Goal: Task Accomplishment & Management: Manage account settings

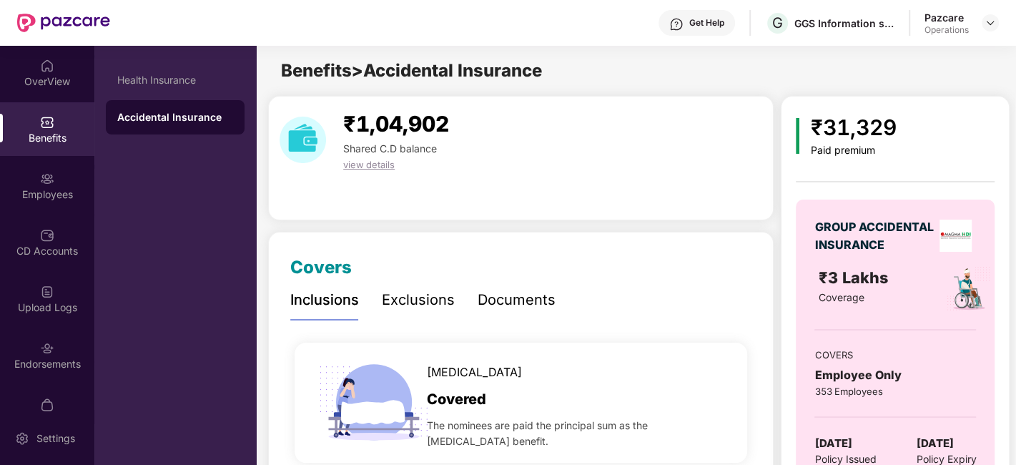
scroll to position [24, 0]
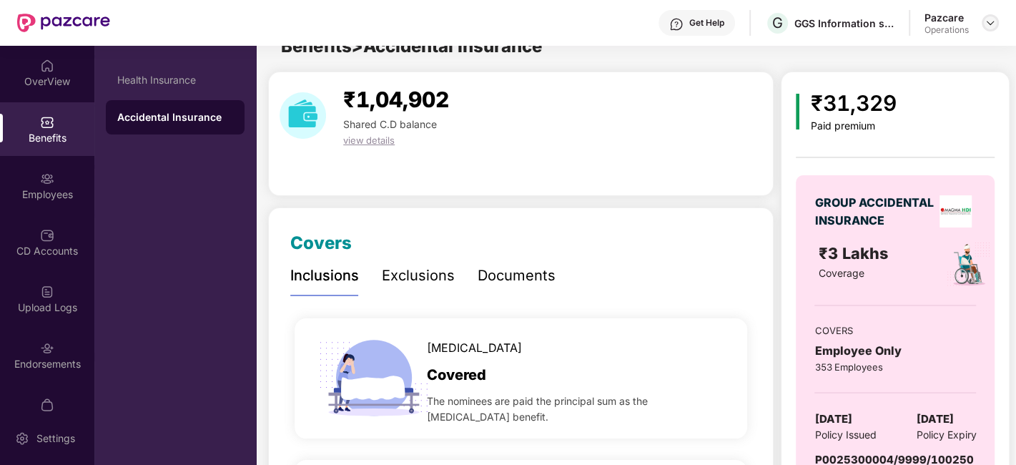
click at [988, 21] on img at bounding box center [989, 22] width 11 height 11
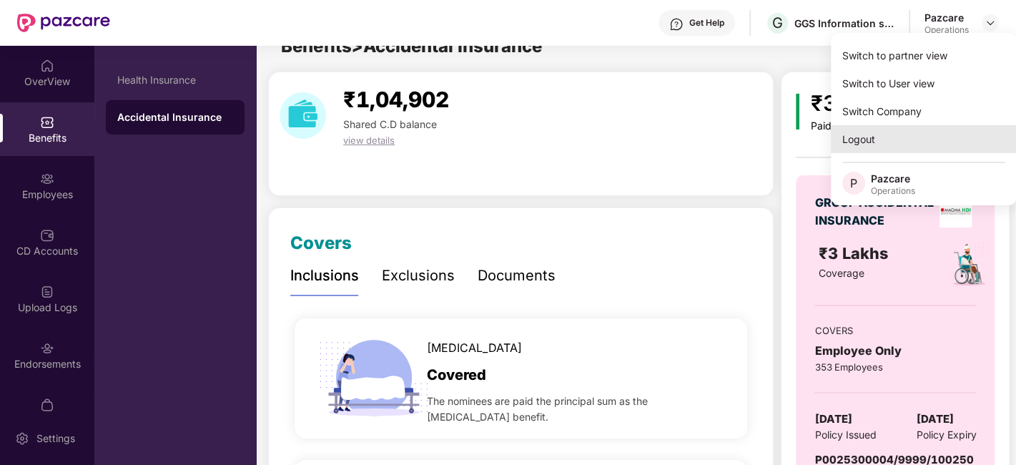
click at [868, 141] on div "Logout" at bounding box center [923, 139] width 186 height 28
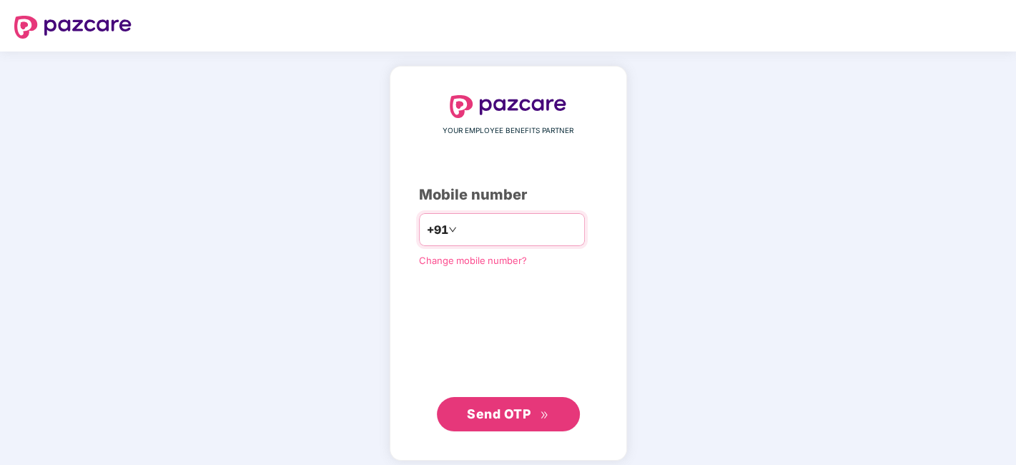
click at [512, 222] on input "number" at bounding box center [518, 229] width 117 height 23
type input "**********"
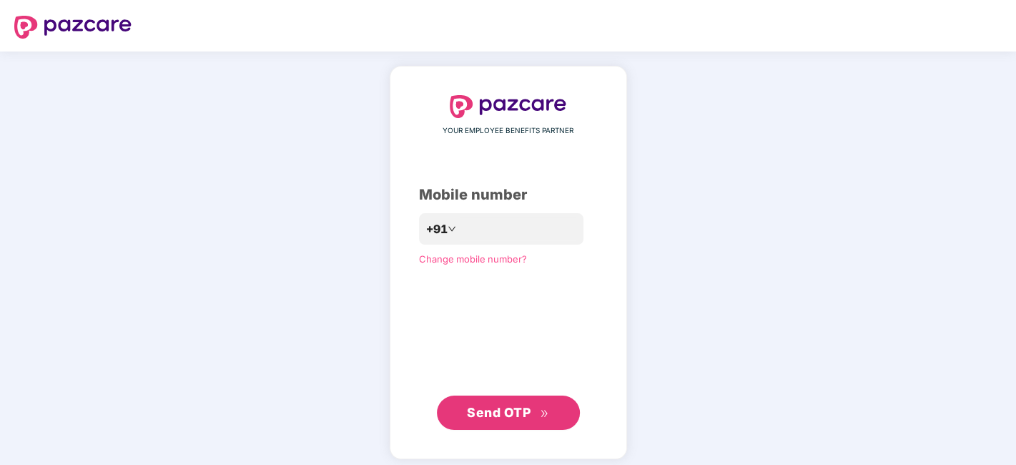
click at [519, 422] on button "Send OTP" at bounding box center [508, 412] width 143 height 34
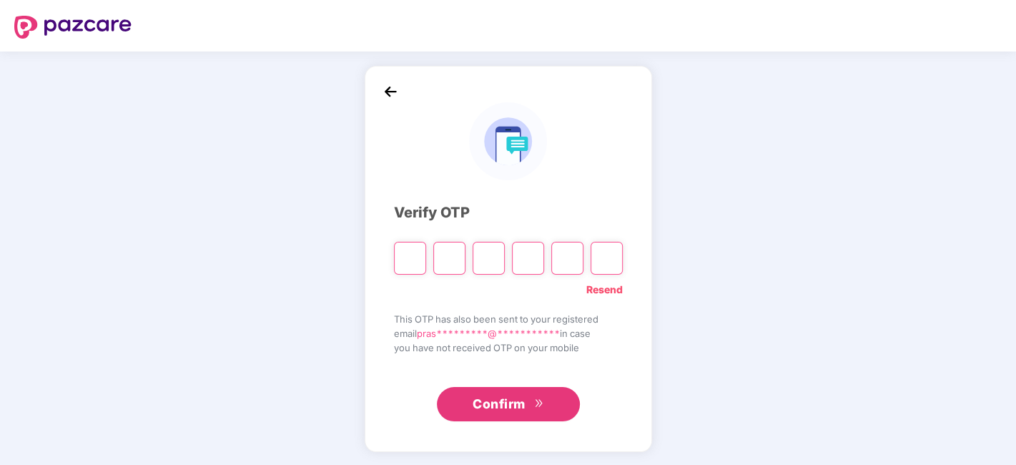
type input "*"
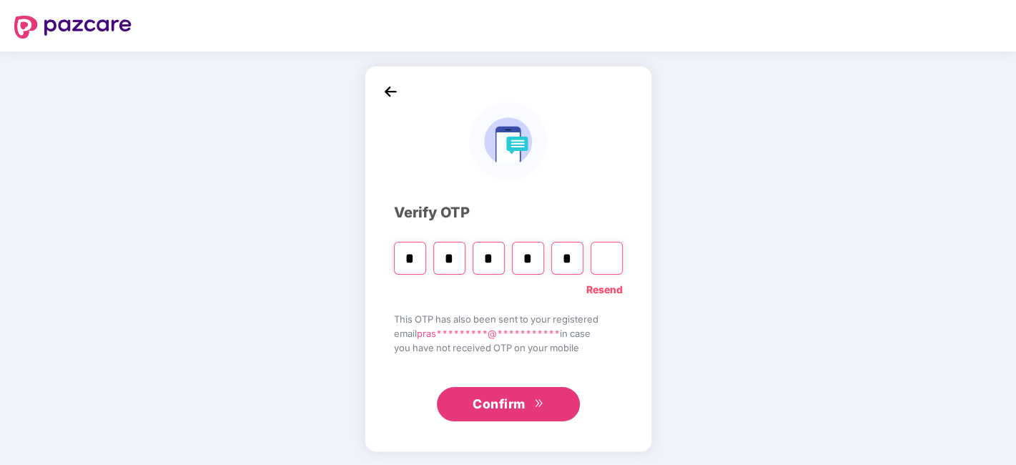
type input "*"
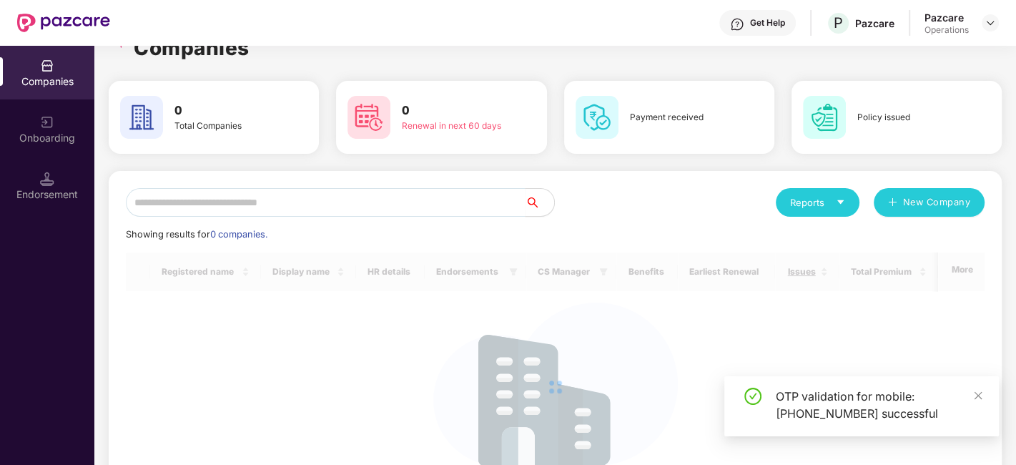
scroll to position [27, 0]
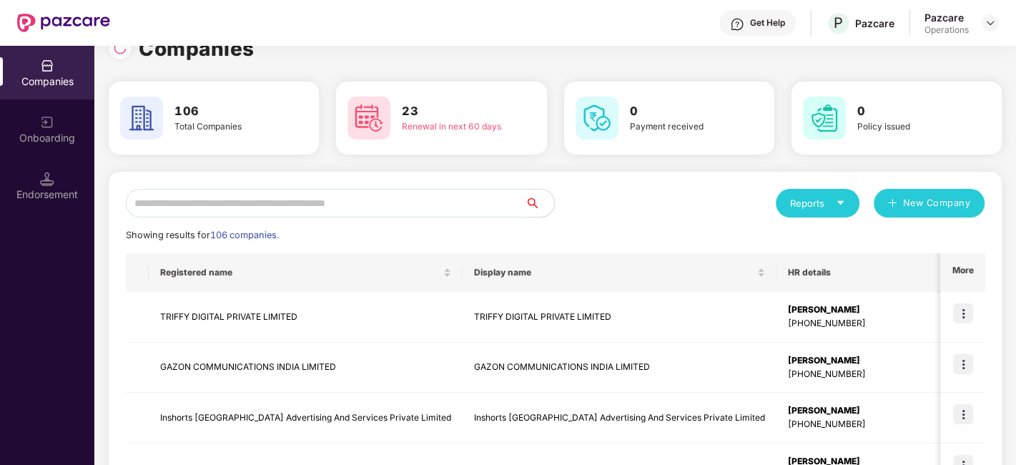
click at [329, 203] on input "text" at bounding box center [325, 203] width 399 height 29
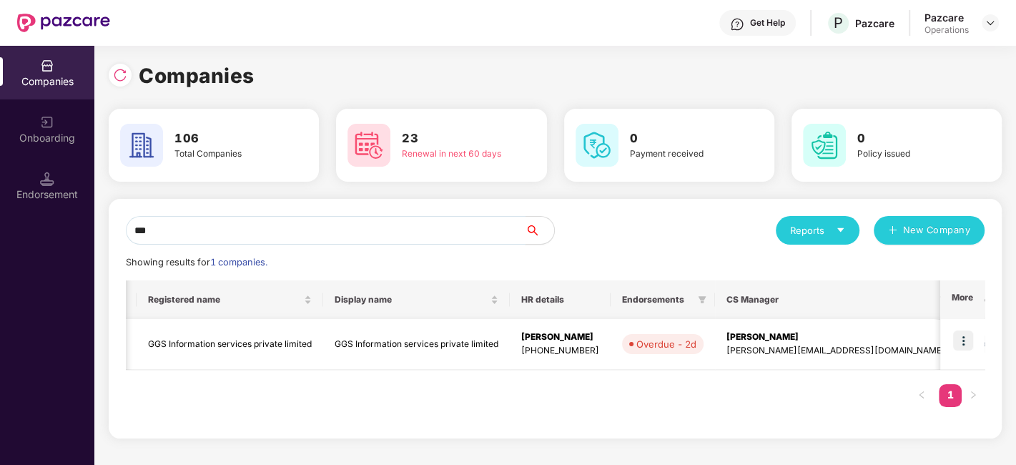
scroll to position [0, 11]
type input "***"
click at [960, 342] on img at bounding box center [963, 340] width 20 height 20
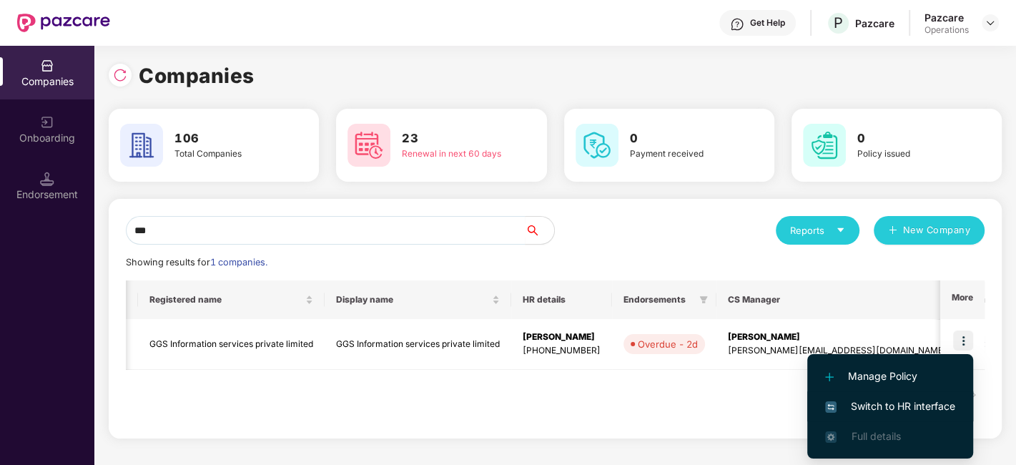
click at [885, 410] on span "Switch to HR interface" at bounding box center [890, 406] width 130 height 16
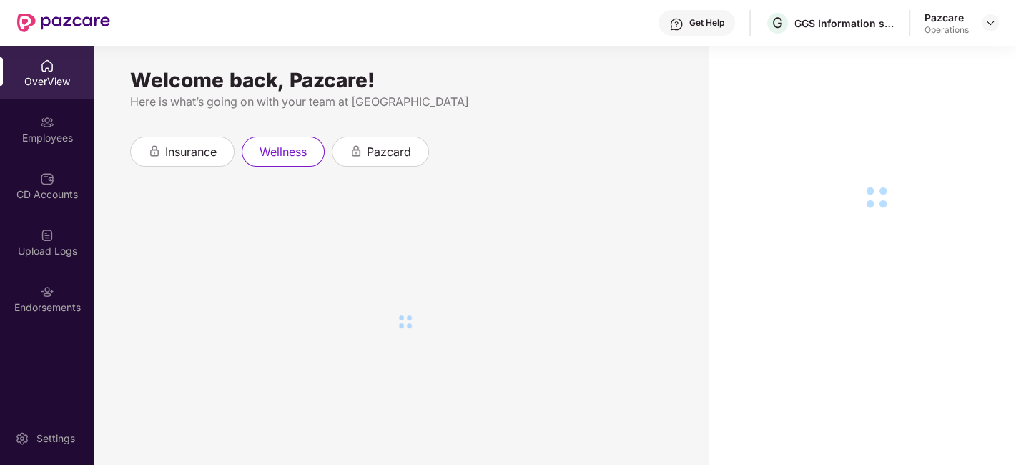
scroll to position [45, 0]
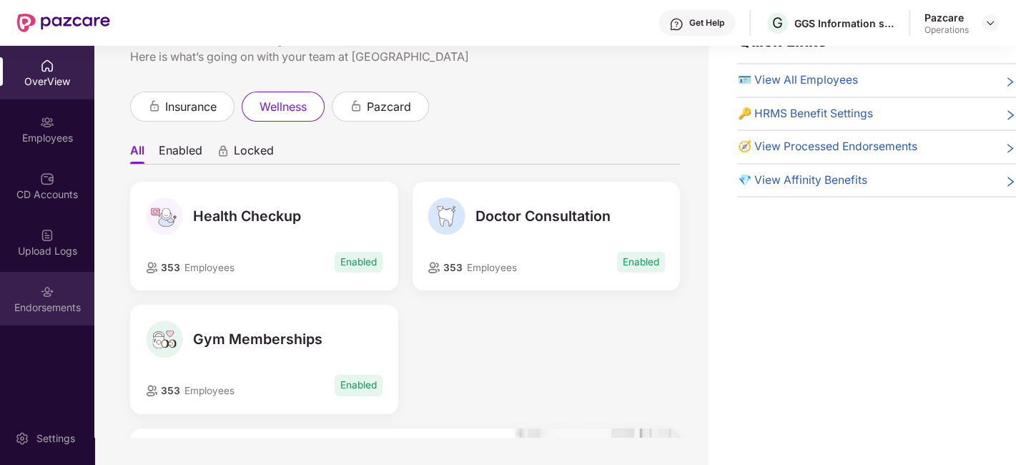
click at [44, 282] on div "Endorsements" at bounding box center [47, 299] width 94 height 54
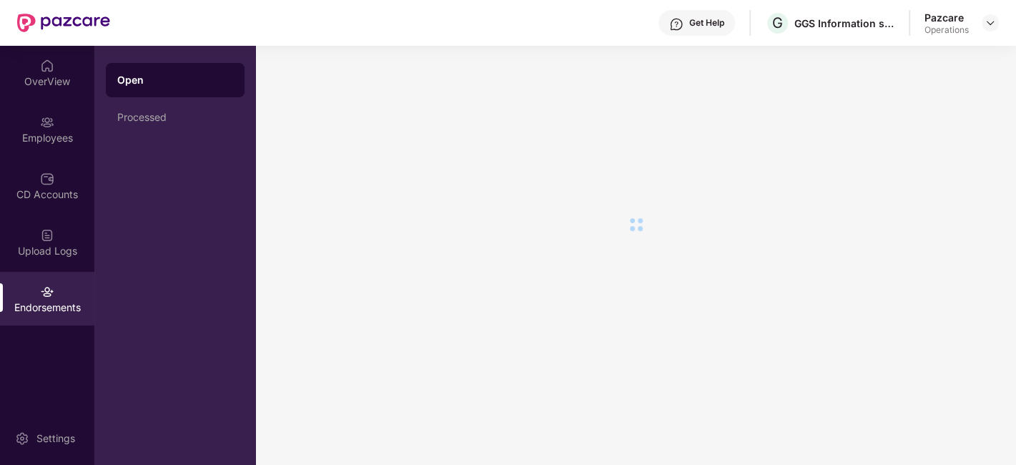
scroll to position [0, 0]
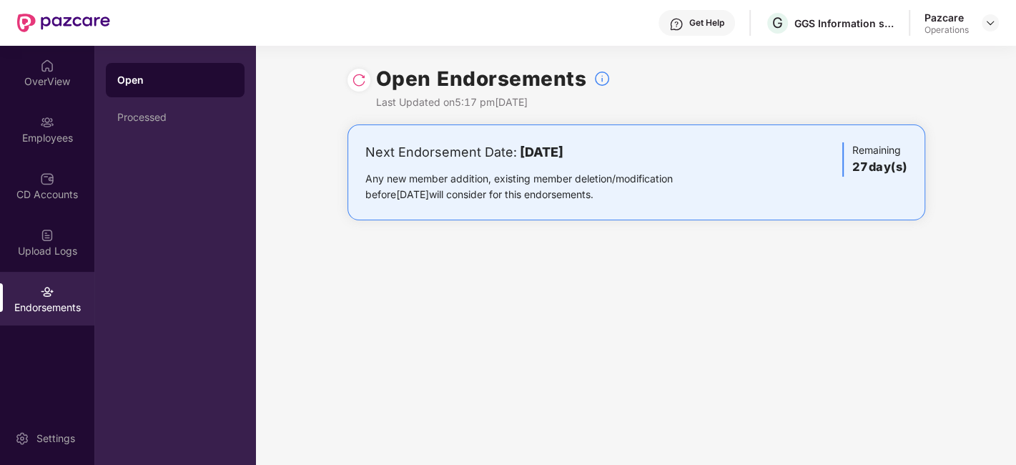
click at [988, 31] on div "Pazcare Operations" at bounding box center [961, 23] width 74 height 25
click at [989, 29] on div at bounding box center [989, 22] width 17 height 17
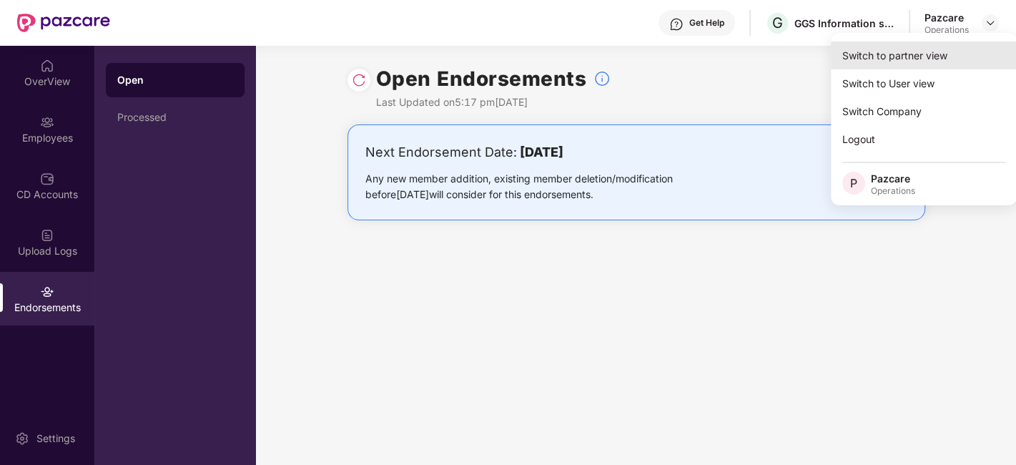
click at [915, 49] on div "Switch to partner view" at bounding box center [923, 55] width 186 height 28
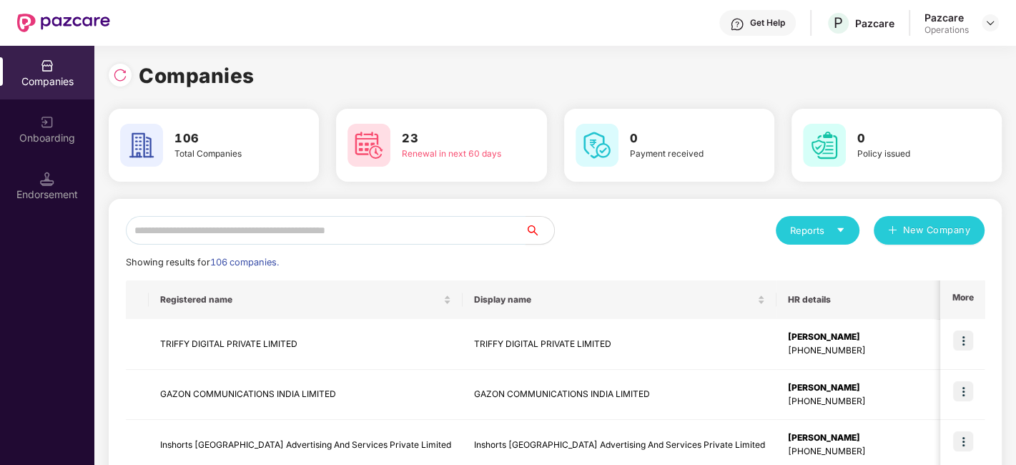
click at [324, 225] on input "text" at bounding box center [325, 230] width 399 height 29
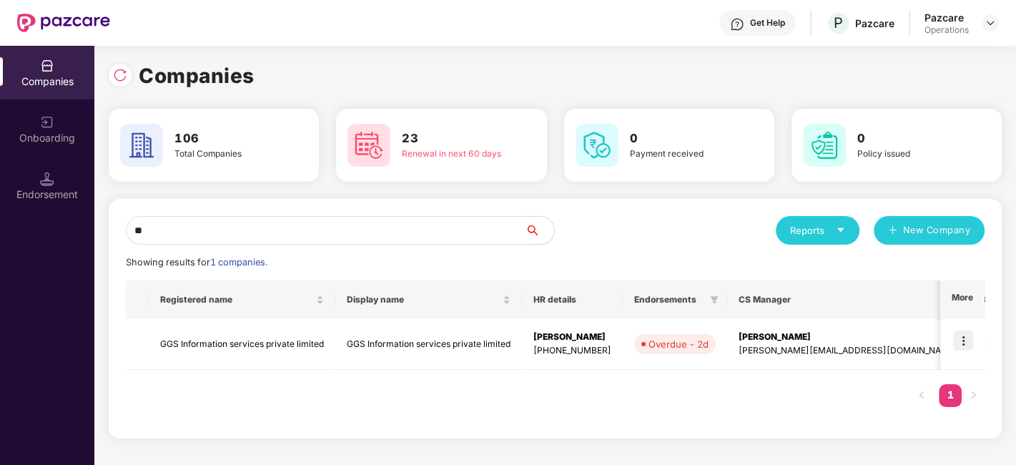
type input "*"
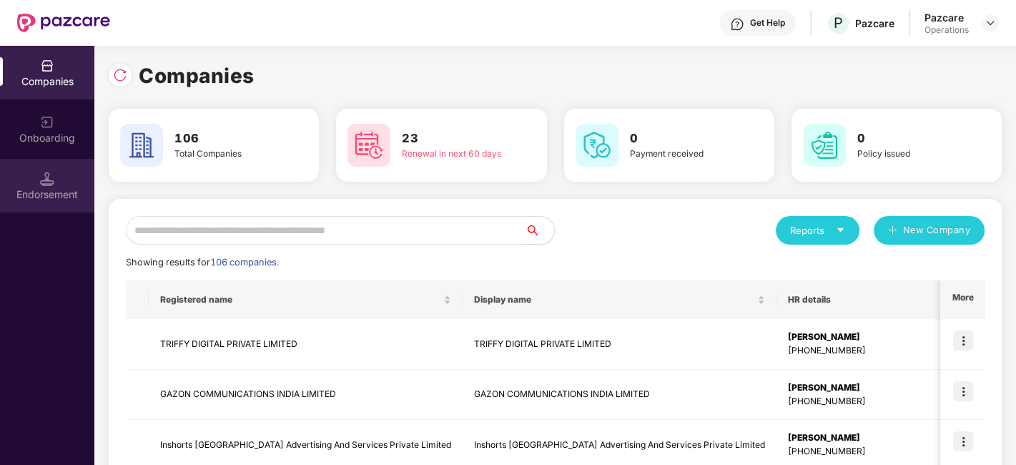
click at [63, 188] on div "Endorsement" at bounding box center [47, 194] width 94 height 14
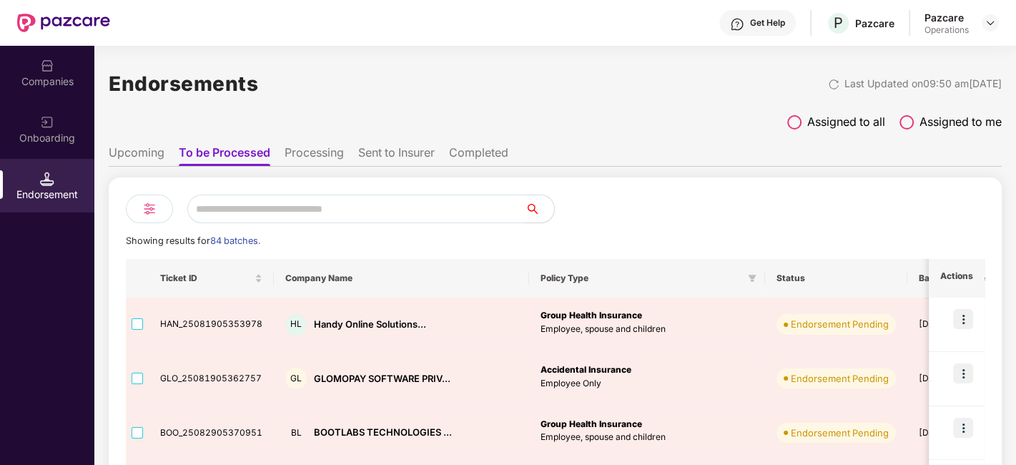
click at [265, 200] on input "text" at bounding box center [356, 208] width 338 height 29
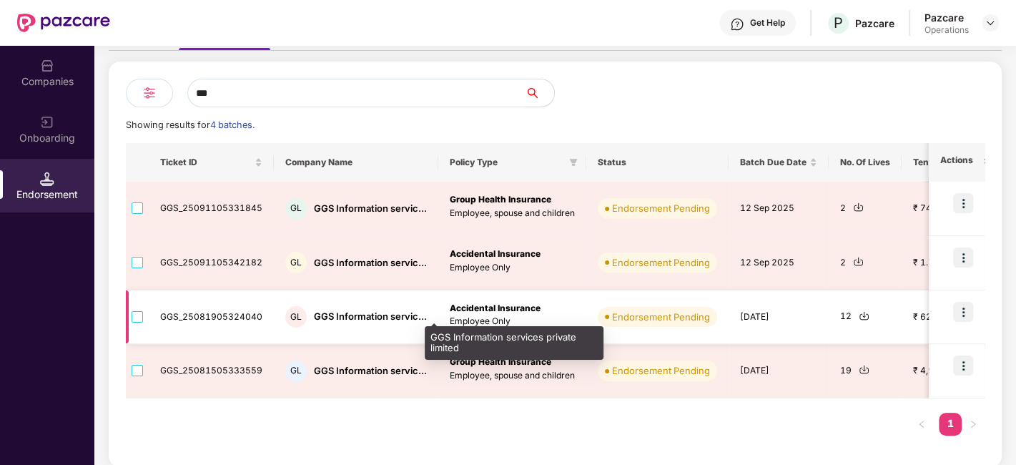
type input "***"
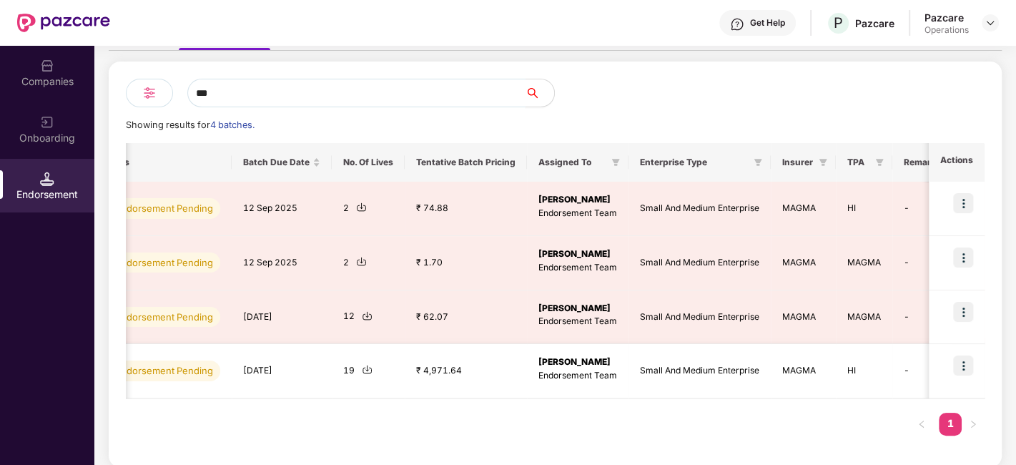
scroll to position [0, 531]
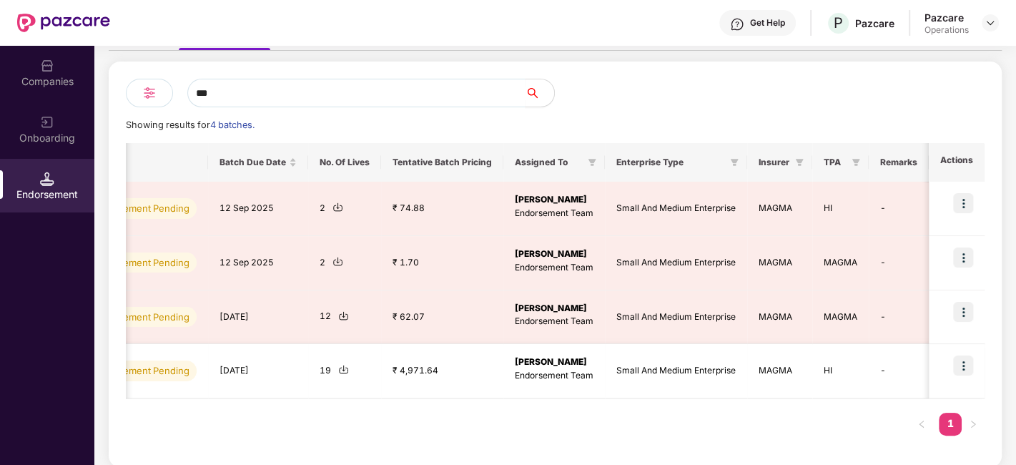
click at [961, 360] on img at bounding box center [963, 365] width 20 height 20
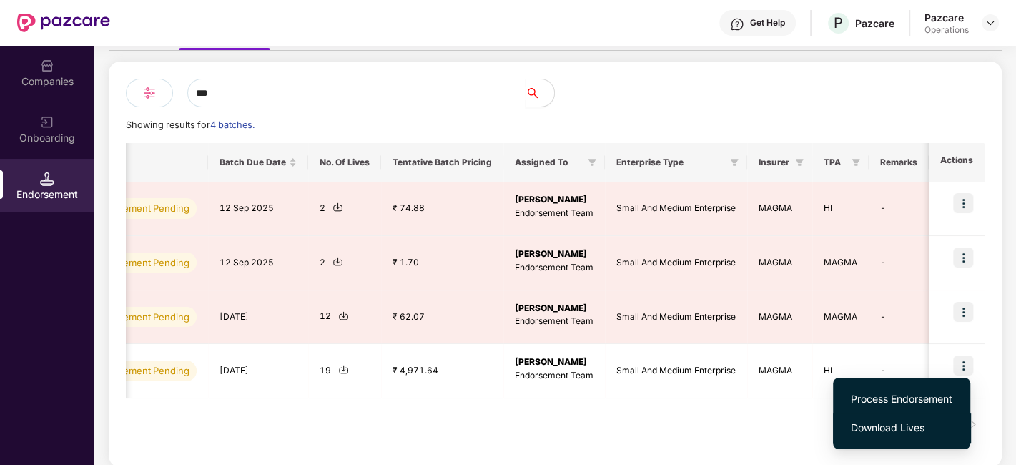
click at [876, 424] on span "Download Lives" at bounding box center [900, 427] width 101 height 16
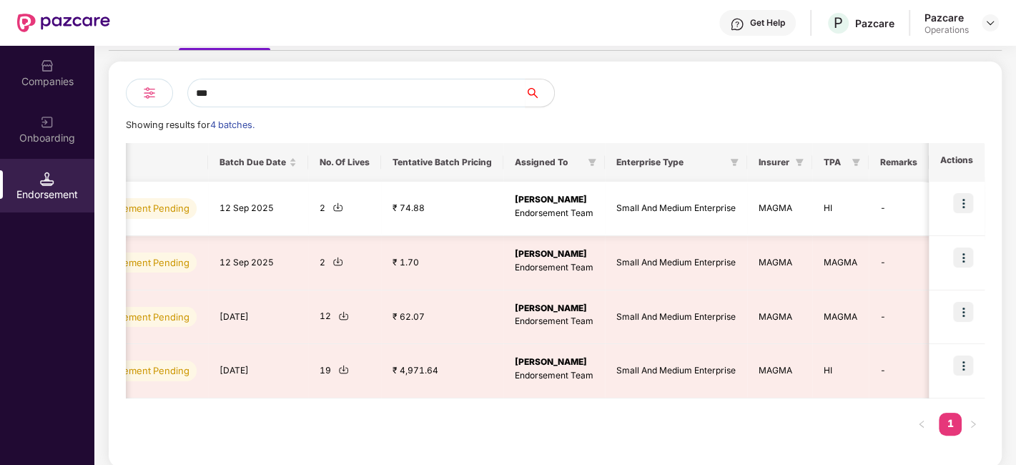
click at [954, 203] on img at bounding box center [963, 203] width 20 height 20
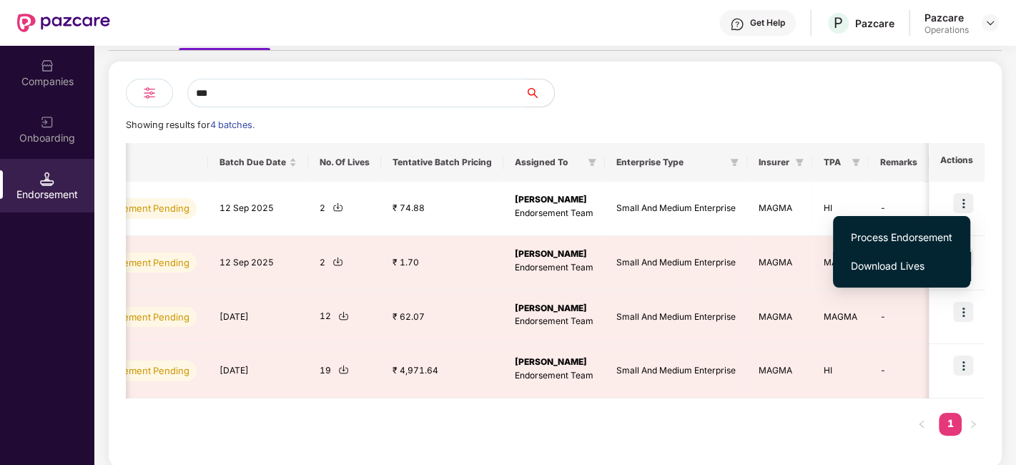
click at [881, 262] on span "Download Lives" at bounding box center [900, 266] width 101 height 16
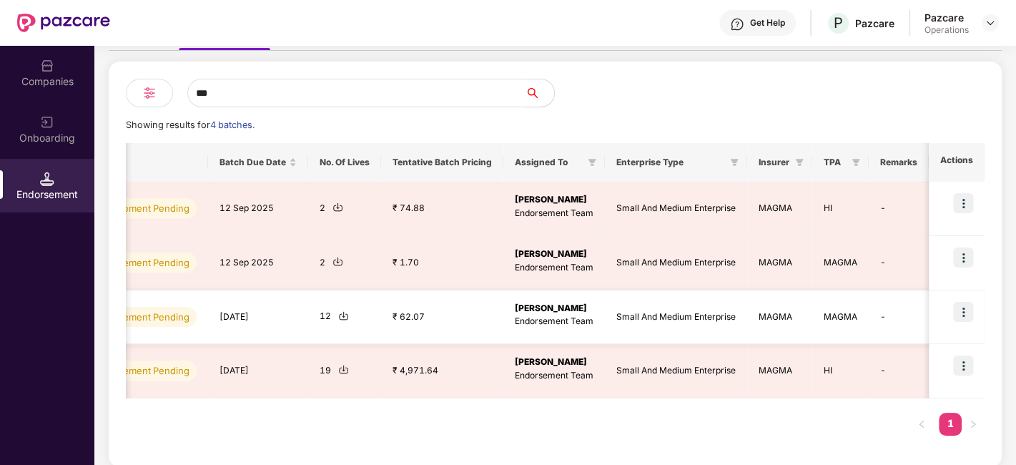
click at [963, 307] on img at bounding box center [963, 312] width 20 height 20
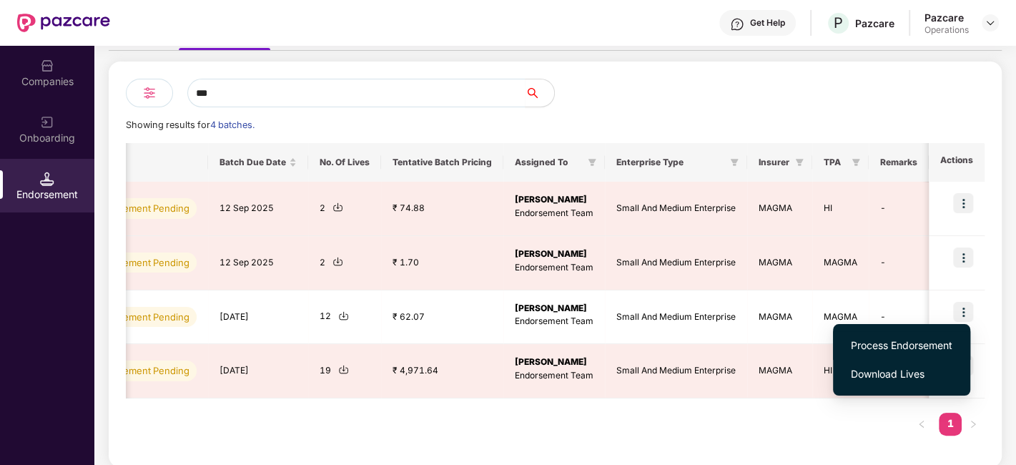
click at [891, 346] on span "Process Endorsement" at bounding box center [900, 345] width 101 height 16
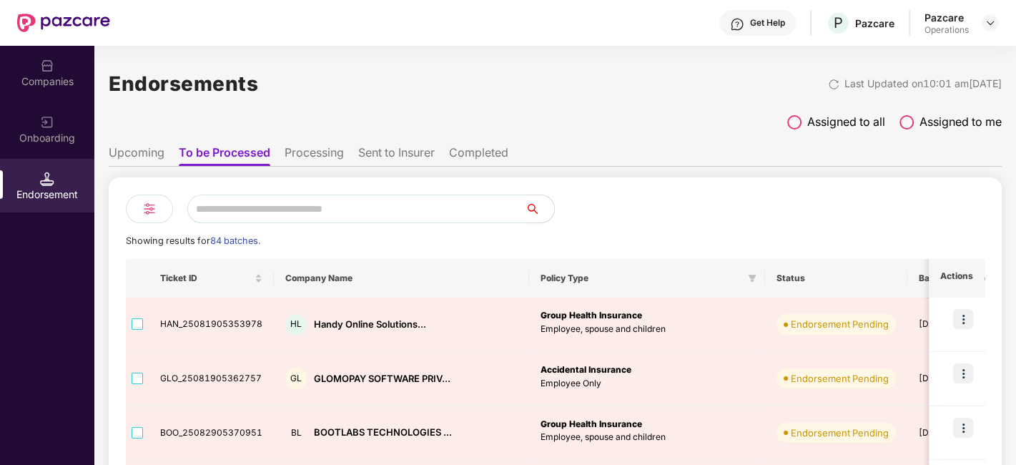
click at [288, 209] on input "text" at bounding box center [356, 208] width 338 height 29
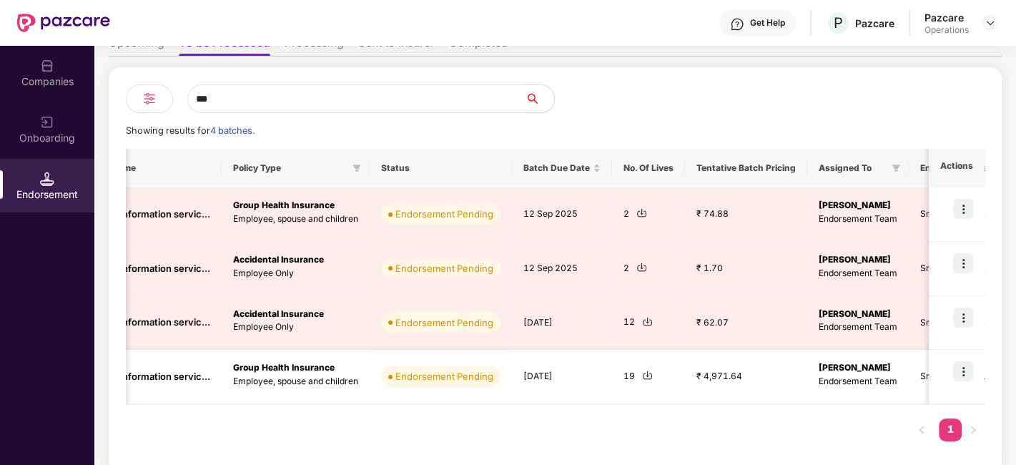
scroll to position [0, 531]
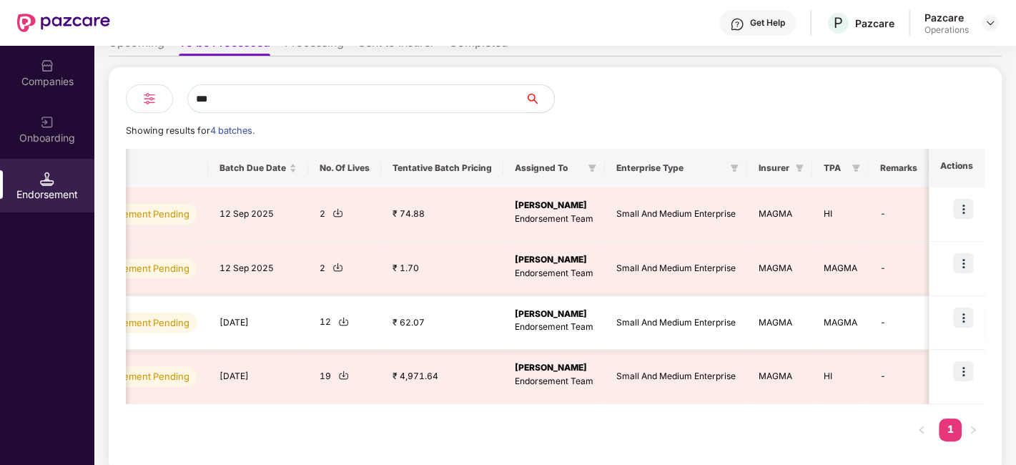
type input "***"
click at [960, 313] on img at bounding box center [963, 317] width 20 height 20
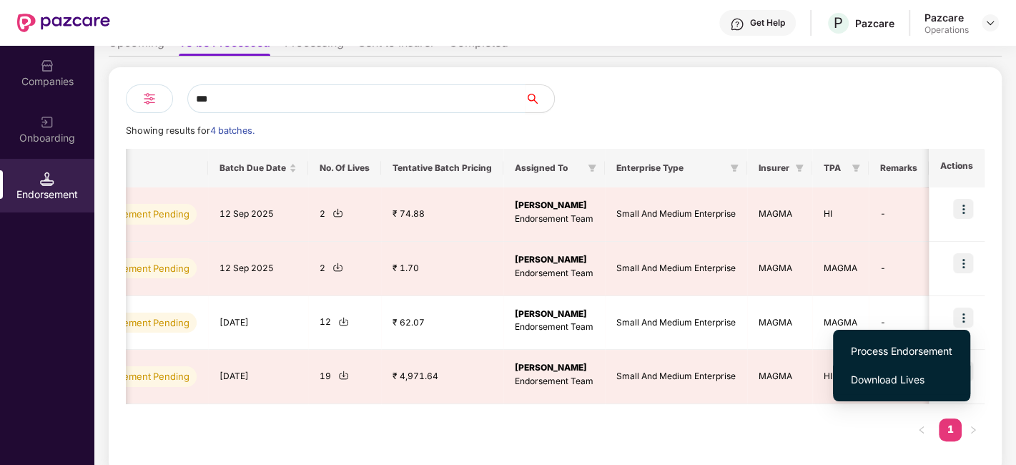
click at [875, 380] on span "Download Lives" at bounding box center [900, 380] width 101 height 16
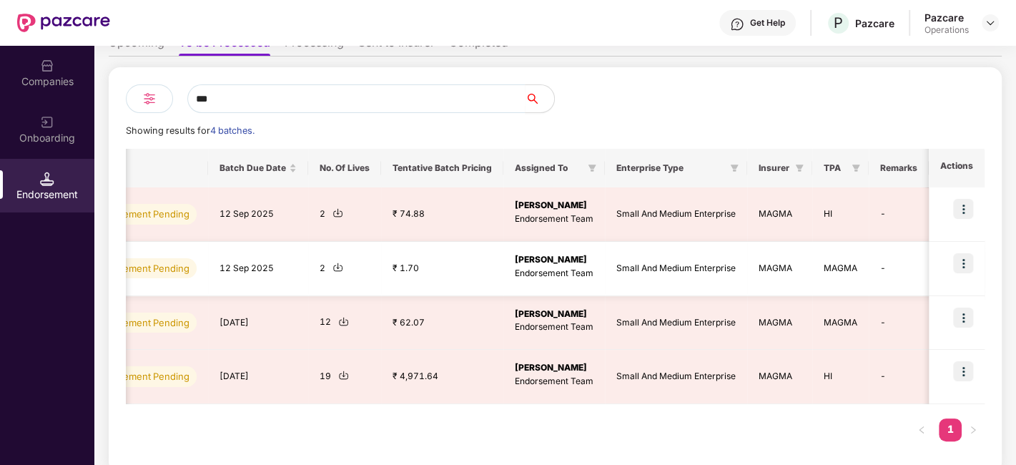
click at [953, 262] on img at bounding box center [963, 263] width 20 height 20
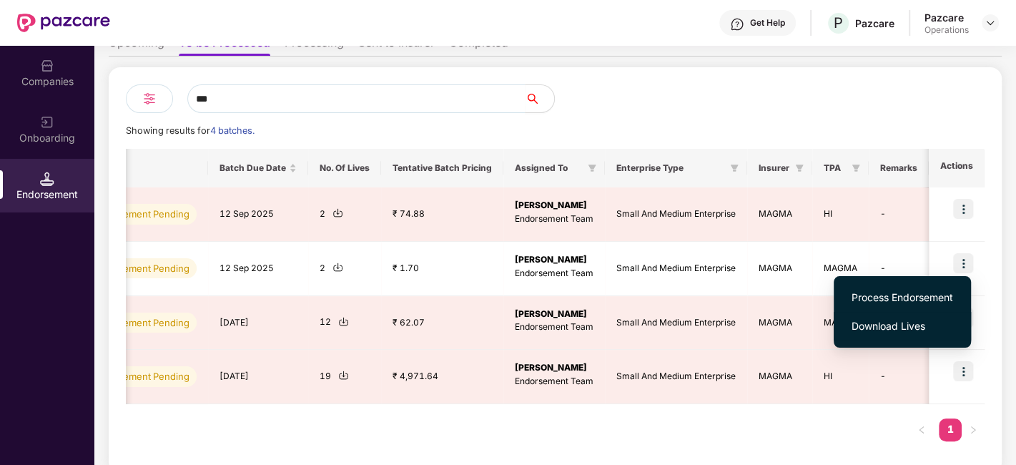
click at [885, 321] on span "Download Lives" at bounding box center [901, 326] width 101 height 16
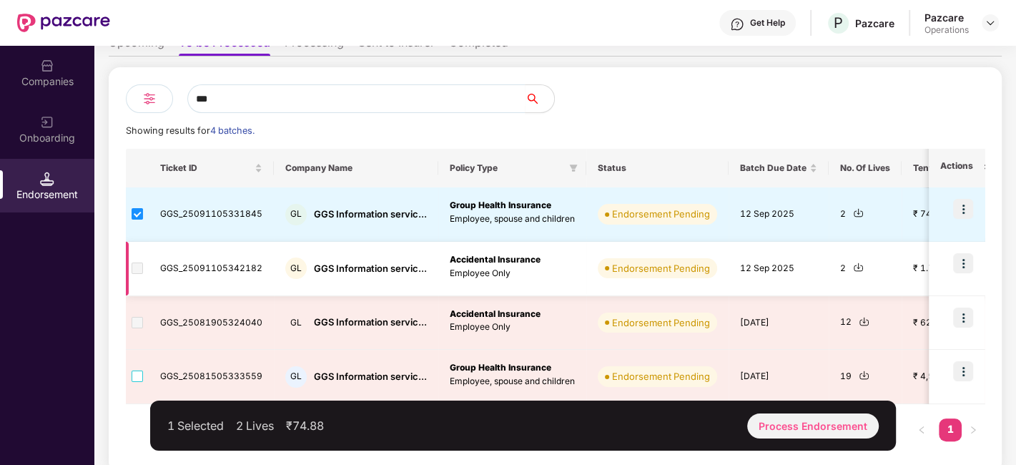
scroll to position [116, 0]
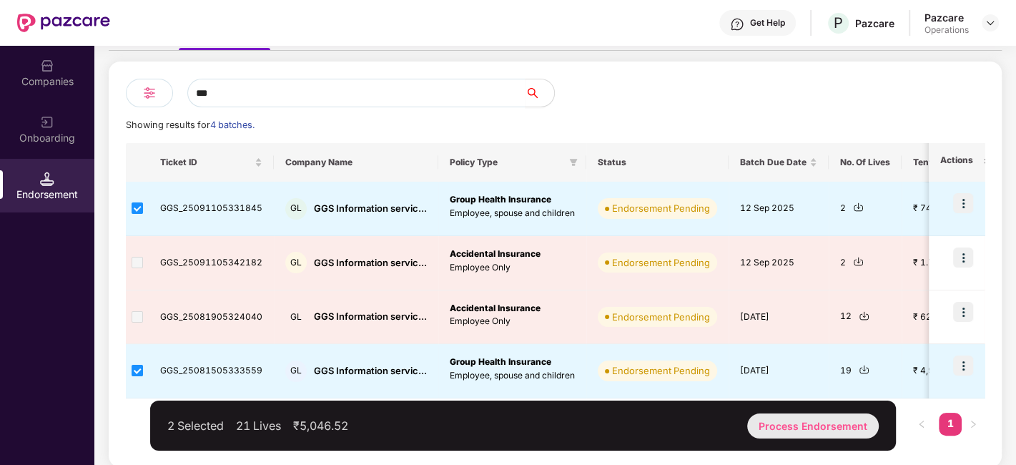
click at [800, 424] on div "Process Endorsement" at bounding box center [812, 425] width 131 height 25
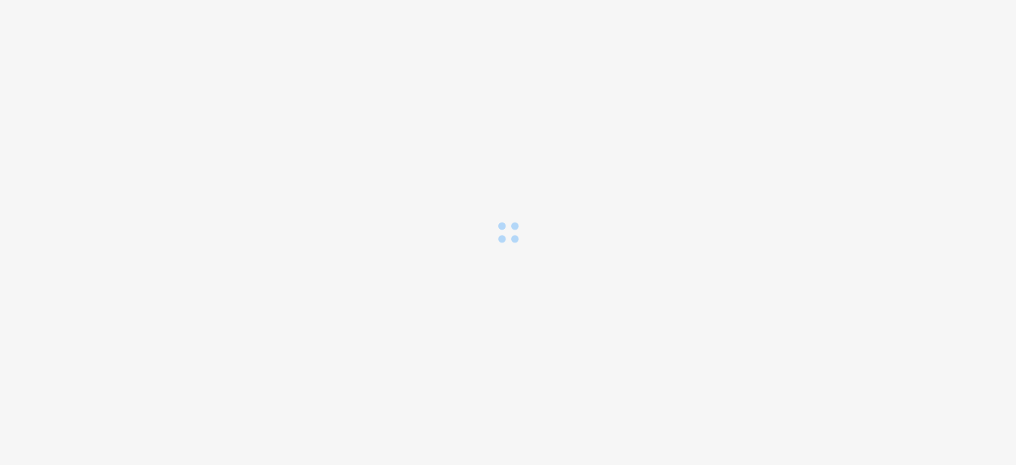
scroll to position [0, 0]
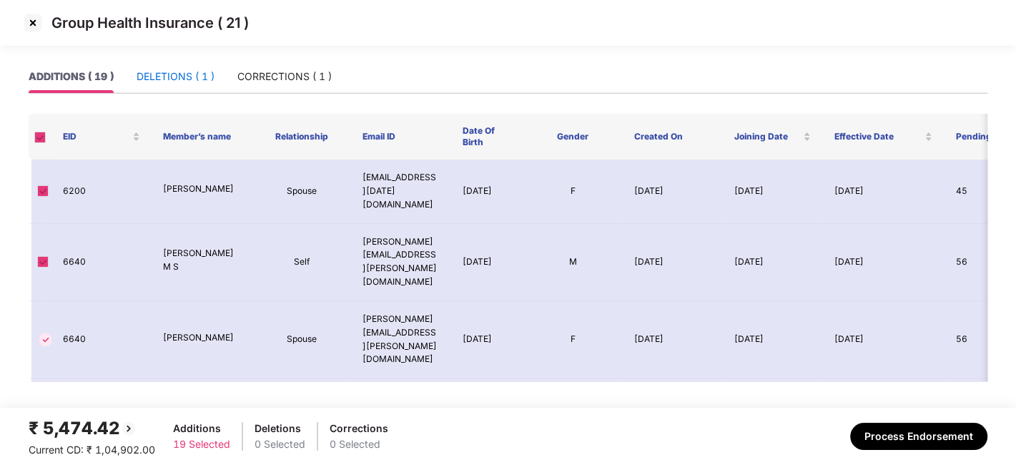
click at [166, 72] on div "DELETIONS ( 1 )" at bounding box center [175, 77] width 78 height 16
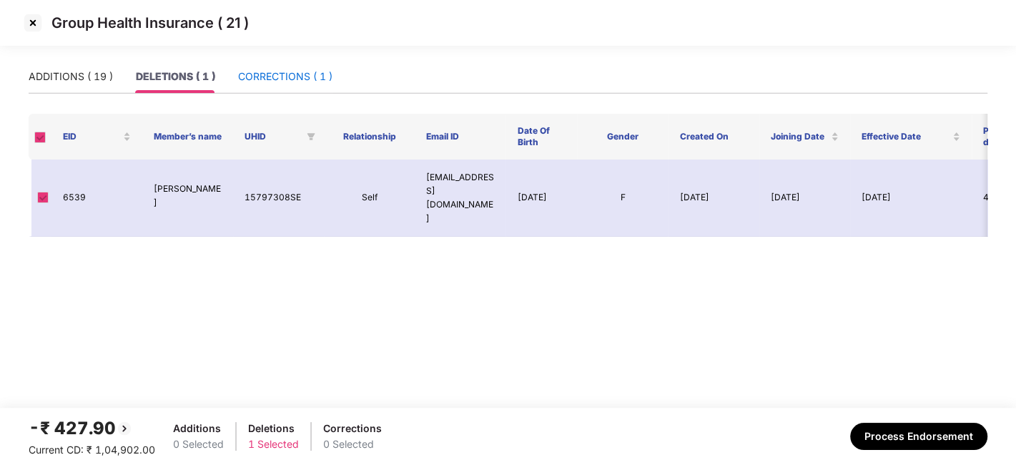
click at [265, 76] on div "CORRECTIONS ( 1 )" at bounding box center [285, 77] width 94 height 16
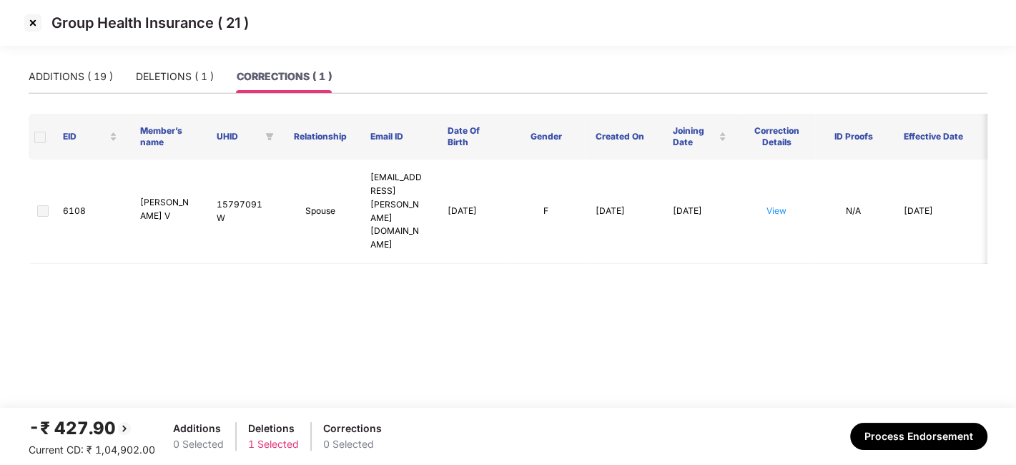
click at [41, 136] on span at bounding box center [39, 136] width 11 height 11
click at [41, 205] on span at bounding box center [42, 210] width 11 height 11
click at [51, 84] on div "ADDITIONS ( 19 )" at bounding box center [71, 76] width 84 height 33
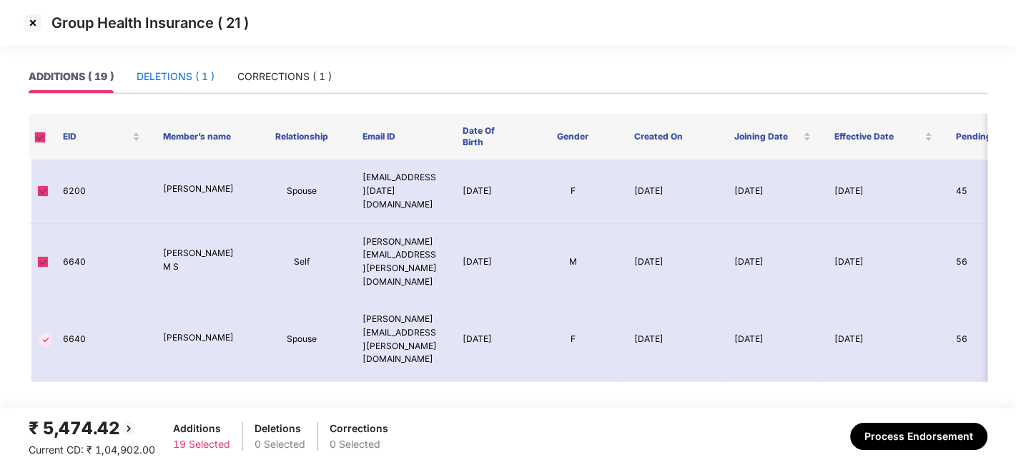
click at [161, 76] on div "DELETIONS ( 1 )" at bounding box center [175, 77] width 78 height 16
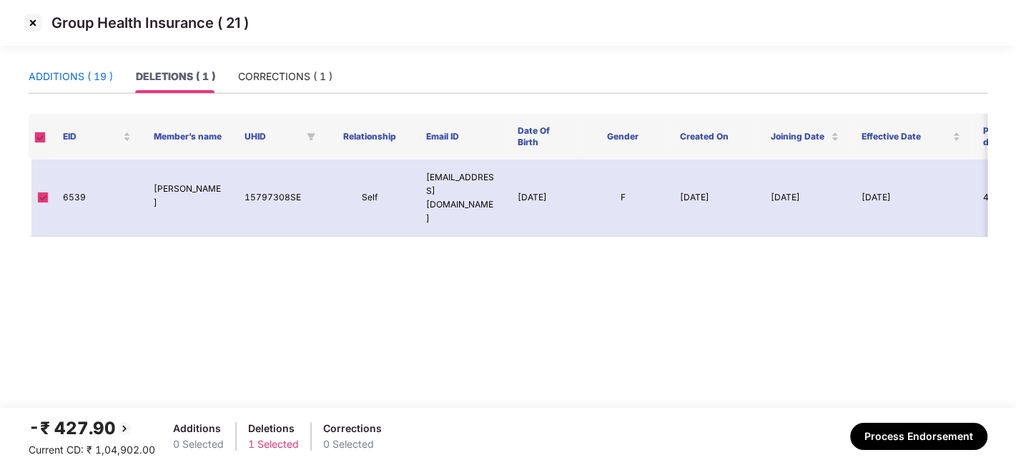
click at [62, 71] on div "ADDITIONS ( 19 )" at bounding box center [71, 77] width 84 height 16
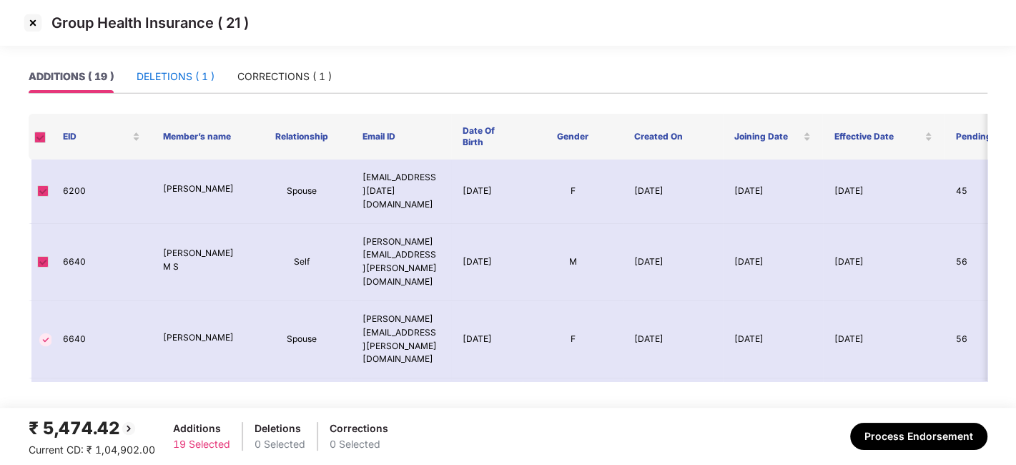
click at [170, 76] on div "DELETIONS ( 1 )" at bounding box center [175, 77] width 78 height 16
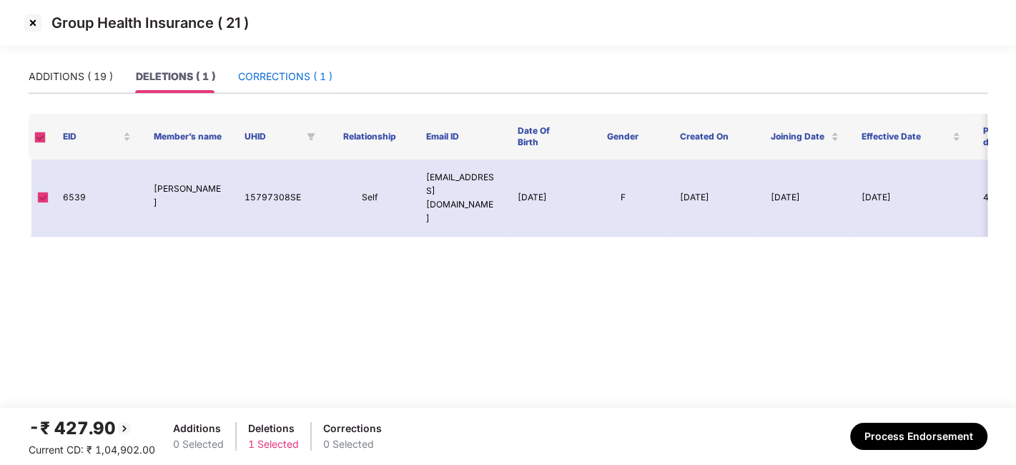
click at [262, 73] on div "CORRECTIONS ( 1 )" at bounding box center [285, 77] width 94 height 16
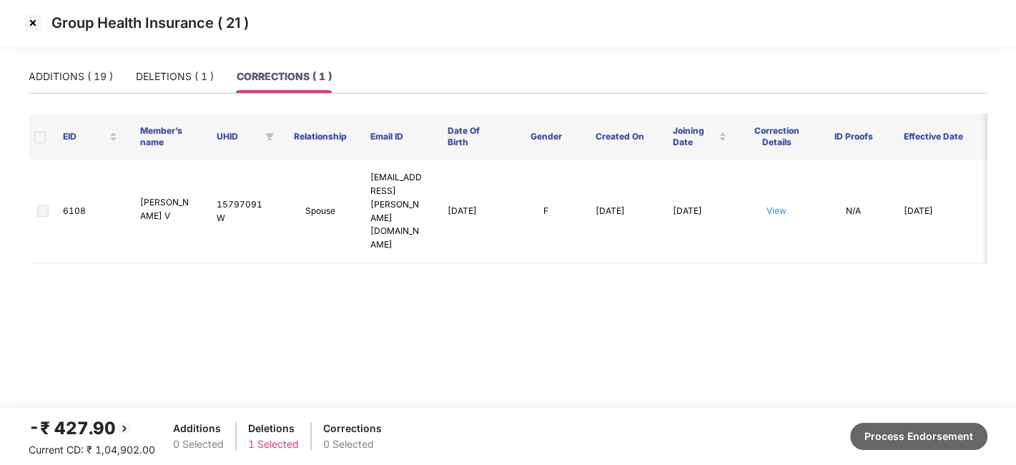
click at [898, 426] on button "Process Endorsement" at bounding box center [918, 435] width 137 height 27
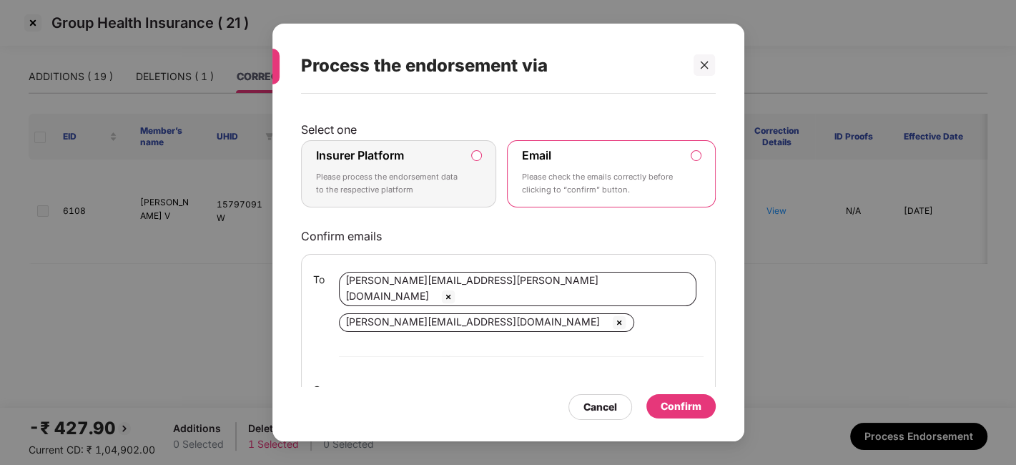
click at [420, 179] on p "Please process the endorsement data to the respective platform" at bounding box center [389, 183] width 146 height 25
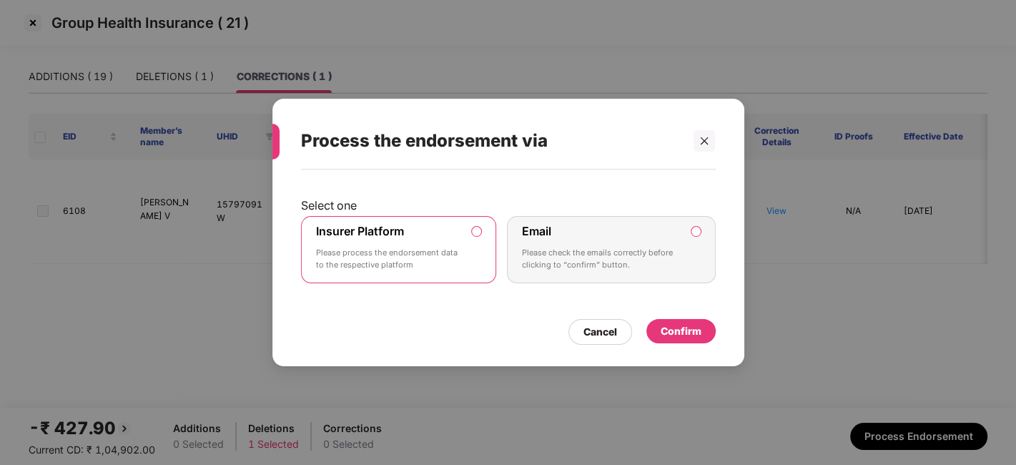
click at [692, 330] on div "Confirm" at bounding box center [680, 331] width 41 height 16
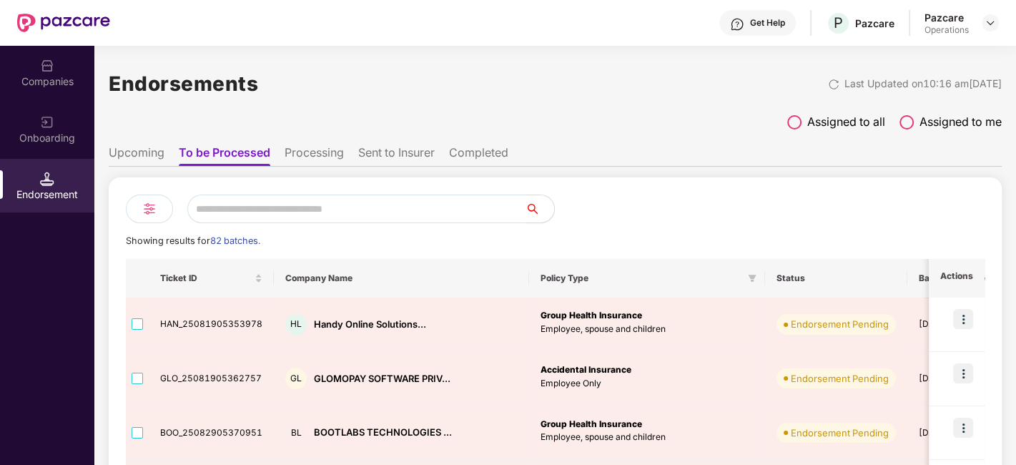
click at [311, 205] on input "text" at bounding box center [356, 208] width 338 height 29
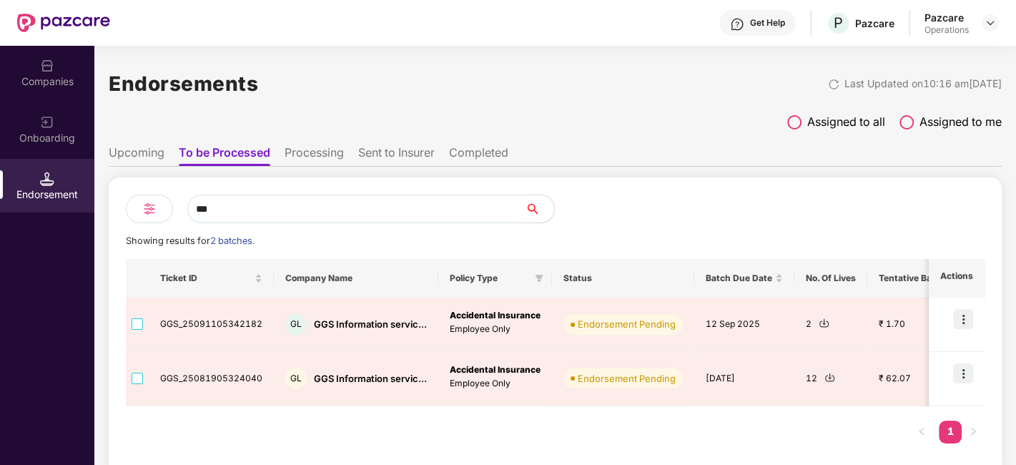
scroll to position [9, 0]
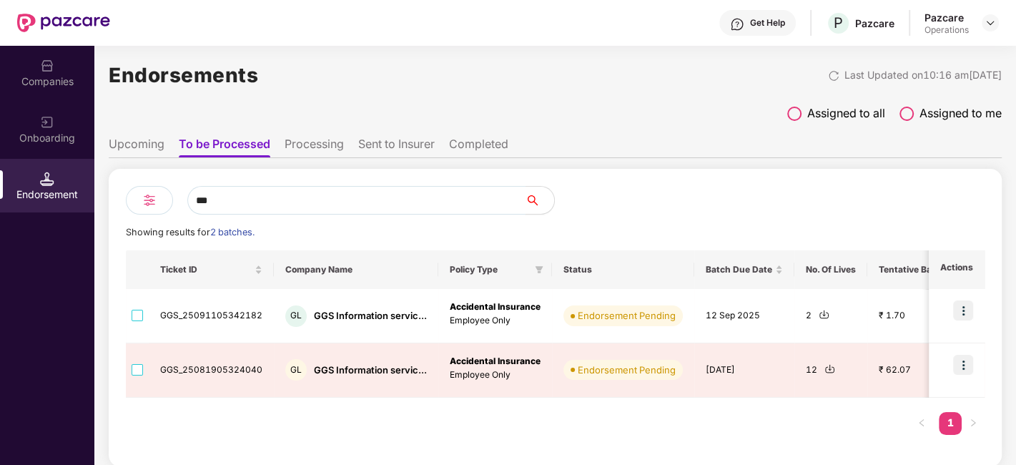
type input "***"
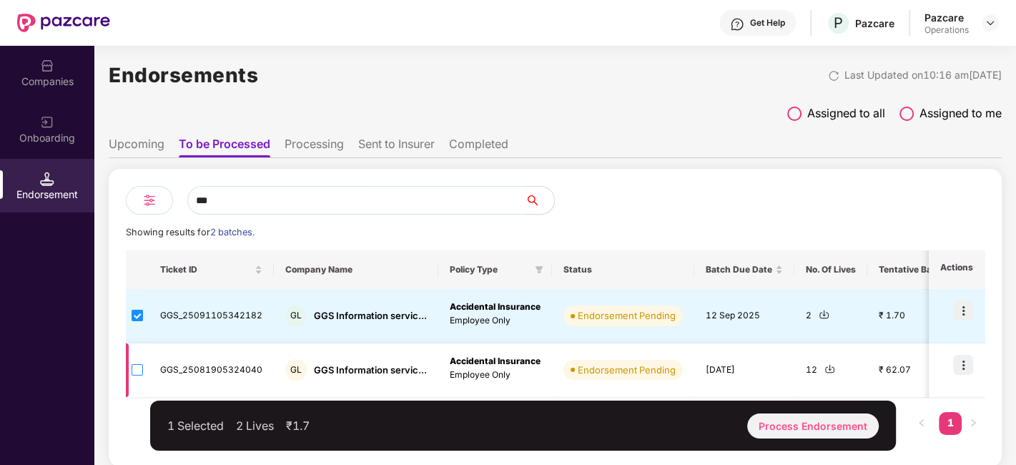
click at [134, 362] on label at bounding box center [136, 370] width 11 height 16
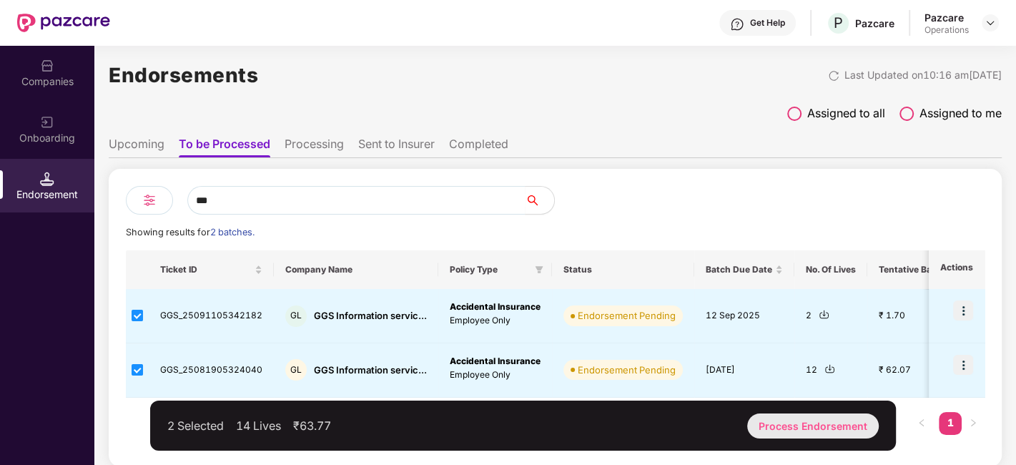
click at [781, 417] on div "Process Endorsement" at bounding box center [812, 425] width 131 height 25
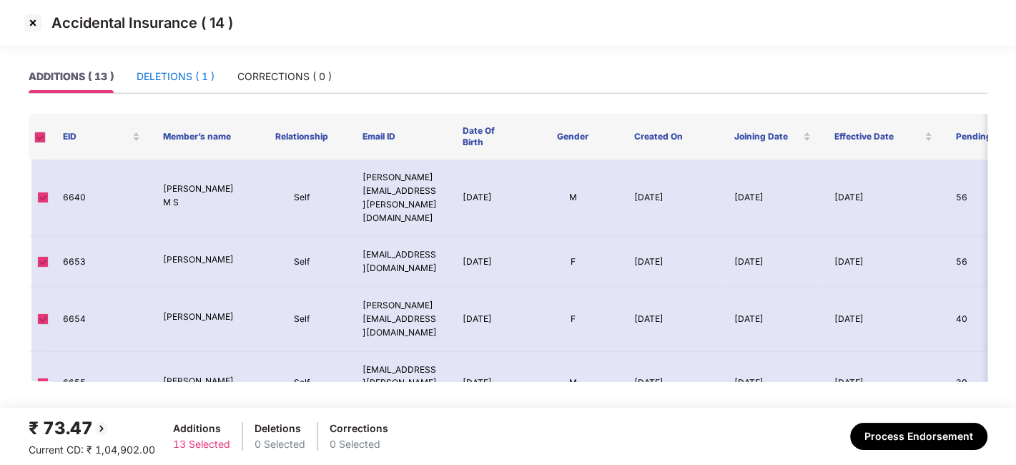
click at [165, 82] on div "DELETIONS ( 1 )" at bounding box center [175, 77] width 78 height 16
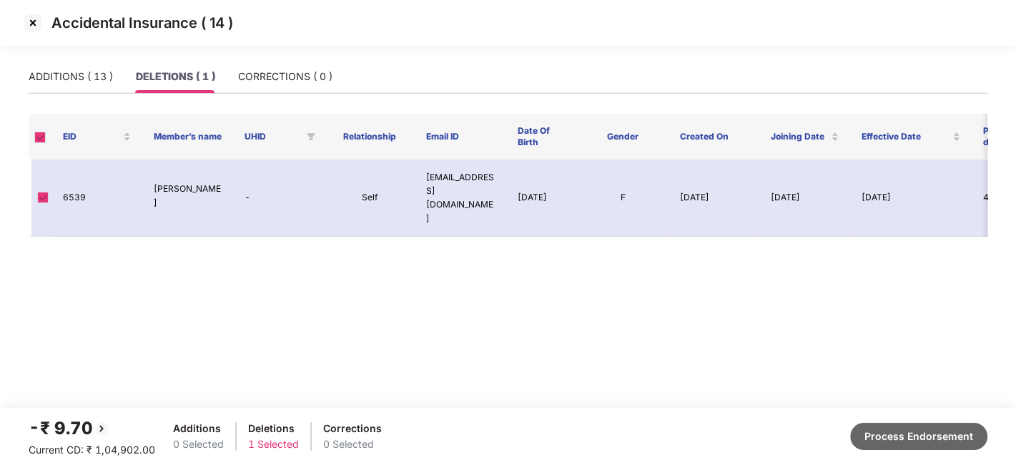
click at [875, 442] on button "Process Endorsement" at bounding box center [918, 435] width 137 height 27
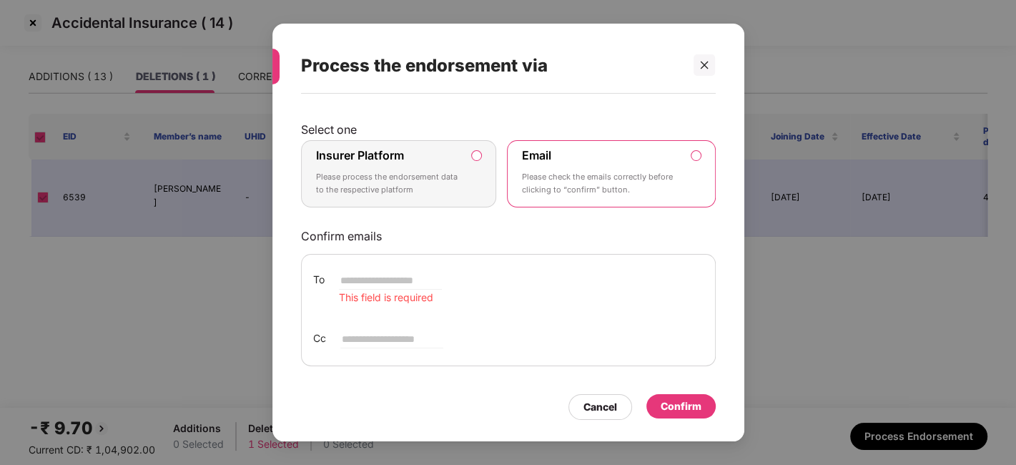
click at [422, 160] on div "Insurer Platform Please process the endorsement data to the respective platform" at bounding box center [389, 173] width 146 height 51
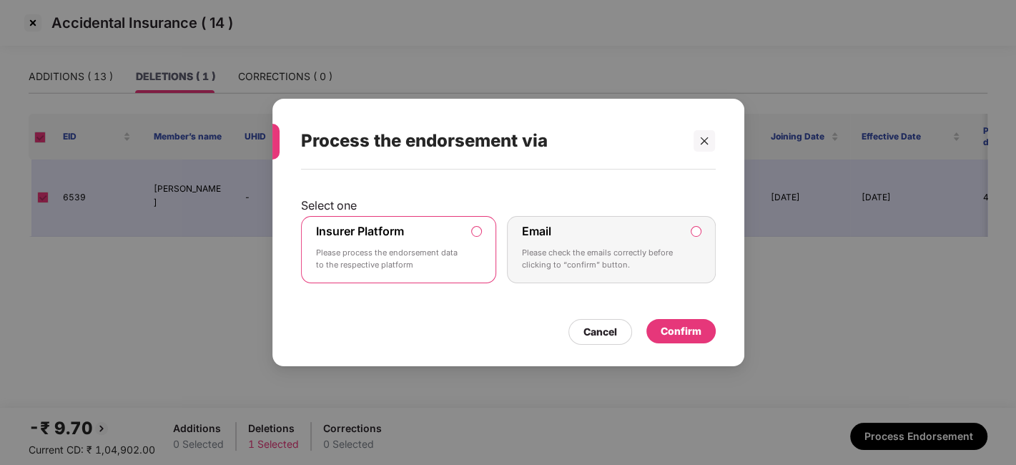
click at [678, 325] on div "Confirm" at bounding box center [680, 331] width 41 height 16
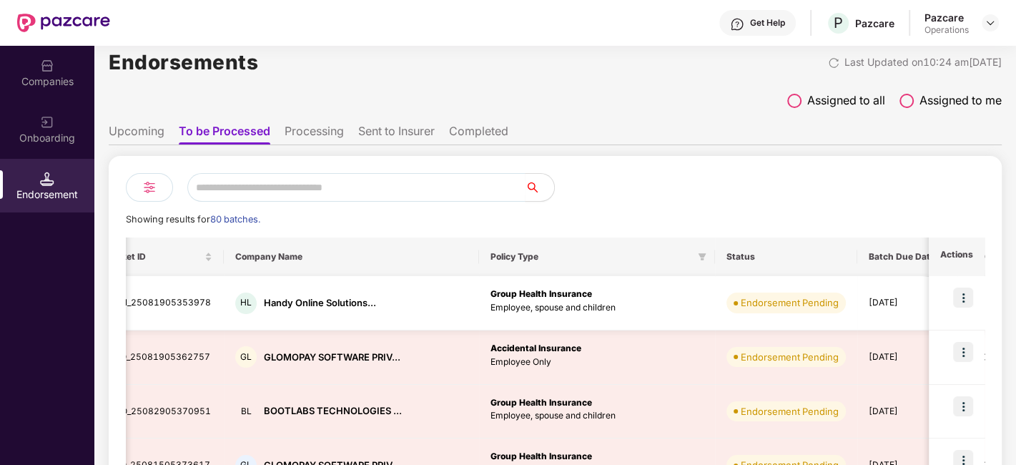
scroll to position [0, 0]
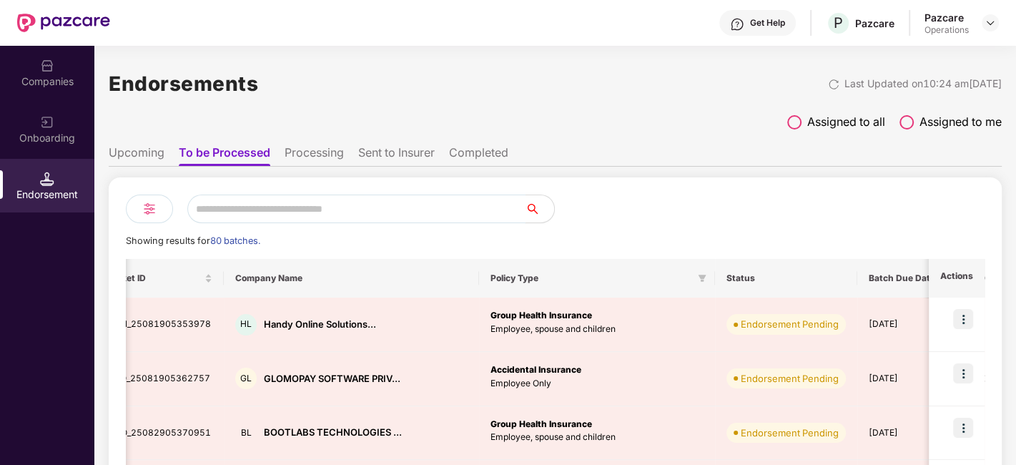
click at [269, 210] on input "text" at bounding box center [356, 208] width 338 height 29
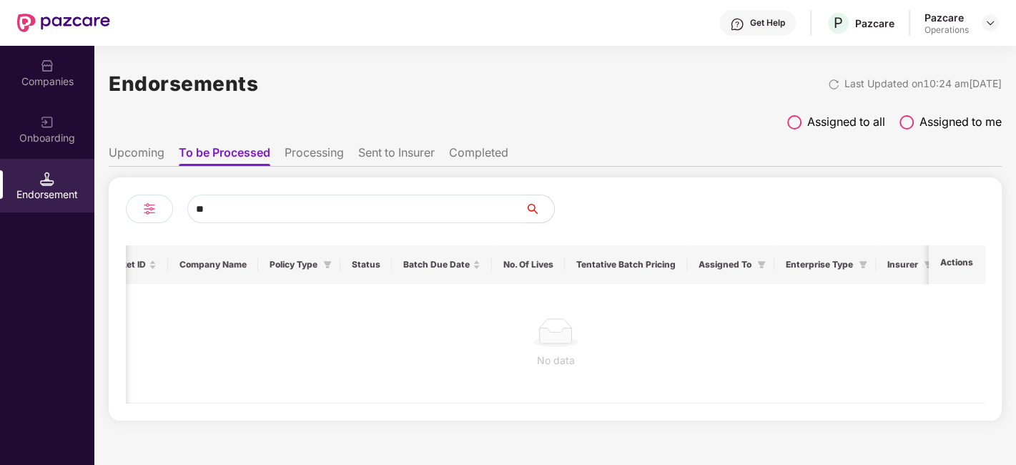
type input "*"
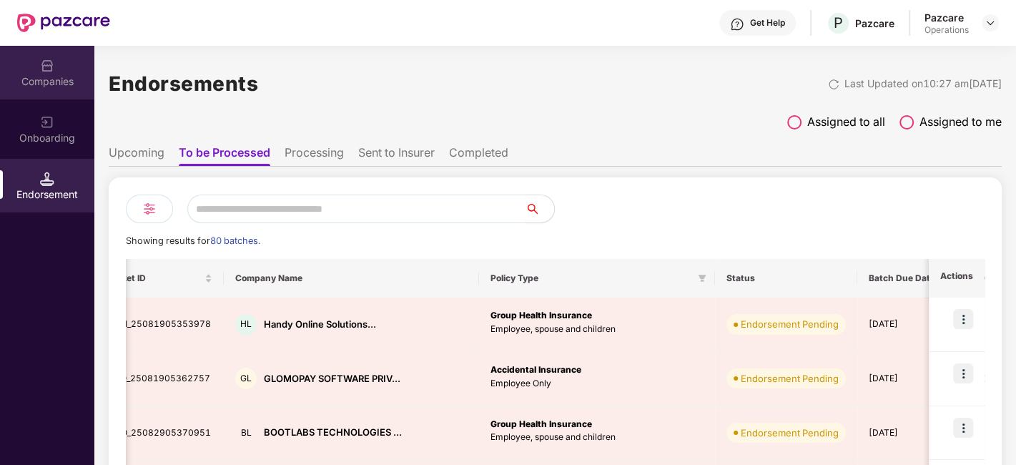
click at [11, 72] on div "Companies" at bounding box center [47, 73] width 94 height 54
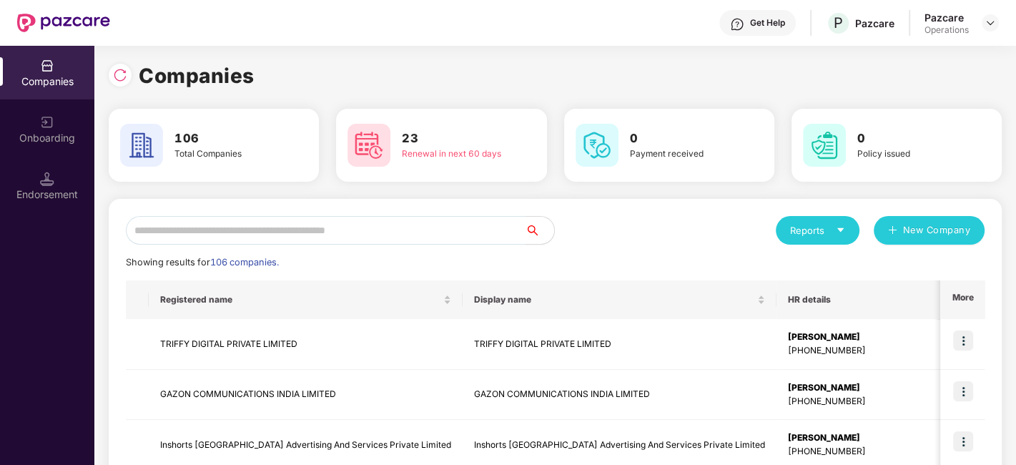
click at [257, 227] on input "text" at bounding box center [325, 230] width 399 height 29
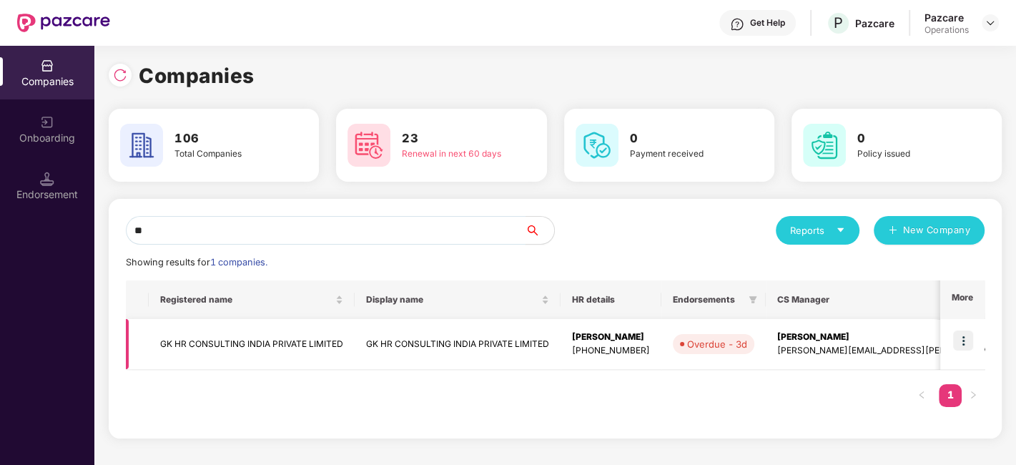
type input "**"
click at [971, 339] on img at bounding box center [963, 340] width 20 height 20
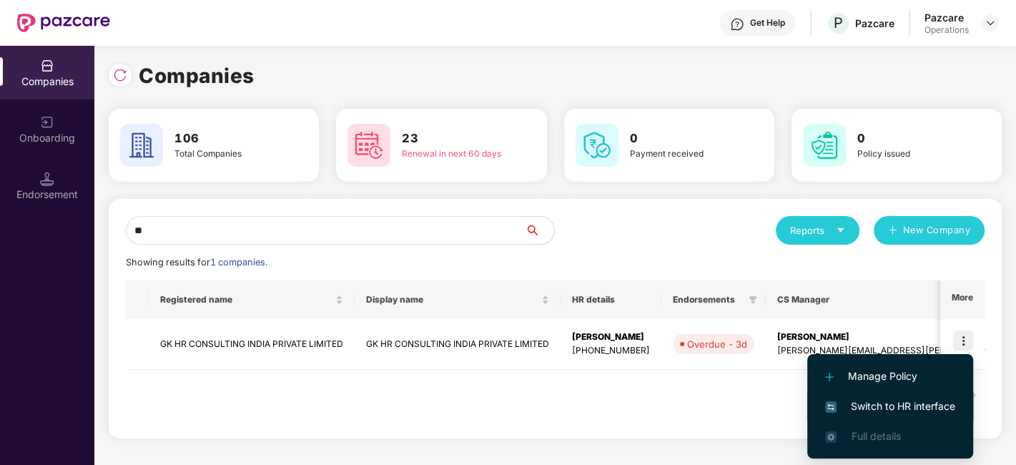
click at [903, 402] on span "Switch to HR interface" at bounding box center [890, 406] width 130 height 16
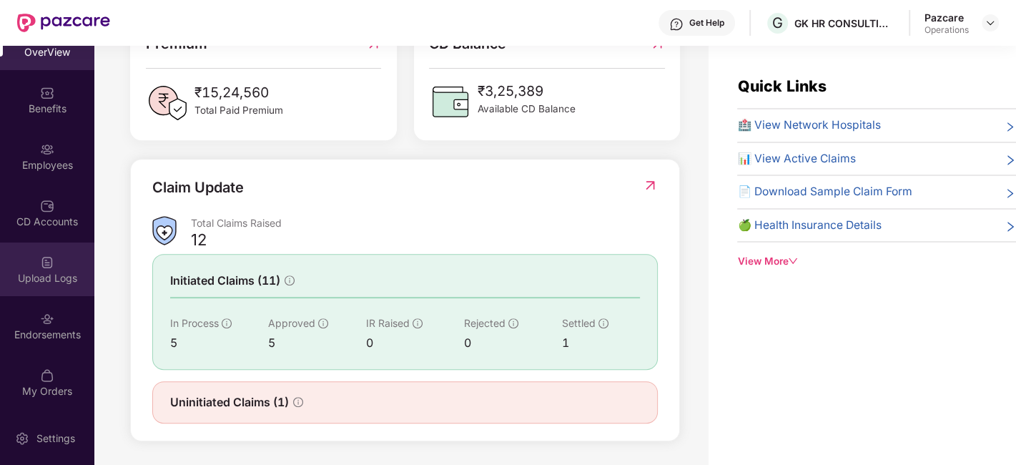
scroll to position [45, 0]
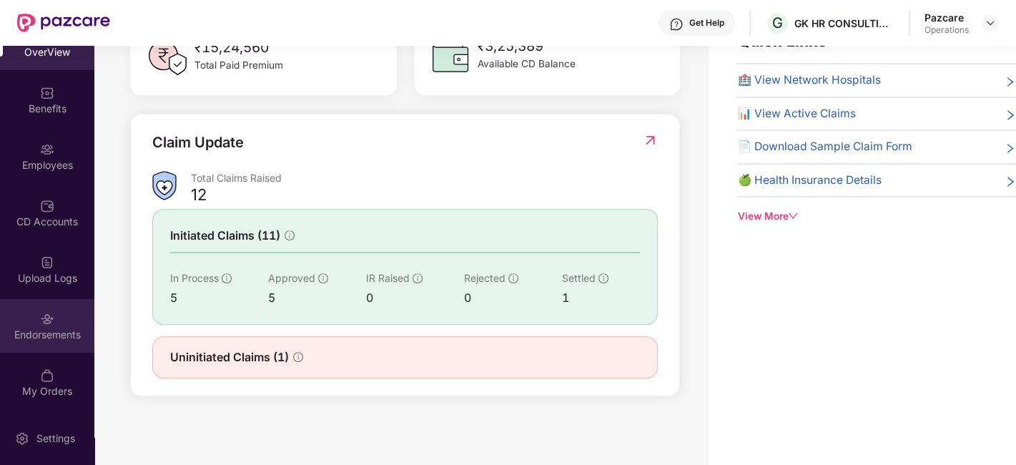
click at [24, 329] on div "Endorsements" at bounding box center [47, 334] width 94 height 14
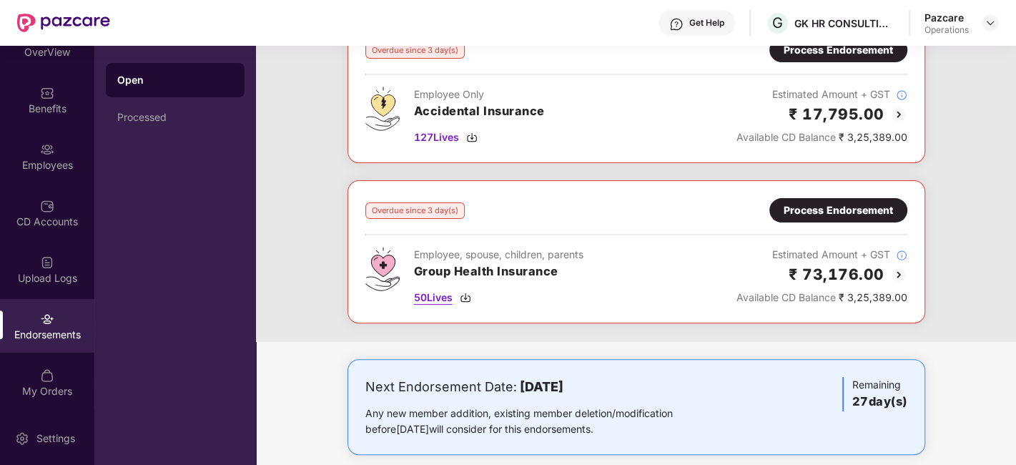
scroll to position [271, 0]
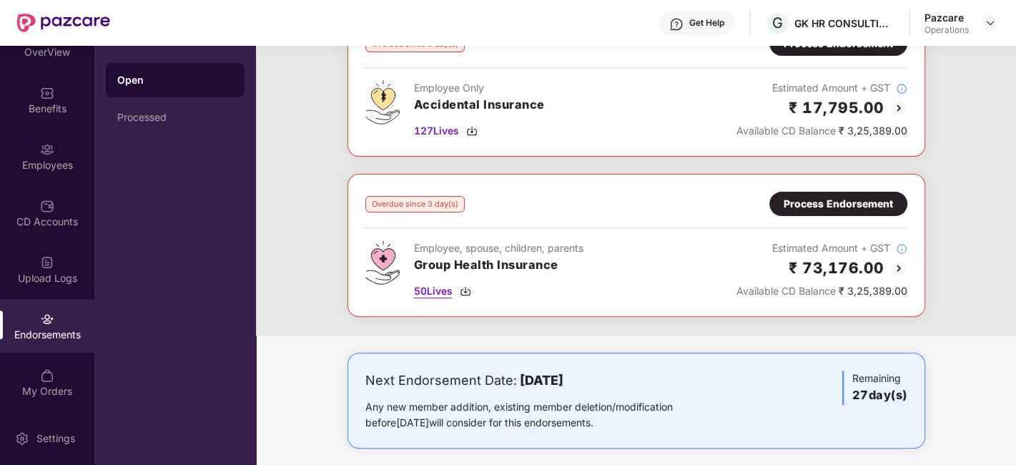
click at [443, 287] on span "50 Lives" at bounding box center [433, 291] width 39 height 16
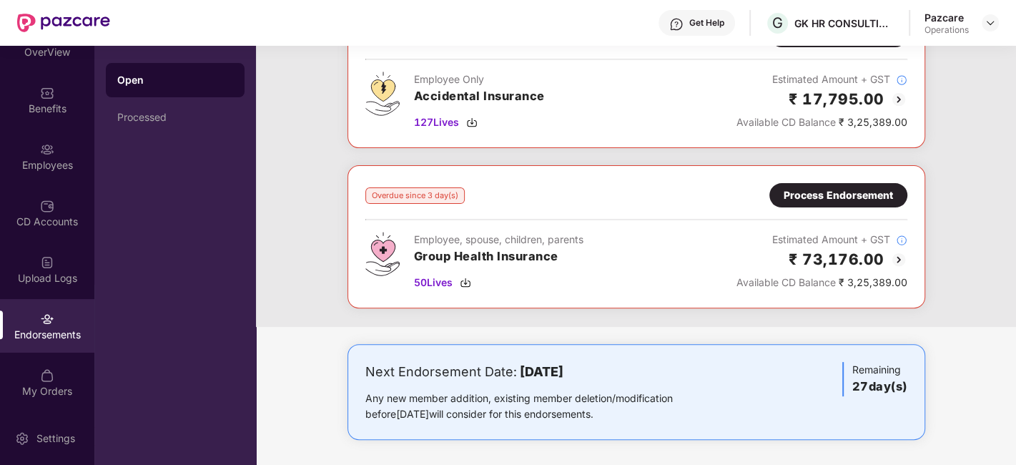
scroll to position [0, 0]
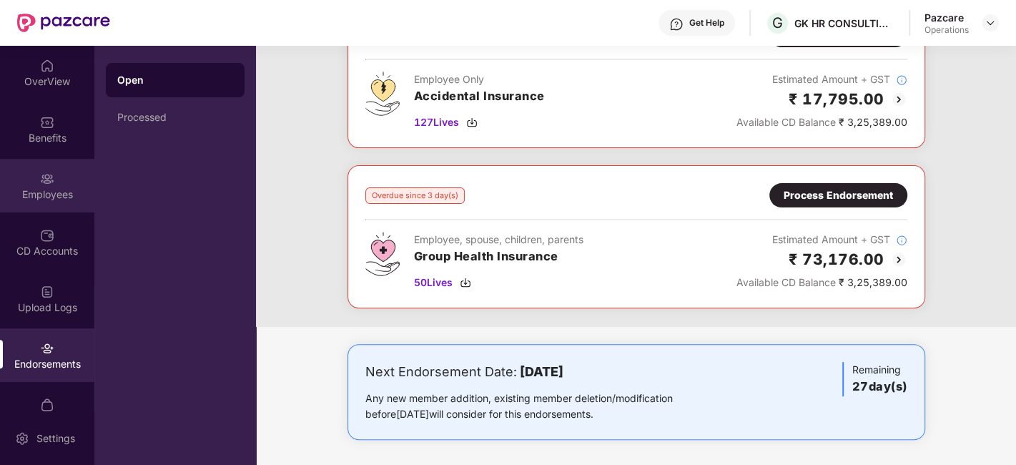
click at [35, 198] on div "Employees" at bounding box center [47, 194] width 94 height 14
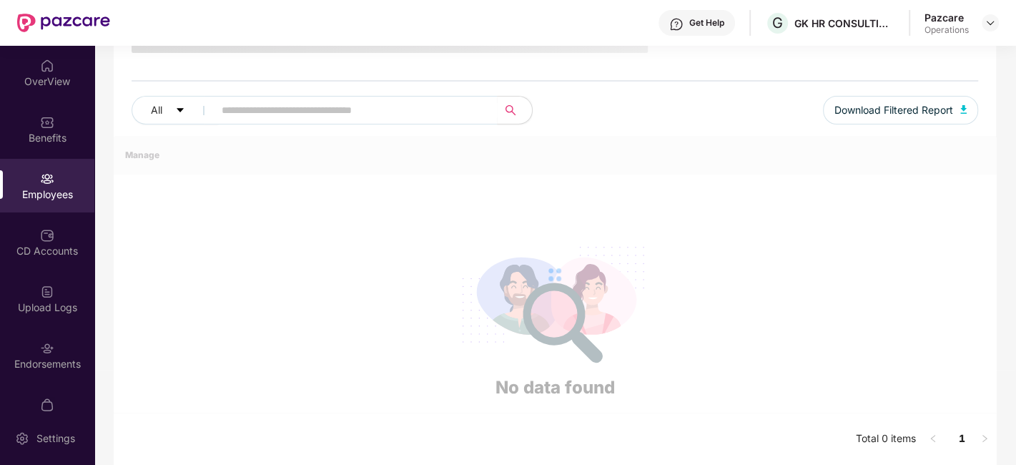
scroll to position [139, 0]
click at [287, 108] on input "text" at bounding box center [350, 111] width 257 height 21
paste input "*********"
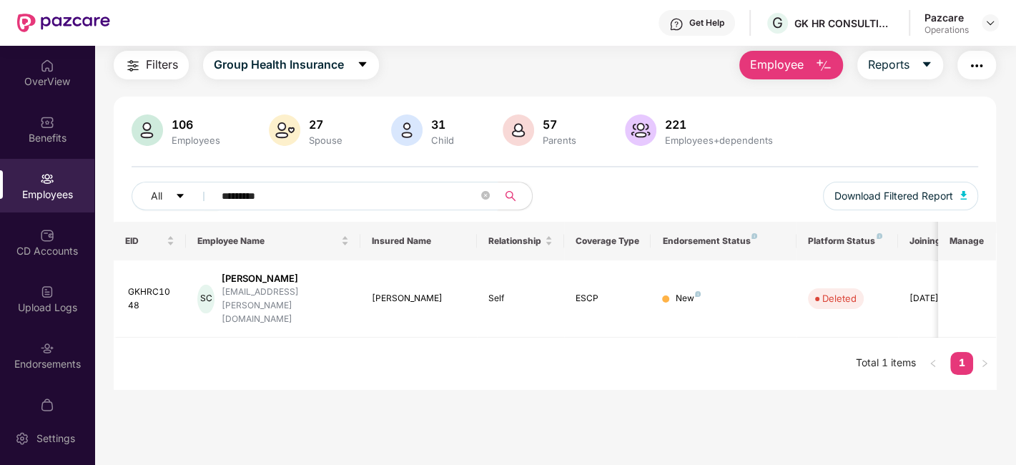
scroll to position [0, 0]
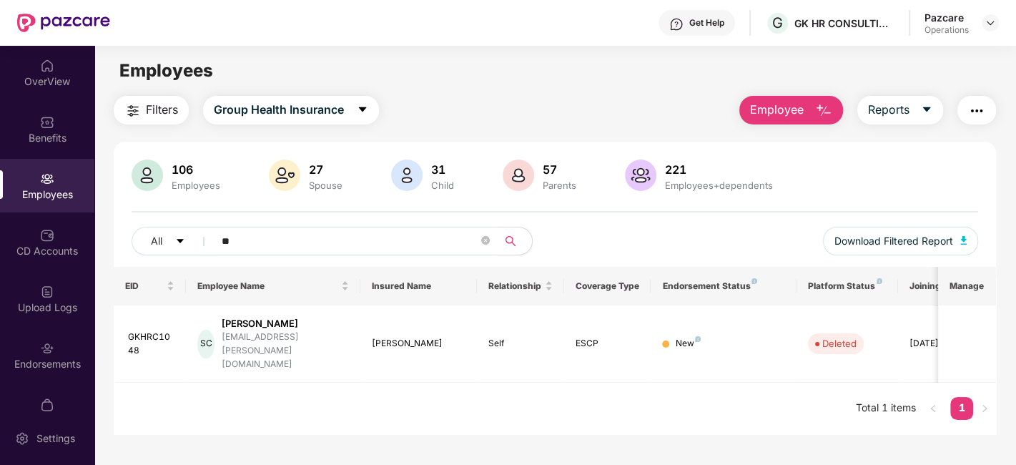
type input "*"
paste input "**********"
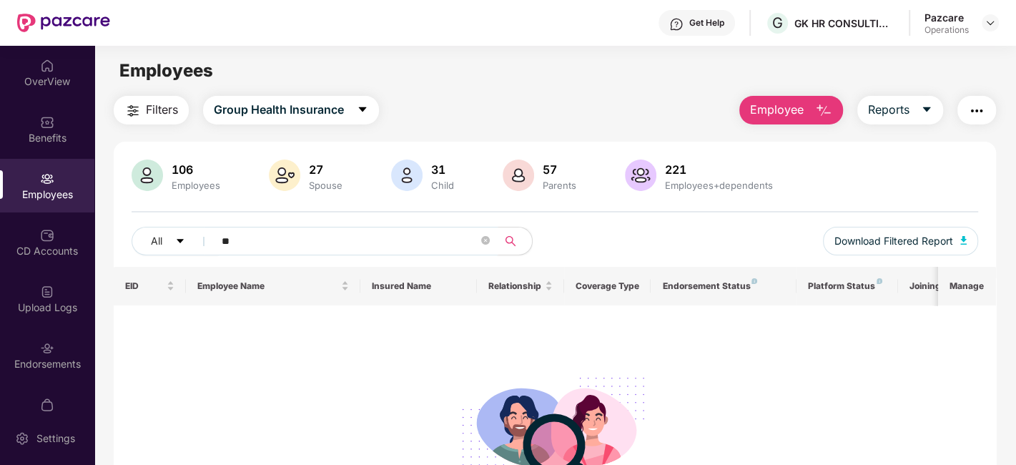
type input "*"
paste input "**********"
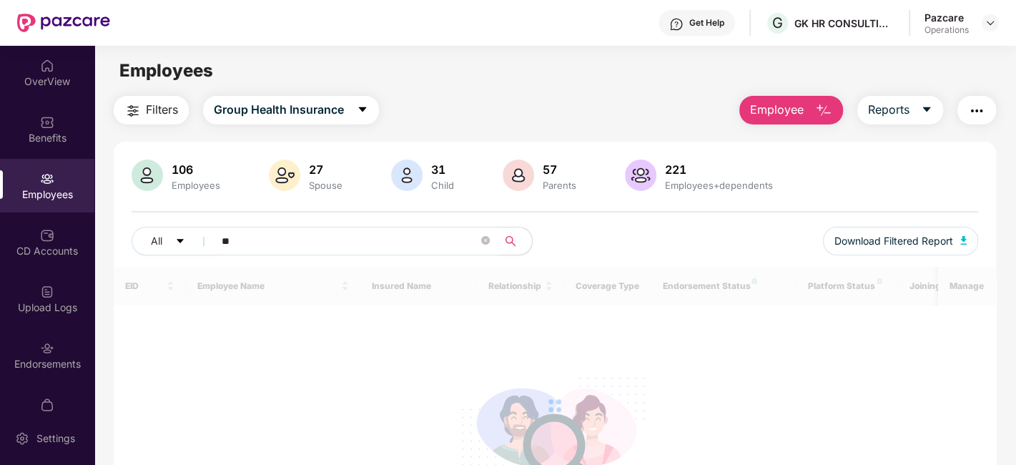
type input "*"
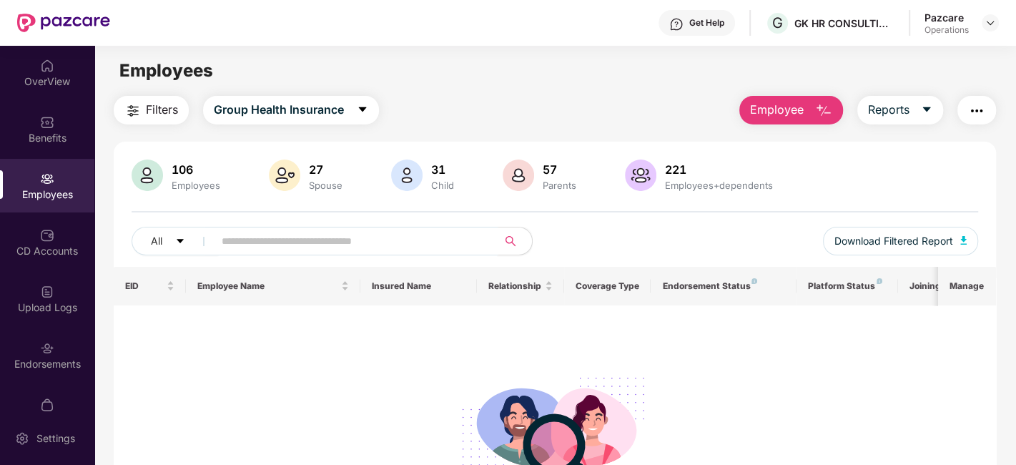
paste input "********"
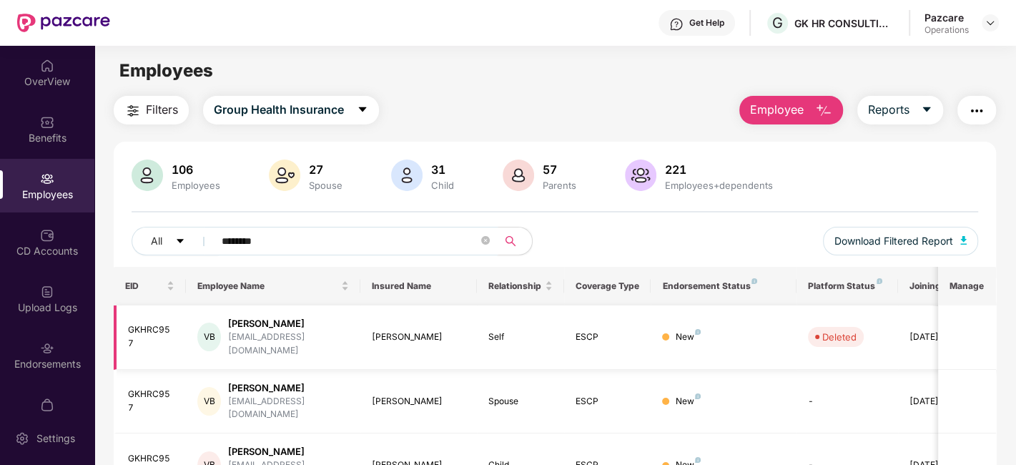
scroll to position [46, 0]
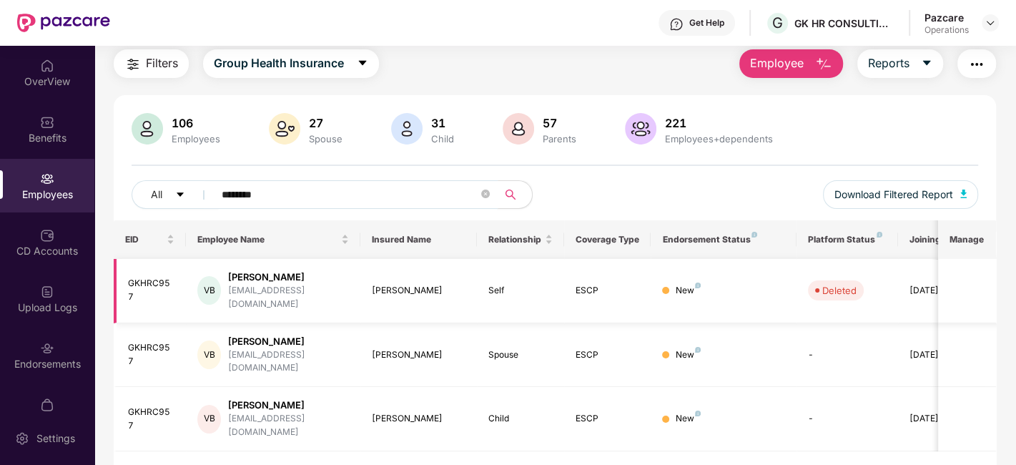
type input "********"
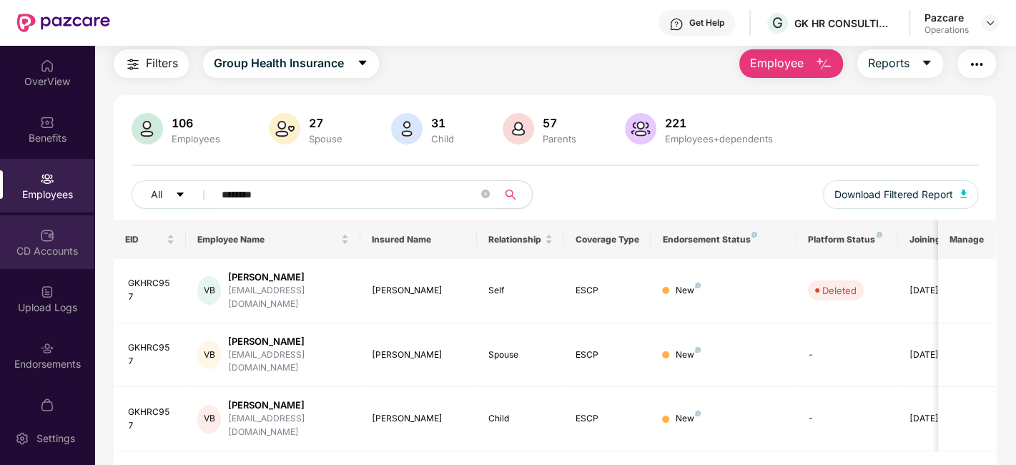
scroll to position [29, 0]
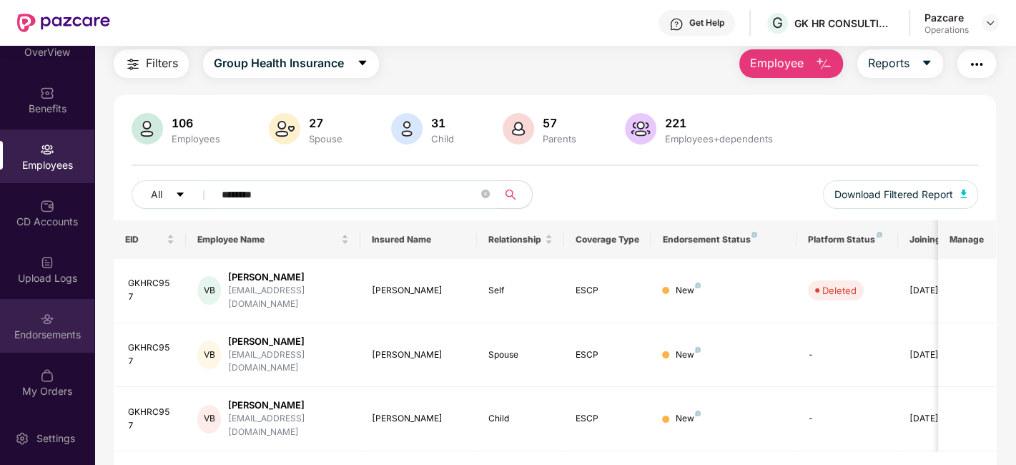
click at [27, 323] on div "Endorsements" at bounding box center [47, 326] width 94 height 54
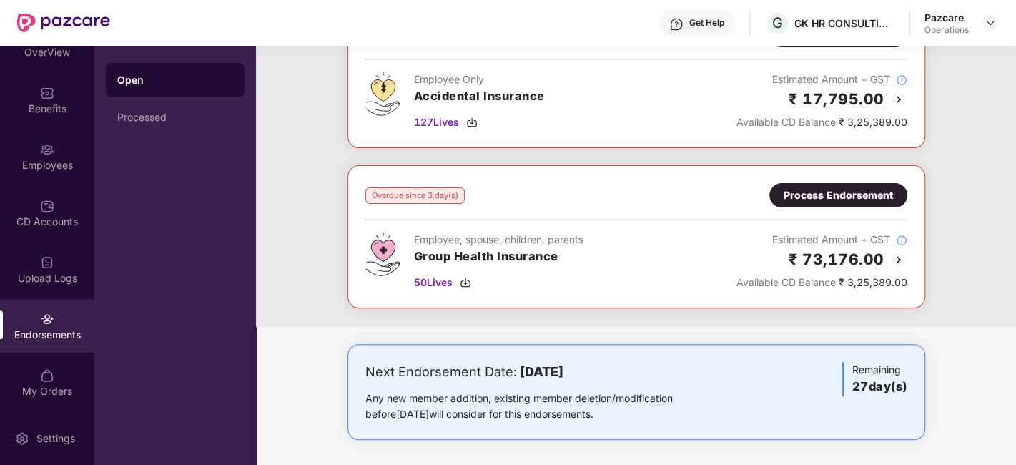
scroll to position [218, 0]
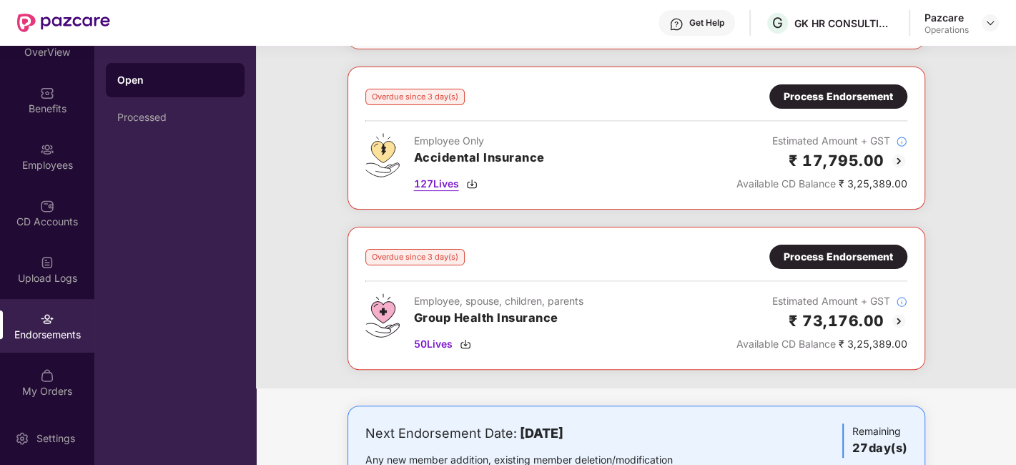
click at [438, 179] on span "127 Lives" at bounding box center [436, 184] width 45 height 16
click at [318, 162] on div "Overdue since 3 day(s) Process Endorsement Employee Only Group Term Life 7 Live…" at bounding box center [636, 147] width 760 height 482
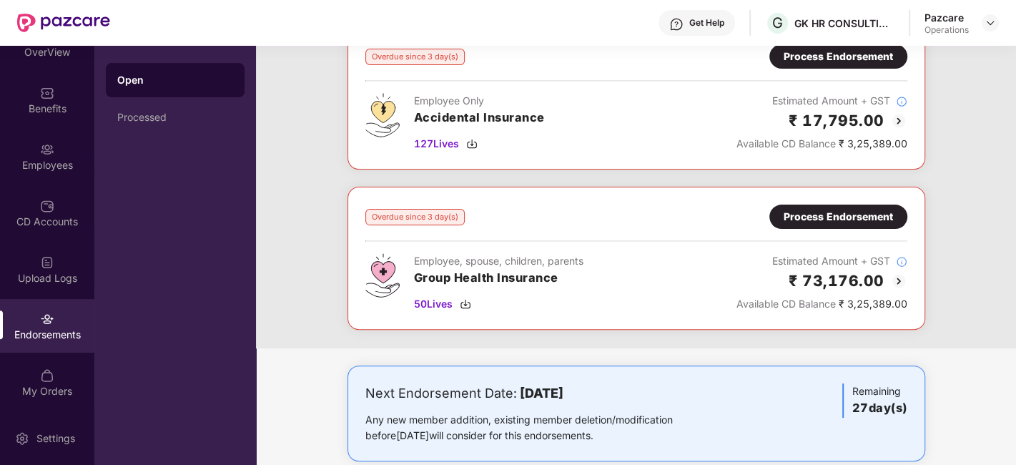
scroll to position [259, 0]
click at [840, 208] on div "Process Endorsement" at bounding box center [837, 216] width 109 height 16
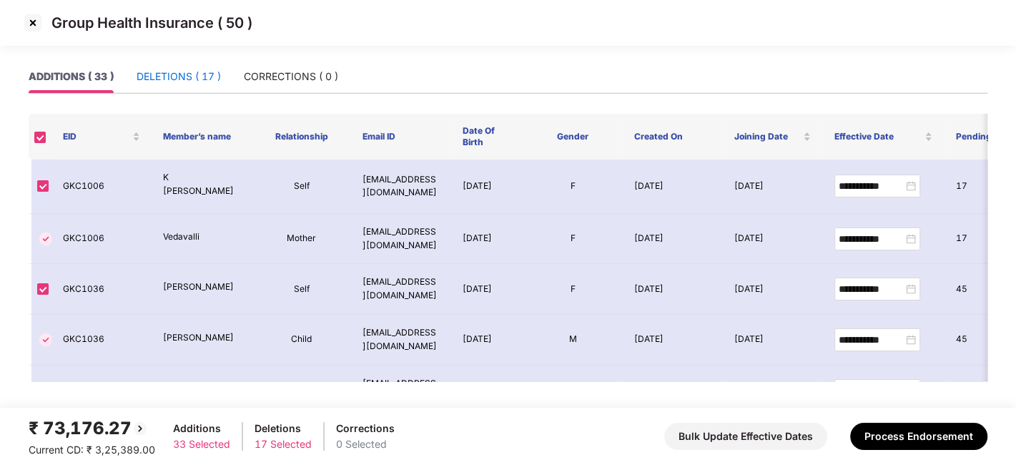
click at [176, 77] on div "DELETIONS ( 17 )" at bounding box center [178, 77] width 84 height 16
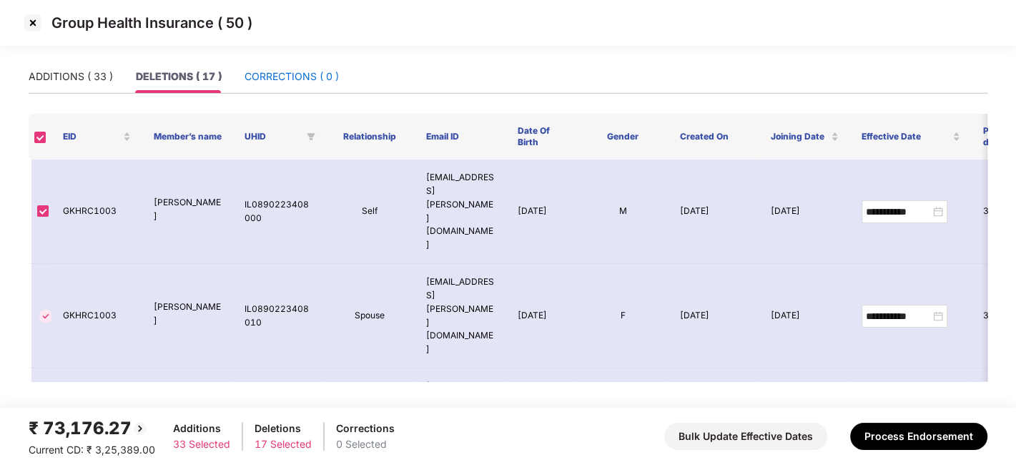
click at [266, 83] on div "CORRECTIONS ( 0 )" at bounding box center [291, 77] width 94 height 16
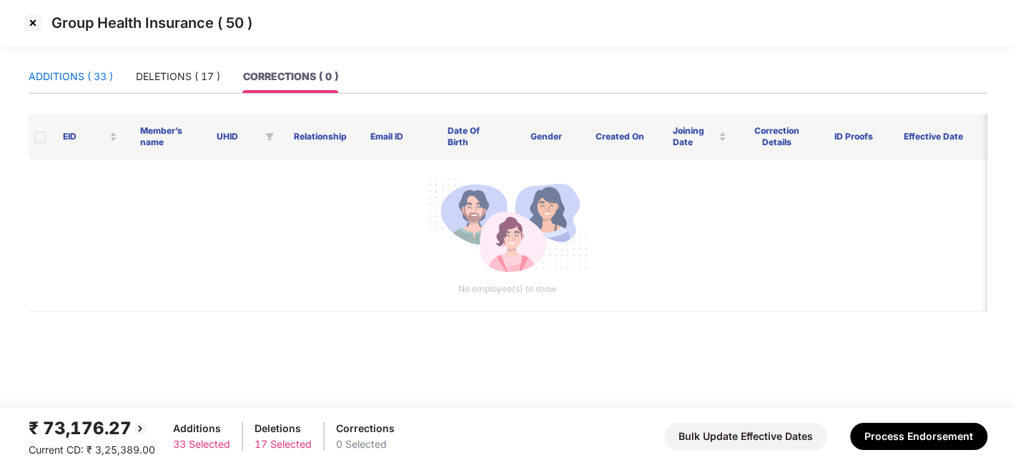
click at [79, 76] on div "ADDITIONS ( 33 )" at bounding box center [71, 77] width 84 height 16
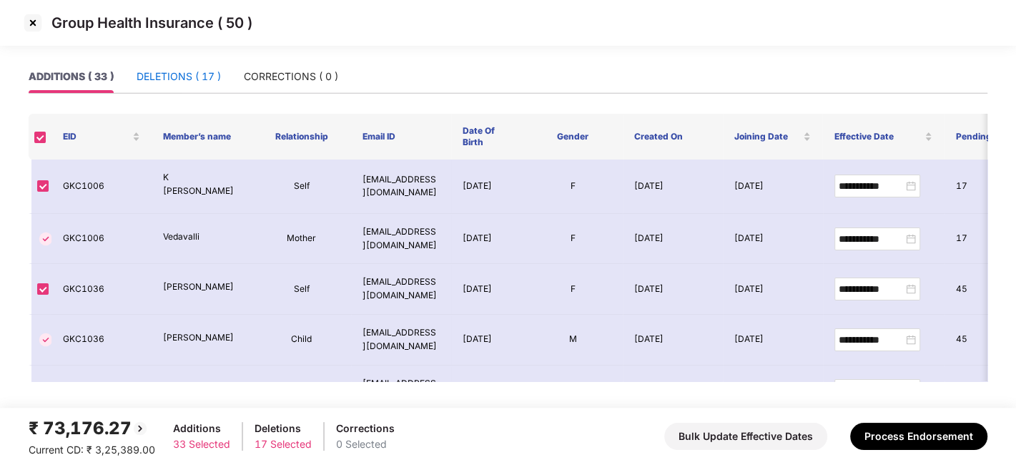
click at [167, 74] on div "DELETIONS ( 17 )" at bounding box center [178, 77] width 84 height 16
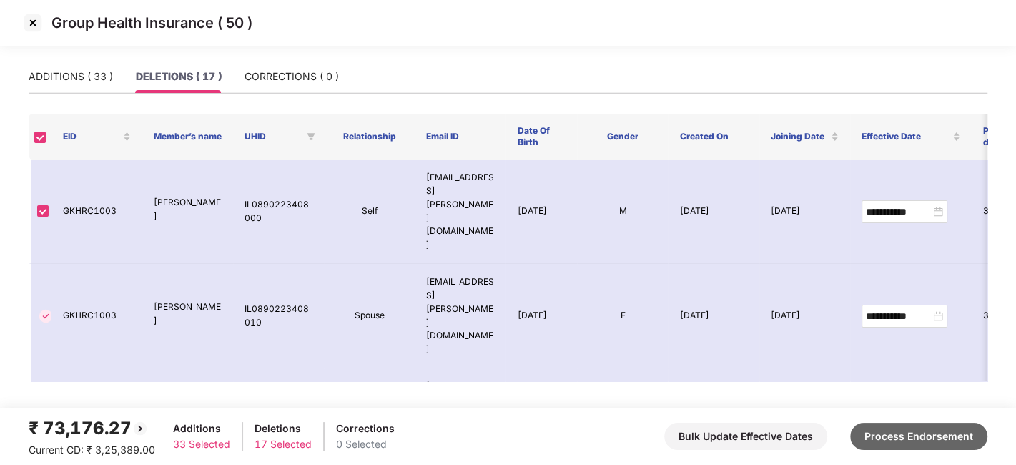
click at [905, 435] on button "Process Endorsement" at bounding box center [918, 435] width 137 height 27
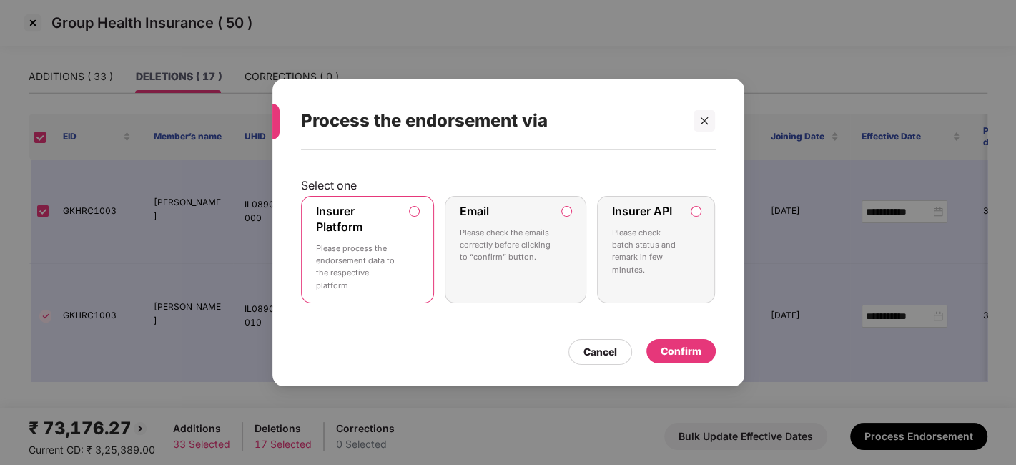
click at [390, 267] on p "Please process the endorsement data to the respective platform" at bounding box center [358, 266] width 84 height 49
click at [680, 348] on div "Confirm" at bounding box center [680, 351] width 41 height 16
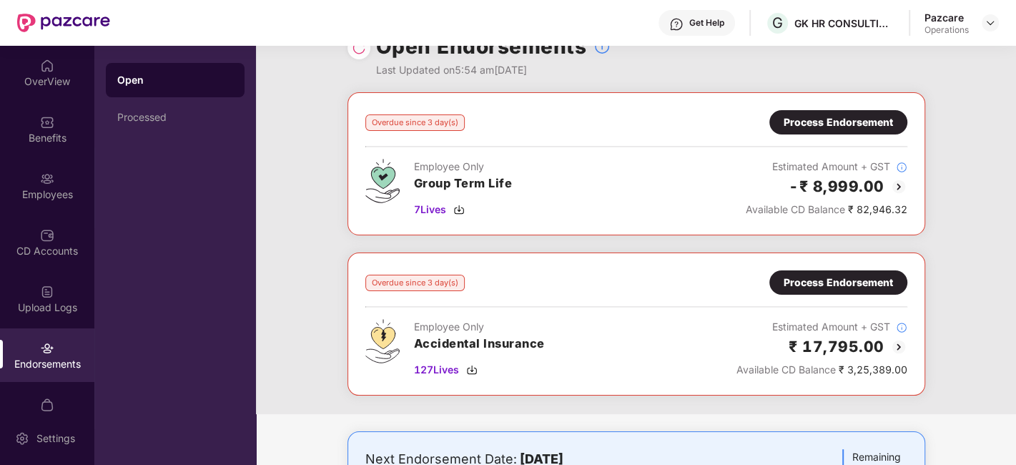
scroll to position [0, 0]
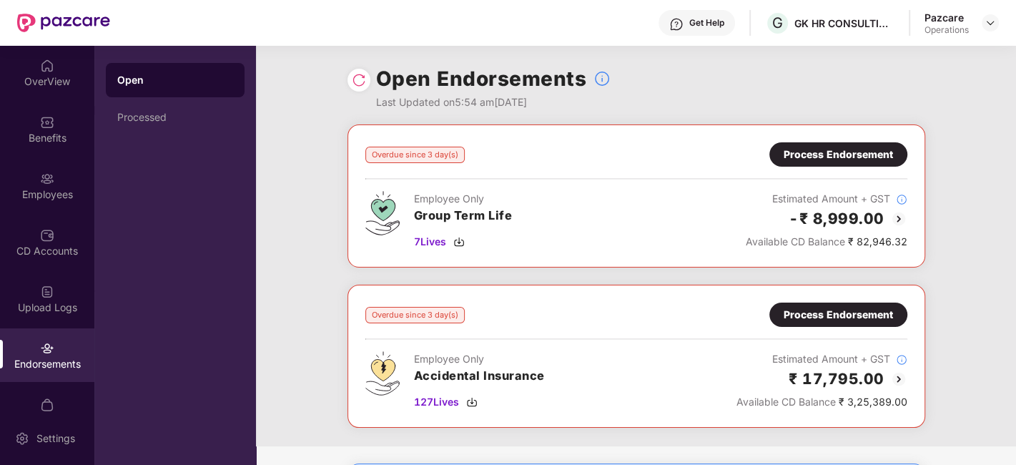
click at [816, 307] on div "Process Endorsement" at bounding box center [837, 315] width 109 height 16
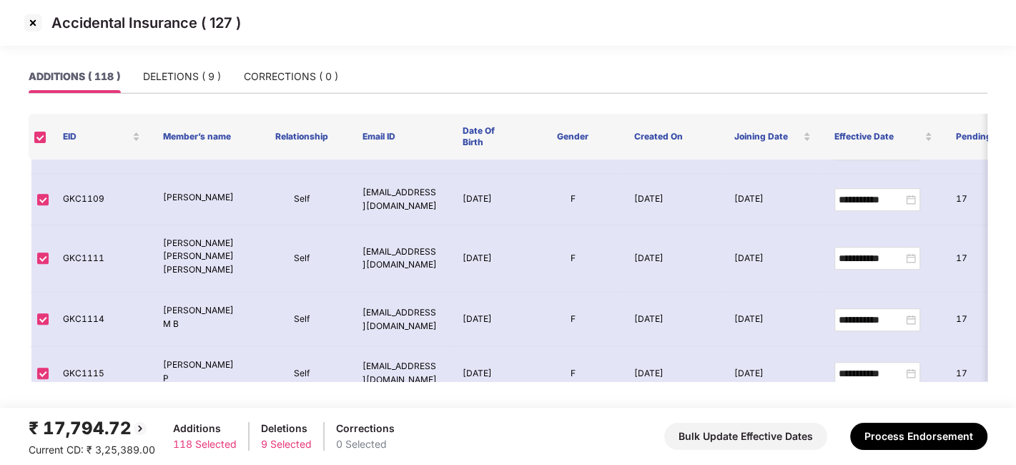
scroll to position [630, 0]
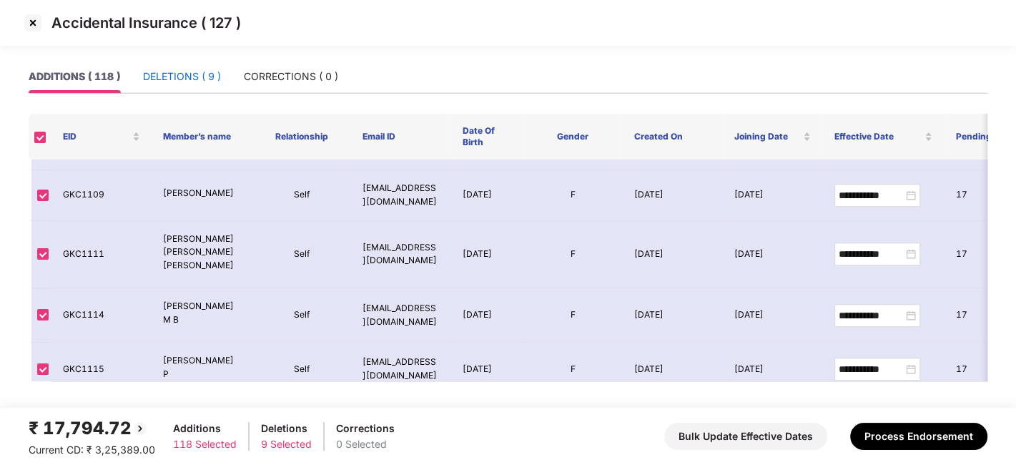
click at [180, 71] on div "DELETIONS ( 9 )" at bounding box center [182, 77] width 78 height 16
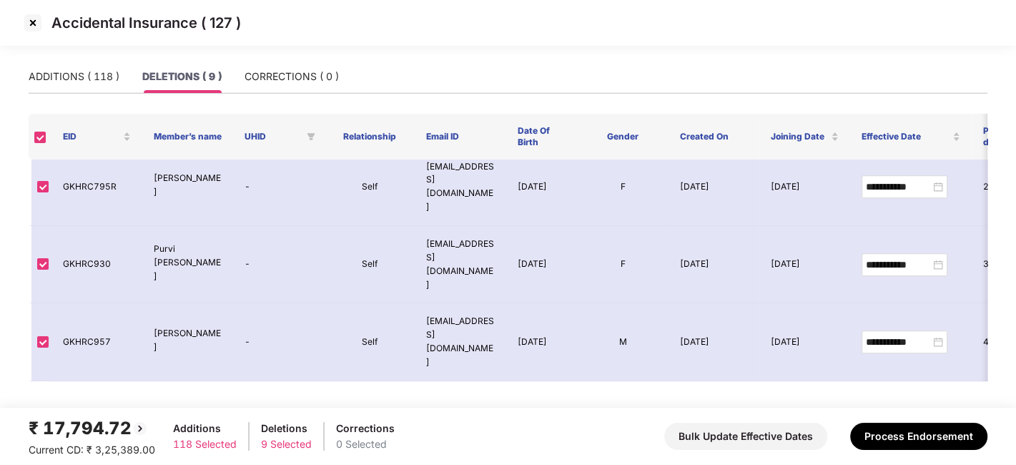
scroll to position [259, 0]
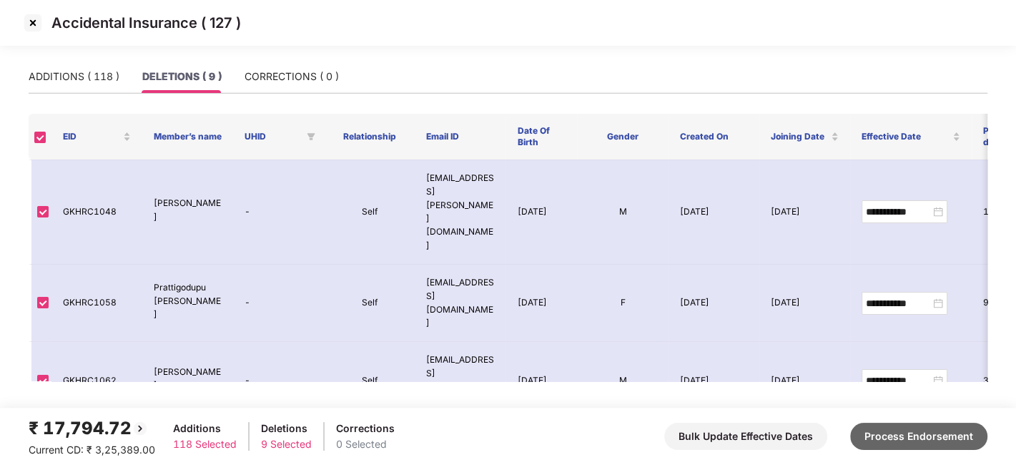
click at [908, 440] on button "Process Endorsement" at bounding box center [918, 435] width 137 height 27
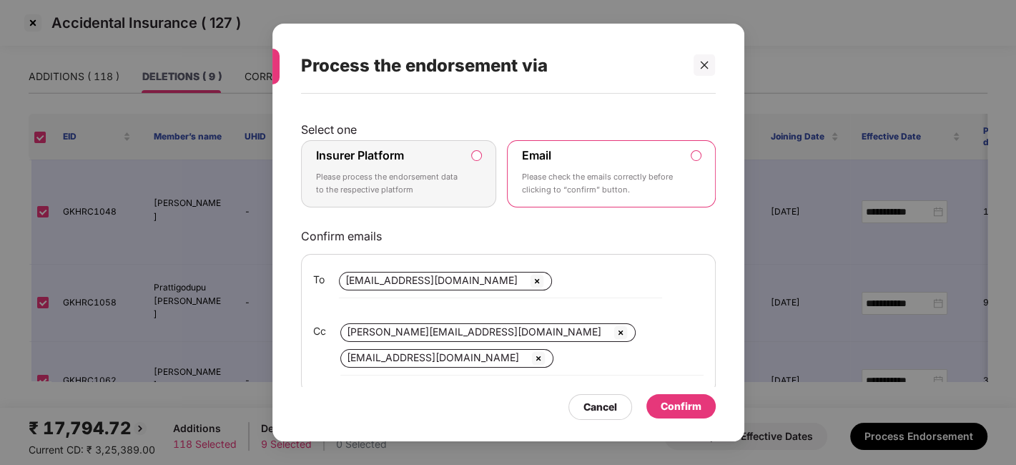
click at [465, 183] on label "Insurer Platform Please process the endorsement data to the respective platform" at bounding box center [399, 173] width 196 height 67
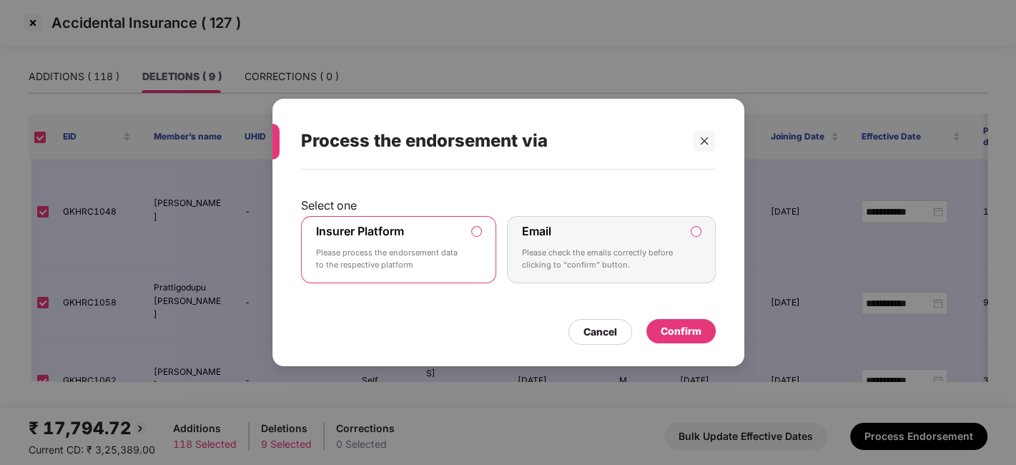
click at [680, 327] on div "Confirm" at bounding box center [680, 331] width 41 height 16
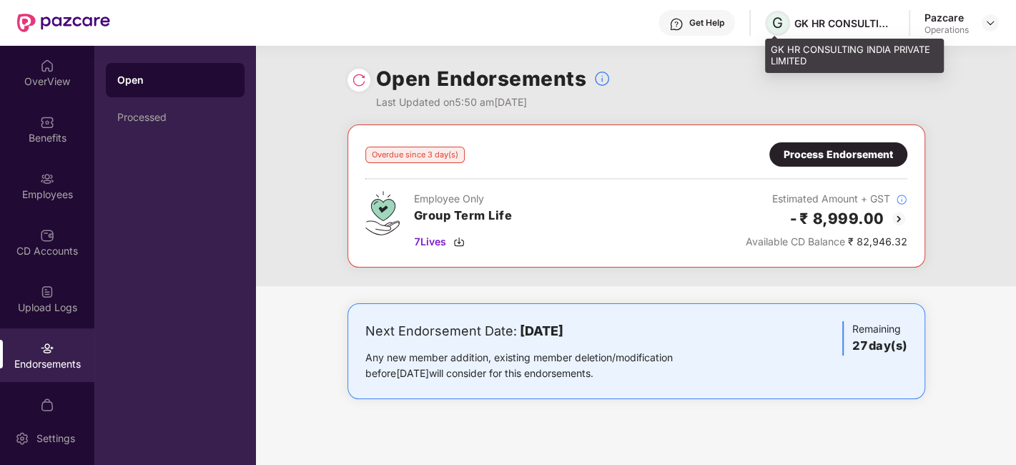
click at [772, 19] on span "G" at bounding box center [777, 22] width 11 height 17
drag, startPoint x: 770, startPoint y: 49, endPoint x: 810, endPoint y: 63, distance: 42.3
click at [810, 63] on div "GK HR CONSULTING INDIA PRIVATE LIMITED" at bounding box center [854, 56] width 179 height 34
copy div "GK HR CONSULTING INDIA PRIVATE LIMITED"
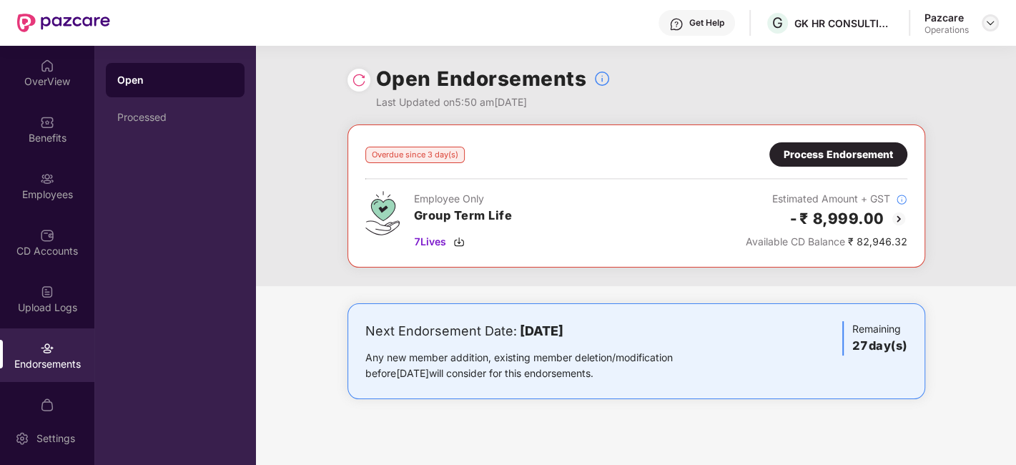
click at [990, 19] on img at bounding box center [989, 22] width 11 height 11
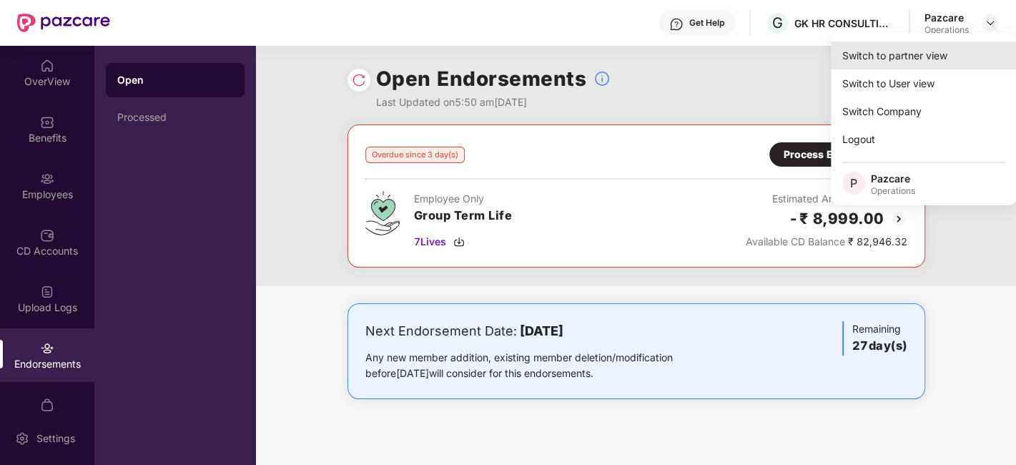
click at [895, 50] on div "Switch to partner view" at bounding box center [923, 55] width 186 height 28
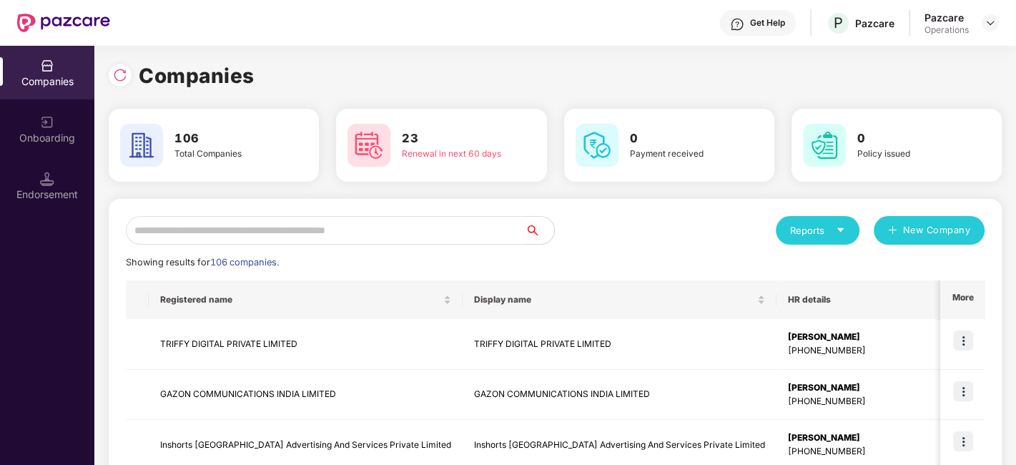
click at [431, 241] on input "text" at bounding box center [325, 230] width 399 height 29
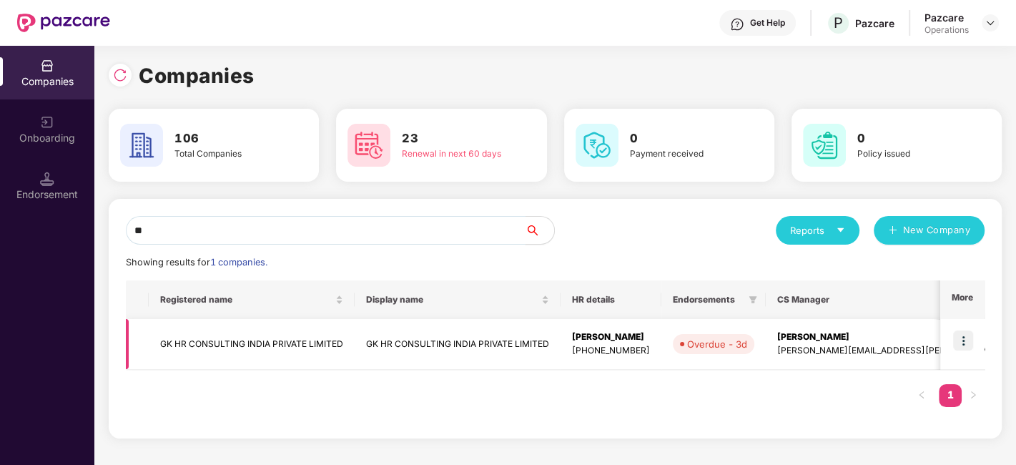
type input "**"
click at [258, 347] on td "GK HR CONSULTING INDIA PRIVATE LIMITED" at bounding box center [252, 344] width 206 height 51
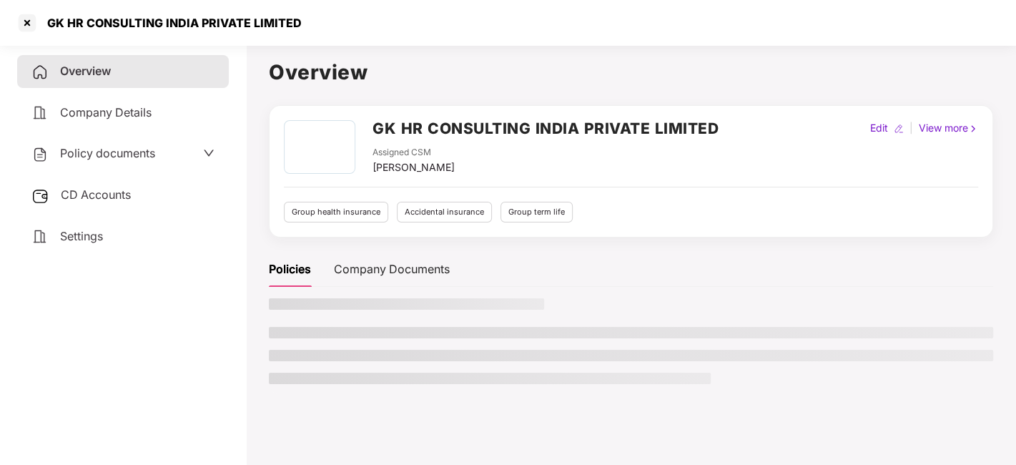
click at [100, 154] on span "Policy documents" at bounding box center [107, 153] width 95 height 14
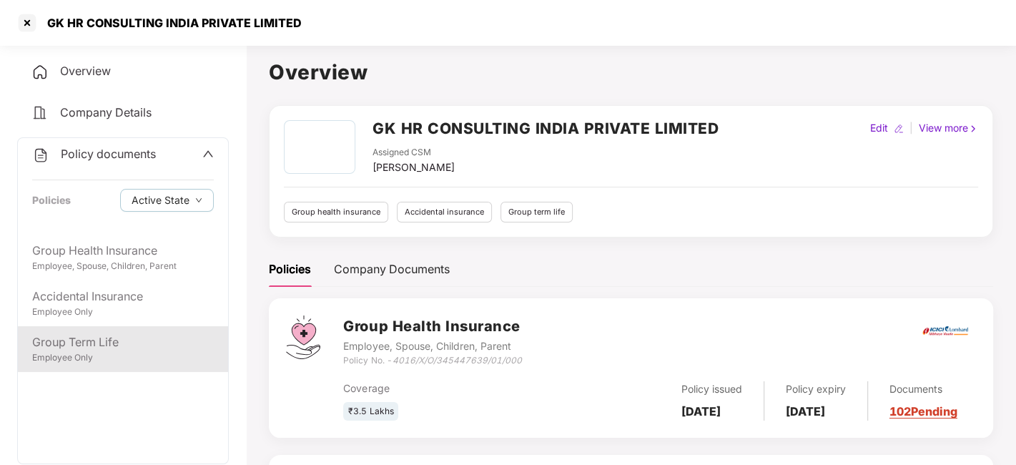
click at [83, 340] on div "Group Term Life" at bounding box center [123, 342] width 182 height 18
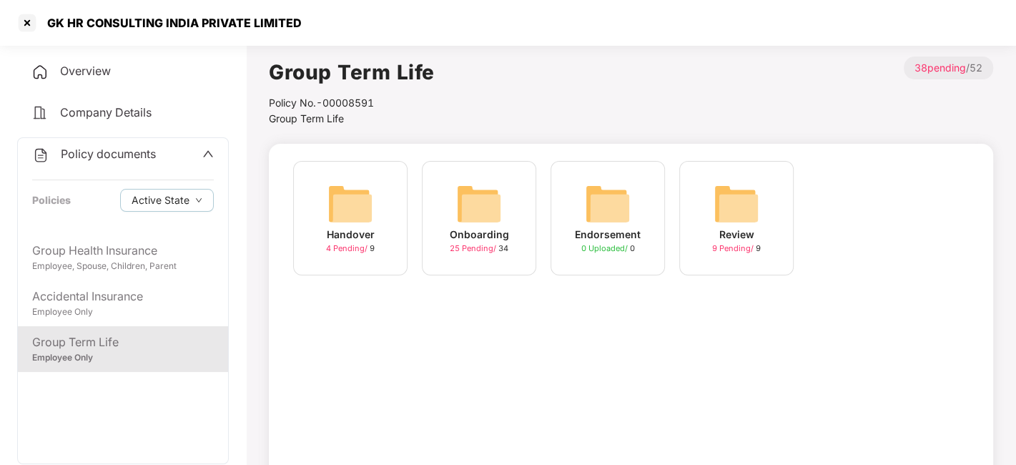
click at [486, 205] on img at bounding box center [479, 204] width 46 height 46
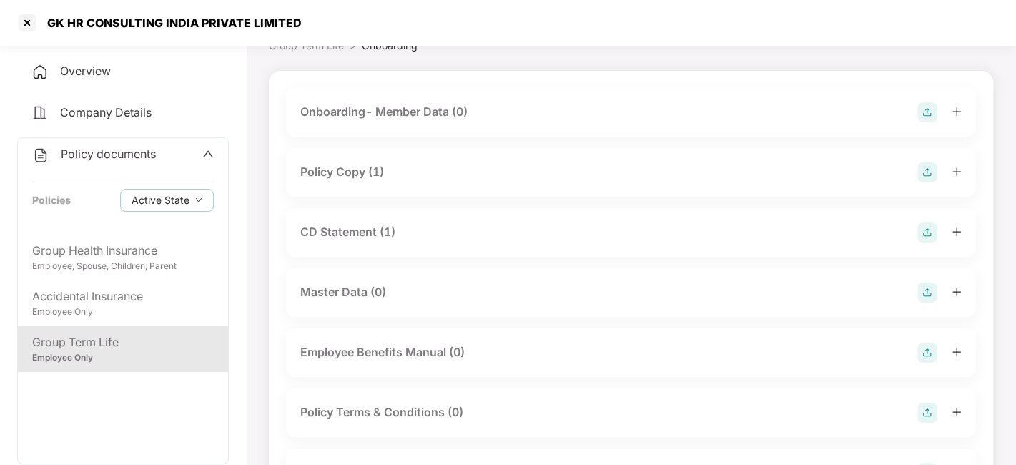
scroll to position [74, 0]
click at [349, 177] on div "Policy Copy (1)" at bounding box center [342, 171] width 84 height 18
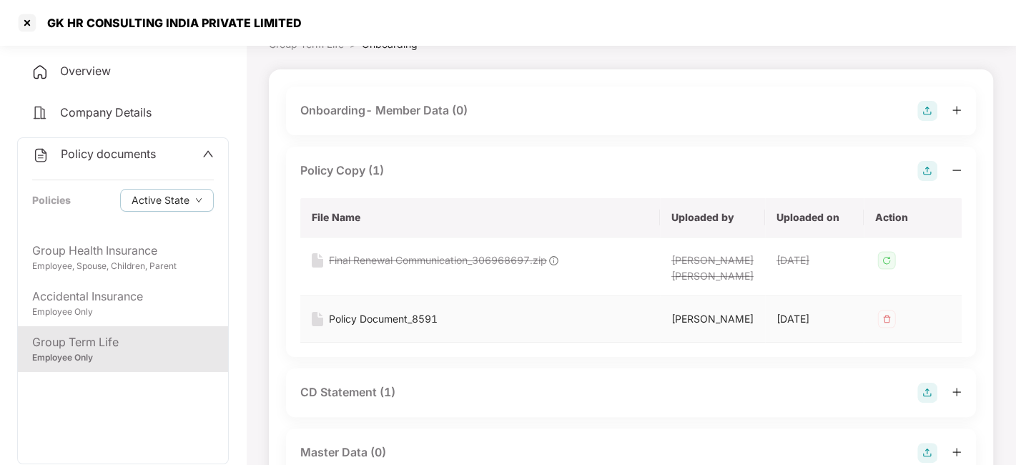
click at [389, 311] on div "Policy Document_8591" at bounding box center [383, 319] width 109 height 16
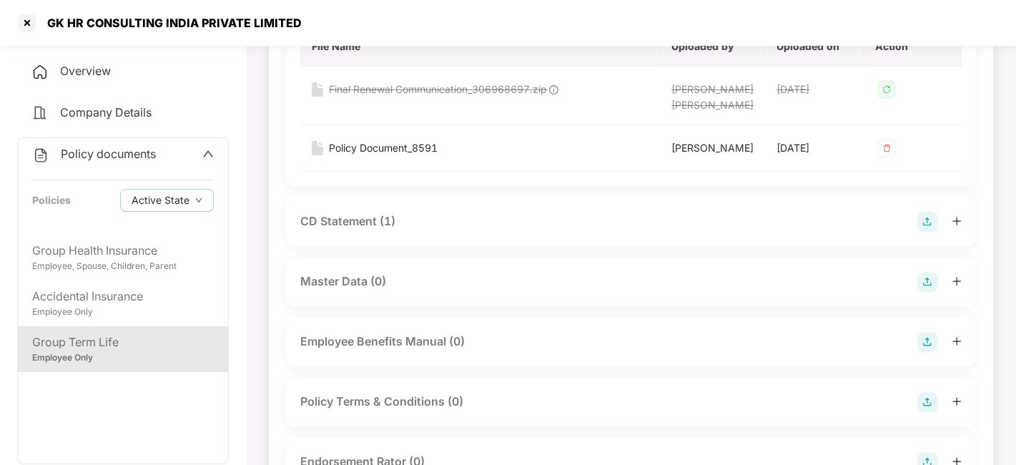
scroll to position [246, 0]
click at [357, 222] on div "CD Statement (1)" at bounding box center [347, 221] width 95 height 18
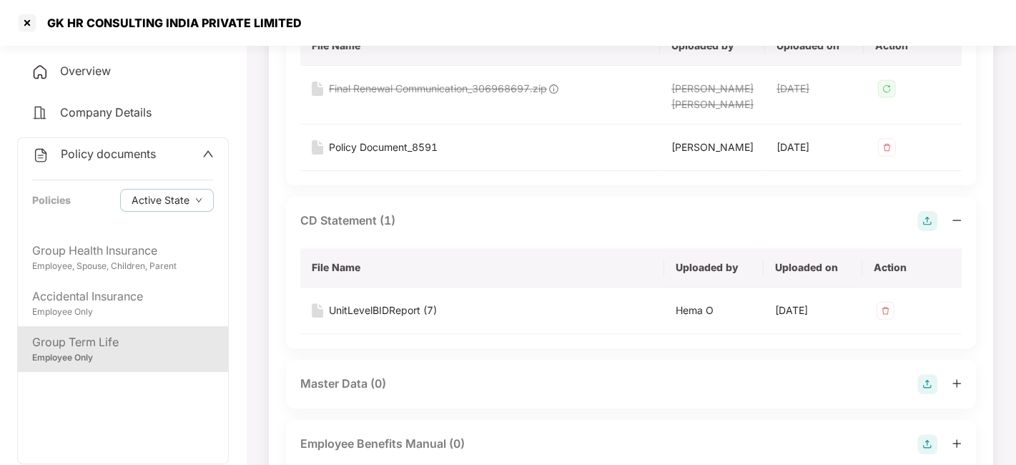
scroll to position [372, 0]
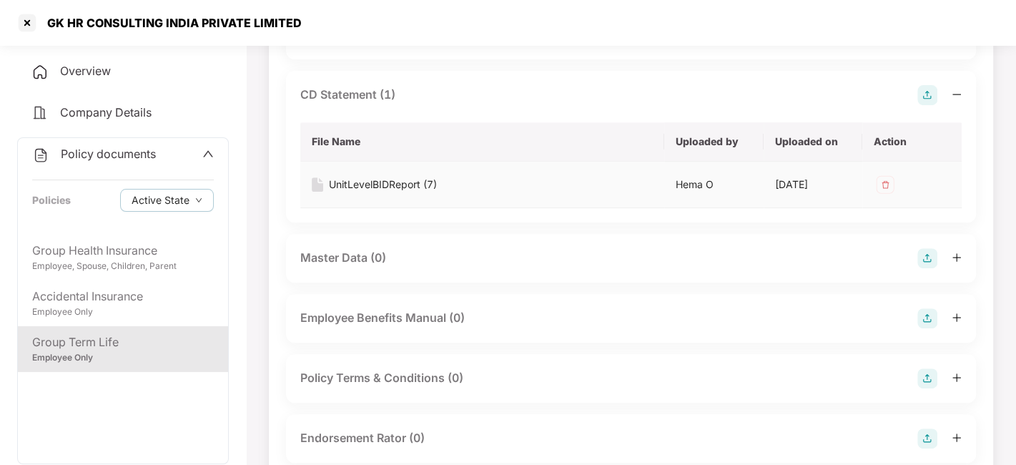
click at [356, 182] on div "UnitLevelBIDReport (7)" at bounding box center [383, 185] width 108 height 16
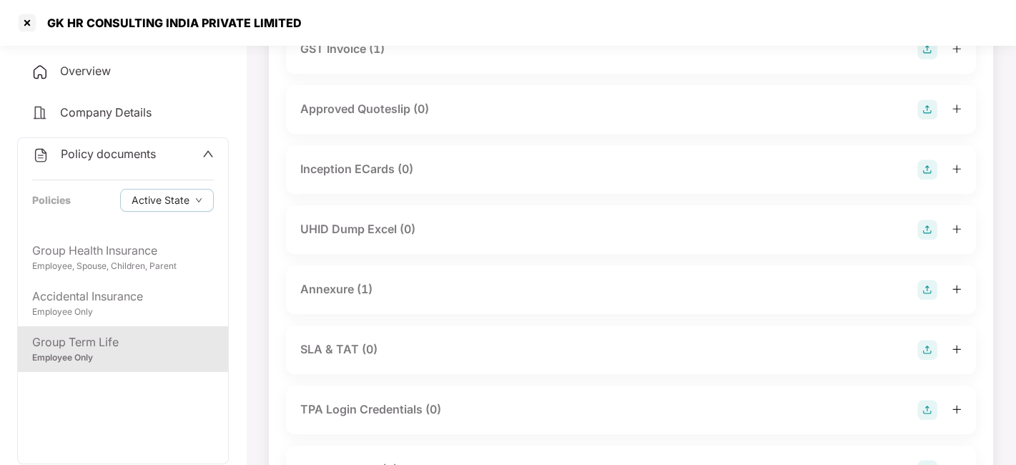
scroll to position [822, 0]
click at [329, 280] on div "Annexure (1)" at bounding box center [336, 288] width 72 height 18
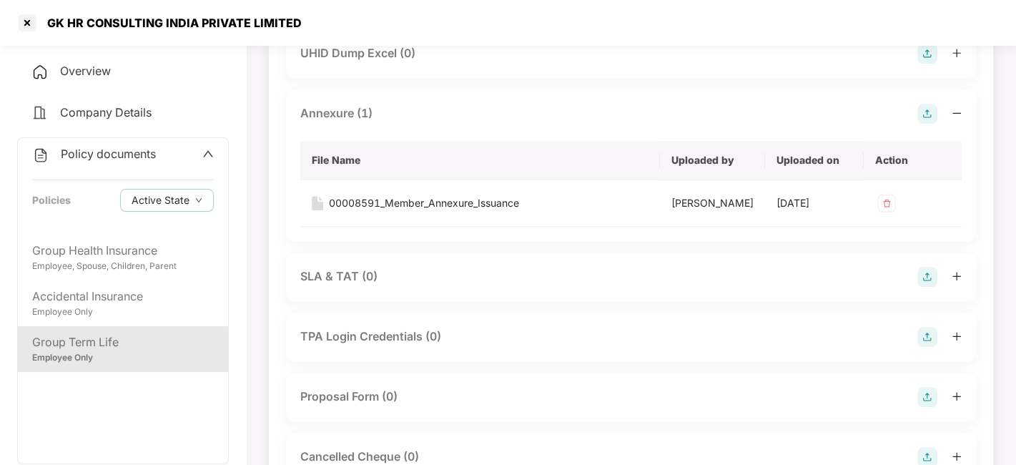
scroll to position [1000, 0]
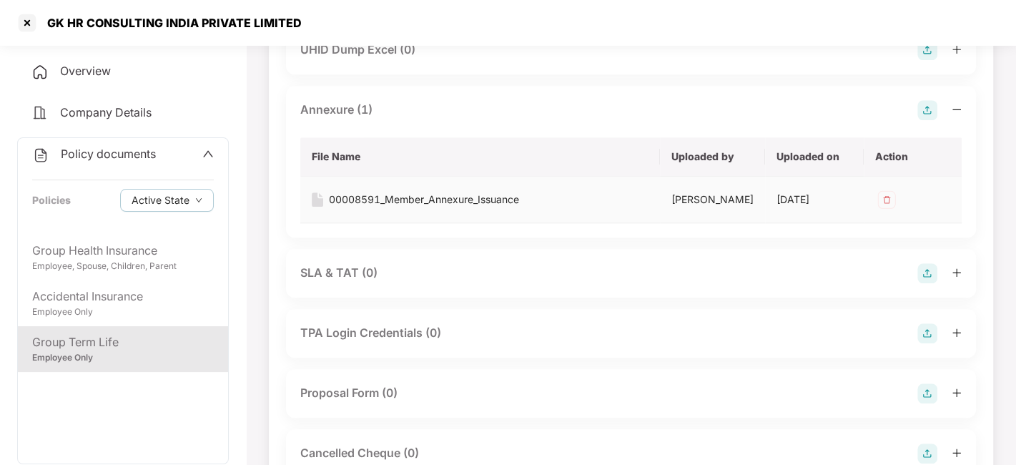
click at [395, 197] on div "00008591_Member_Annexure_Issuance" at bounding box center [424, 200] width 190 height 16
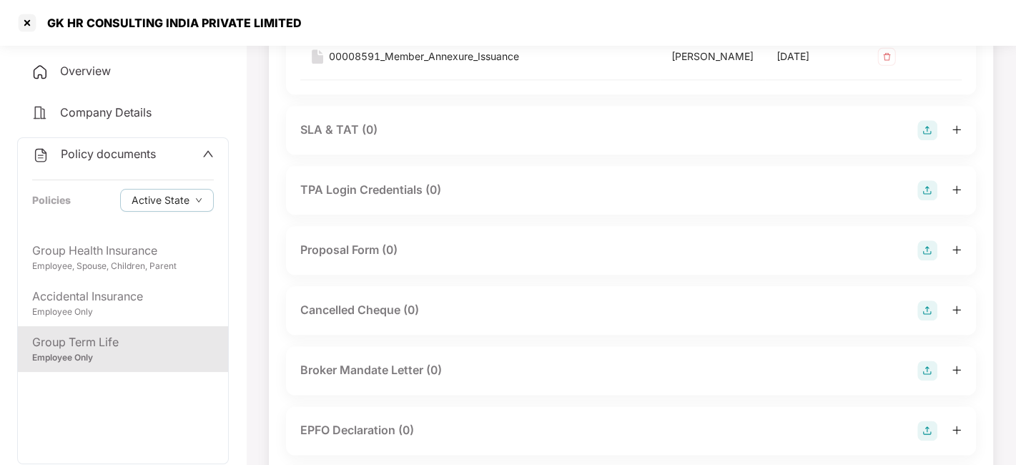
scroll to position [1122, 0]
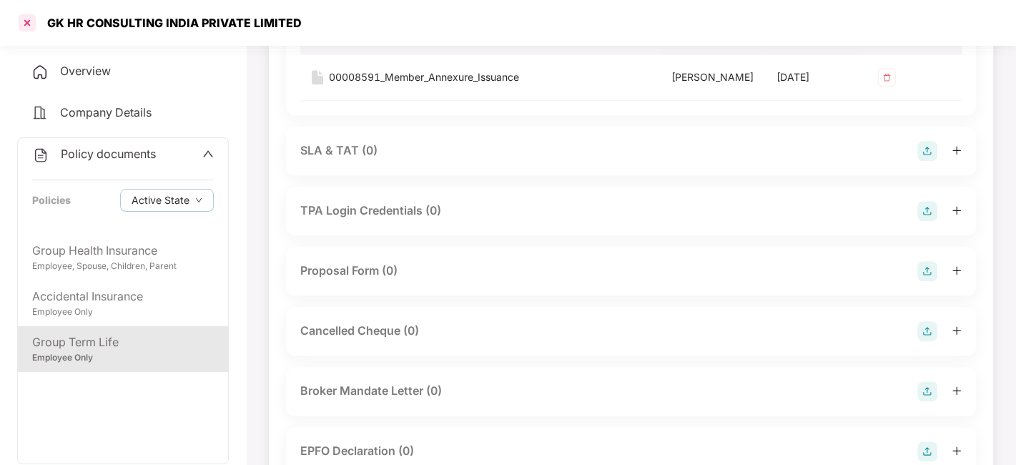
click at [23, 19] on div at bounding box center [27, 22] width 23 height 23
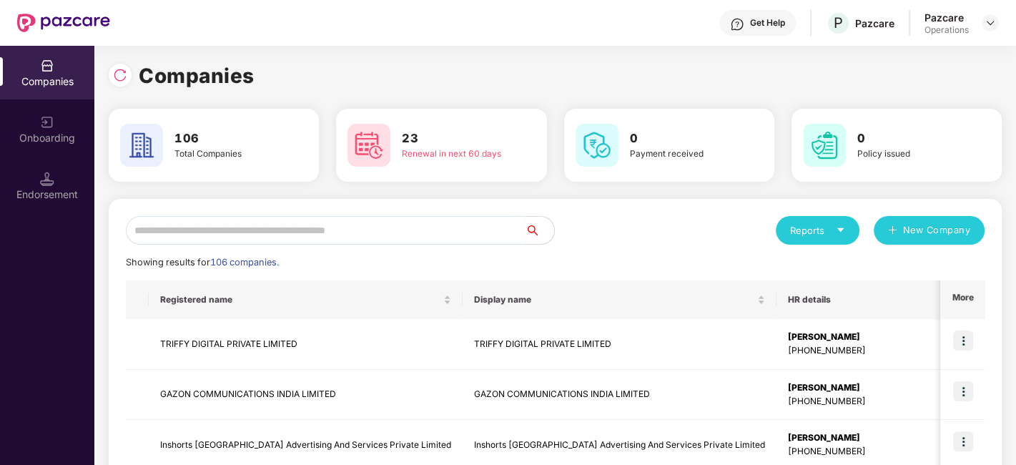
scroll to position [0, 0]
click at [299, 233] on input "text" at bounding box center [325, 230] width 399 height 29
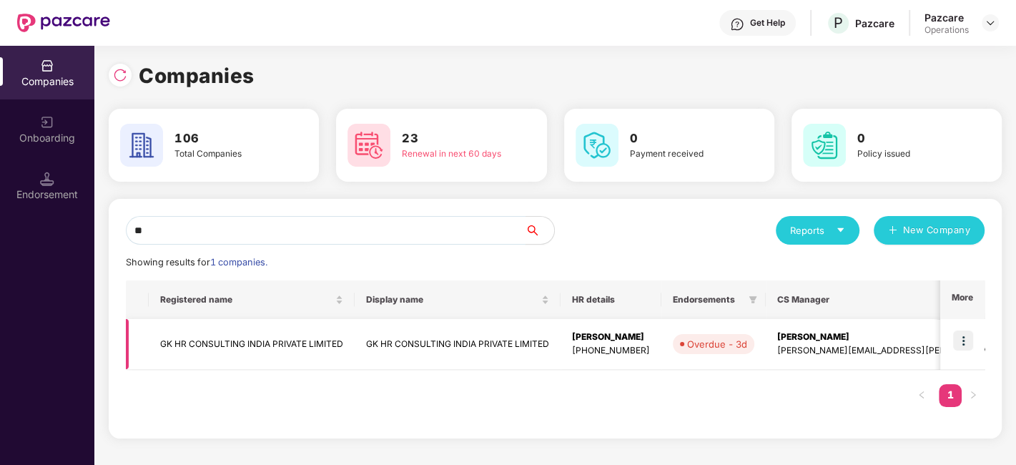
type input "**"
click at [968, 339] on img at bounding box center [963, 340] width 20 height 20
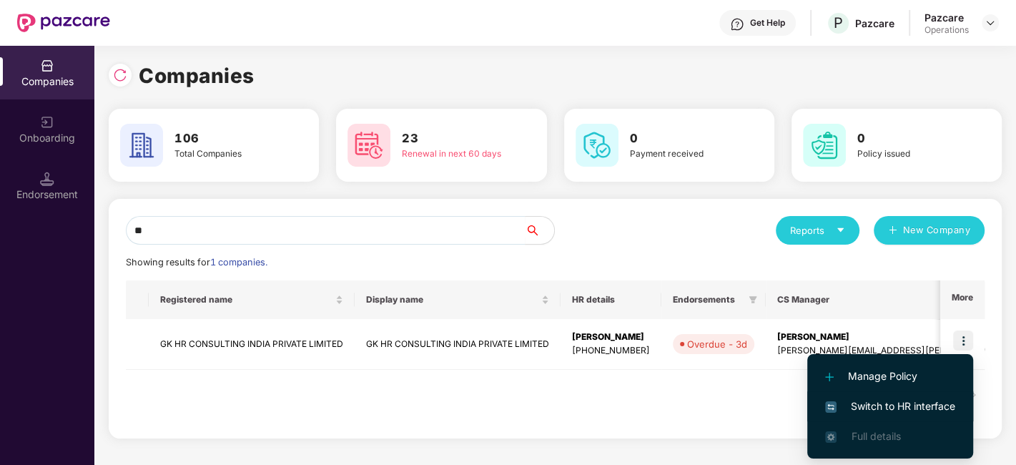
click at [880, 404] on span "Switch to HR interface" at bounding box center [890, 406] width 130 height 16
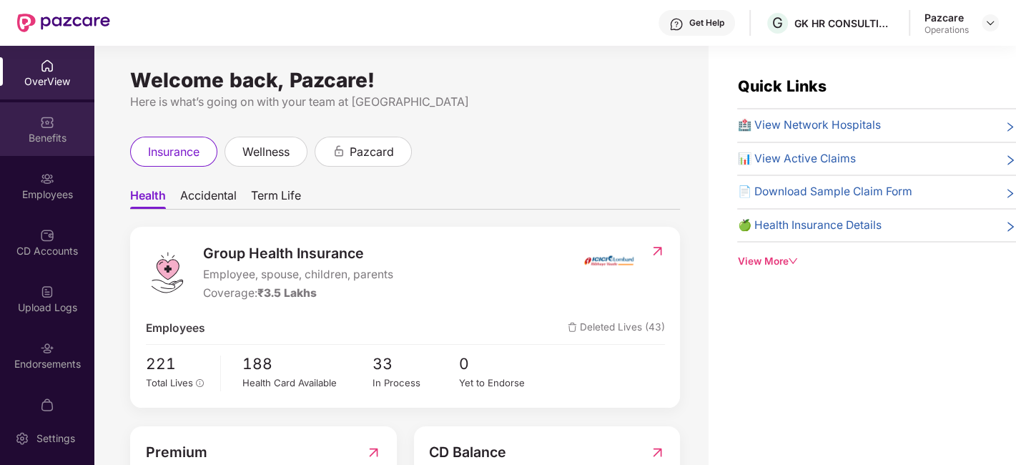
click at [19, 109] on div "Benefits" at bounding box center [47, 129] width 94 height 54
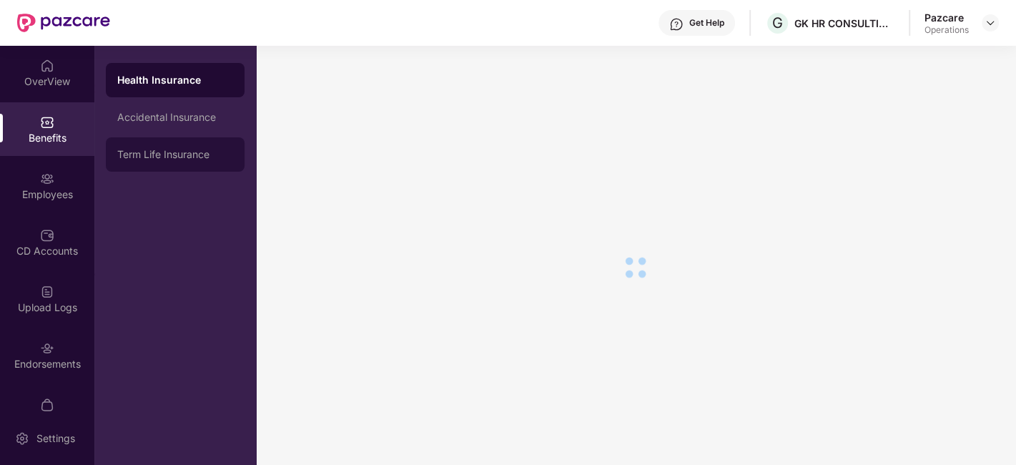
click at [144, 150] on div "Term Life Insurance" at bounding box center [175, 154] width 116 height 11
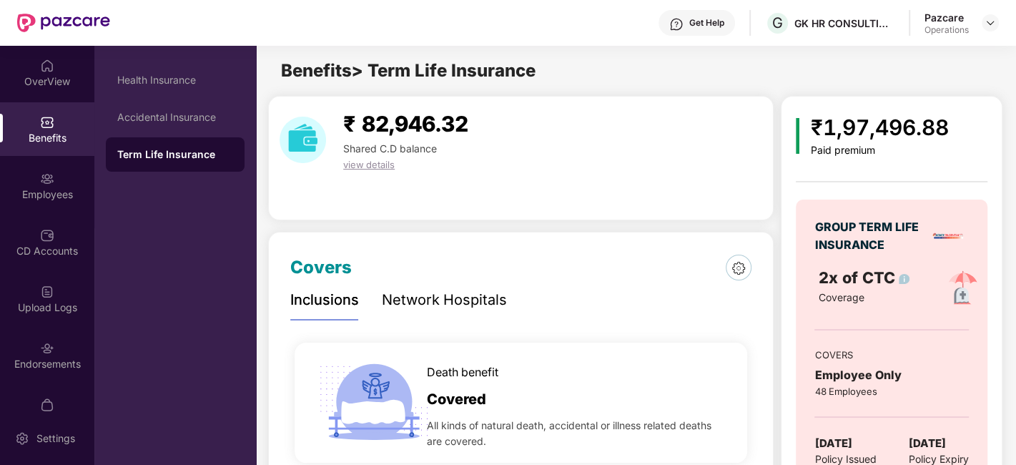
scroll to position [89, 0]
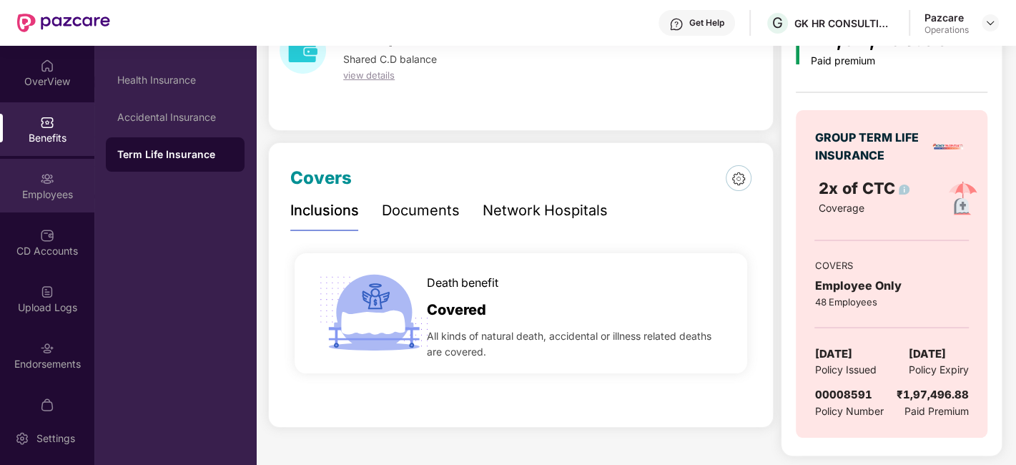
click at [47, 172] on img at bounding box center [47, 179] width 14 height 14
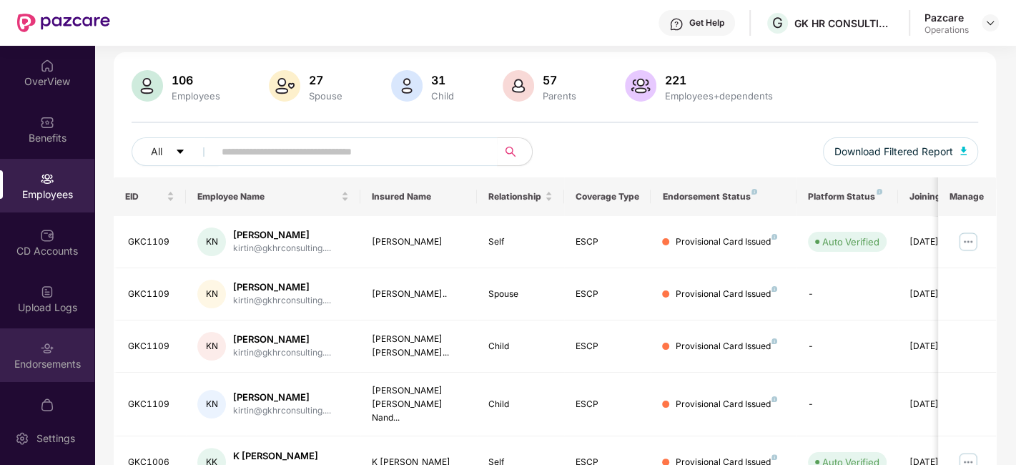
click at [34, 359] on div "Endorsements" at bounding box center [47, 364] width 94 height 14
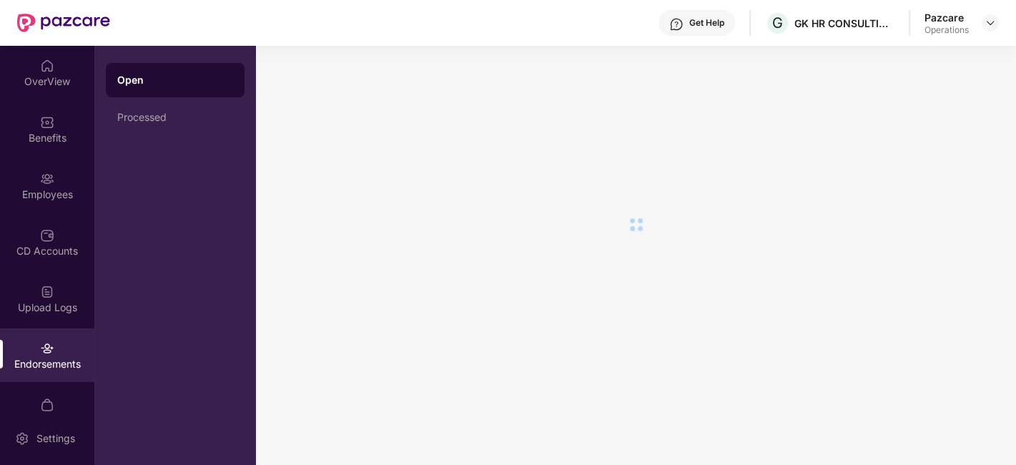
scroll to position [0, 0]
click at [31, 251] on div "CD Accounts" at bounding box center [47, 251] width 94 height 14
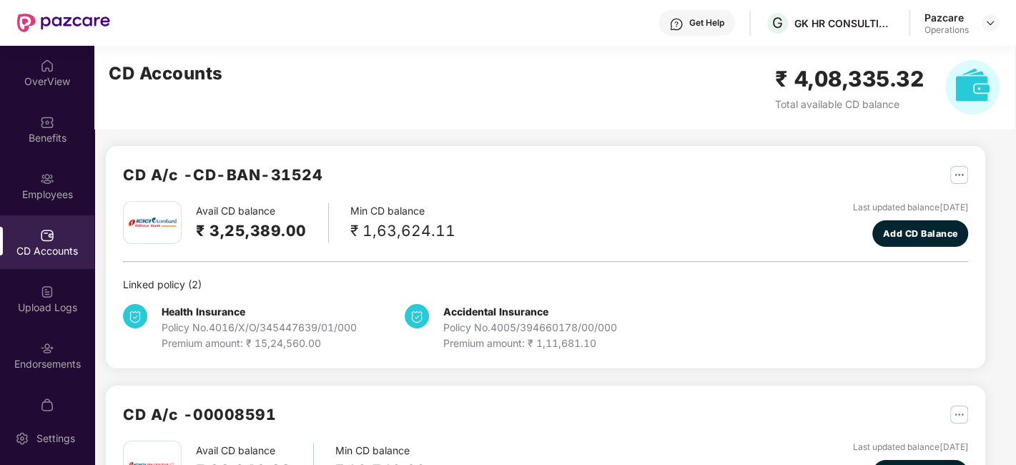
scroll to position [159, 0]
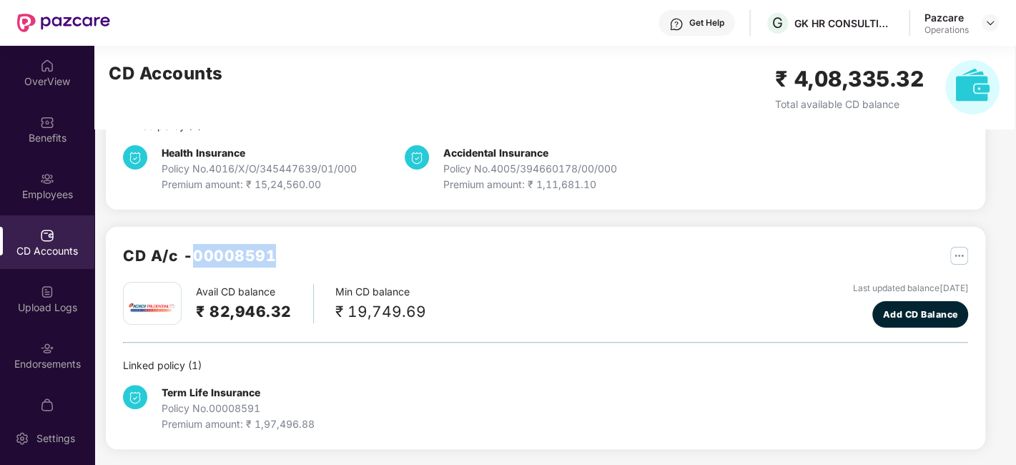
drag, startPoint x: 196, startPoint y: 258, endPoint x: 284, endPoint y: 260, distance: 88.6
click at [284, 260] on div "CD A/c - 00008591" at bounding box center [545, 263] width 845 height 38
copy h2 "00008591"
drag, startPoint x: 210, startPoint y: 311, endPoint x: 267, endPoint y: 309, distance: 57.2
click at [267, 309] on h2 "₹ 82,946.32" at bounding box center [244, 311] width 96 height 24
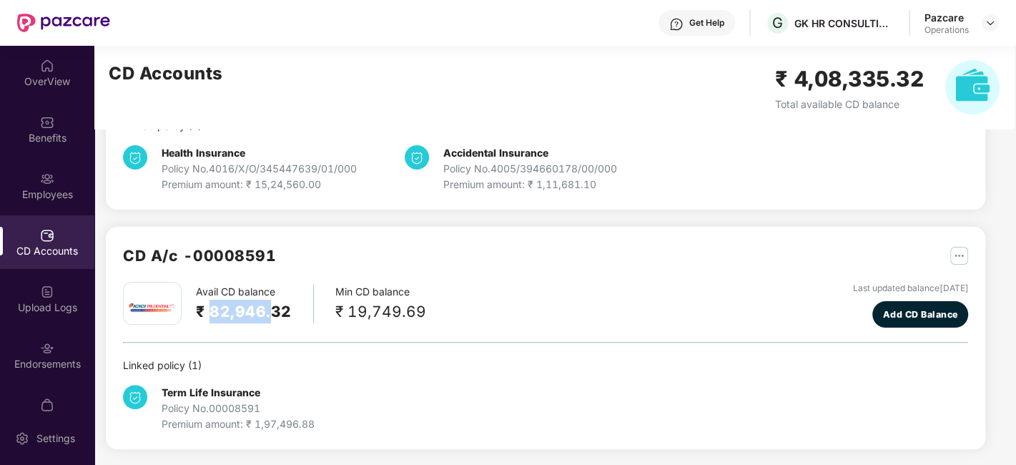
copy h2 "82,946."
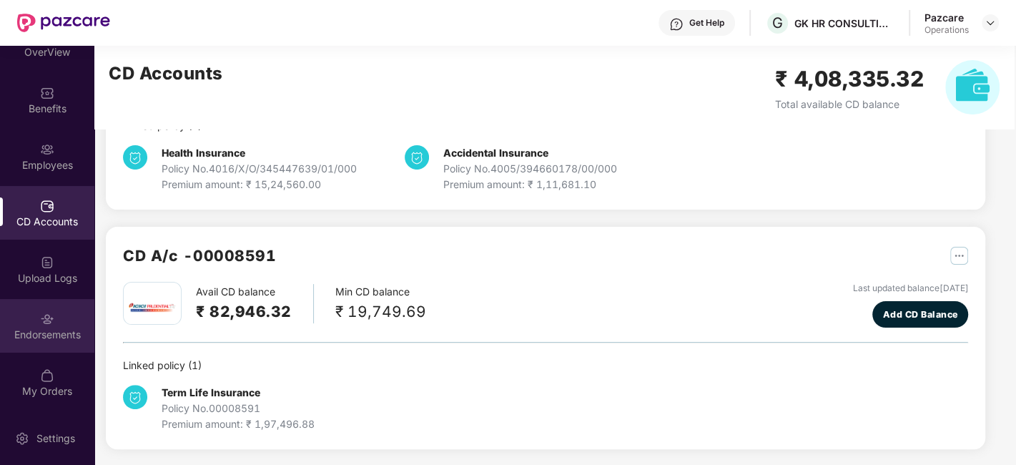
click at [30, 319] on div "Endorsements" at bounding box center [47, 326] width 94 height 54
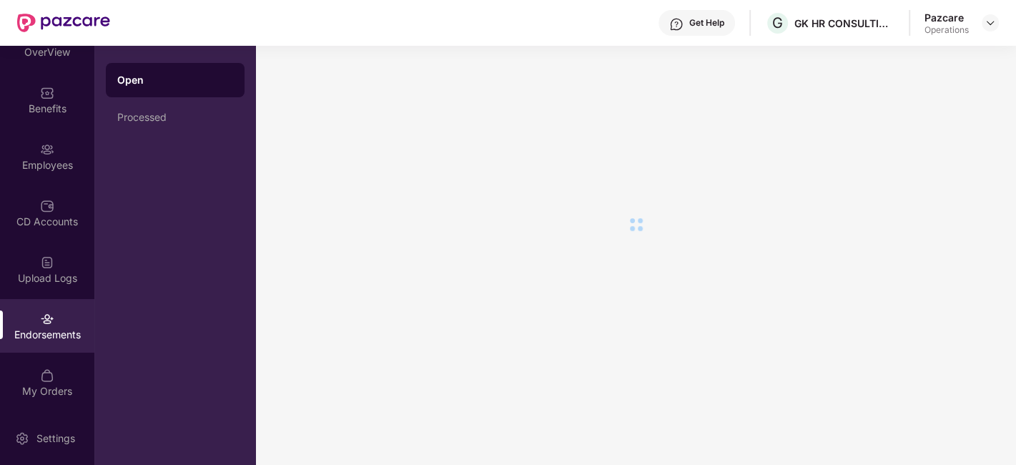
scroll to position [0, 0]
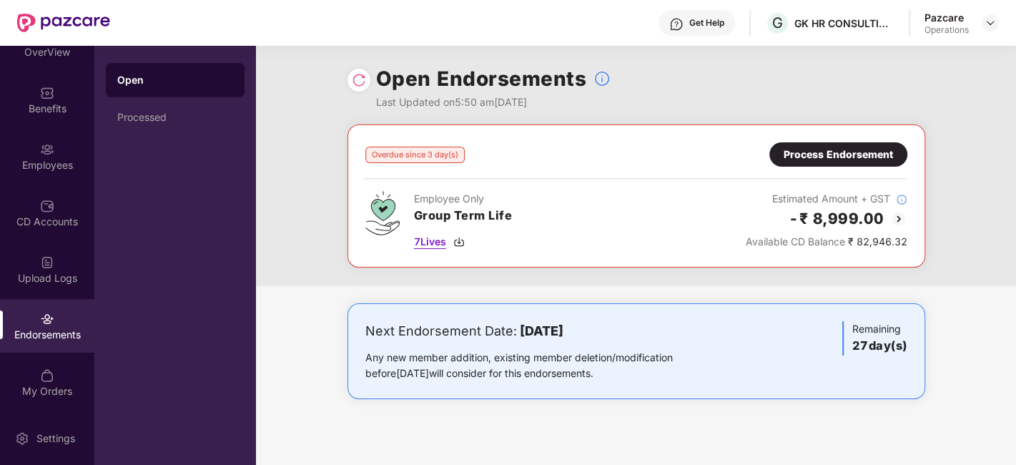
click at [435, 244] on span "7 Lives" at bounding box center [430, 242] width 32 height 16
click at [23, 313] on div "Endorsements" at bounding box center [47, 326] width 94 height 54
click at [31, 159] on div "Employees" at bounding box center [47, 165] width 94 height 14
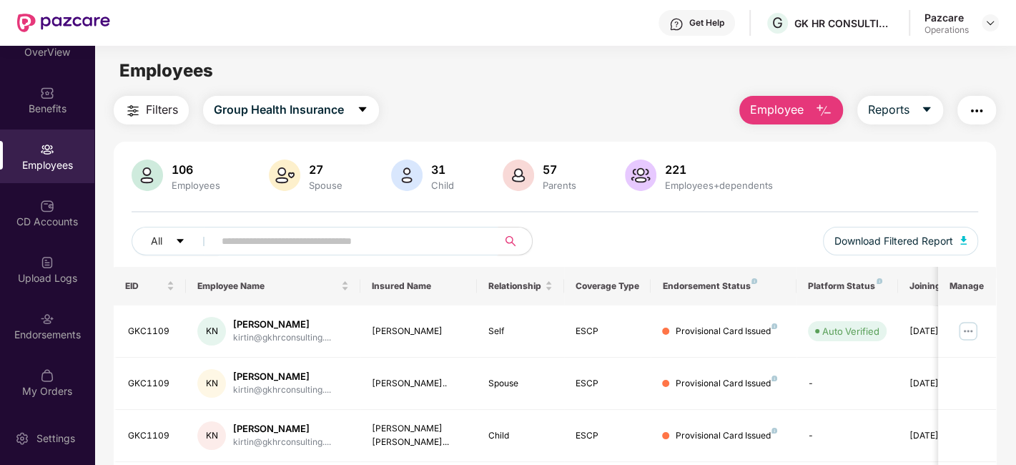
click at [348, 247] on input "text" at bounding box center [350, 240] width 257 height 21
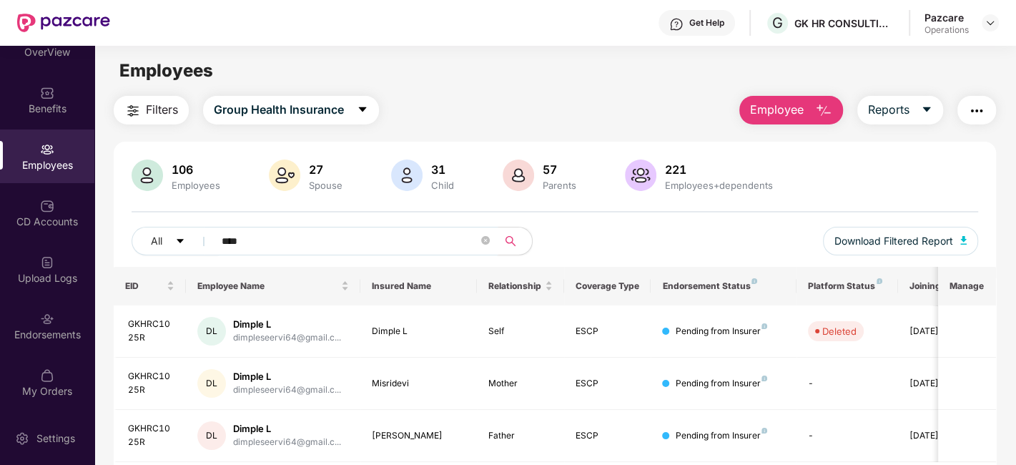
type input "****"
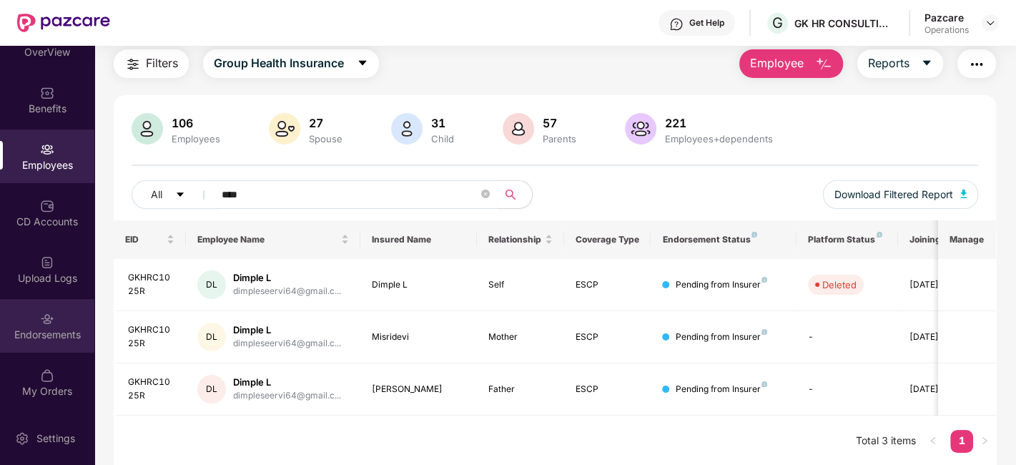
click at [24, 316] on div "Endorsements" at bounding box center [47, 326] width 94 height 54
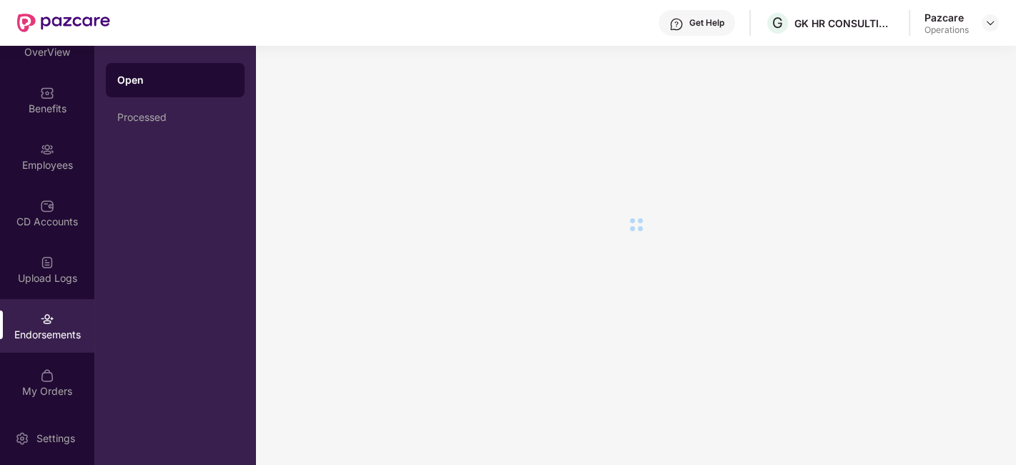
scroll to position [0, 0]
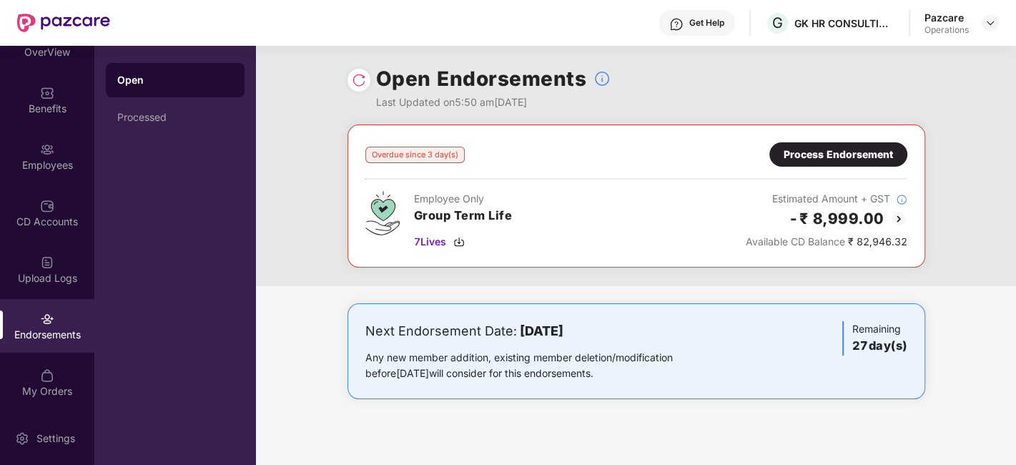
click at [830, 168] on div "Overdue since 3 day(s) Process Endorsement Employee Only Group Term Life 7 Live…" at bounding box center [636, 195] width 542 height 107
click at [831, 167] on div "Overdue since 3 day(s) Process Endorsement Employee Only Group Term Life 7 Live…" at bounding box center [636, 195] width 542 height 107
click at [843, 162] on div "Process Endorsement" at bounding box center [838, 154] width 138 height 24
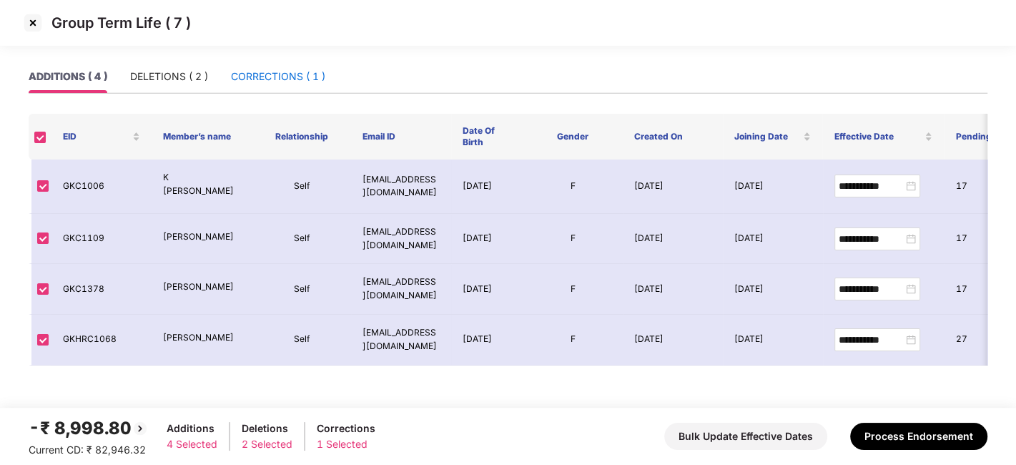
click at [261, 74] on div "CORRECTIONS ( 1 )" at bounding box center [278, 77] width 94 height 16
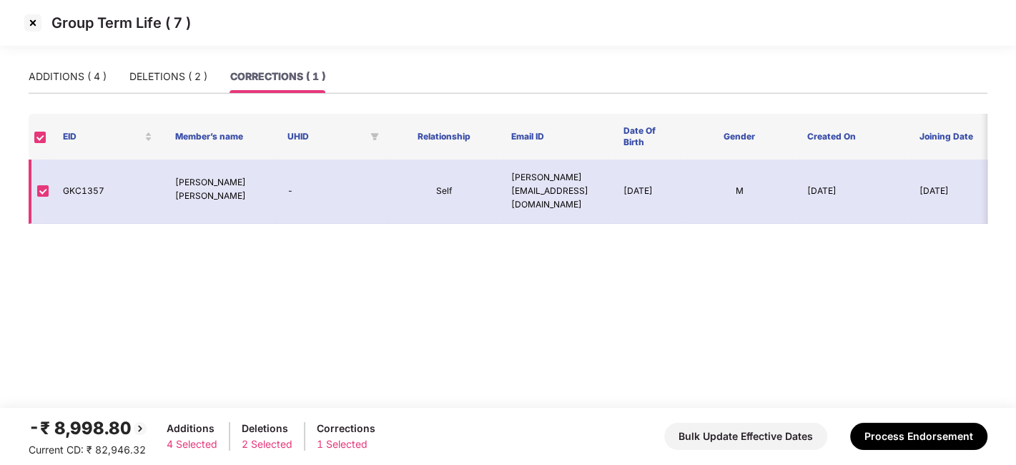
click at [40, 202] on td at bounding box center [40, 191] width 23 height 64
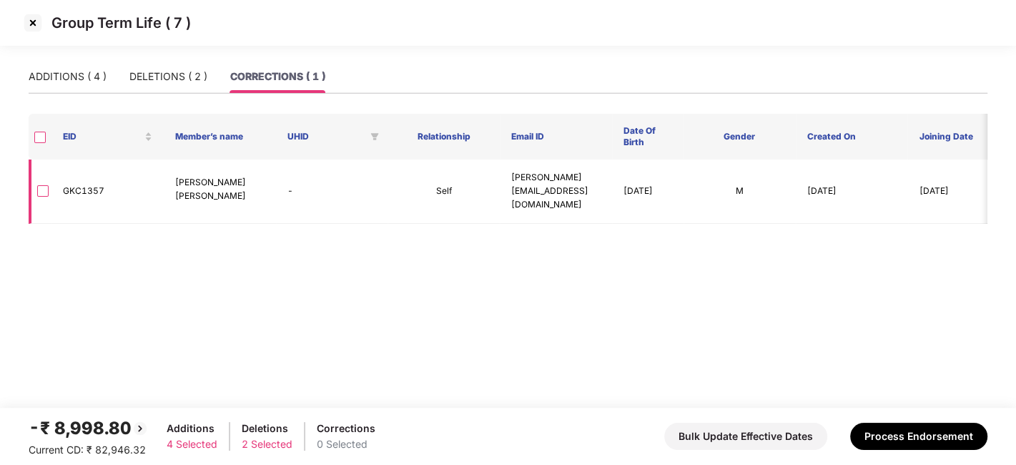
scroll to position [0, 257]
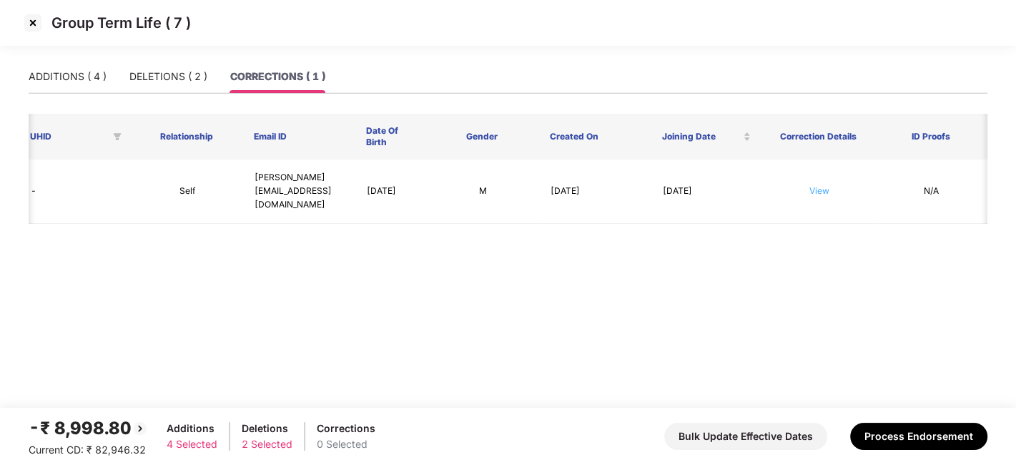
click at [823, 191] on link "View" at bounding box center [819, 190] width 20 height 11
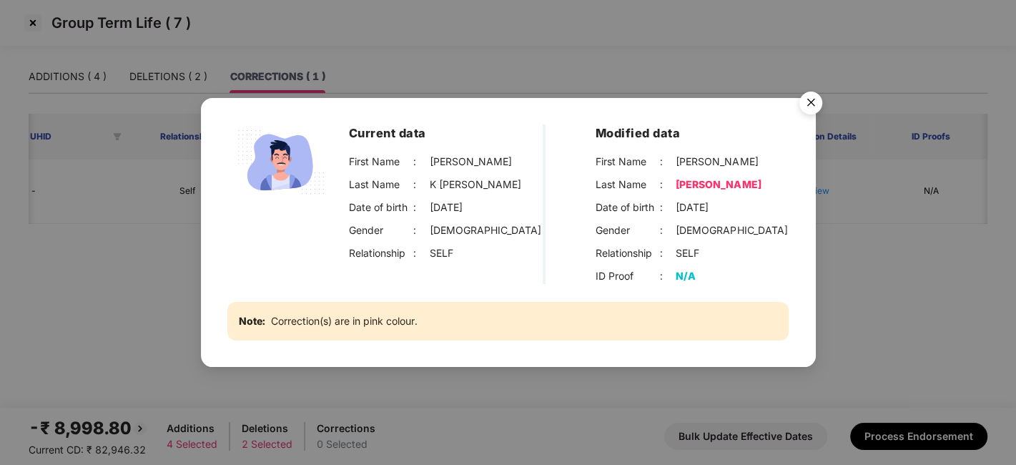
click at [162, 272] on div "Current data First Name : Sivaramakrishnan Last Name : K Kalpathi Vaidyanathan …" at bounding box center [508, 232] width 1016 height 465
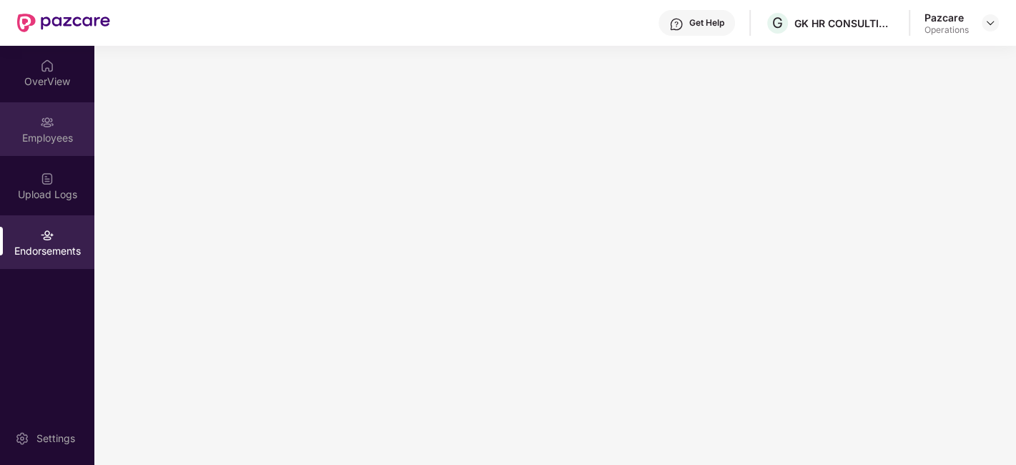
click at [29, 127] on div "Employees" at bounding box center [47, 129] width 94 height 54
click at [31, 247] on div "Endorsements" at bounding box center [47, 251] width 94 height 14
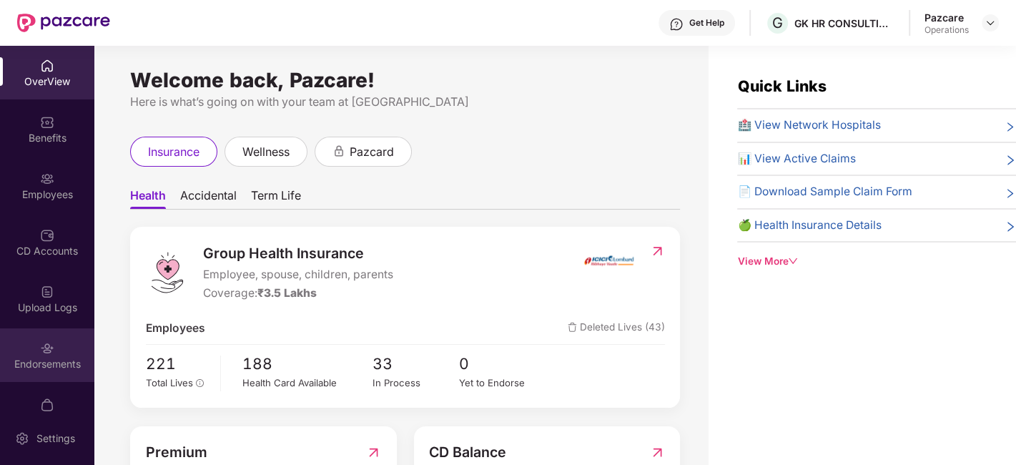
click at [65, 350] on div "Endorsements" at bounding box center [47, 355] width 94 height 54
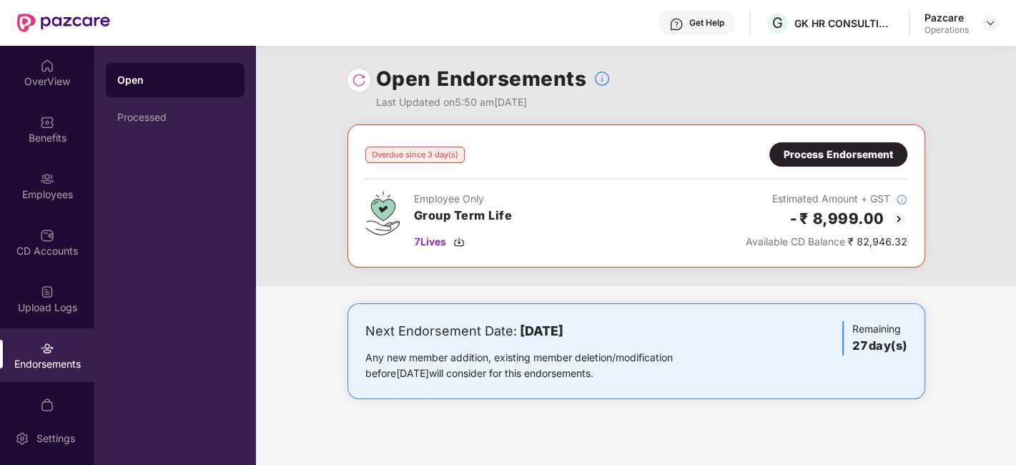
click at [823, 159] on div "Process Endorsement" at bounding box center [837, 155] width 109 height 16
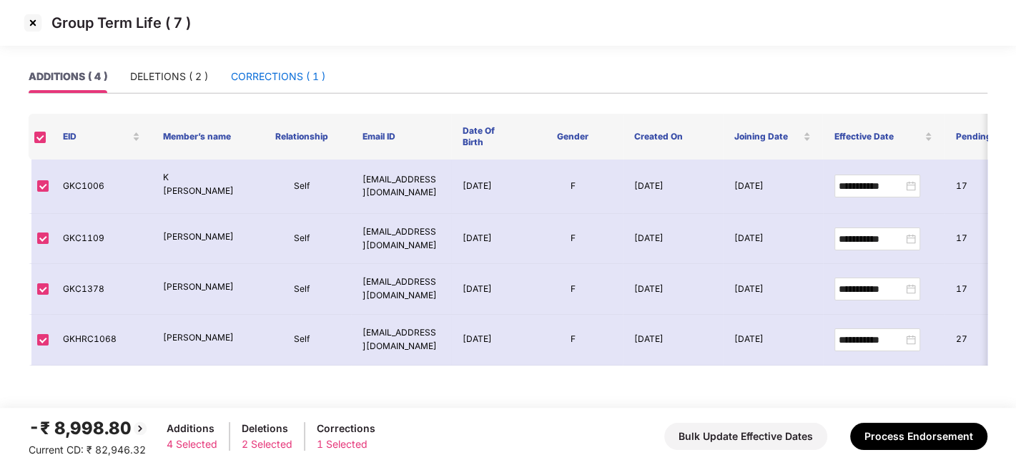
click at [274, 79] on div "CORRECTIONS ( 1 )" at bounding box center [278, 77] width 94 height 16
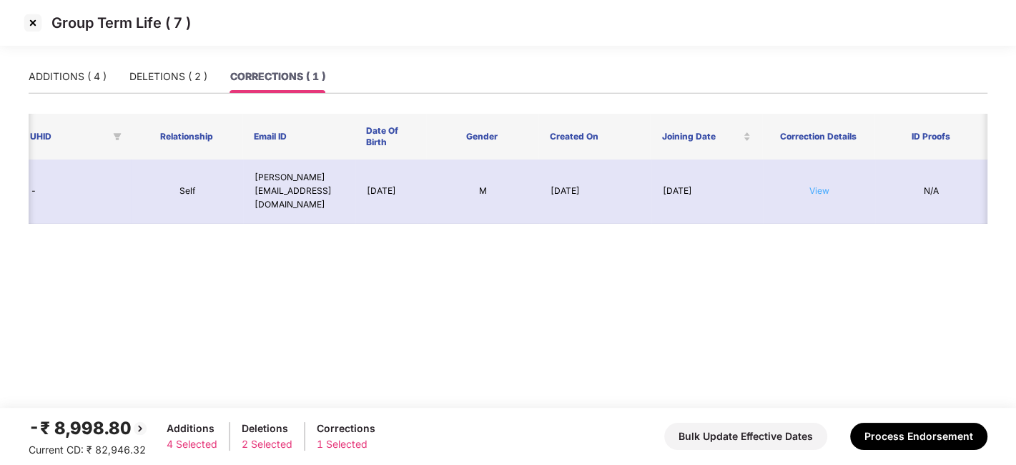
click at [813, 187] on link "View" at bounding box center [819, 190] width 20 height 11
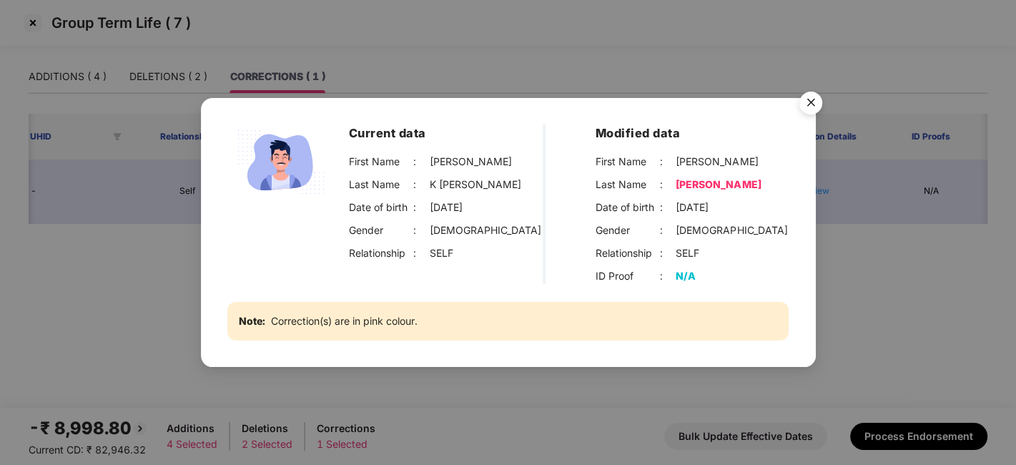
click at [809, 96] on img "Close" at bounding box center [810, 105] width 40 height 40
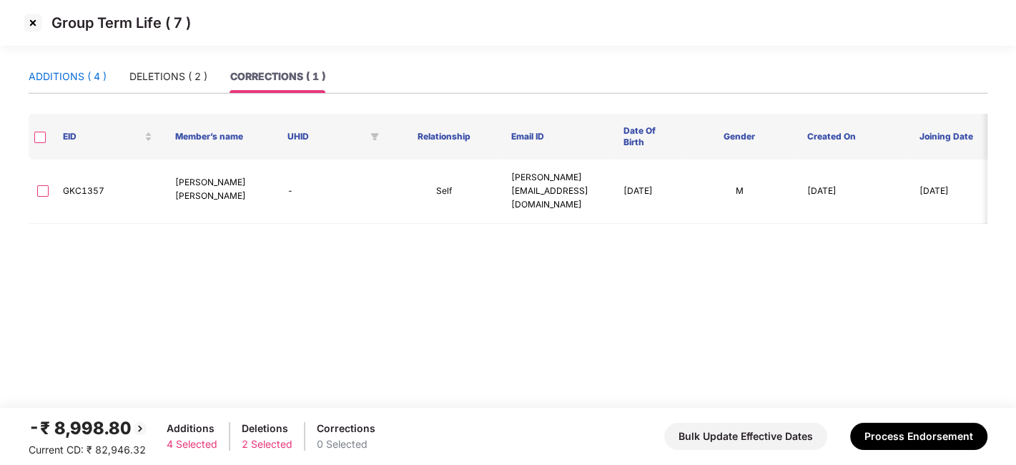
click at [48, 75] on div "ADDITIONS ( 4 )" at bounding box center [68, 77] width 78 height 16
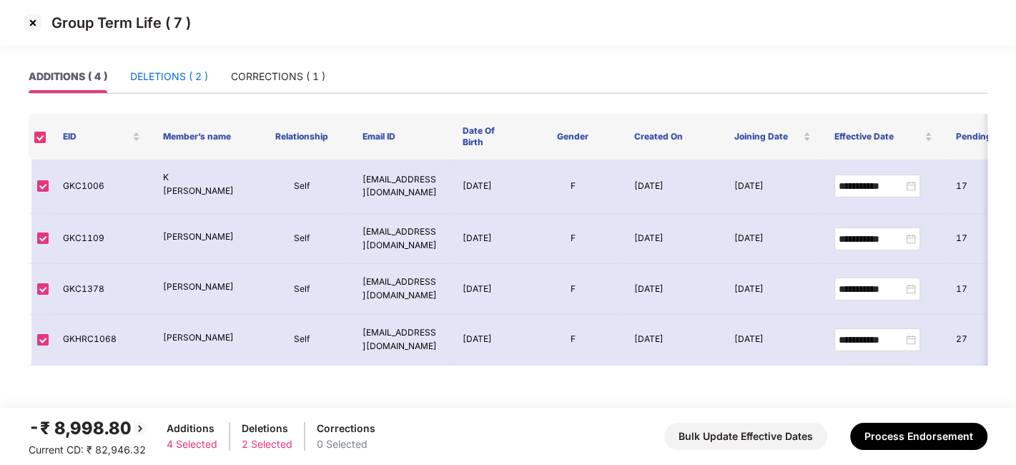
click at [158, 76] on div "DELETIONS ( 2 )" at bounding box center [169, 77] width 78 height 16
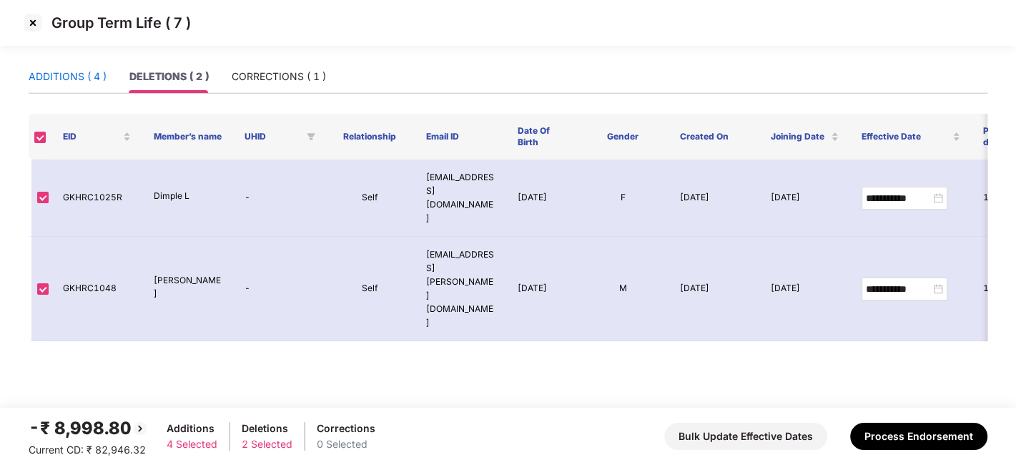
click at [42, 73] on div "ADDITIONS ( 4 )" at bounding box center [68, 77] width 78 height 16
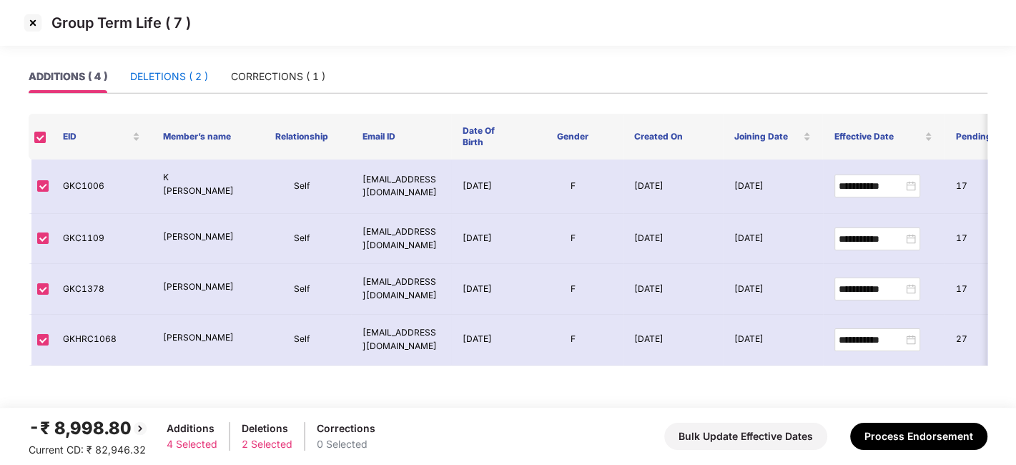
click at [153, 75] on div "DELETIONS ( 2 )" at bounding box center [169, 77] width 78 height 16
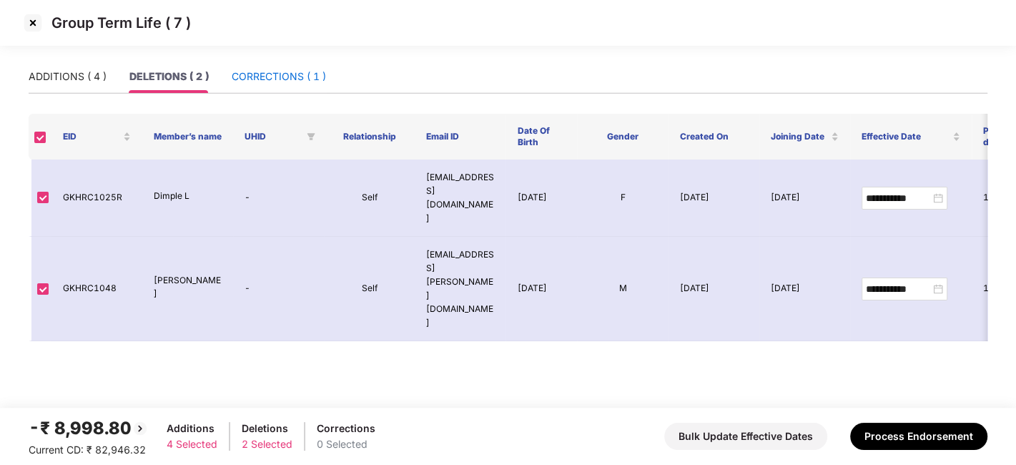
click at [257, 76] on div "CORRECTIONS ( 1 )" at bounding box center [279, 77] width 94 height 16
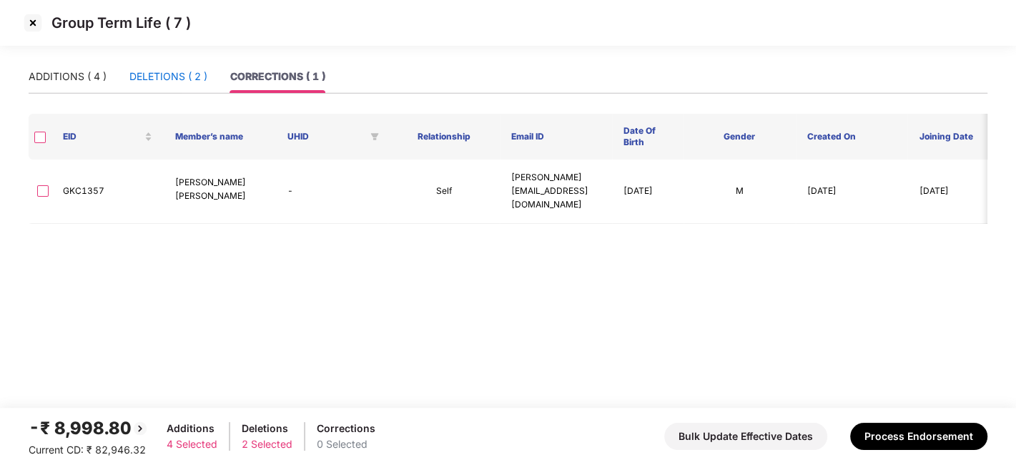
click at [159, 77] on div "DELETIONS ( 2 )" at bounding box center [168, 77] width 78 height 16
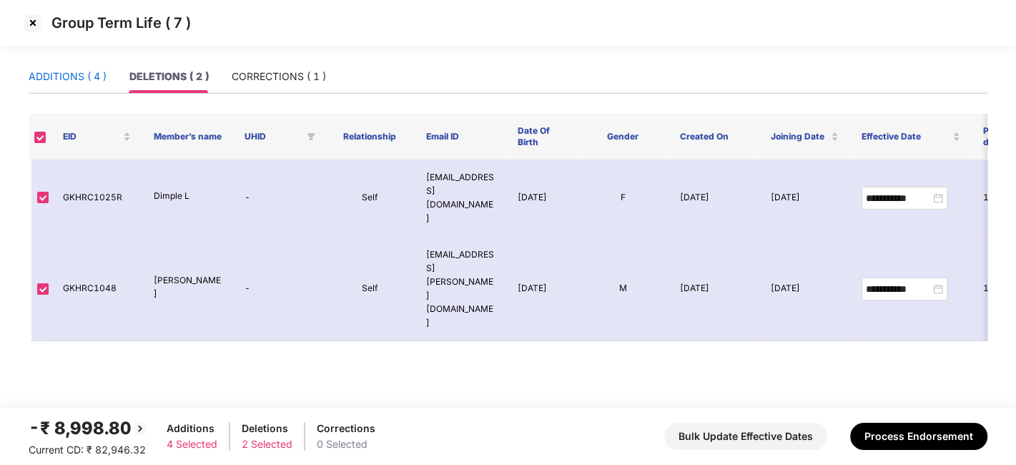
click at [68, 71] on div "ADDITIONS ( 4 )" at bounding box center [68, 77] width 78 height 16
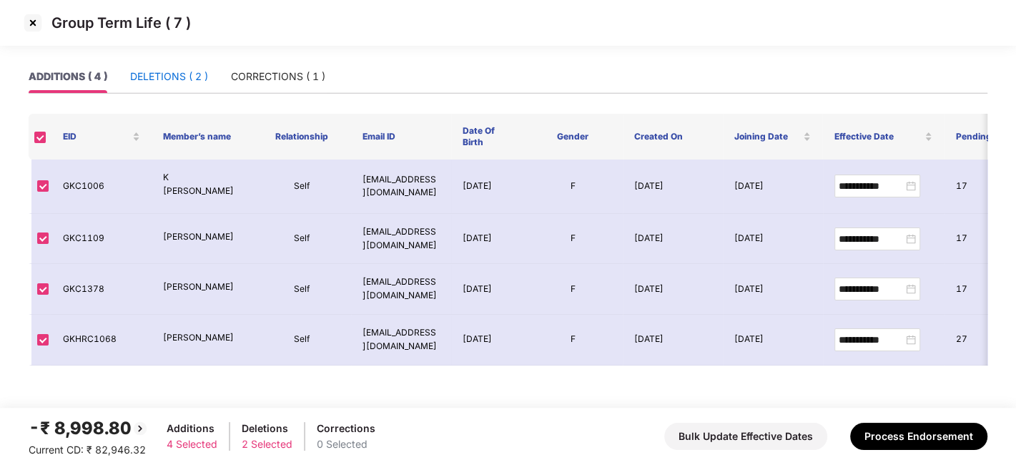
click at [151, 75] on div "DELETIONS ( 2 )" at bounding box center [169, 77] width 78 height 16
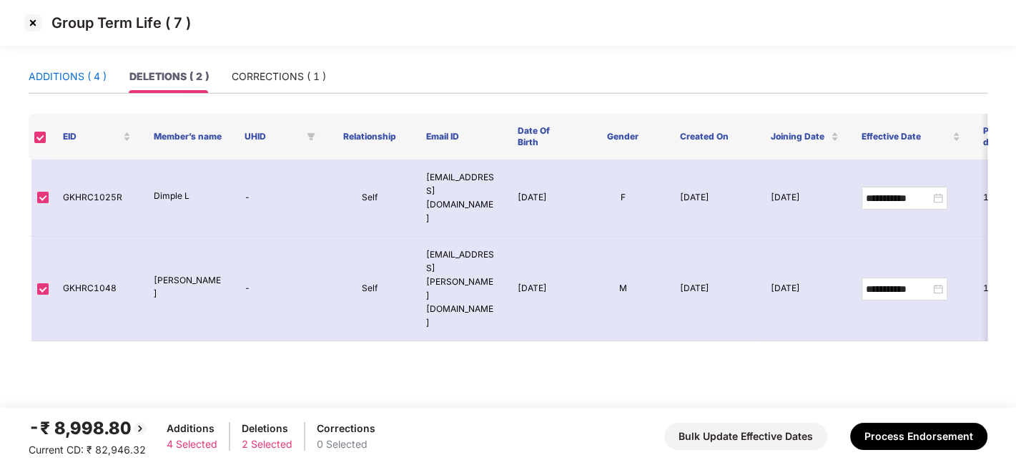
click at [87, 74] on div "ADDITIONS ( 4 )" at bounding box center [68, 77] width 78 height 16
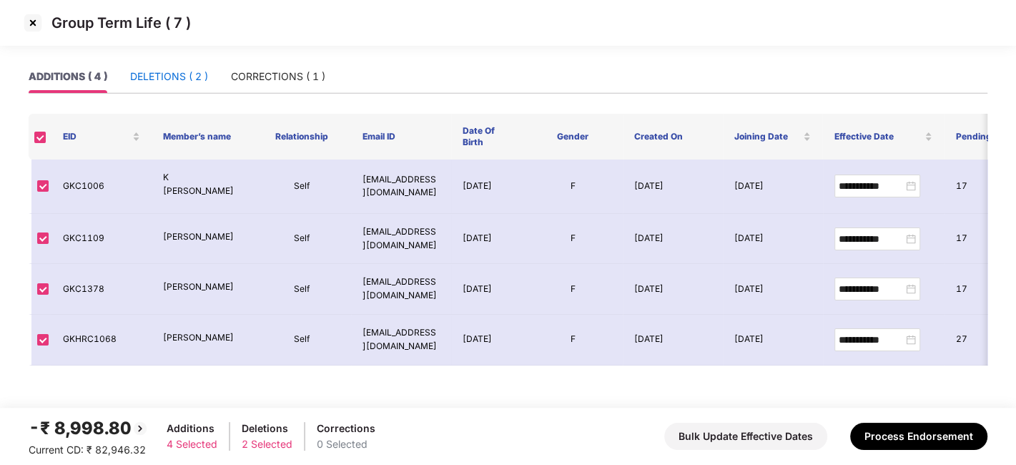
click at [149, 79] on div "DELETIONS ( 2 )" at bounding box center [169, 77] width 78 height 16
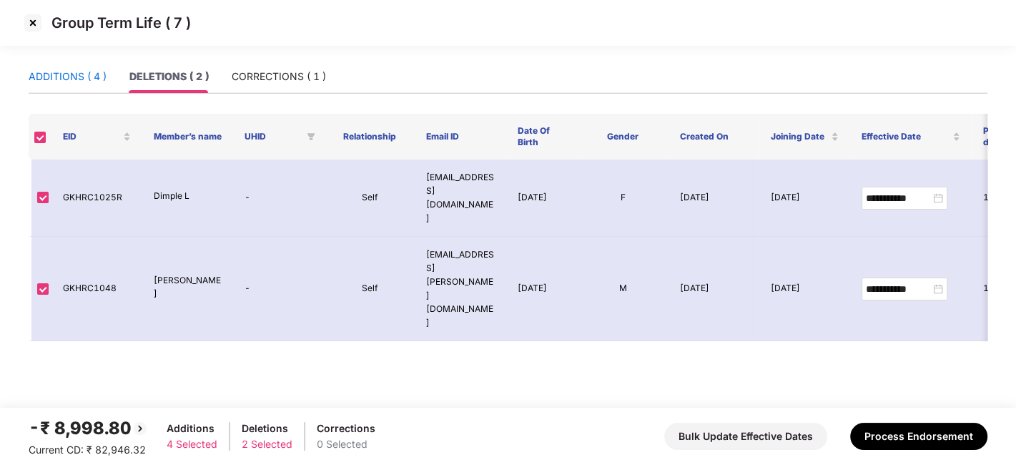
click at [46, 75] on div "ADDITIONS ( 4 )" at bounding box center [68, 77] width 78 height 16
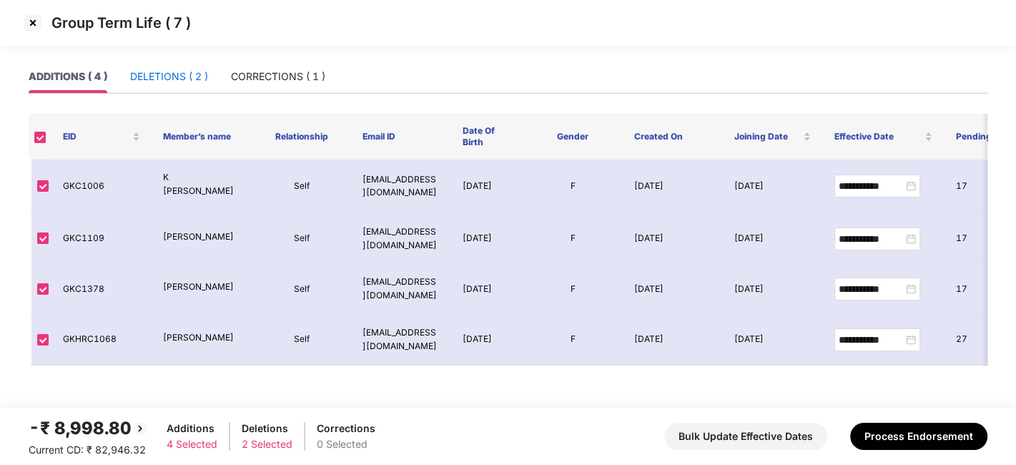
click at [134, 71] on div "DELETIONS ( 2 )" at bounding box center [169, 77] width 78 height 16
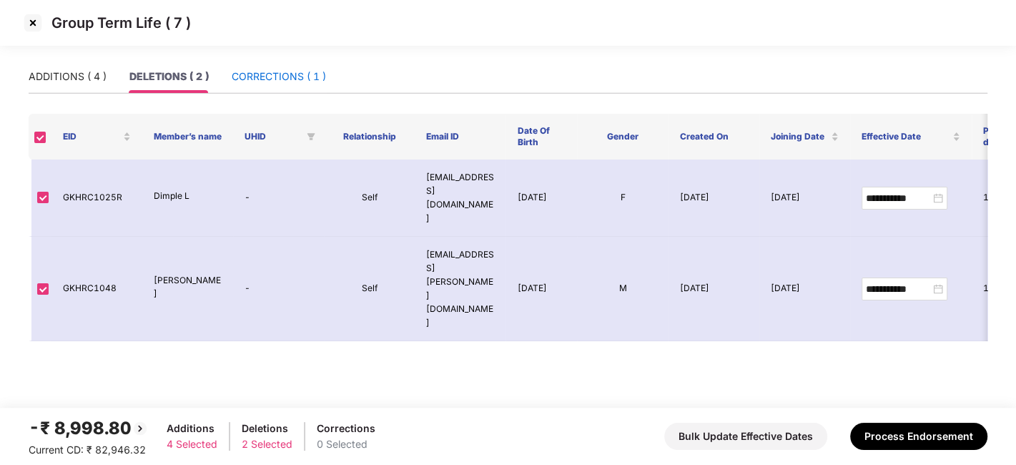
click at [257, 70] on div "CORRECTIONS ( 1 )" at bounding box center [279, 77] width 94 height 16
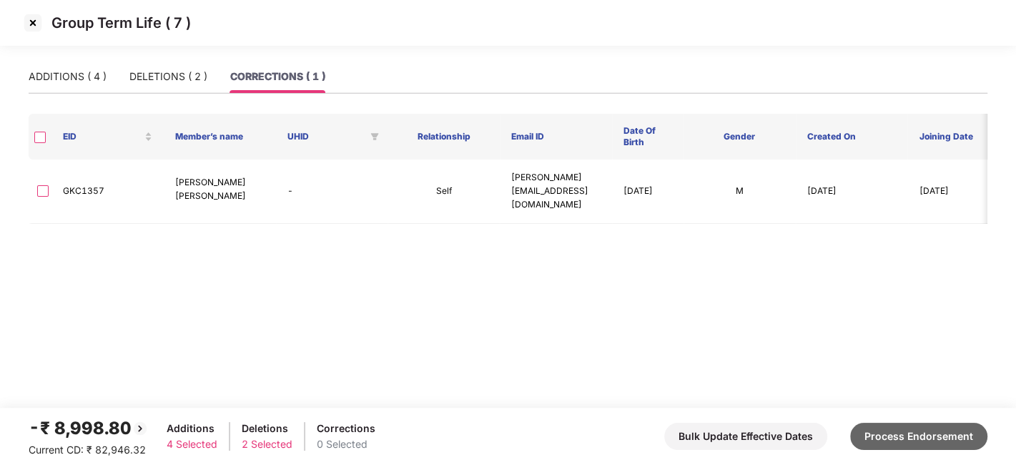
click at [903, 437] on button "Process Endorsement" at bounding box center [918, 435] width 137 height 27
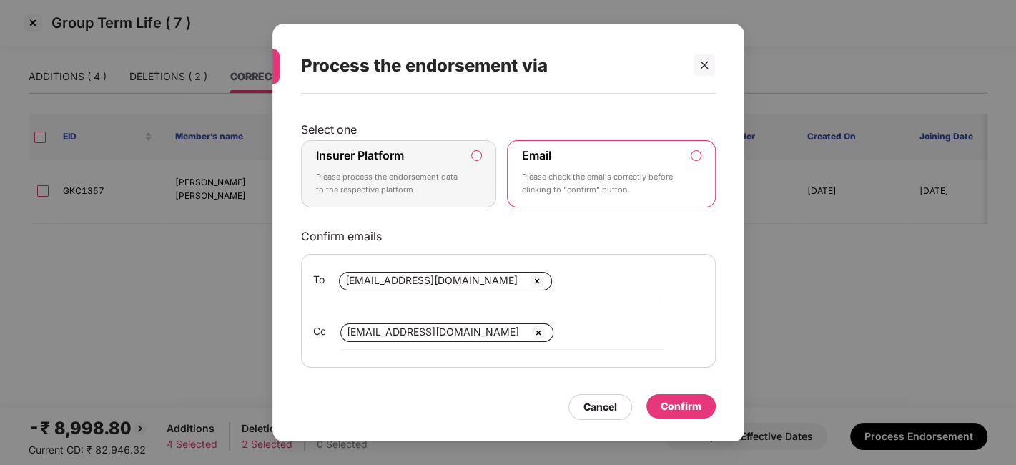
click at [445, 175] on p "Please process the endorsement data to the respective platform" at bounding box center [389, 183] width 146 height 25
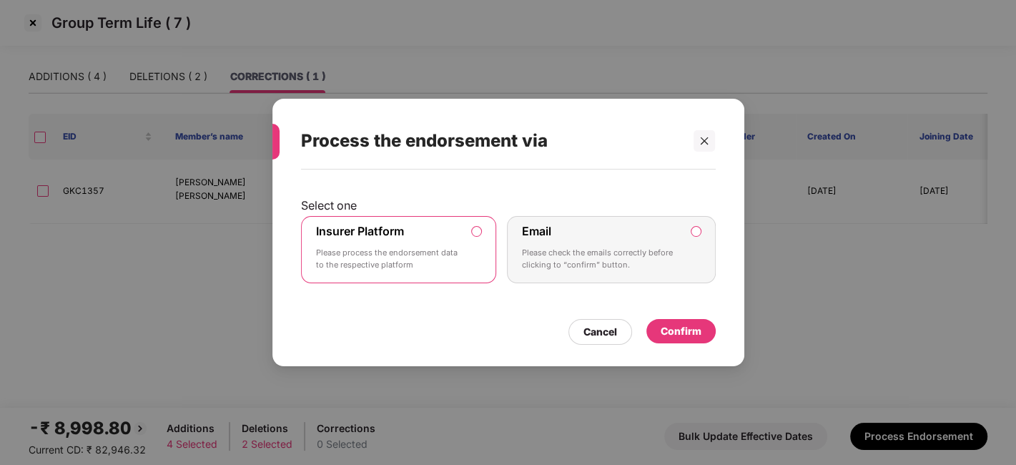
click at [667, 332] on div "Confirm" at bounding box center [680, 331] width 41 height 16
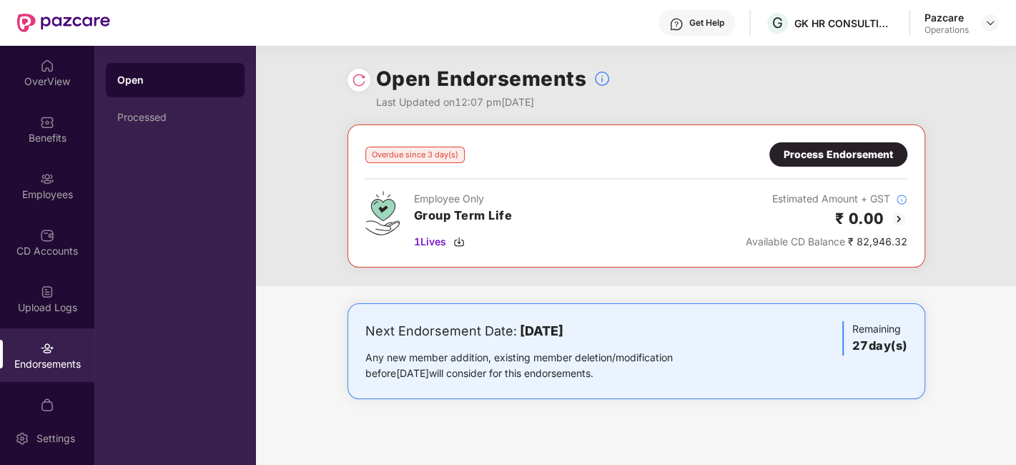
click at [855, 149] on div "Process Endorsement" at bounding box center [837, 155] width 109 height 16
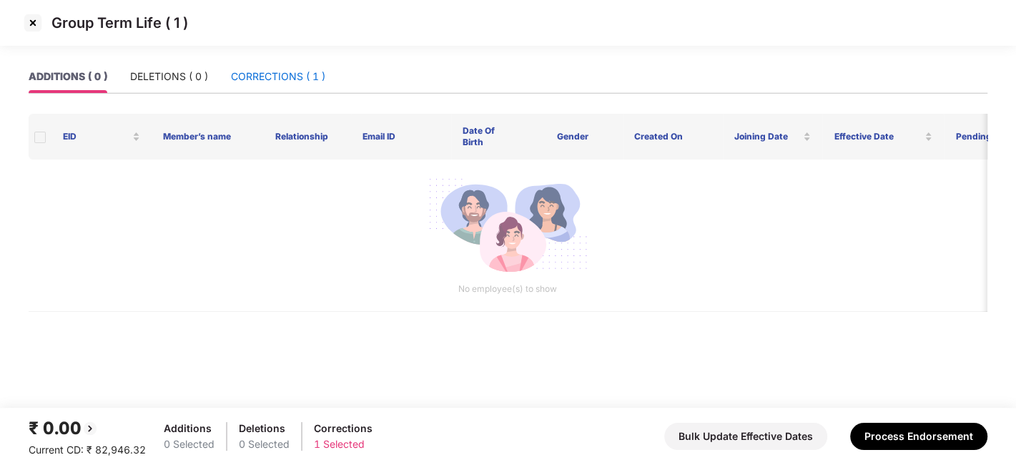
click at [266, 77] on div "CORRECTIONS ( 1 )" at bounding box center [278, 77] width 94 height 16
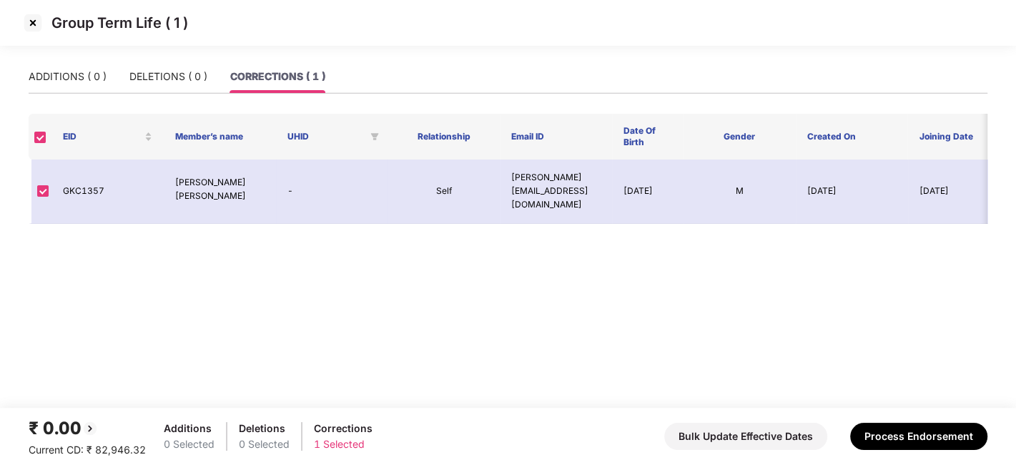
click at [22, 18] on img at bounding box center [32, 22] width 23 height 23
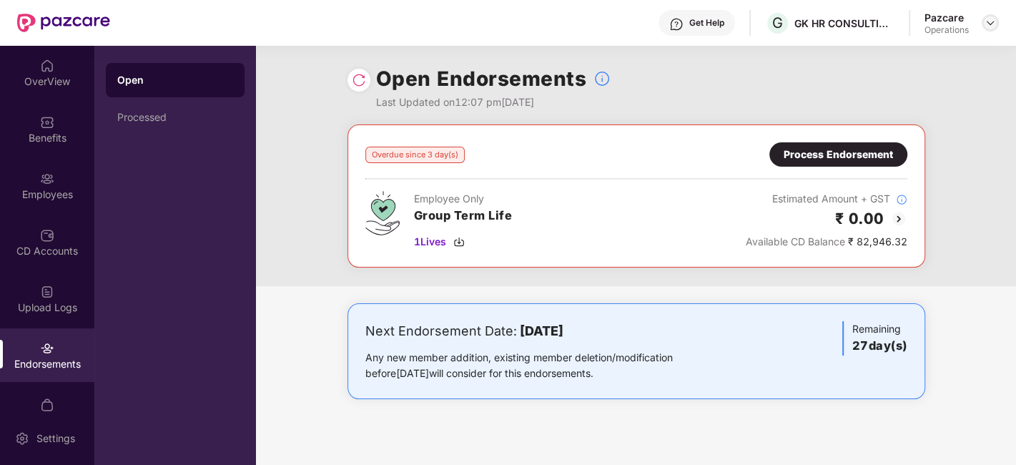
click at [988, 21] on img at bounding box center [989, 22] width 11 height 11
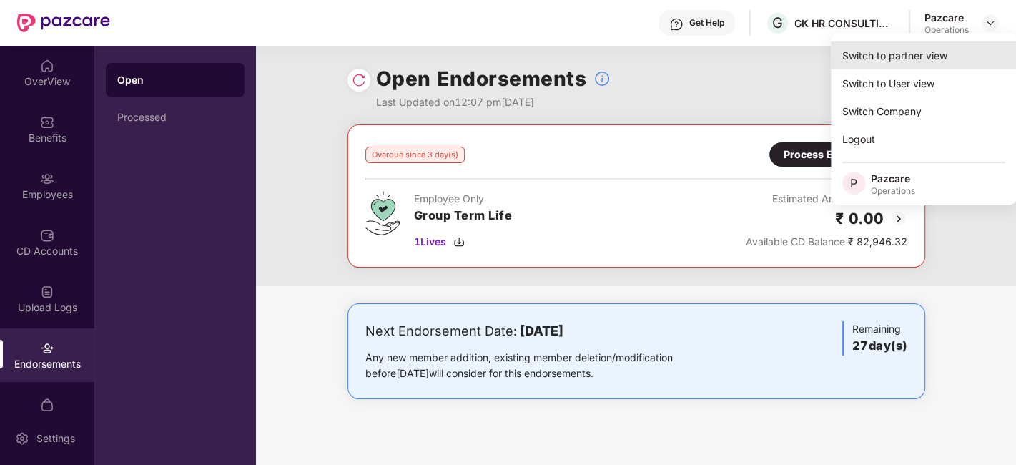
click at [893, 58] on div "Switch to partner view" at bounding box center [923, 55] width 186 height 28
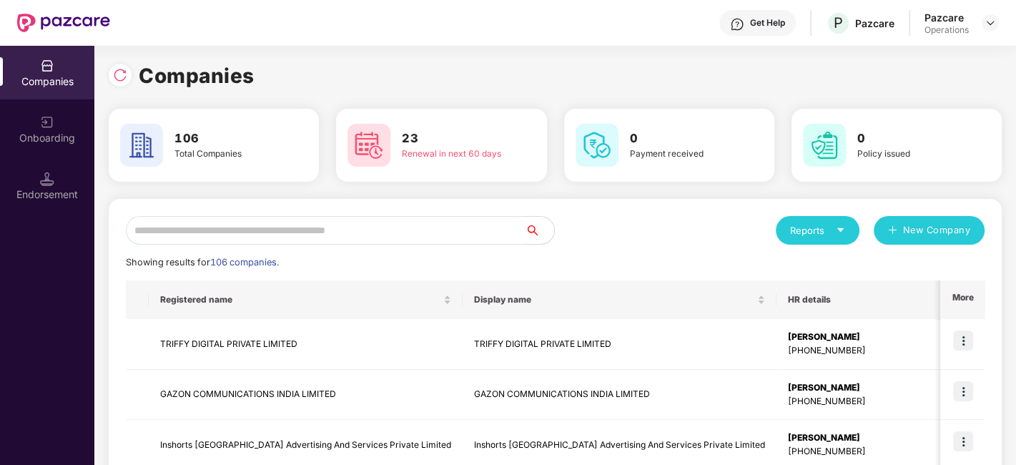
click at [274, 234] on input "text" at bounding box center [325, 230] width 399 height 29
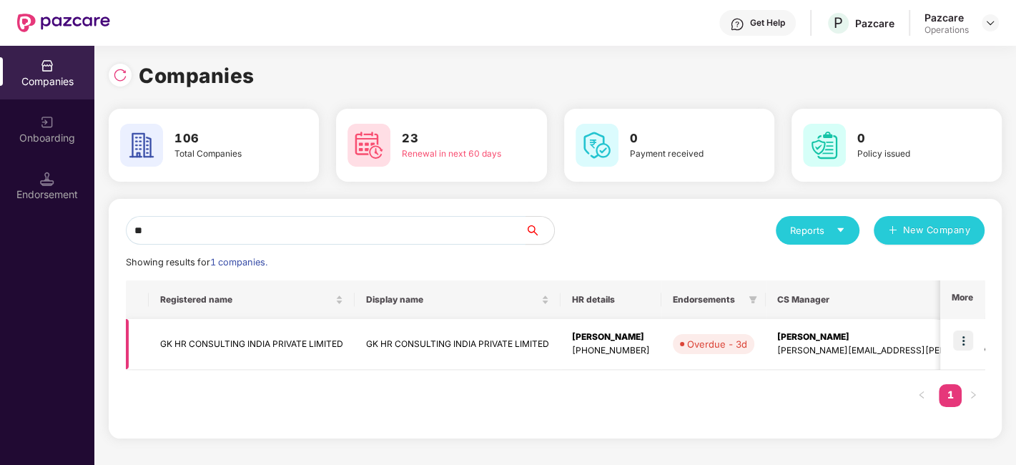
type input "**"
click at [968, 336] on img at bounding box center [963, 340] width 20 height 20
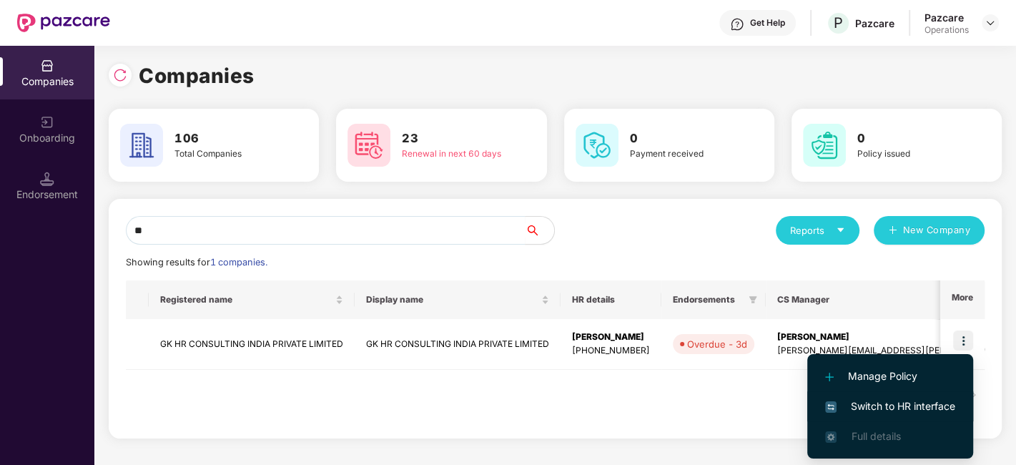
click at [873, 401] on span "Switch to HR interface" at bounding box center [890, 406] width 130 height 16
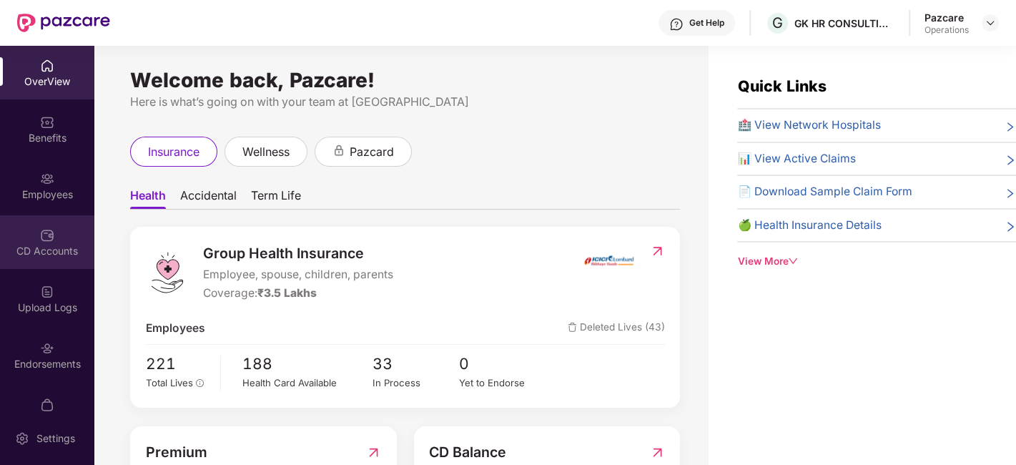
scroll to position [29, 0]
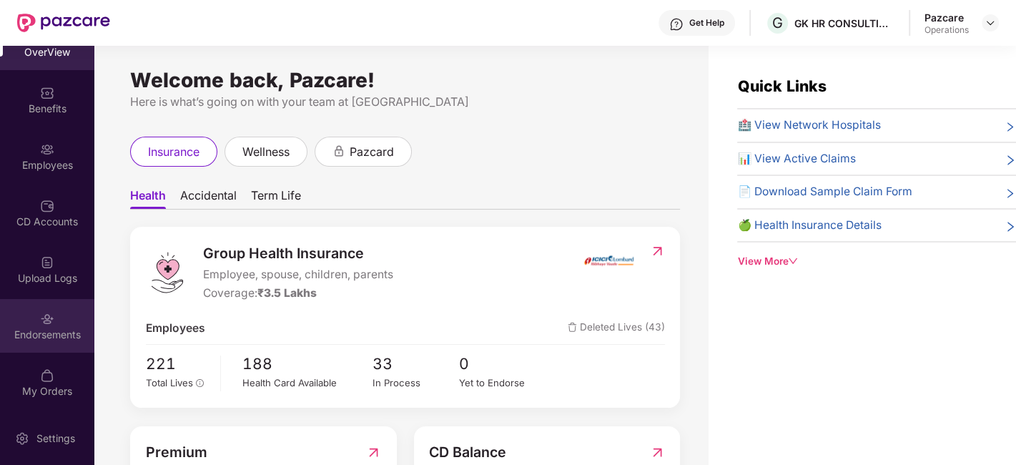
click at [30, 313] on div "Endorsements" at bounding box center [47, 326] width 94 height 54
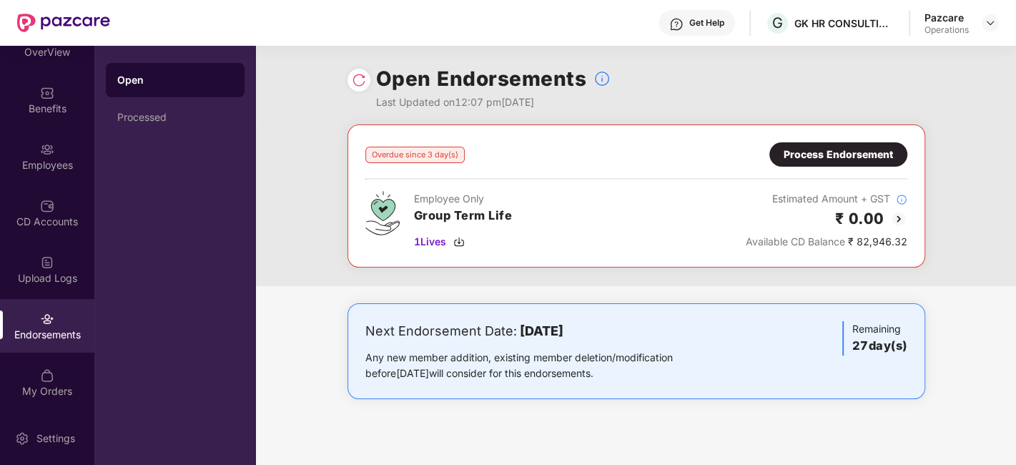
click at [845, 159] on div "Process Endorsement" at bounding box center [837, 155] width 109 height 16
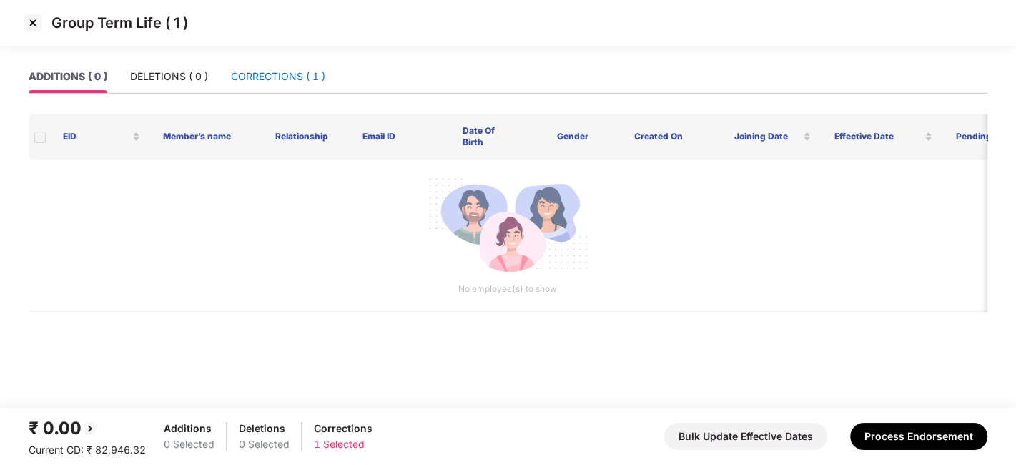
click at [277, 77] on div "CORRECTIONS ( 1 )" at bounding box center [278, 77] width 94 height 16
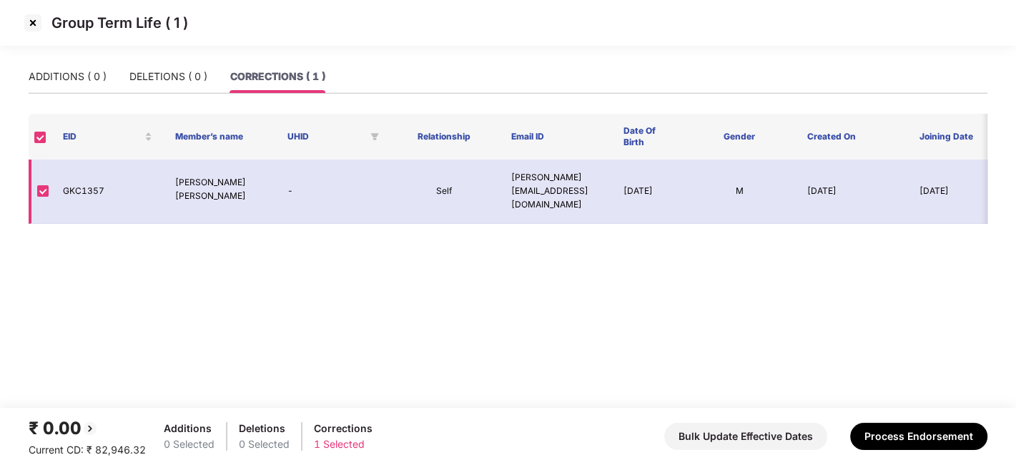
click at [75, 191] on td "GKC1357" at bounding box center [107, 191] width 112 height 64
copy td "GKC1357"
click at [75, 191] on td "GKC1357" at bounding box center [107, 191] width 112 height 64
click at [399, 314] on main "ADDITIONS ( 0 ) DELETIONS ( 0 ) CORRECTIONS ( 1 ) EID Member’s name UHID Relati…" at bounding box center [508, 233] width 1016 height 347
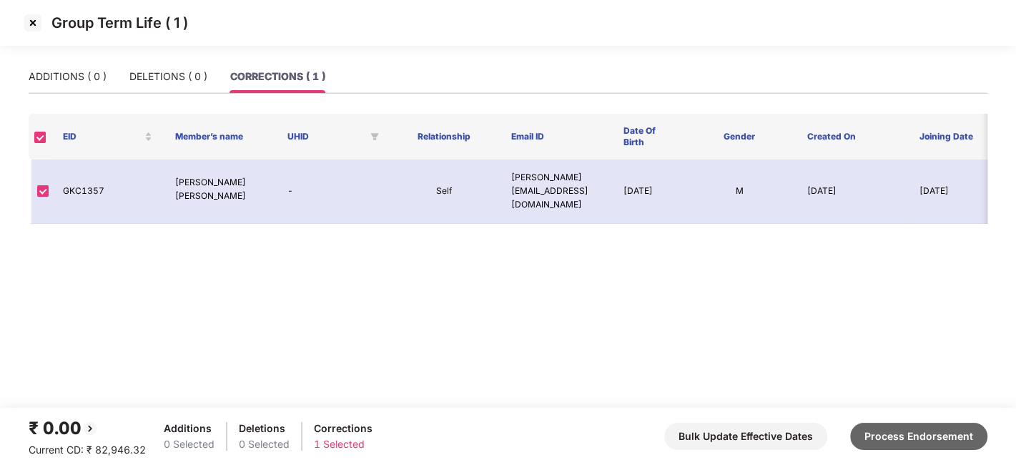
click at [902, 427] on button "Process Endorsement" at bounding box center [918, 435] width 137 height 27
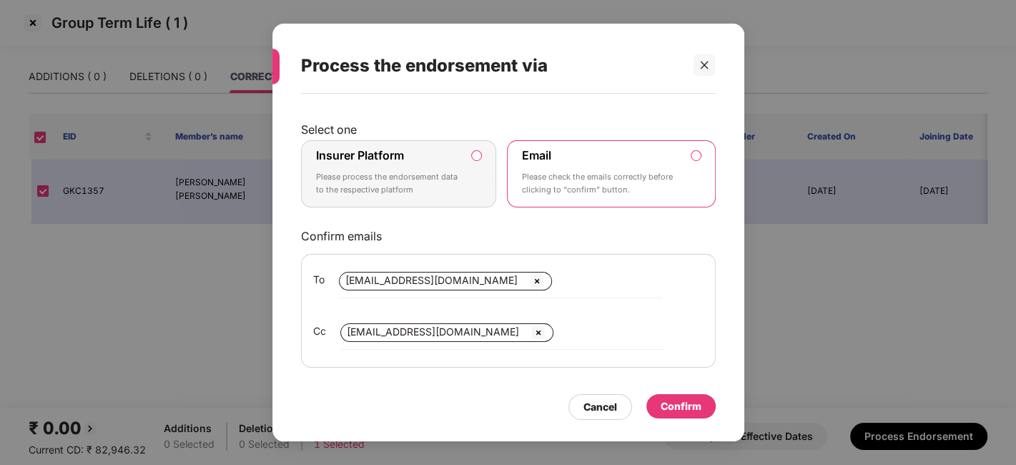
click at [482, 188] on label "Insurer Platform Please process the endorsement data to the respective platform" at bounding box center [399, 173] width 196 height 67
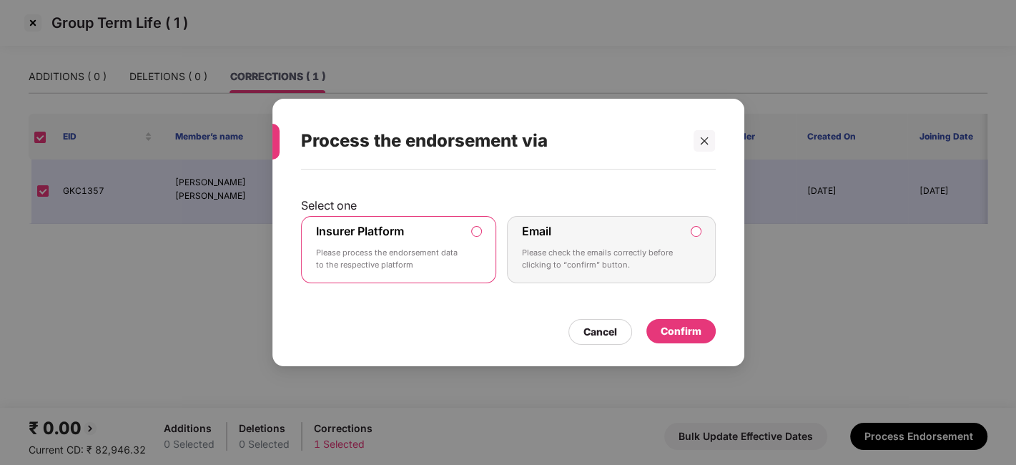
click at [678, 335] on div "Confirm" at bounding box center [680, 331] width 41 height 16
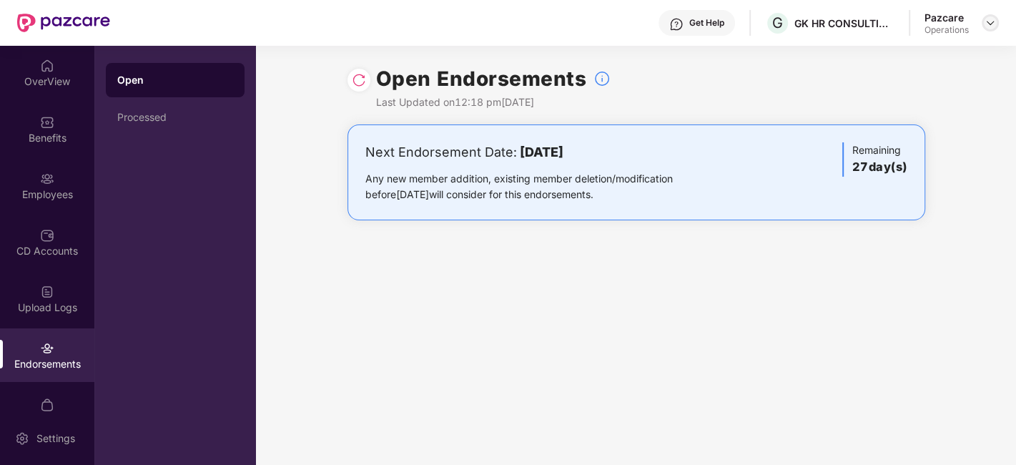
click at [988, 29] on div at bounding box center [989, 22] width 17 height 17
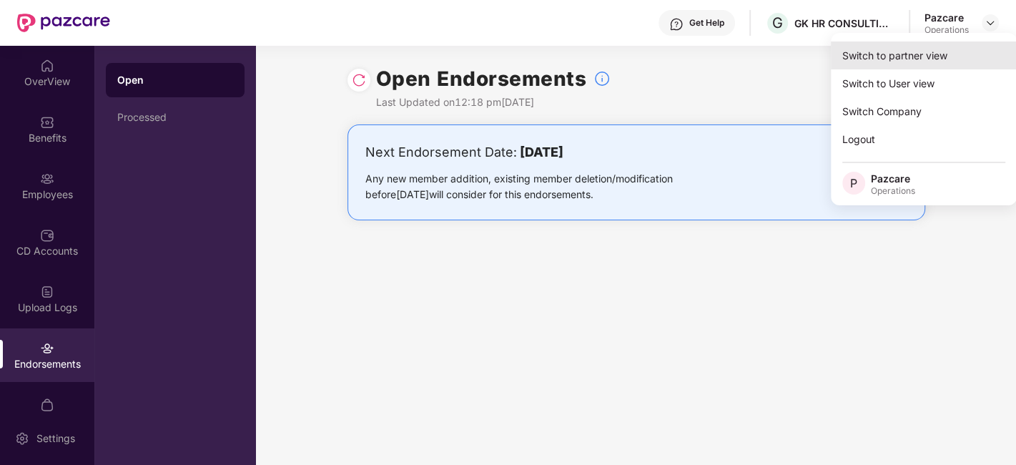
click at [918, 52] on div "Switch to partner view" at bounding box center [923, 55] width 186 height 28
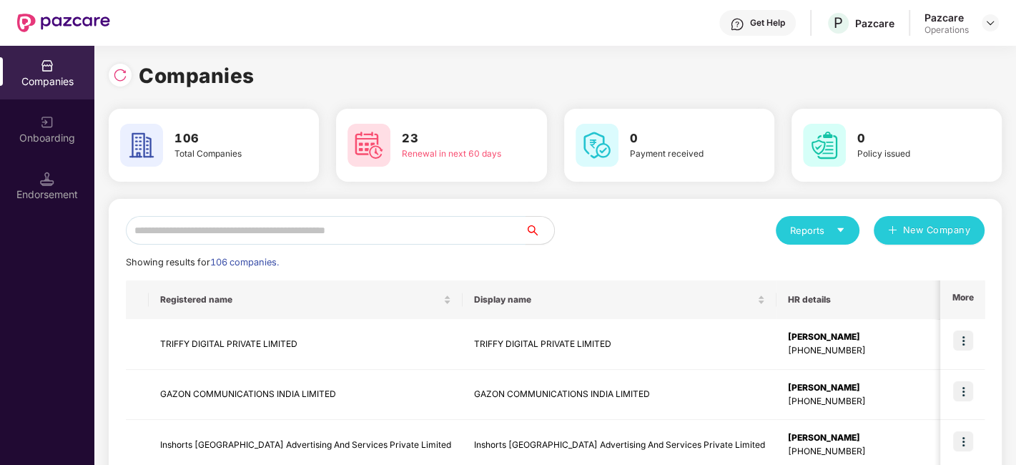
click at [442, 227] on input "text" at bounding box center [325, 230] width 399 height 29
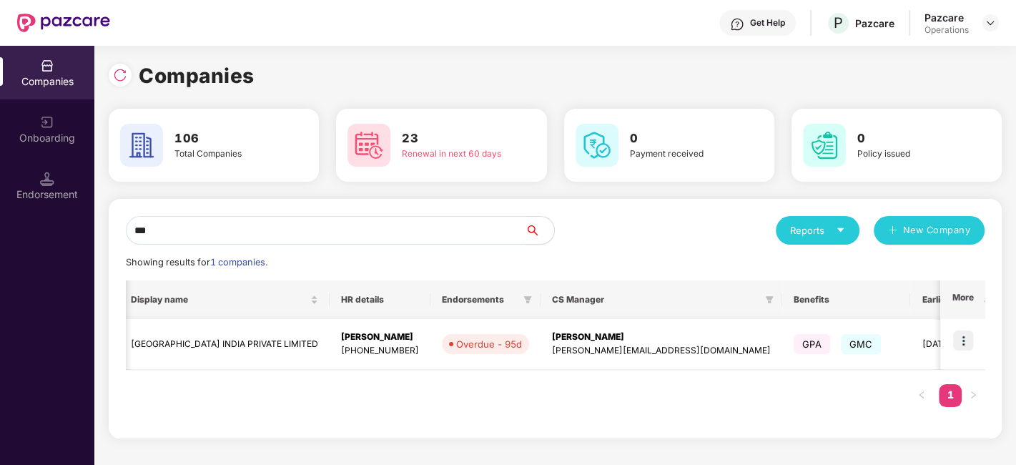
scroll to position [0, 0]
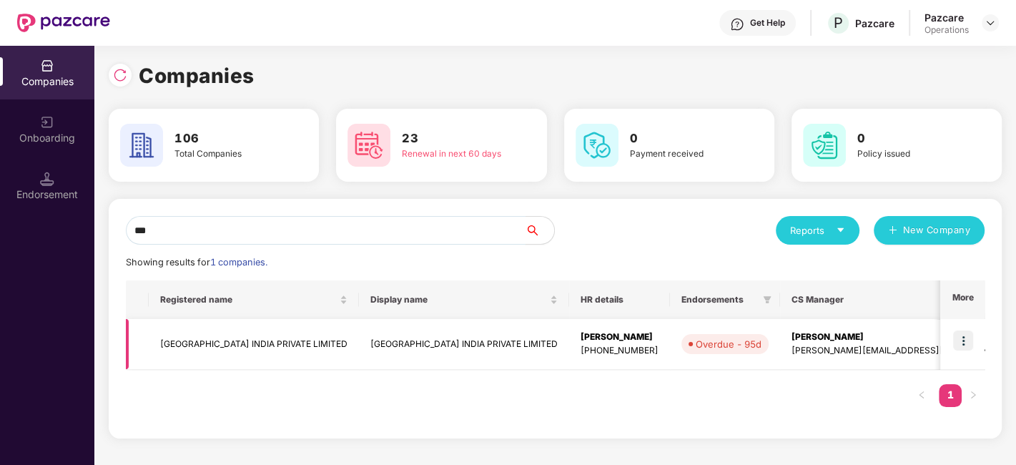
type input "***"
click at [966, 334] on img at bounding box center [963, 340] width 20 height 20
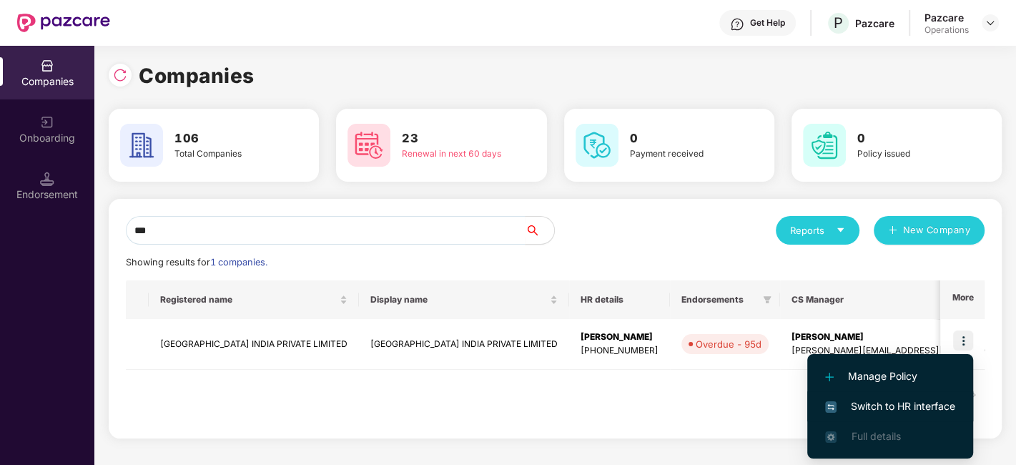
click at [892, 401] on span "Switch to HR interface" at bounding box center [890, 406] width 130 height 16
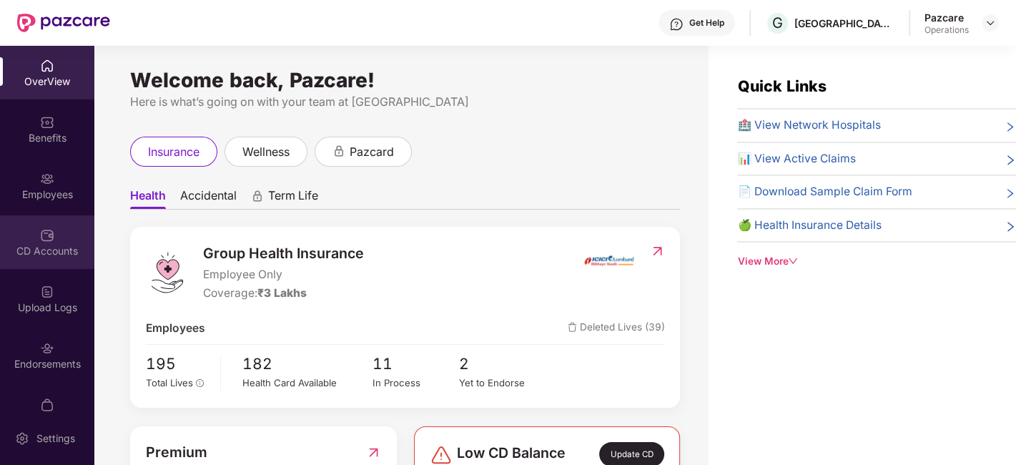
scroll to position [29, 0]
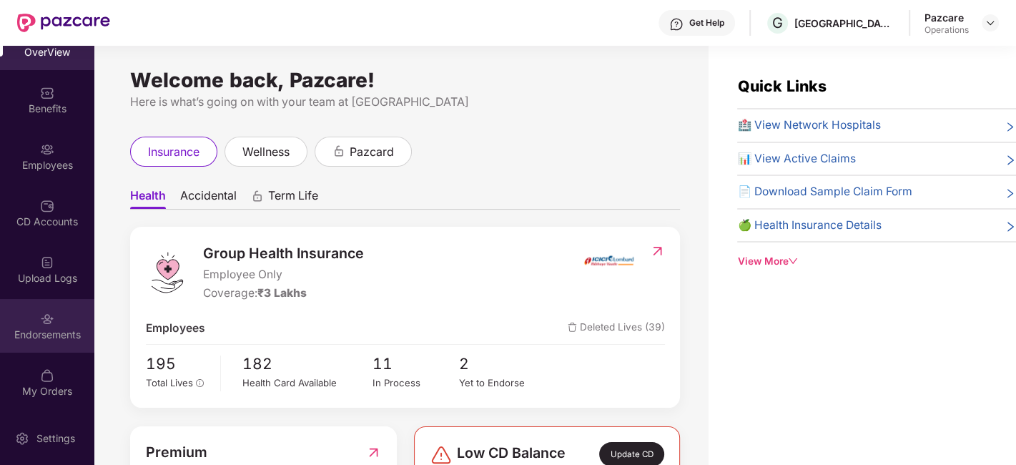
click at [36, 309] on div "Endorsements" at bounding box center [47, 326] width 94 height 54
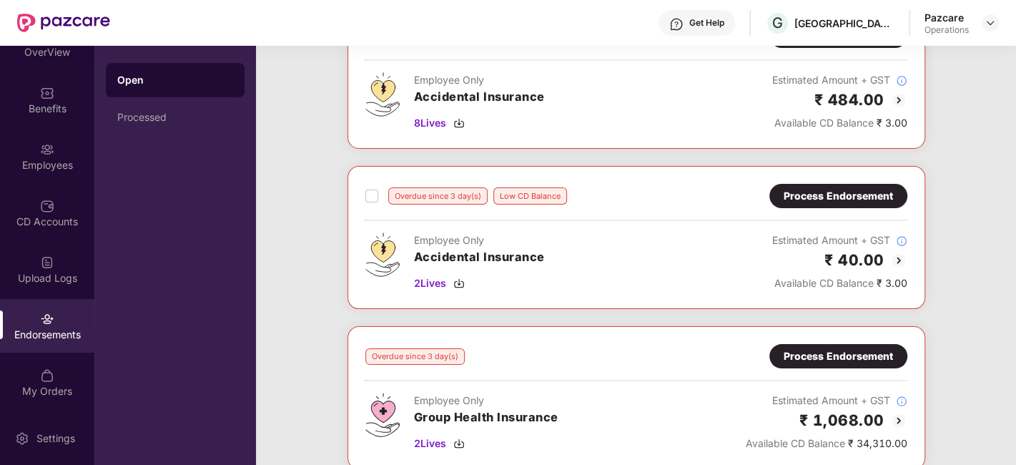
scroll to position [0, 0]
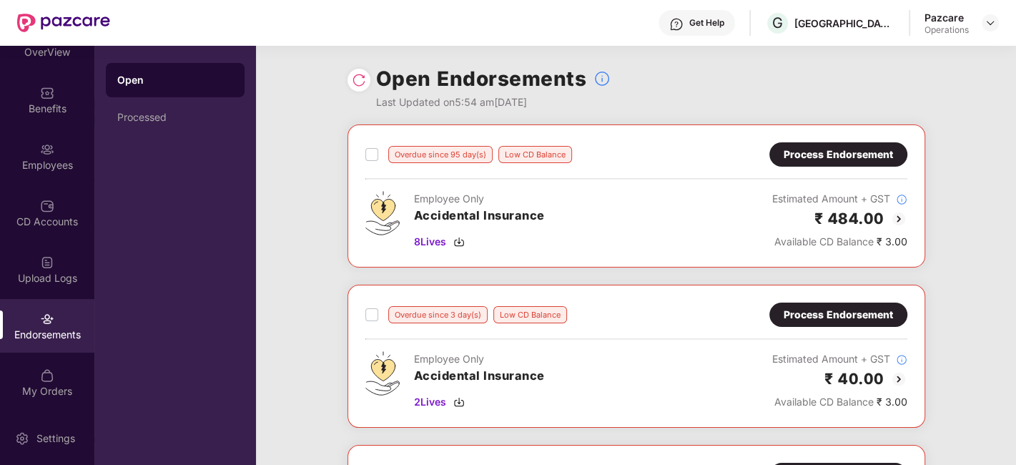
click at [839, 162] on div "Process Endorsement" at bounding box center [837, 155] width 109 height 16
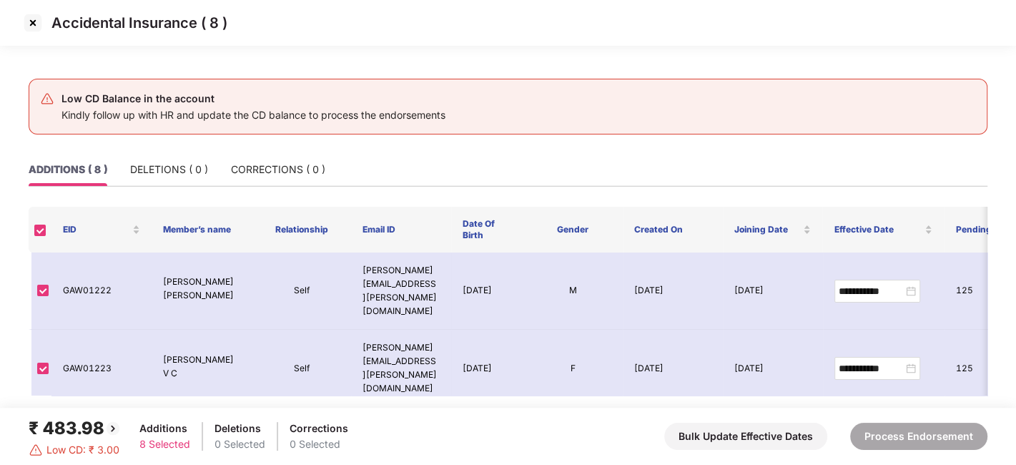
scroll to position [279, 0]
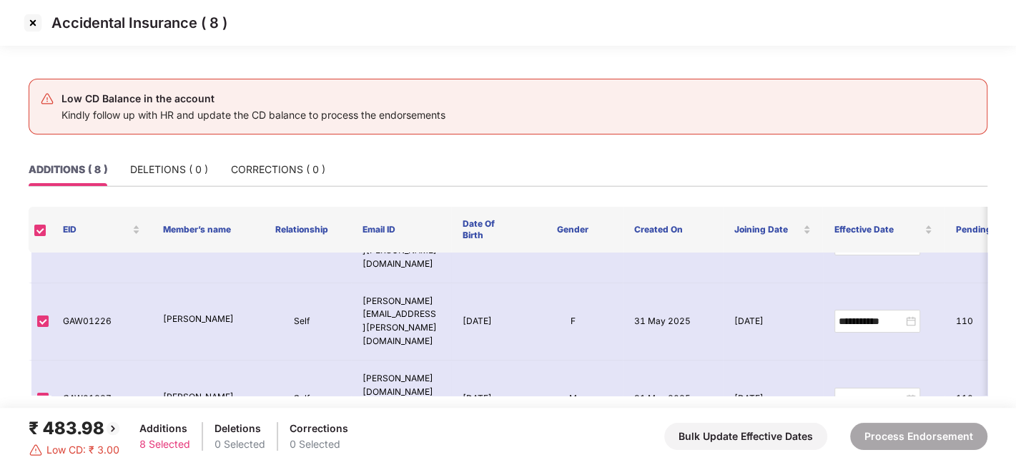
click at [31, 19] on img at bounding box center [32, 22] width 23 height 23
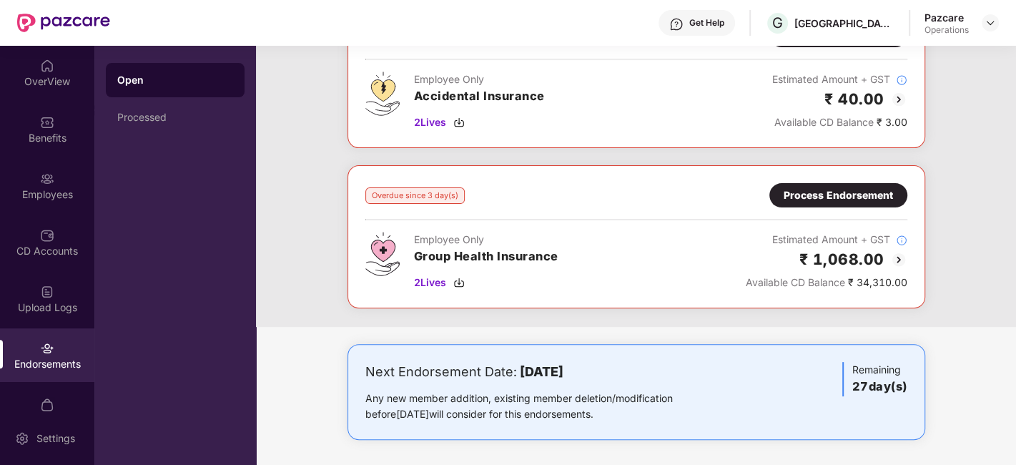
click at [818, 189] on div "Process Endorsement" at bounding box center [837, 195] width 109 height 16
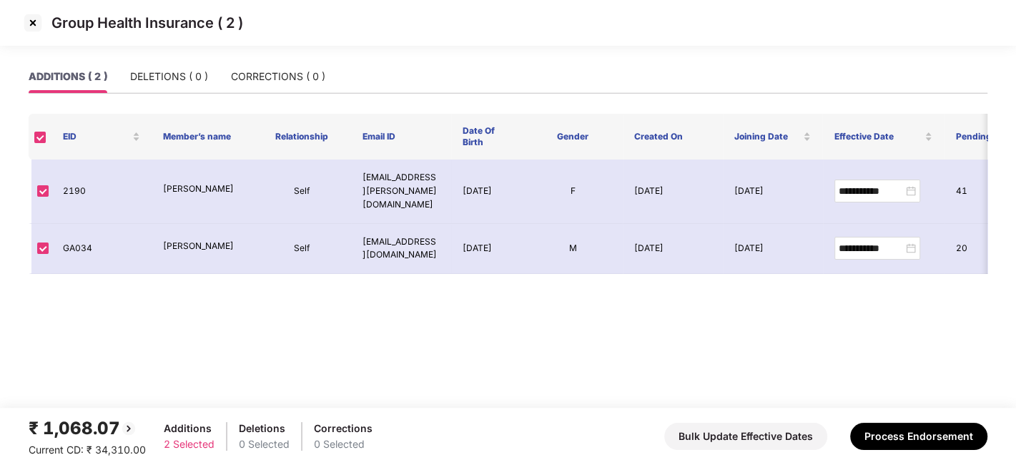
click at [29, 19] on img at bounding box center [32, 22] width 23 height 23
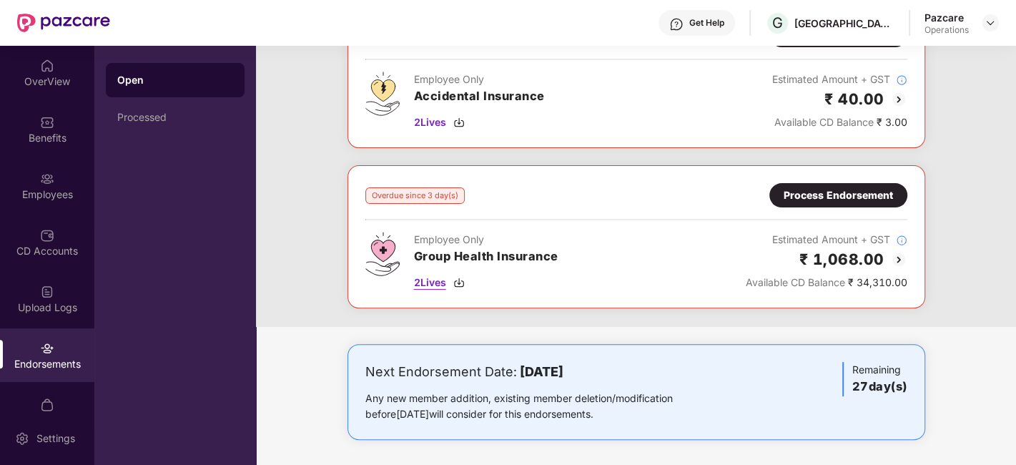
click at [426, 278] on span "2 Lives" at bounding box center [430, 282] width 32 height 16
click at [842, 193] on div "Process Endorsement" at bounding box center [837, 195] width 109 height 16
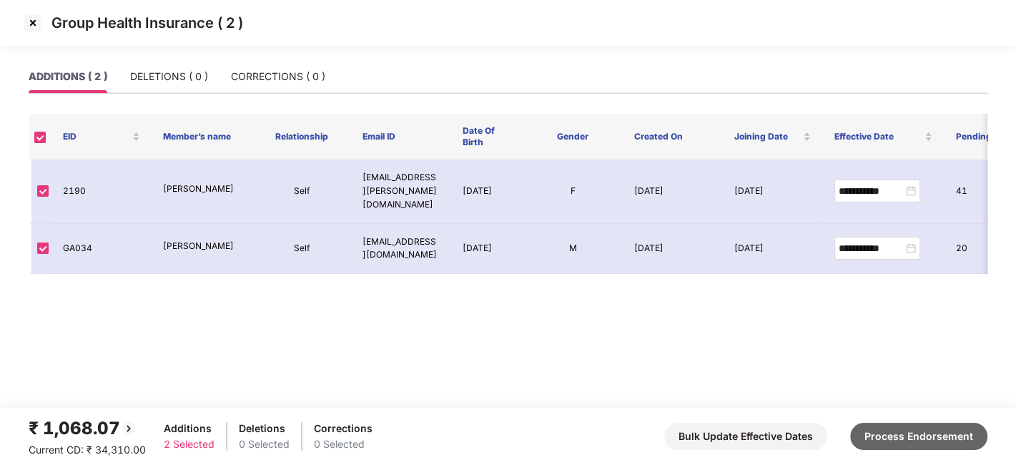
click at [900, 440] on button "Process Endorsement" at bounding box center [918, 435] width 137 height 27
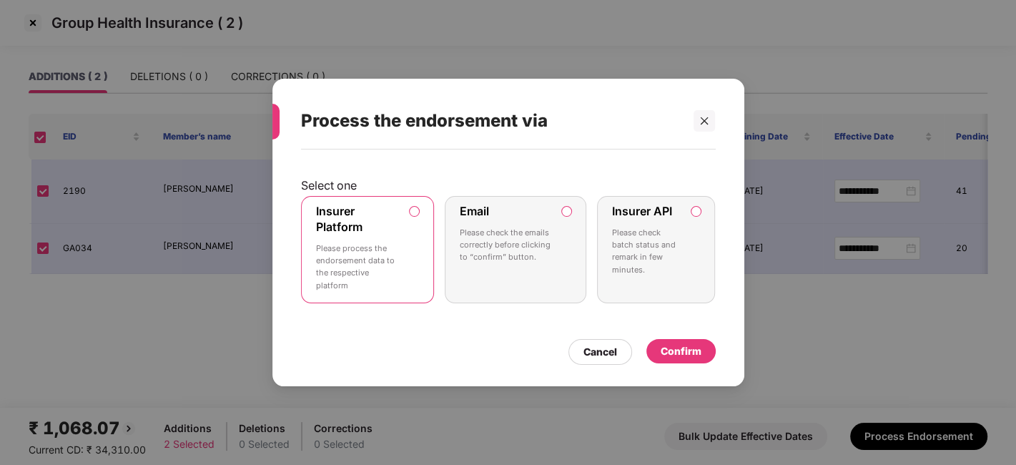
click at [422, 252] on label "Insurer Platform Please process the endorsement data to the respective platform" at bounding box center [368, 249] width 134 height 107
click at [676, 343] on div "Confirm" at bounding box center [680, 351] width 41 height 16
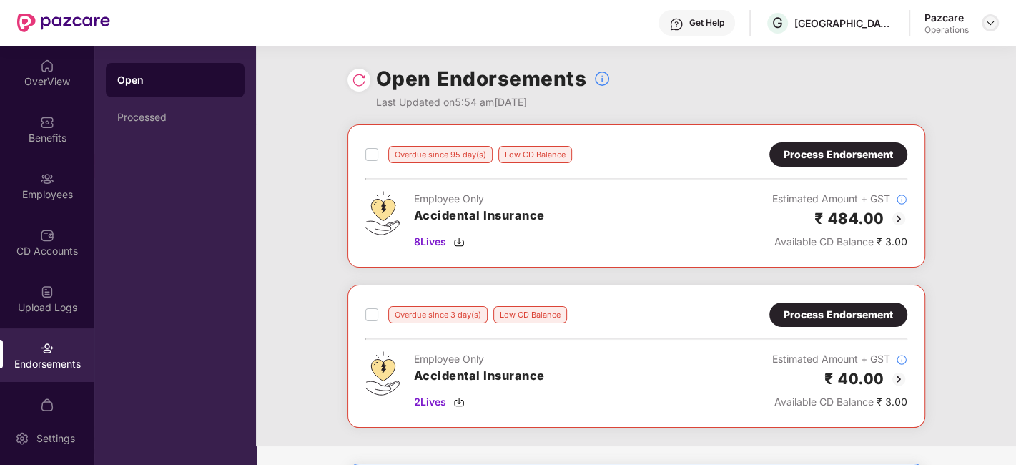
click at [986, 24] on img at bounding box center [989, 22] width 11 height 11
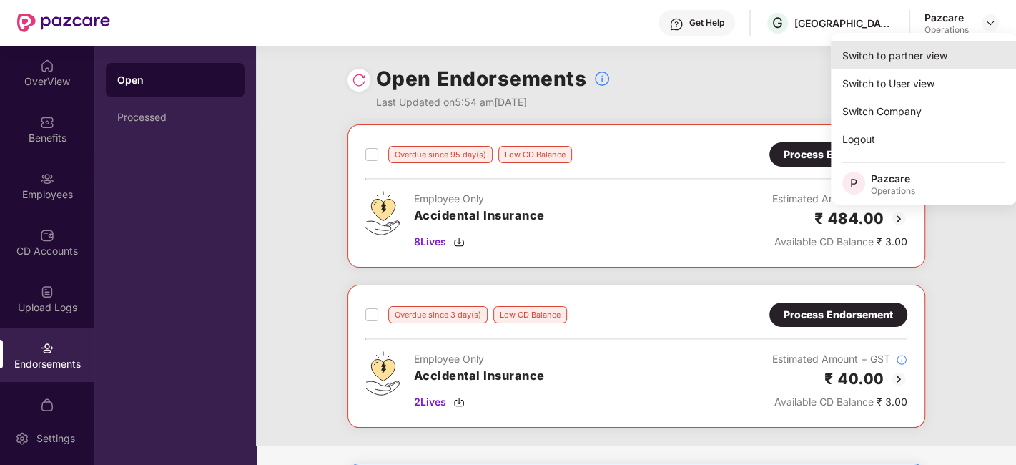
click at [894, 58] on div "Switch to partner view" at bounding box center [923, 55] width 186 height 28
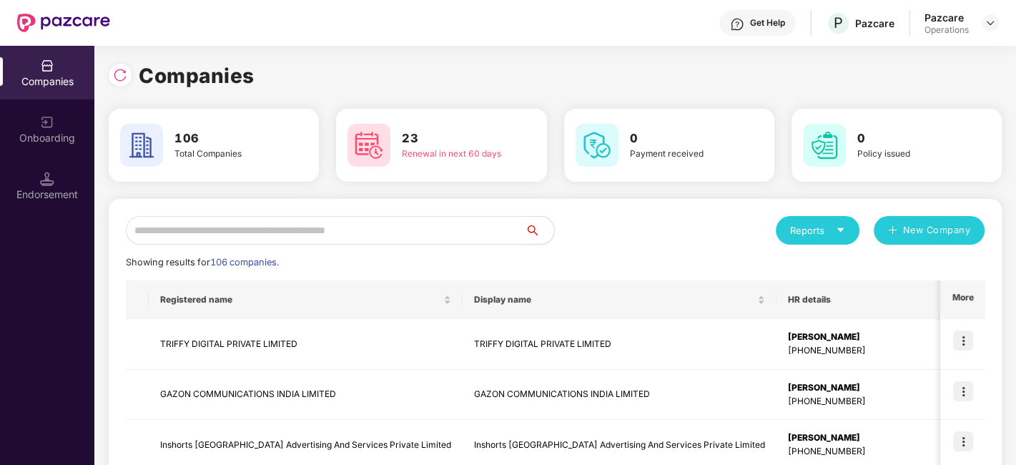
click at [353, 223] on input "text" at bounding box center [325, 230] width 399 height 29
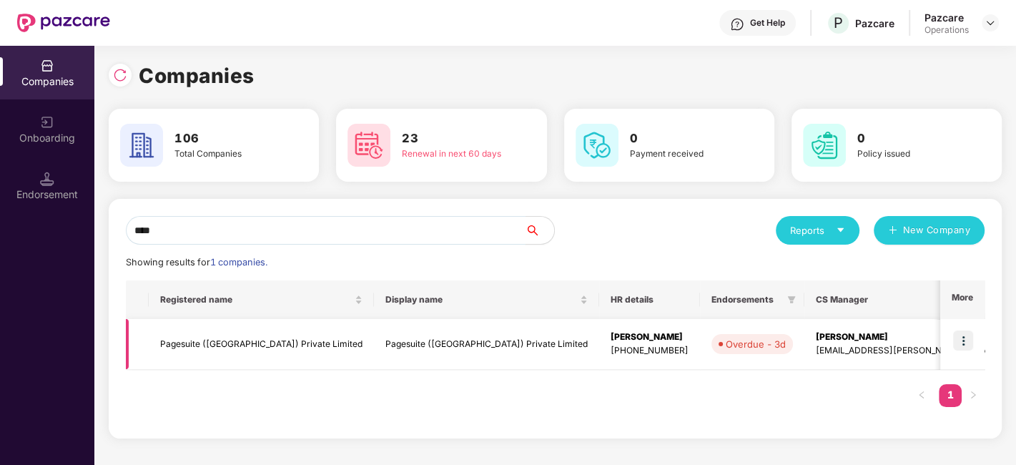
type input "****"
click at [962, 344] on img at bounding box center [963, 340] width 20 height 20
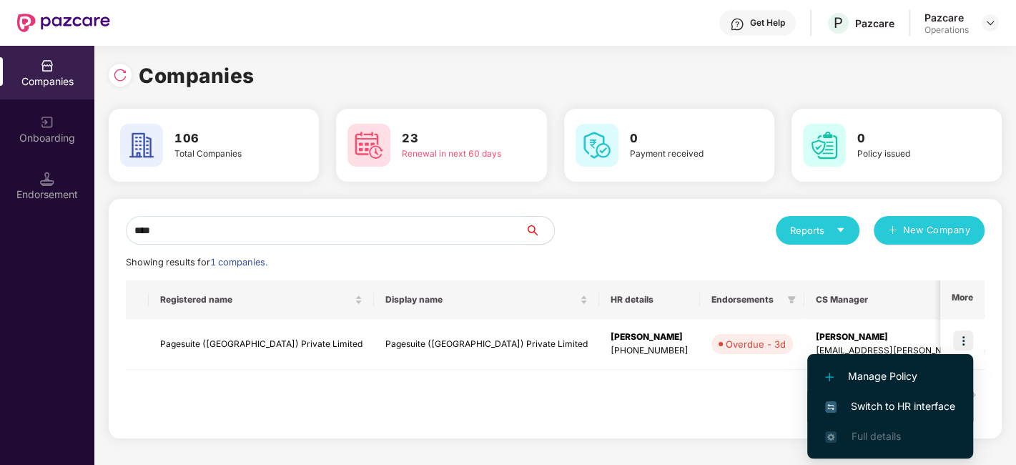
click at [873, 407] on span "Switch to HR interface" at bounding box center [890, 406] width 130 height 16
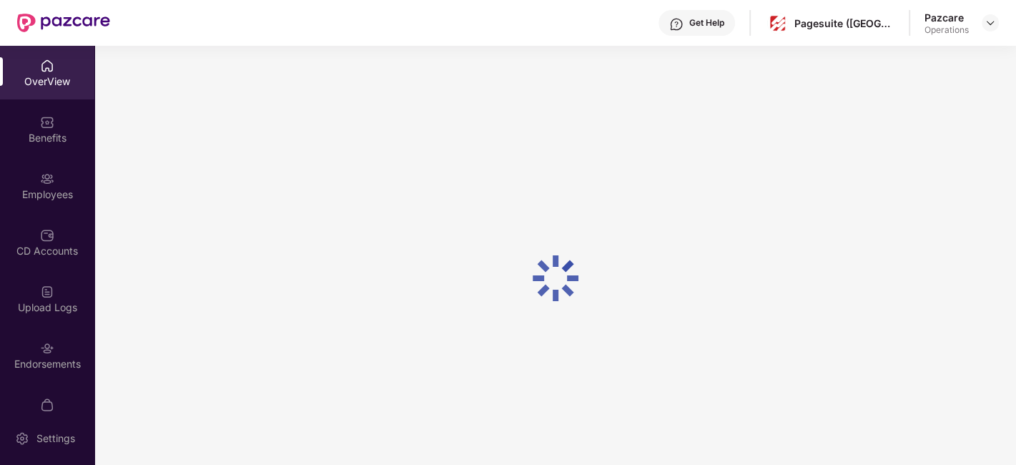
scroll to position [29, 0]
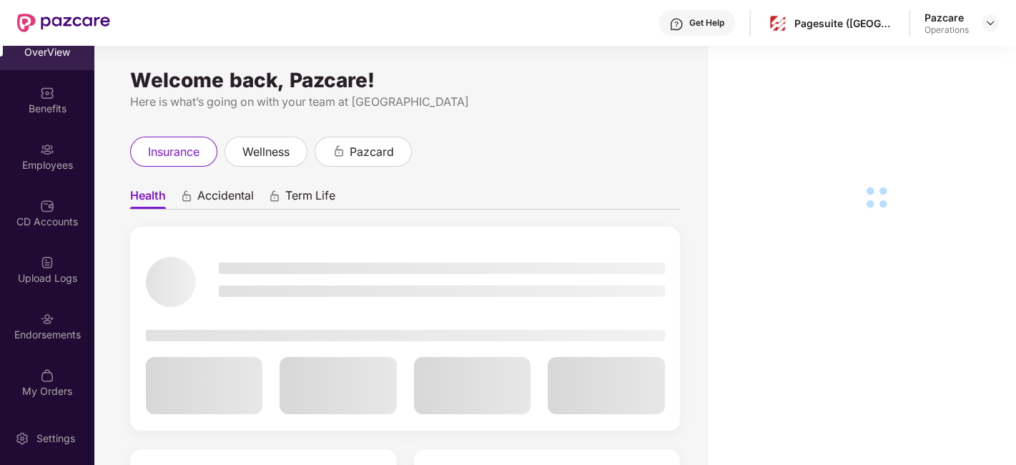
click at [34, 299] on div "Endorsements" at bounding box center [47, 326] width 94 height 54
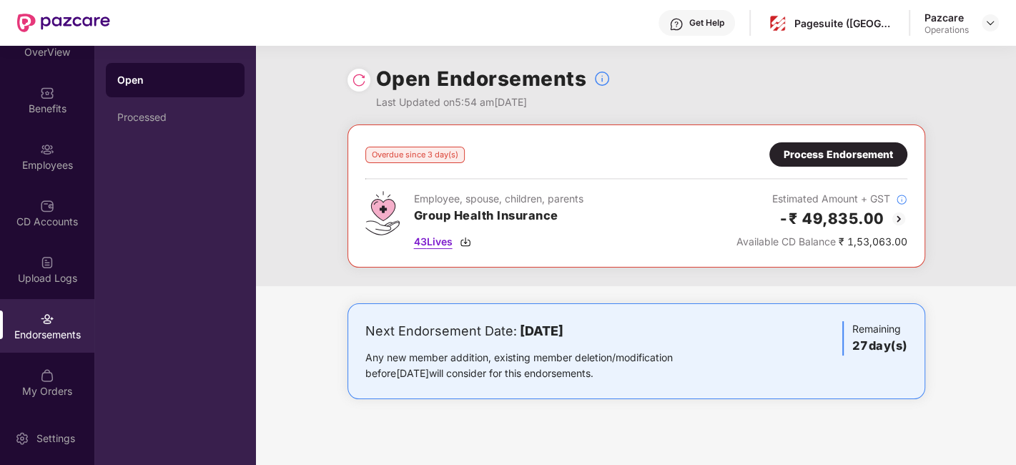
click at [436, 242] on span "43 Lives" at bounding box center [433, 242] width 39 height 16
click at [813, 153] on div "Process Endorsement" at bounding box center [837, 155] width 109 height 16
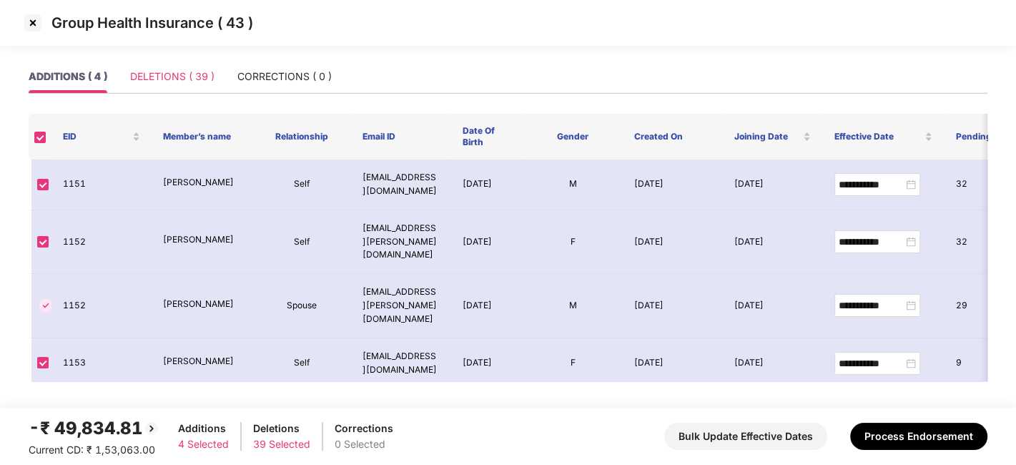
click at [154, 64] on div "DELETIONS ( 39 )" at bounding box center [172, 76] width 84 height 33
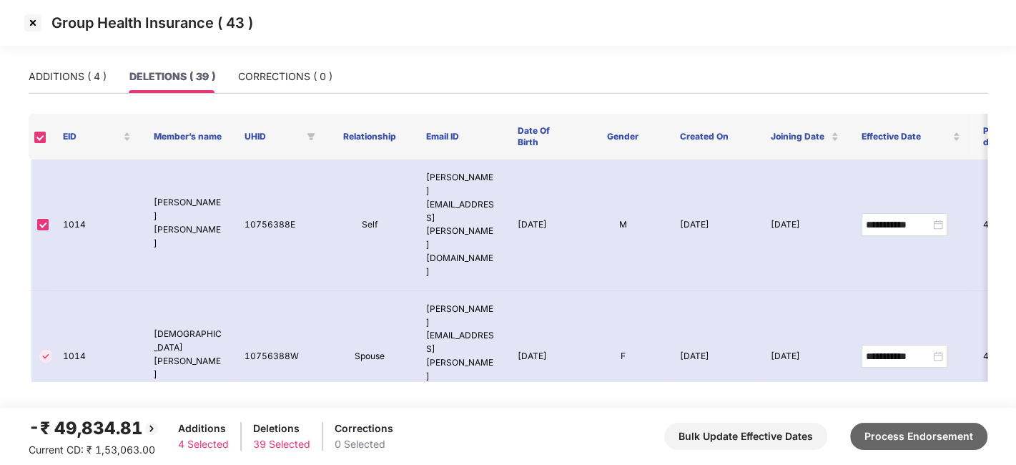
click at [890, 426] on button "Process Endorsement" at bounding box center [918, 435] width 137 height 27
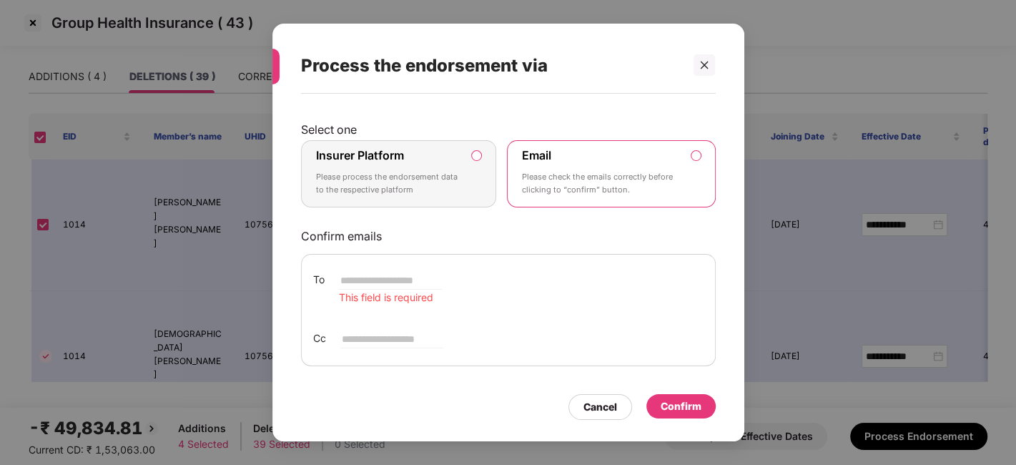
click at [447, 172] on p "Please process the endorsement data to the respective platform" at bounding box center [389, 183] width 146 height 25
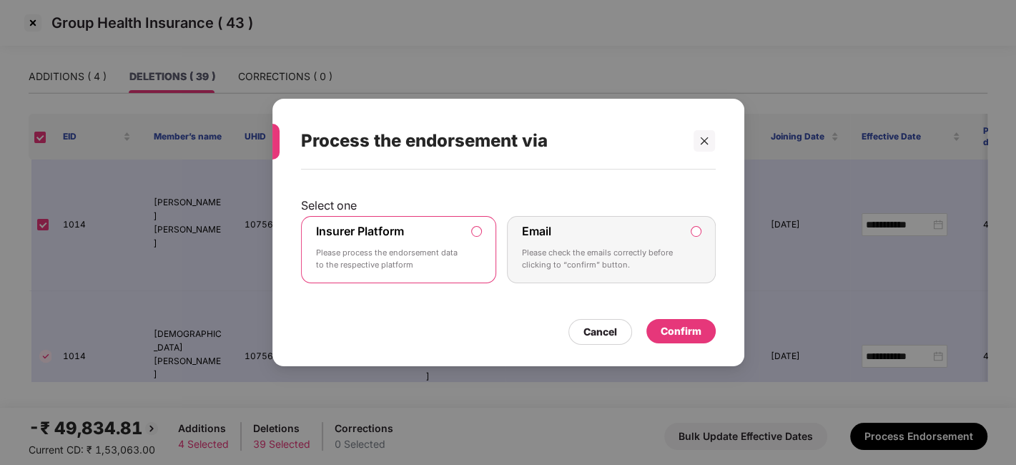
click at [666, 329] on div "Confirm" at bounding box center [680, 331] width 41 height 16
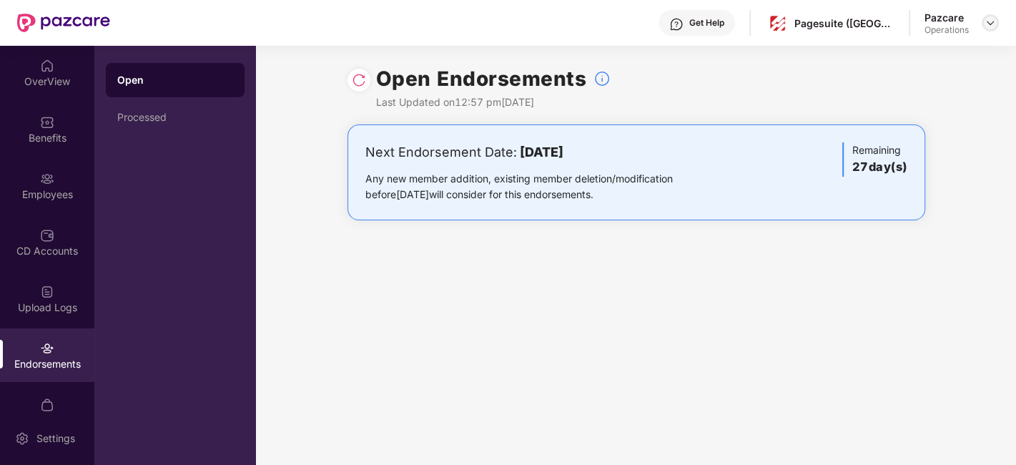
click at [988, 22] on img at bounding box center [989, 22] width 11 height 11
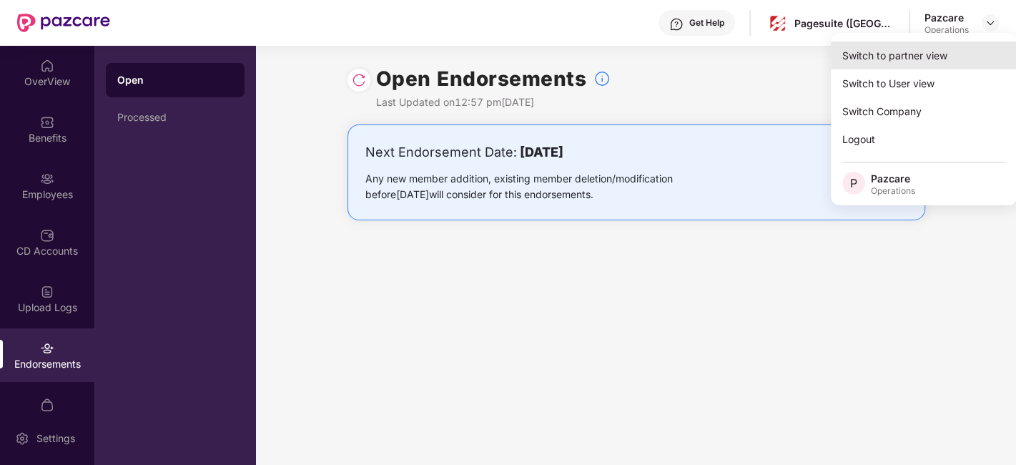
click at [923, 44] on div "Switch to partner view" at bounding box center [923, 55] width 186 height 28
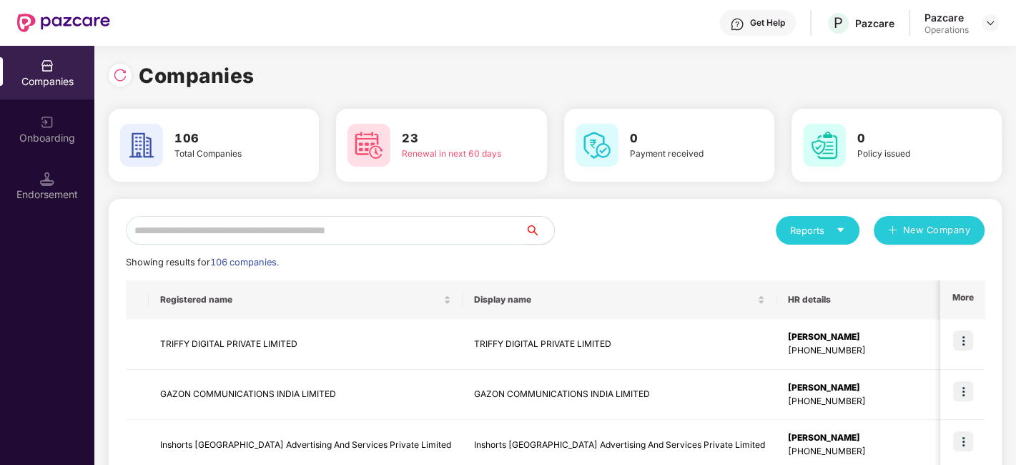
click at [277, 232] on input "text" at bounding box center [325, 230] width 399 height 29
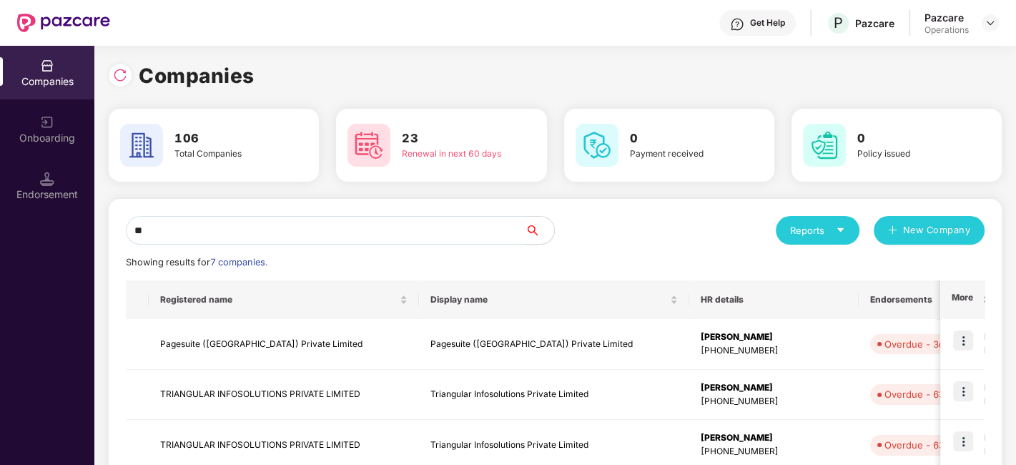
type input "*"
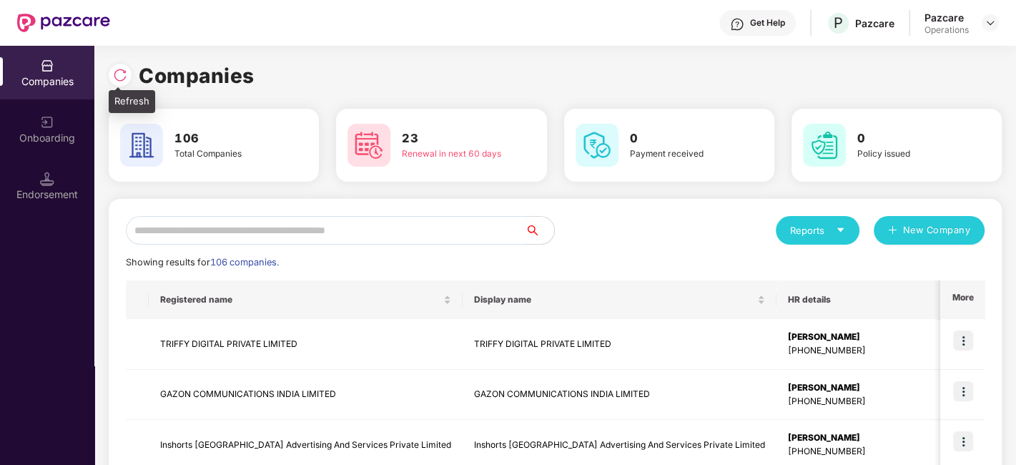
click at [118, 69] on img at bounding box center [120, 75] width 14 height 14
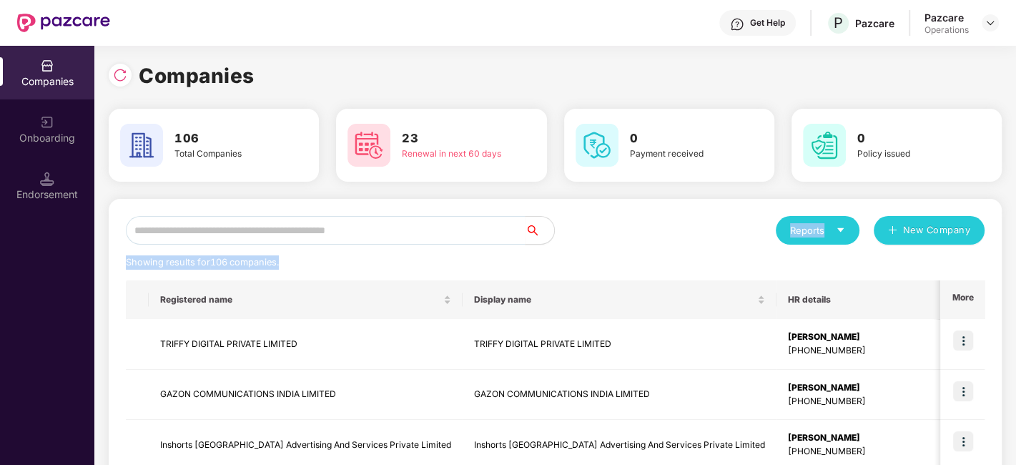
drag, startPoint x: 389, startPoint y: 211, endPoint x: 359, endPoint y: 256, distance: 54.1
click at [341, 229] on input "text" at bounding box center [325, 230] width 399 height 29
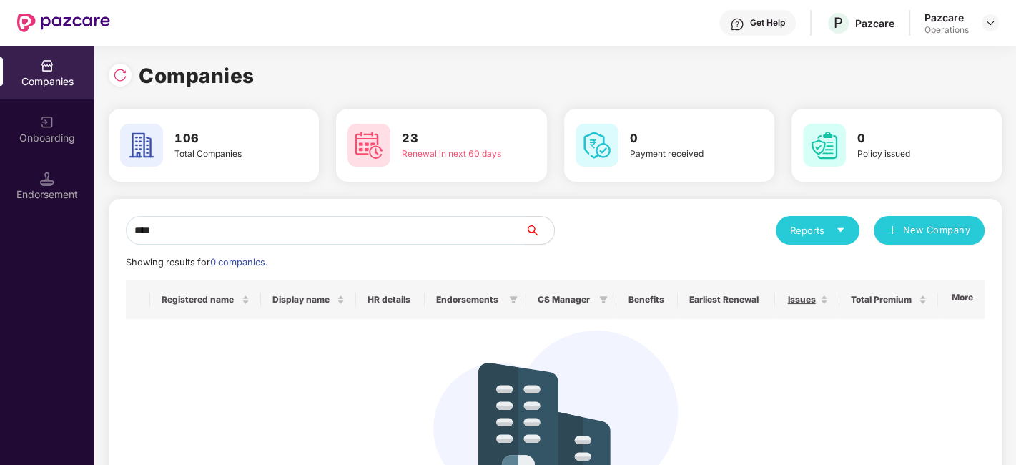
type input "****"
click at [48, 179] on img at bounding box center [47, 179] width 14 height 14
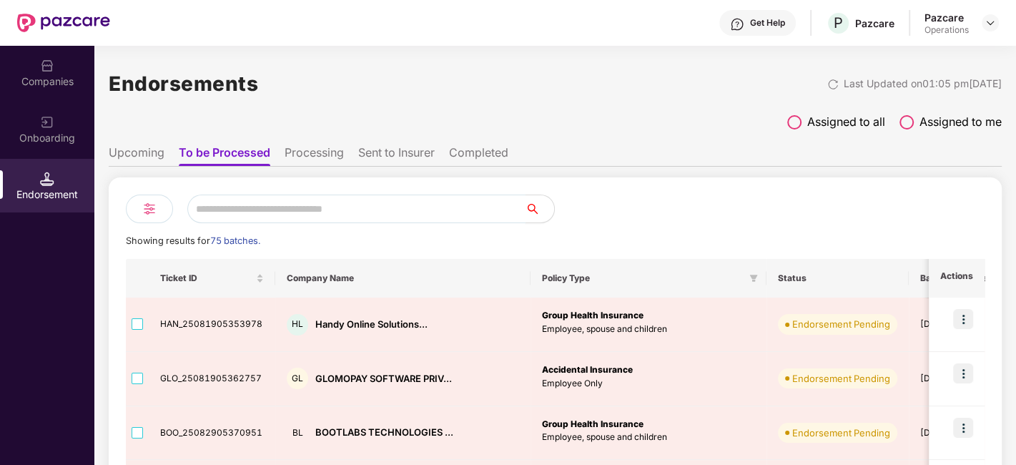
click at [254, 215] on input "text" at bounding box center [356, 208] width 338 height 29
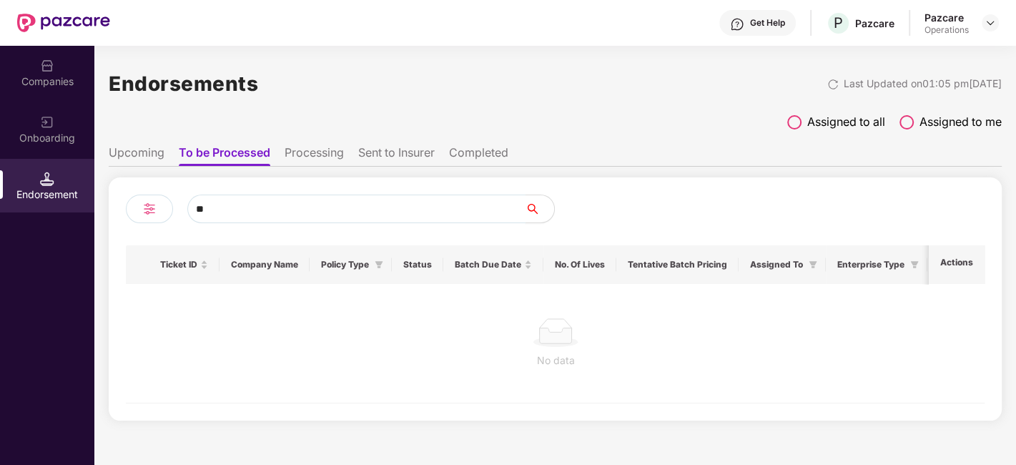
type input "*"
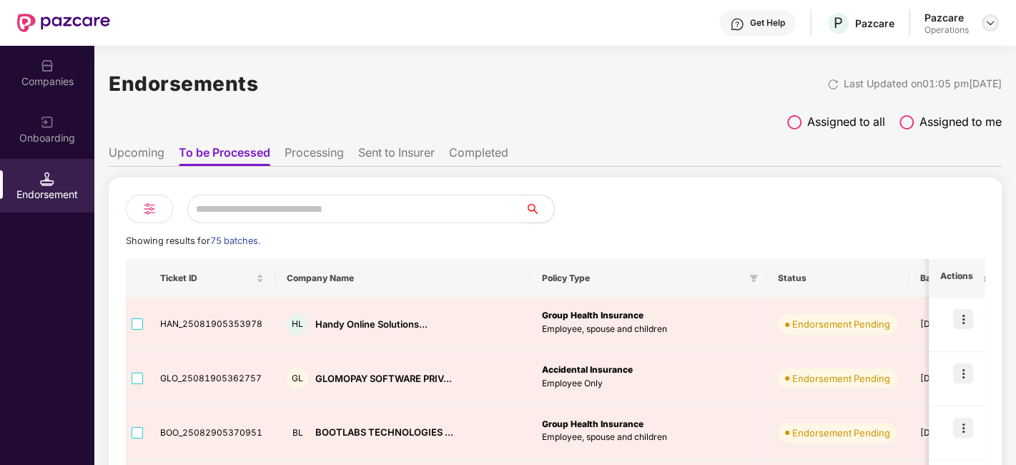
click at [985, 26] on img at bounding box center [989, 22] width 11 height 11
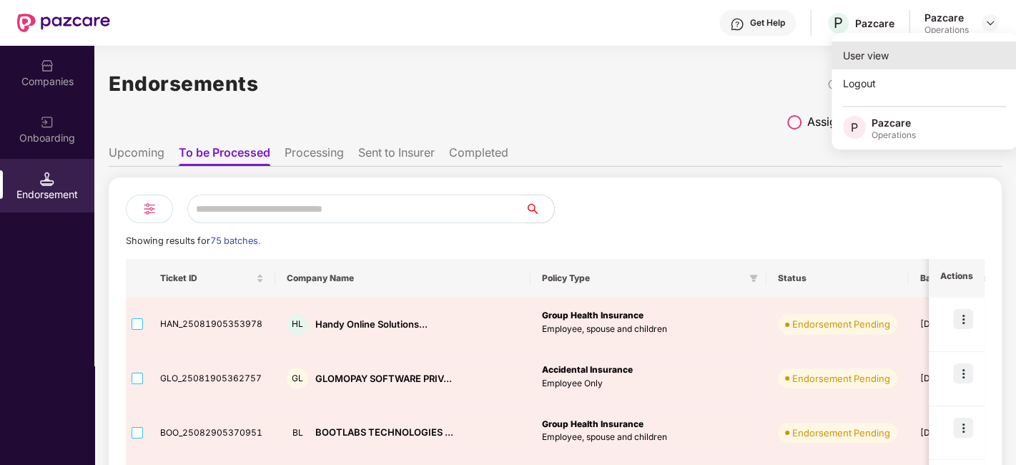
click at [894, 51] on div "User view" at bounding box center [924, 55] width 186 height 28
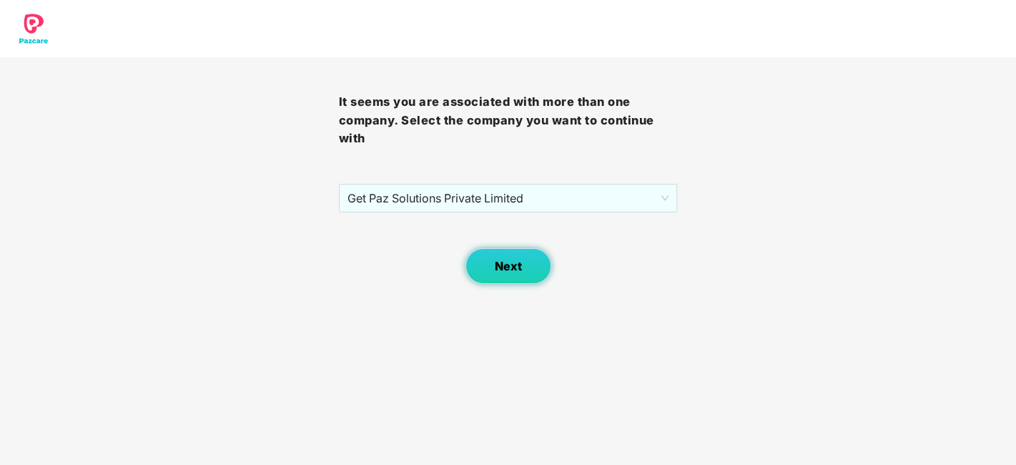
click at [495, 275] on button "Next" at bounding box center [508, 266] width 86 height 36
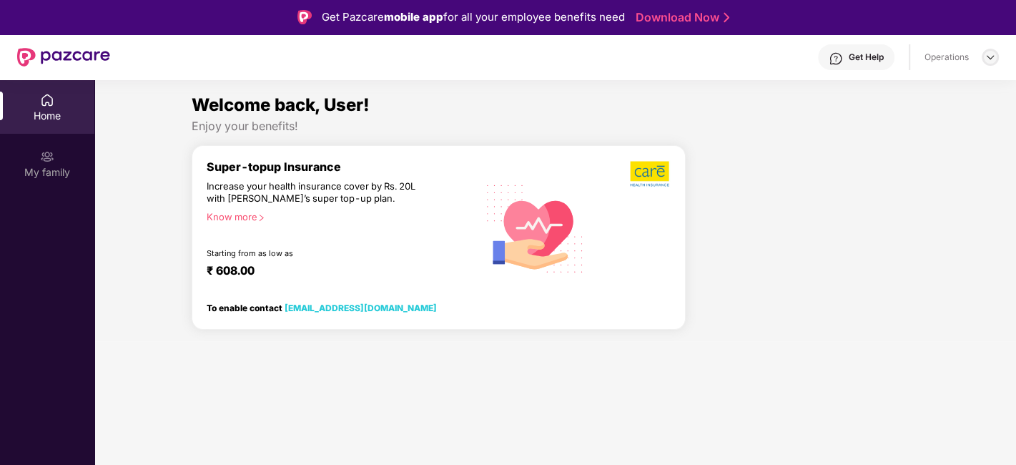
click at [988, 54] on img at bounding box center [989, 56] width 11 height 11
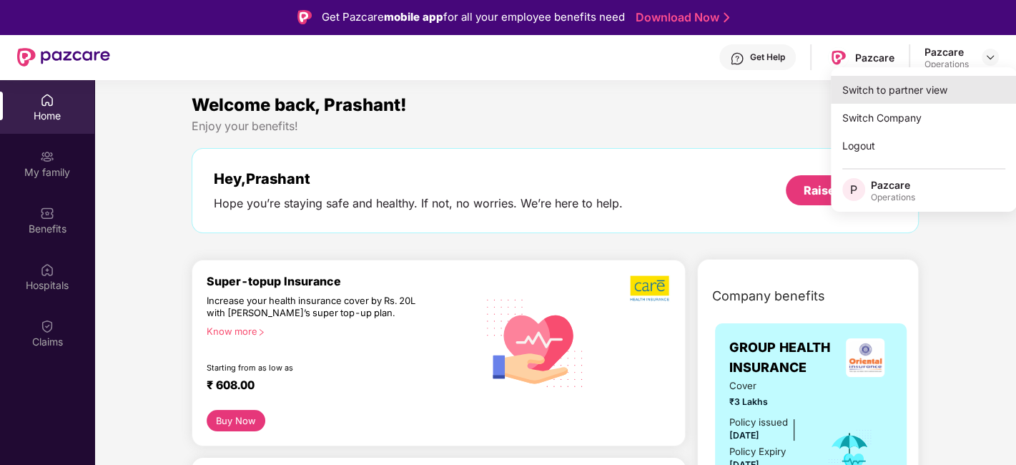
click at [885, 91] on div "Switch to partner view" at bounding box center [923, 90] width 186 height 28
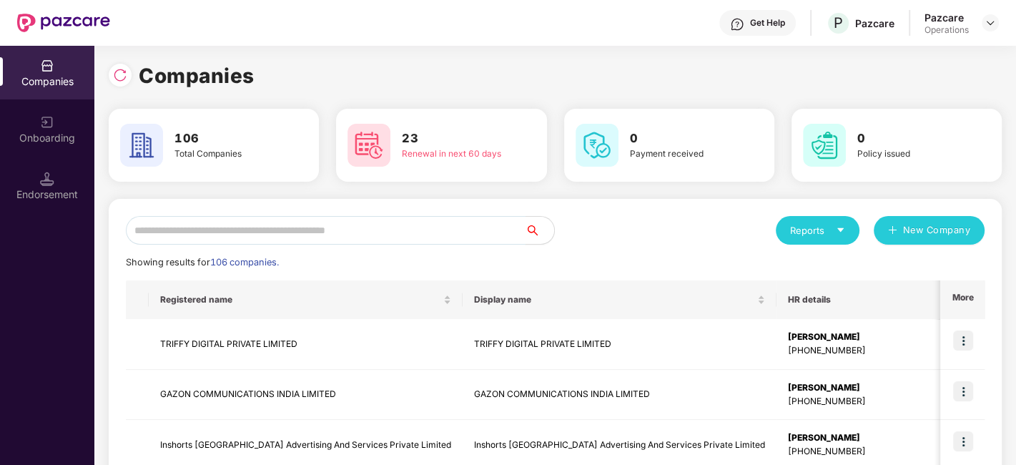
click at [357, 236] on input "text" at bounding box center [325, 230] width 399 height 29
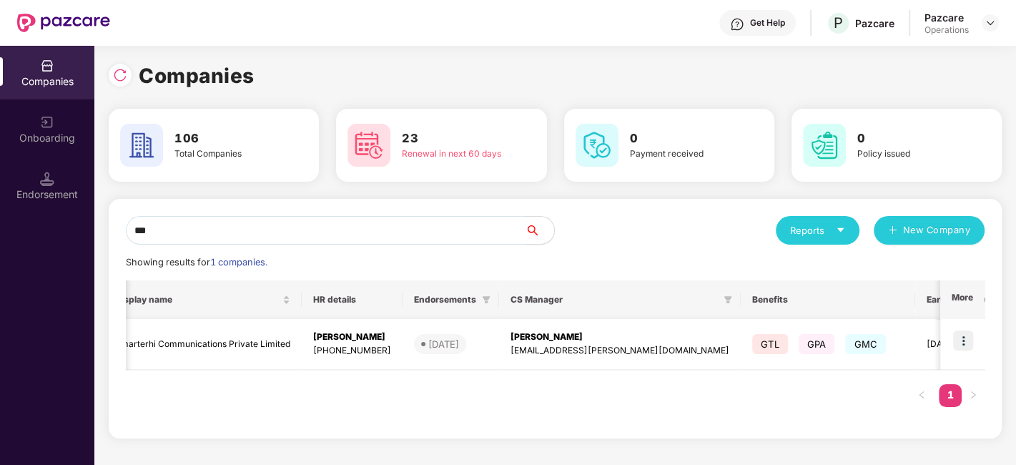
scroll to position [0, 0]
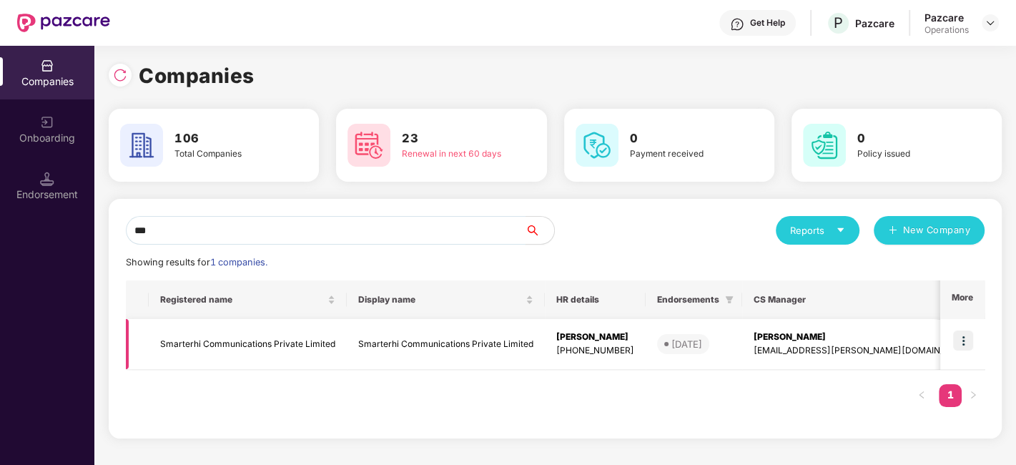
type input "***"
click at [960, 337] on img at bounding box center [963, 340] width 20 height 20
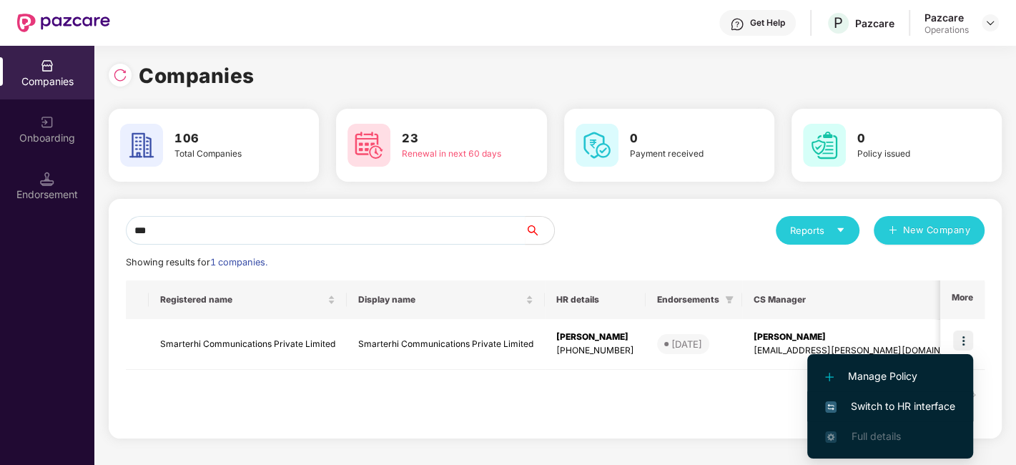
click at [890, 403] on span "Switch to HR interface" at bounding box center [890, 406] width 130 height 16
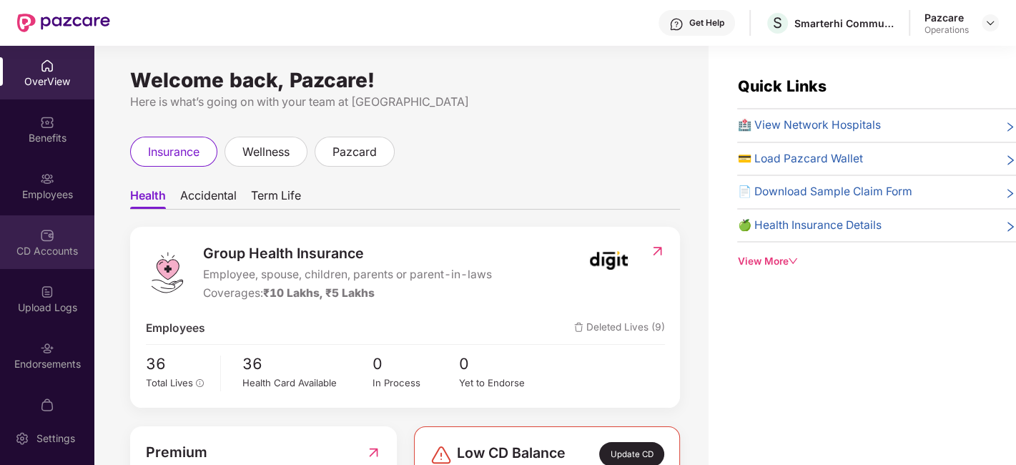
scroll to position [86, 0]
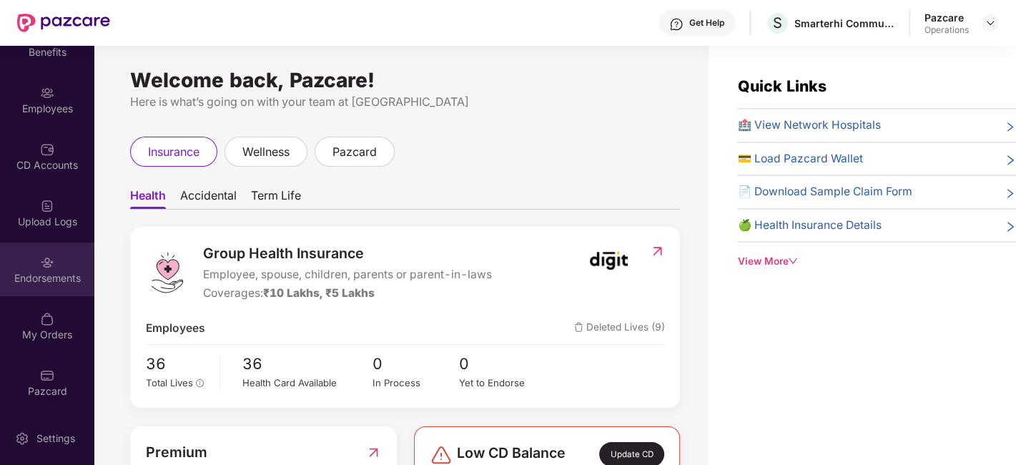
click at [29, 282] on div "Endorsements" at bounding box center [47, 278] width 94 height 14
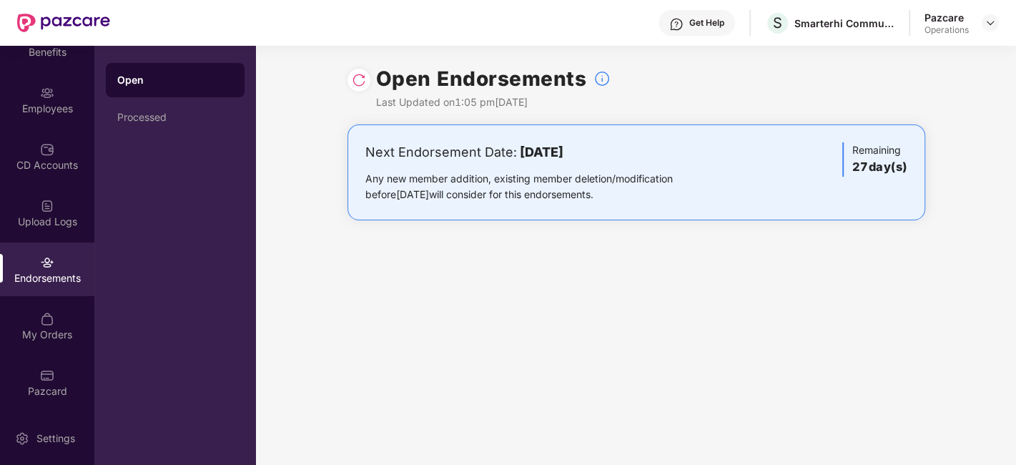
click at [362, 74] on img at bounding box center [359, 80] width 14 height 14
click at [988, 29] on div at bounding box center [989, 22] width 17 height 17
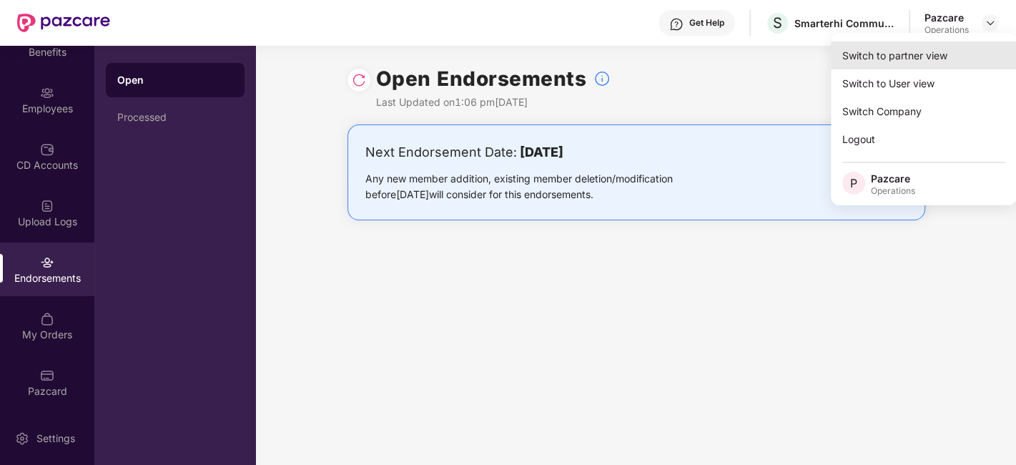
click at [888, 64] on div "Switch to partner view" at bounding box center [923, 55] width 186 height 28
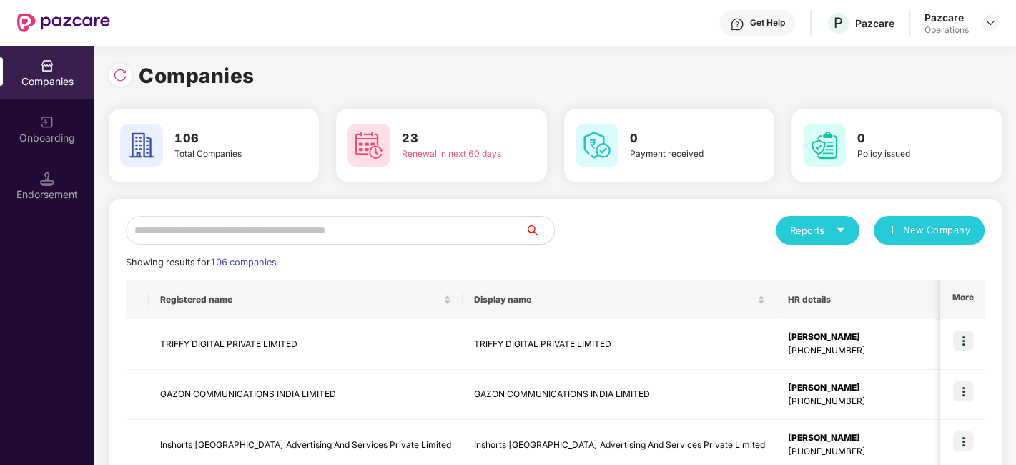
click at [442, 228] on input "text" at bounding box center [325, 230] width 399 height 29
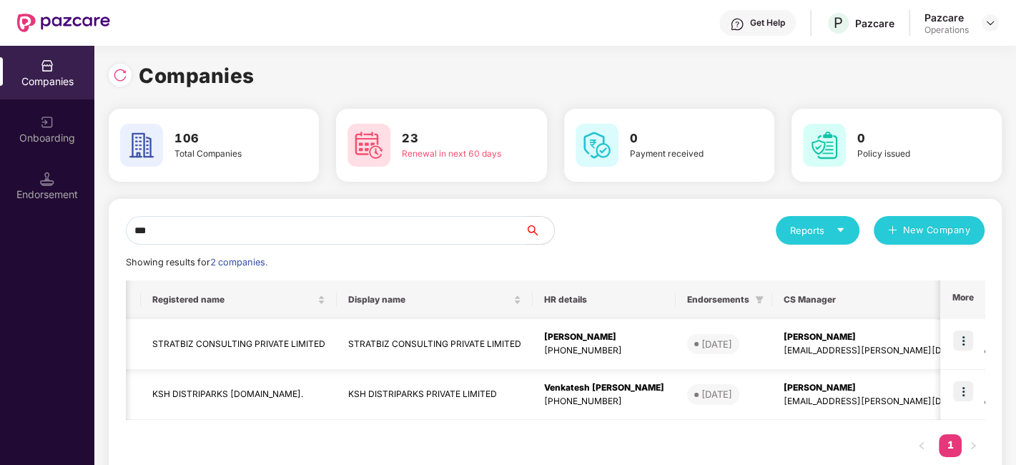
scroll to position [0, 2]
type input "***"
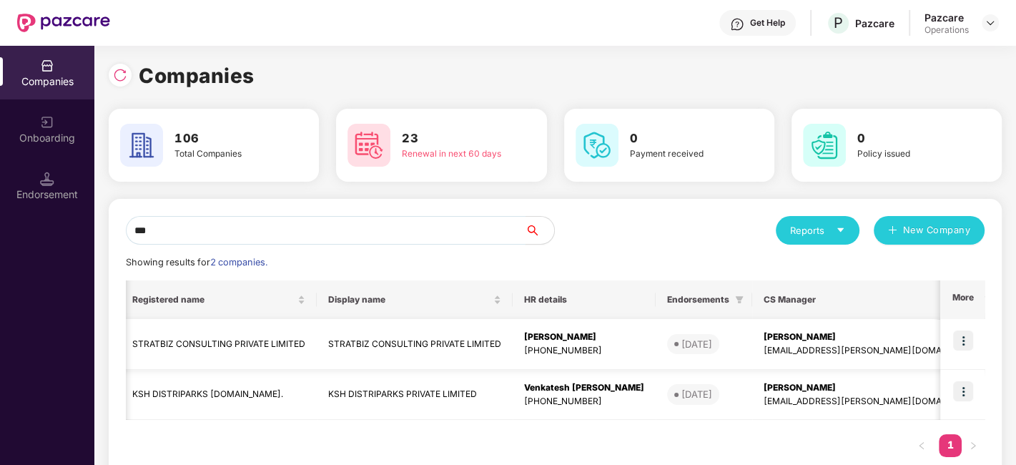
scroll to position [0, 0]
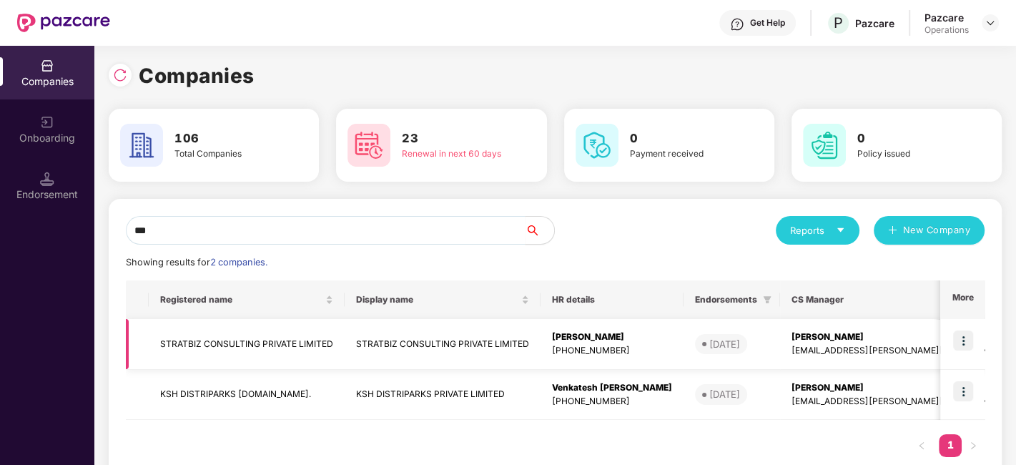
click at [961, 342] on img at bounding box center [963, 340] width 20 height 20
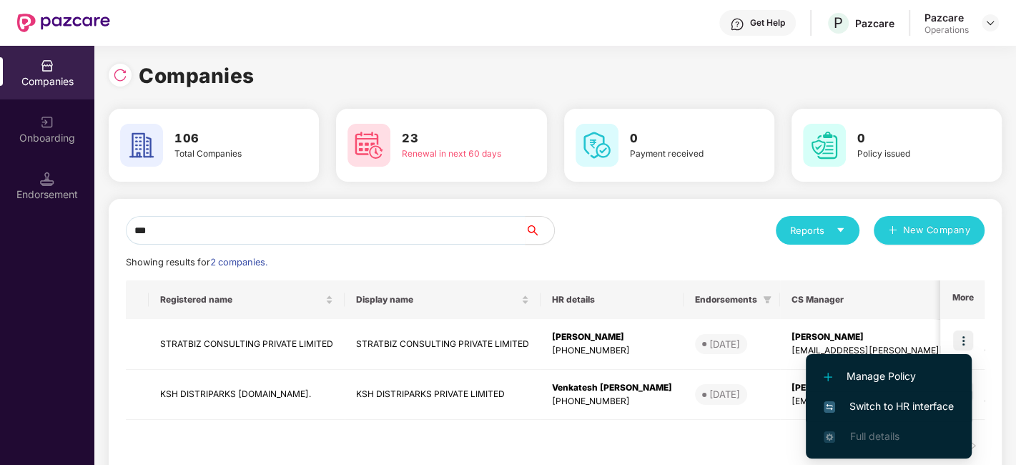
click at [878, 402] on span "Switch to HR interface" at bounding box center [888, 406] width 130 height 16
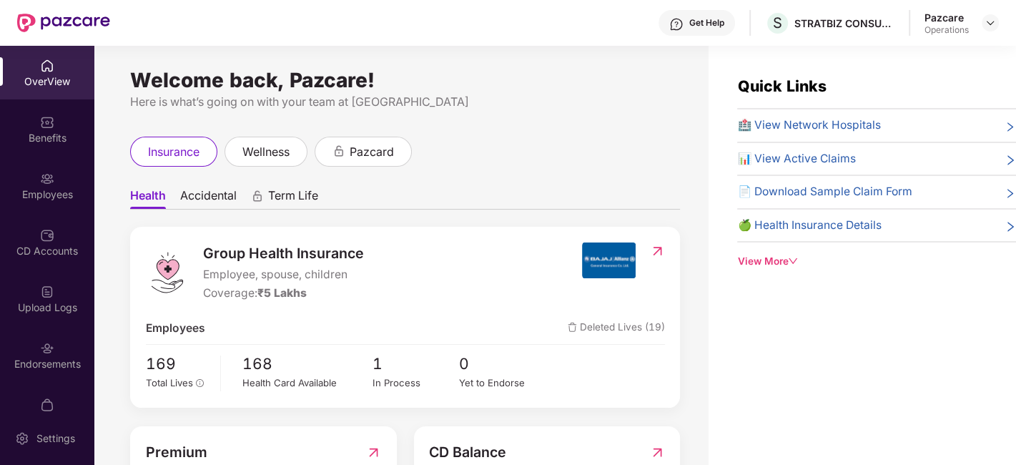
scroll to position [29, 0]
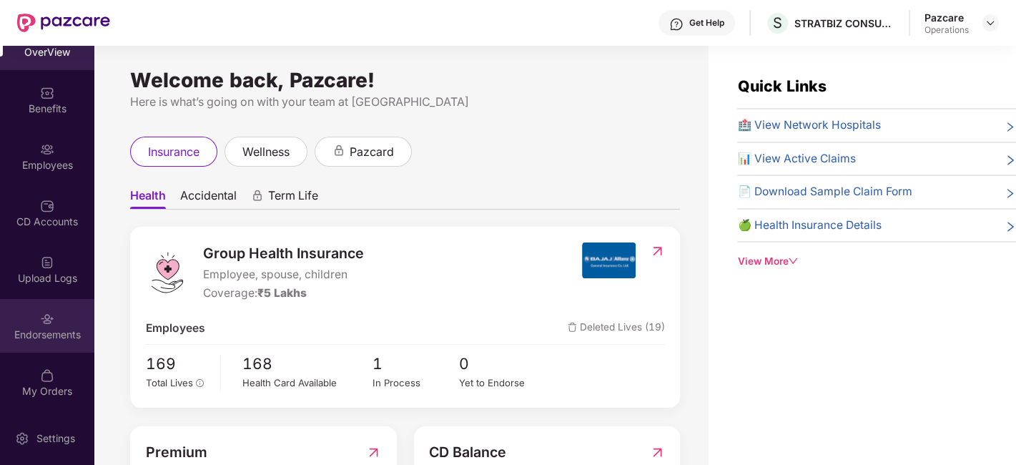
click at [36, 307] on div "Endorsements" at bounding box center [47, 326] width 94 height 54
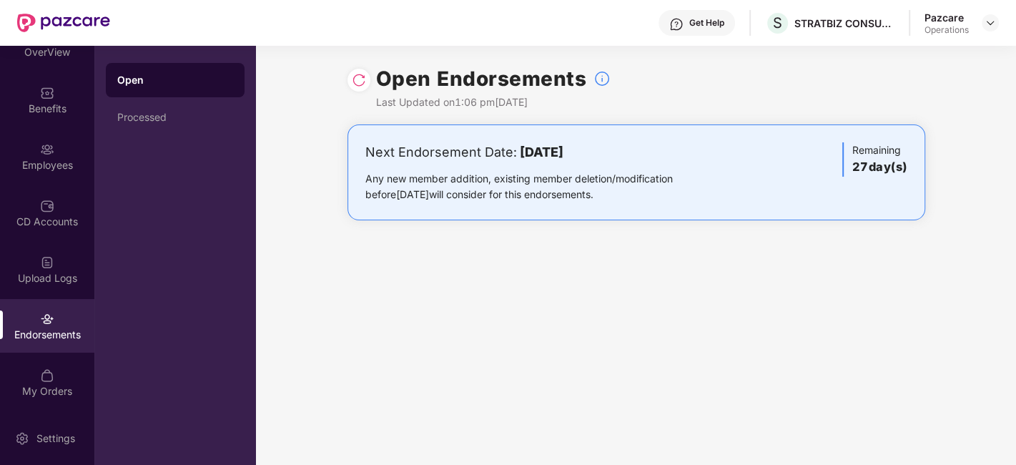
click at [354, 84] on img at bounding box center [359, 80] width 14 height 14
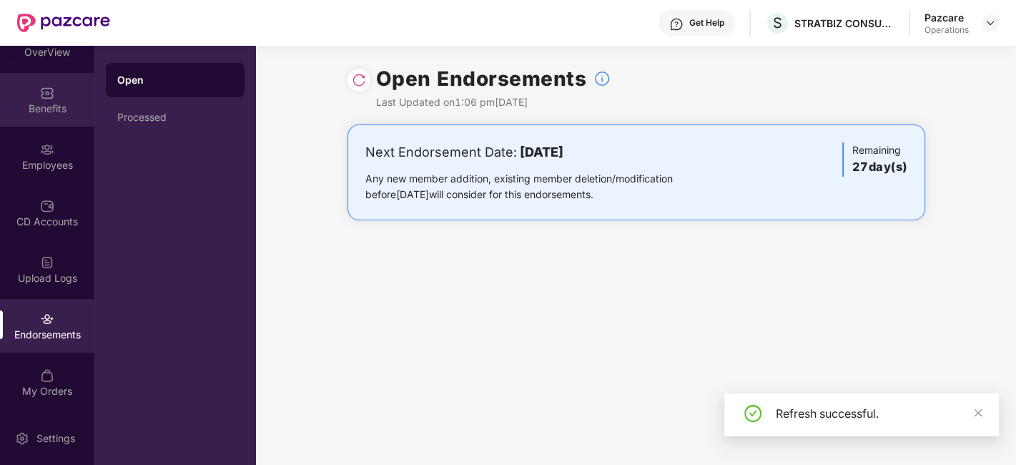
click at [42, 99] on div "Benefits" at bounding box center [47, 100] width 94 height 54
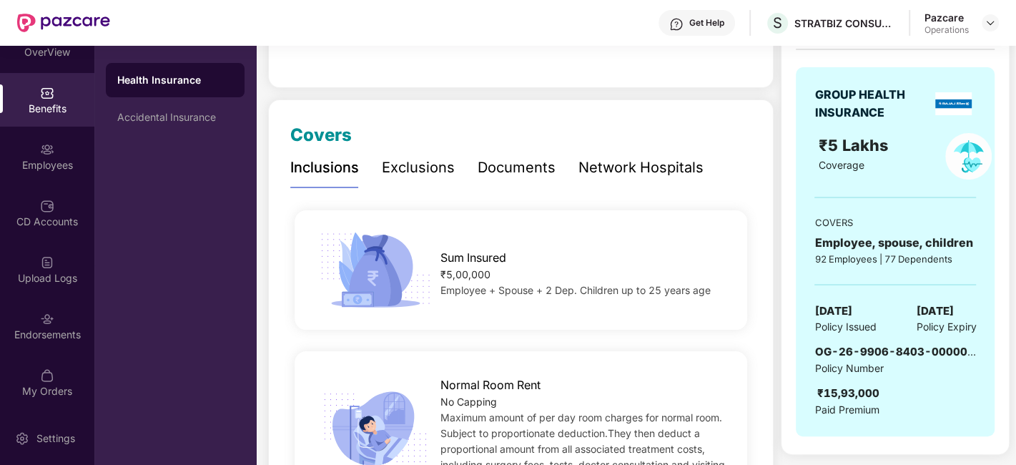
scroll to position [136, 0]
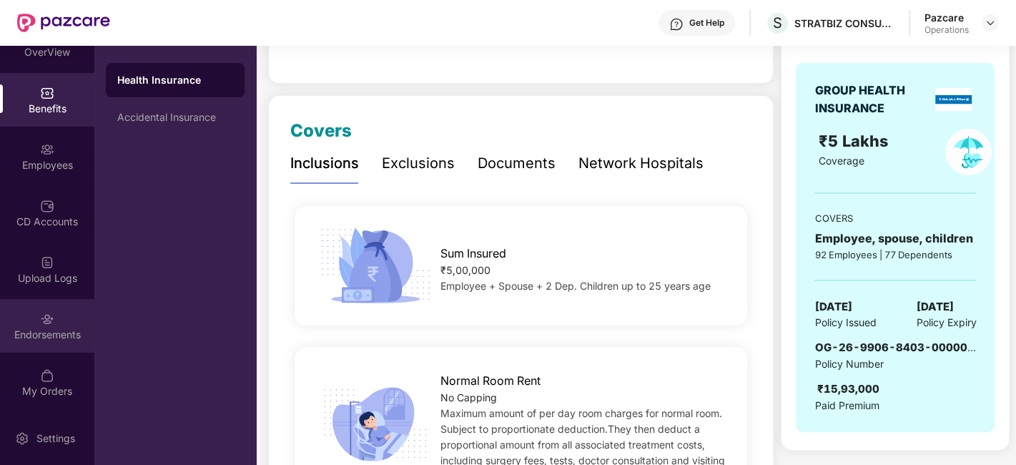
click at [32, 314] on div "Endorsements" at bounding box center [47, 326] width 94 height 54
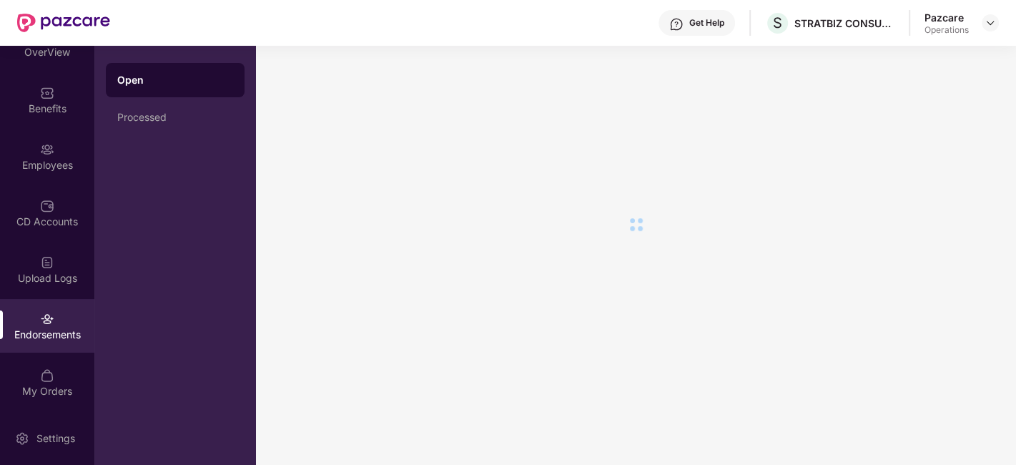
scroll to position [0, 0]
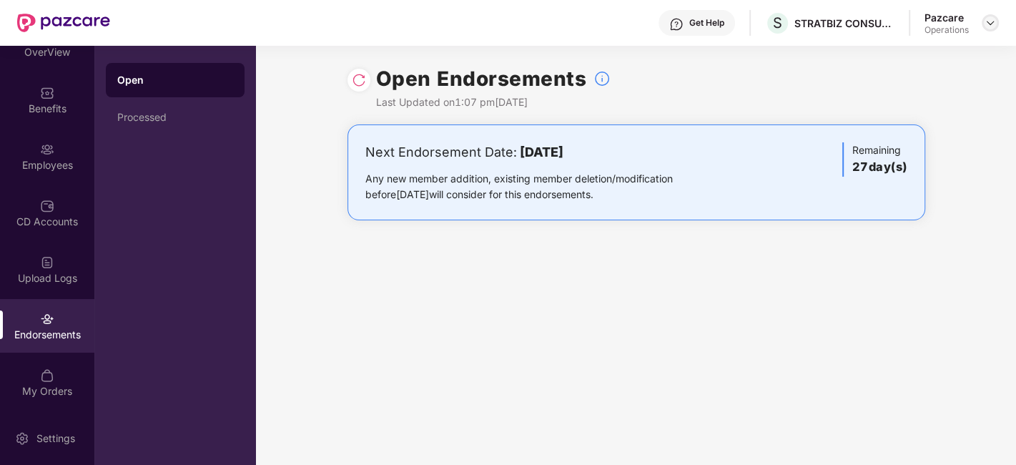
click at [987, 24] on img at bounding box center [989, 22] width 11 height 11
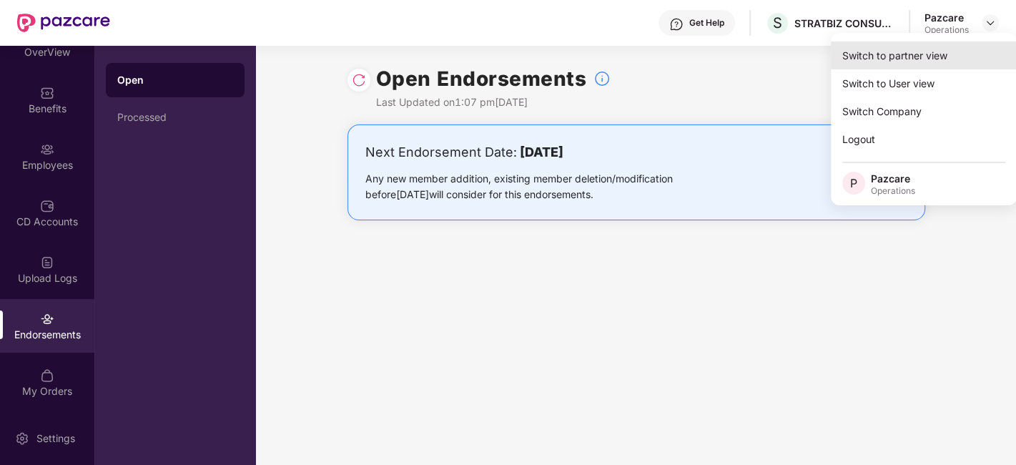
click at [925, 50] on div "Switch to partner view" at bounding box center [923, 55] width 186 height 28
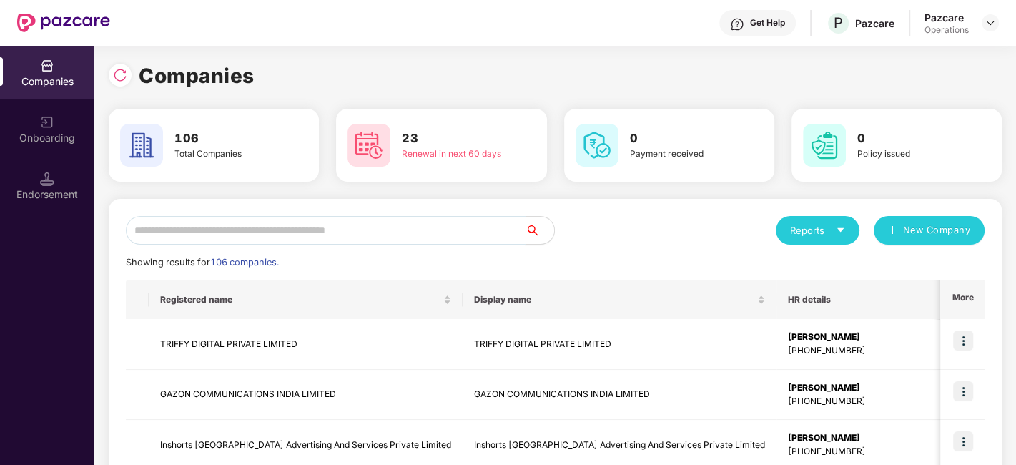
click at [438, 219] on input "text" at bounding box center [325, 230] width 399 height 29
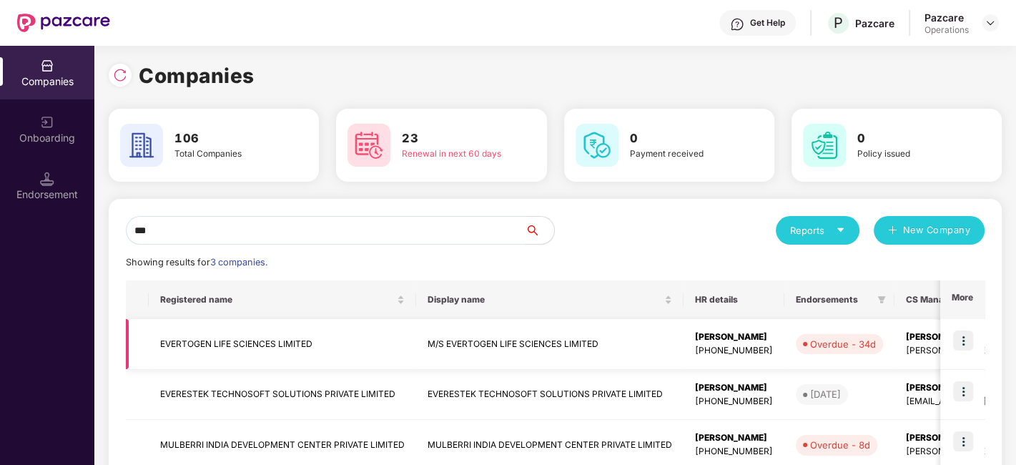
type input "***"
click at [961, 339] on img at bounding box center [963, 340] width 20 height 20
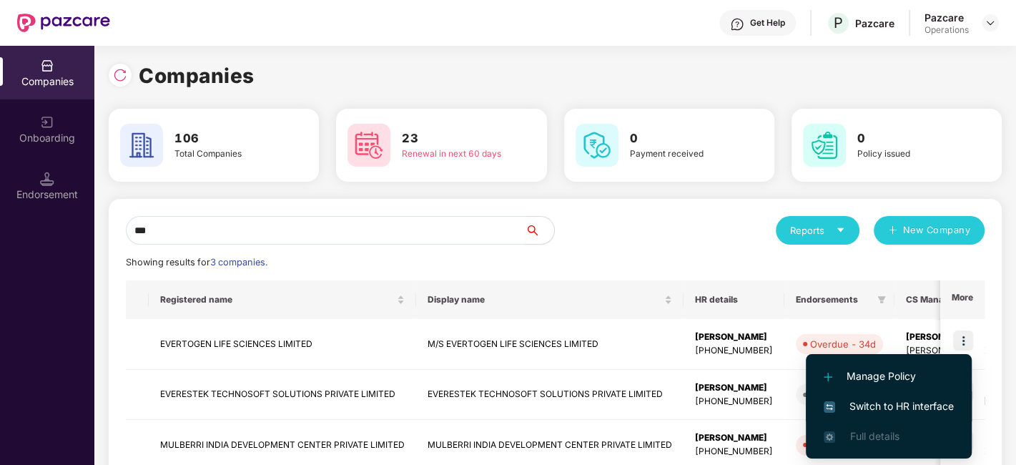
click at [878, 402] on span "Switch to HR interface" at bounding box center [888, 406] width 130 height 16
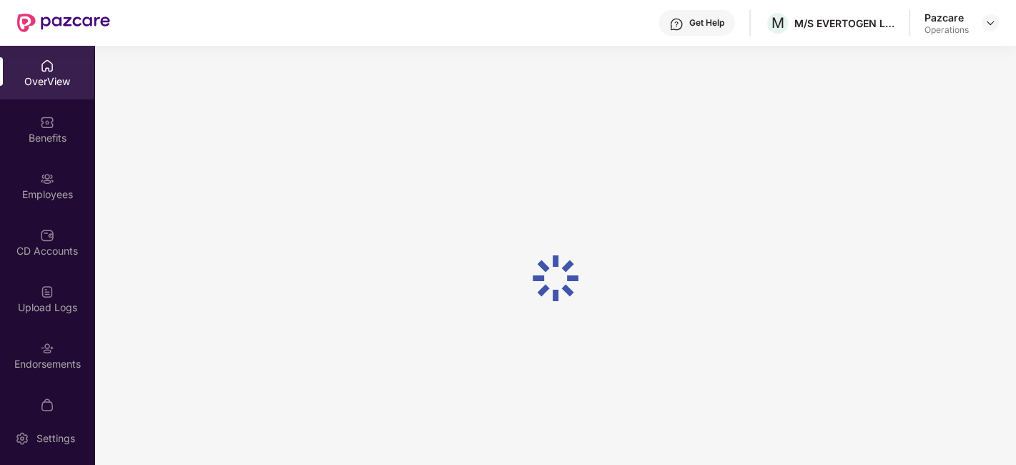
scroll to position [86, 0]
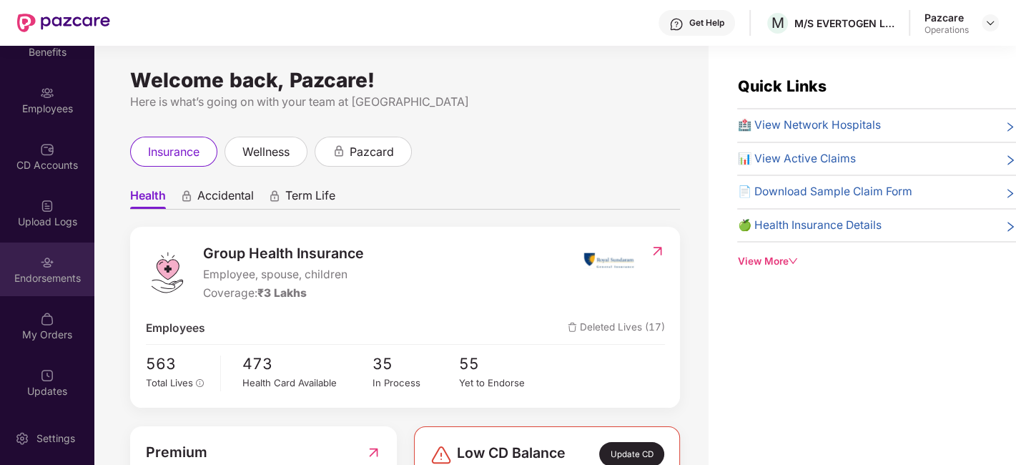
click at [26, 272] on div "Endorsements" at bounding box center [47, 278] width 94 height 14
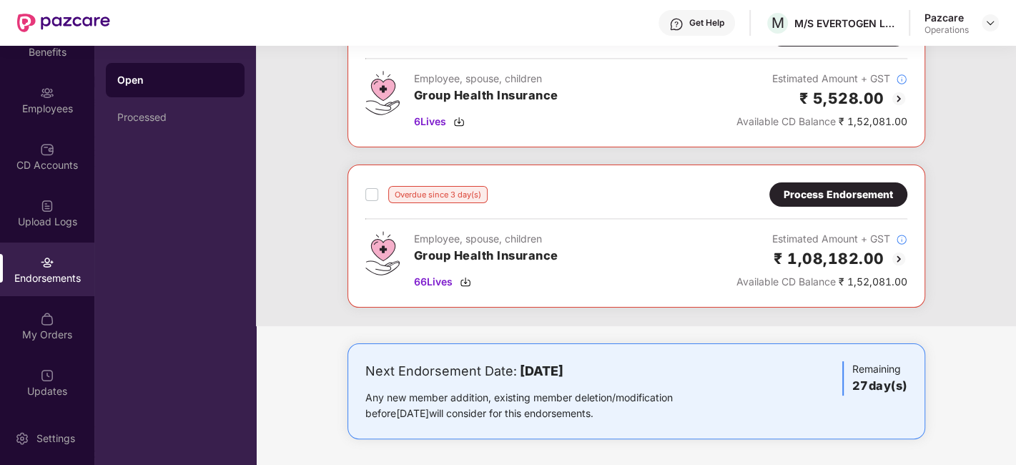
scroll to position [0, 0]
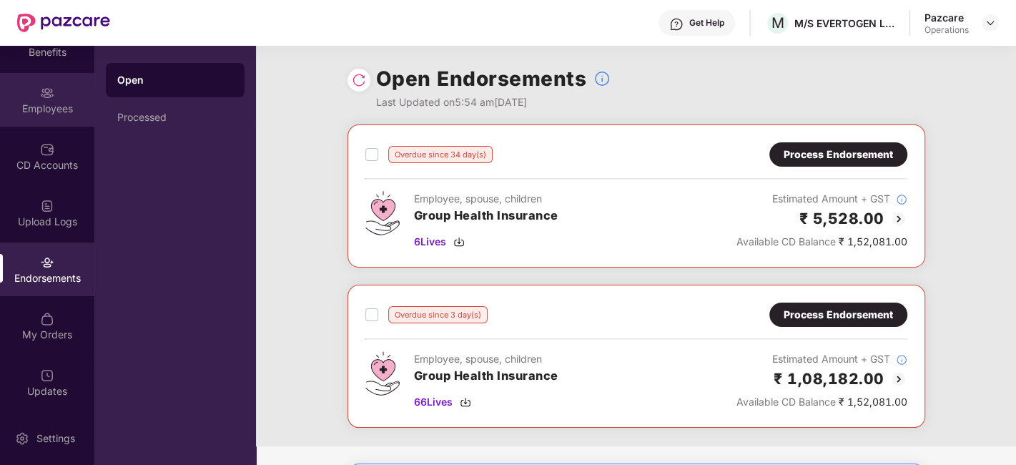
click at [24, 83] on div "Employees" at bounding box center [47, 100] width 94 height 54
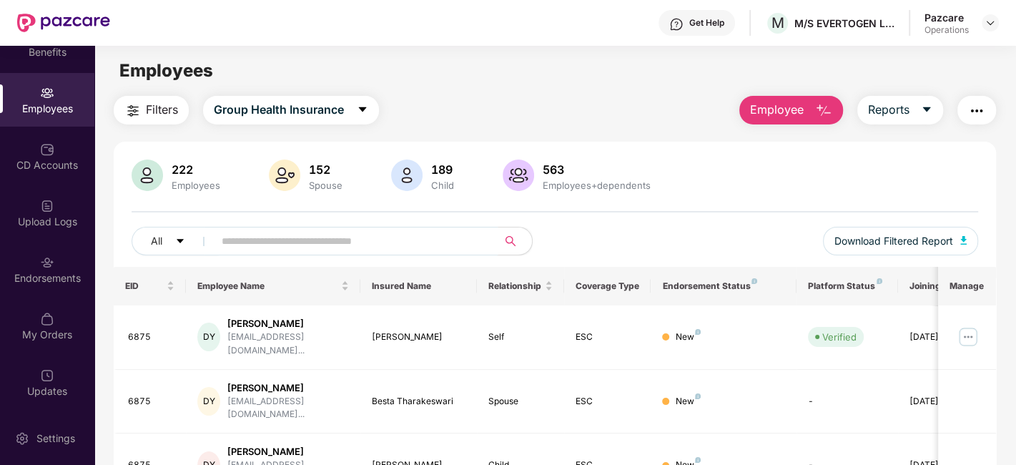
click at [432, 232] on input "text" at bounding box center [350, 240] width 257 height 21
paste input "****"
type input "****"
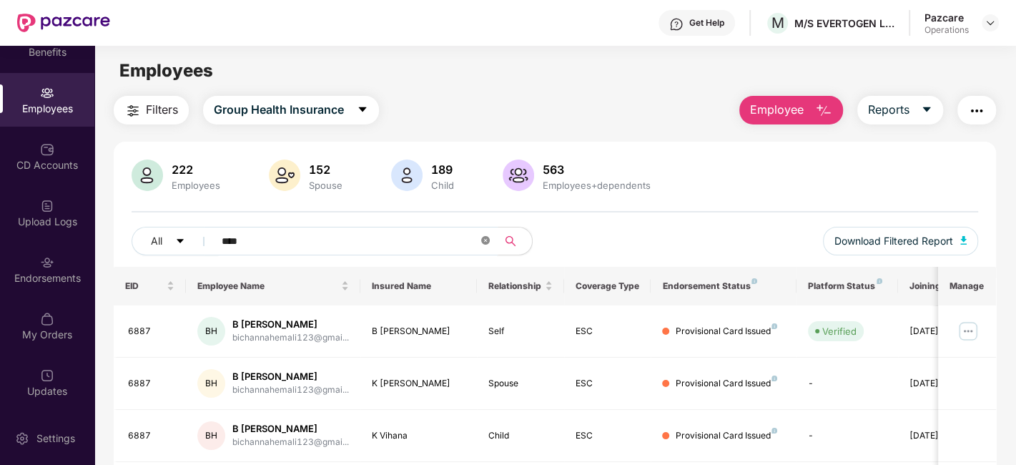
click at [484, 239] on icon "close-circle" at bounding box center [485, 240] width 9 height 9
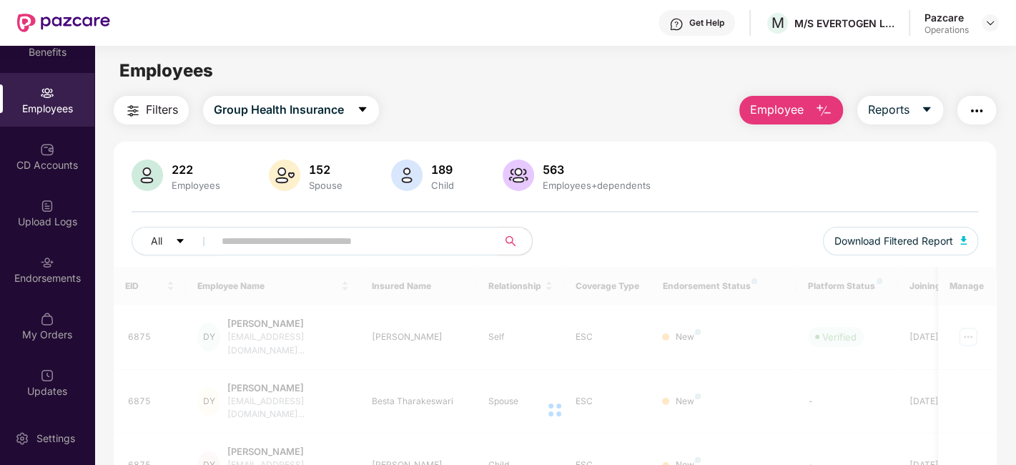
click at [975, 112] on img "button" at bounding box center [976, 110] width 17 height 17
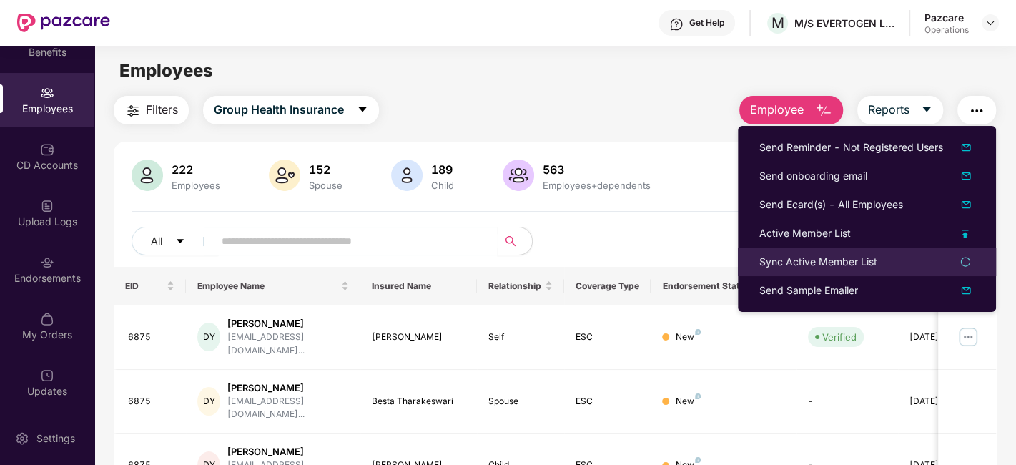
click at [792, 250] on li "Sync Active Member List" at bounding box center [867, 261] width 258 height 29
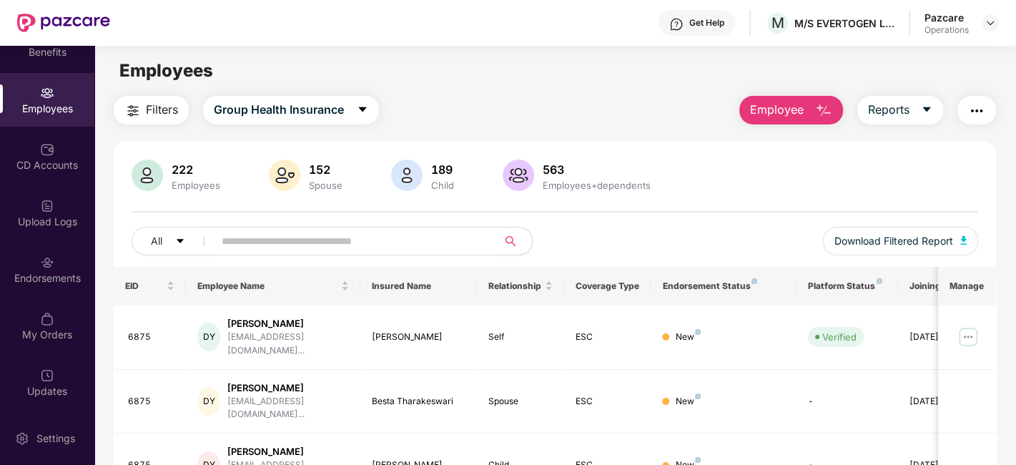
click at [982, 105] on img "button" at bounding box center [976, 110] width 17 height 17
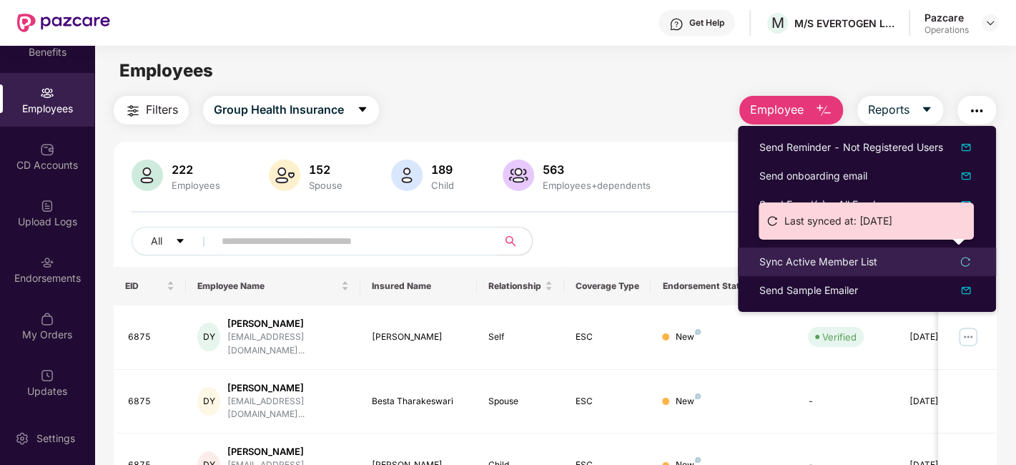
click at [963, 257] on icon "reload" at bounding box center [965, 262] width 10 height 10
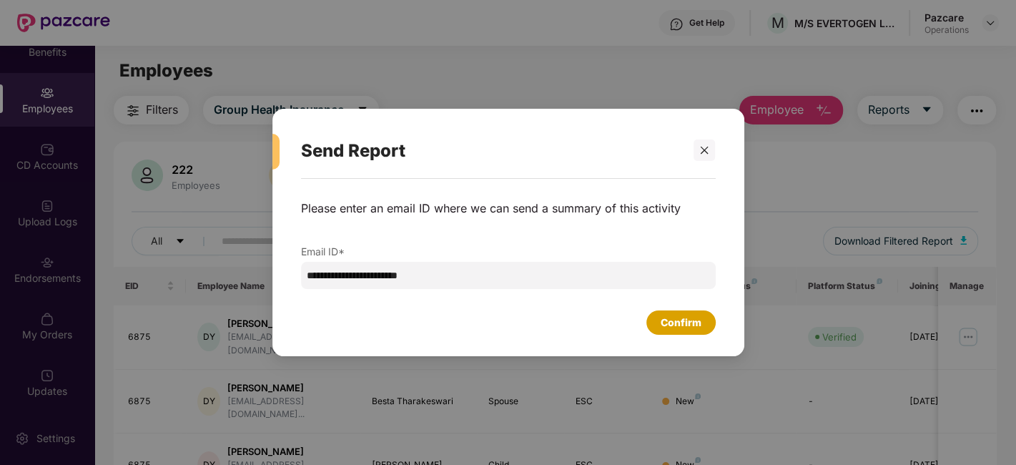
click at [681, 322] on div "Confirm" at bounding box center [680, 322] width 41 height 16
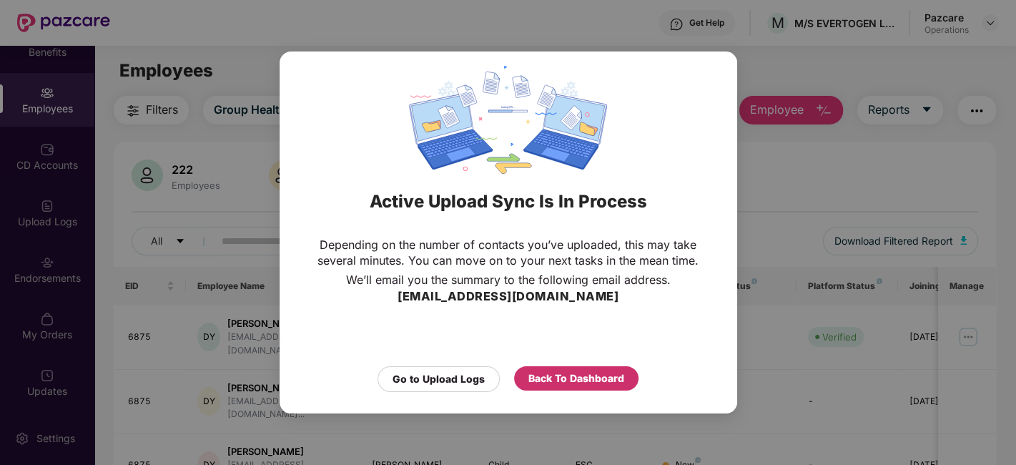
click at [590, 378] on div "Back To Dashboard" at bounding box center [576, 378] width 96 height 16
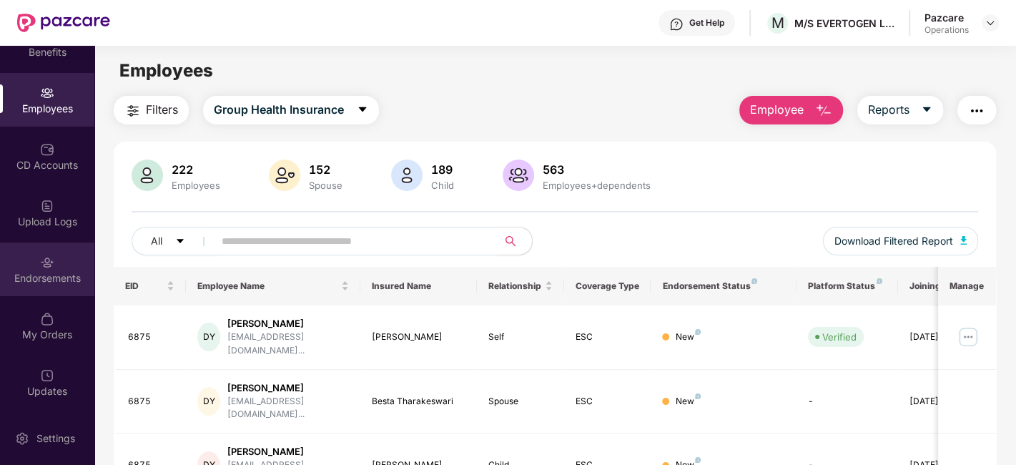
click at [10, 258] on div "Endorsements" at bounding box center [47, 269] width 94 height 54
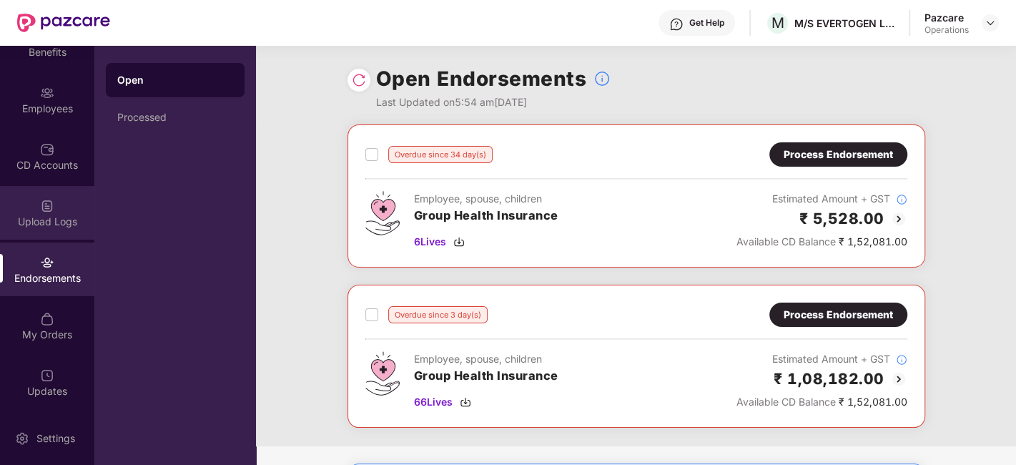
click at [34, 225] on div "Upload Logs" at bounding box center [47, 221] width 94 height 14
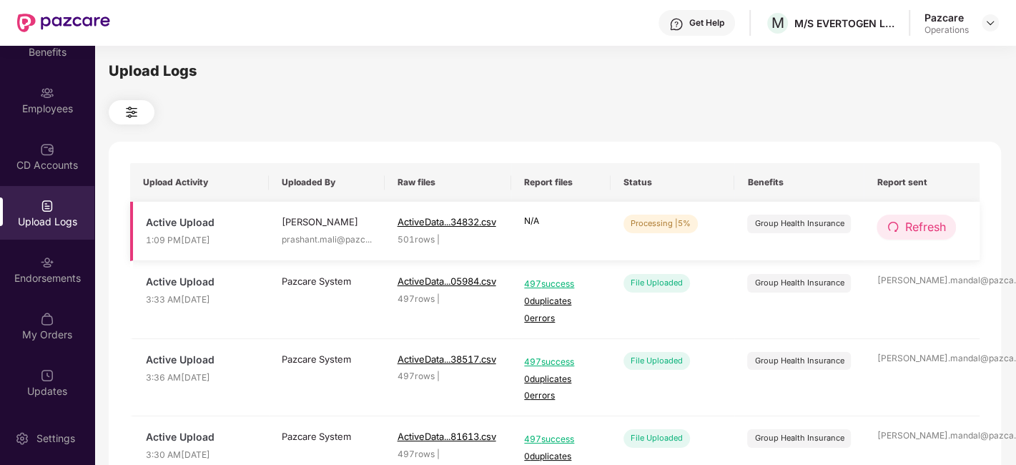
click at [915, 229] on span "Refresh" at bounding box center [924, 227] width 41 height 18
click at [915, 229] on span "Refresh" at bounding box center [925, 227] width 41 height 18
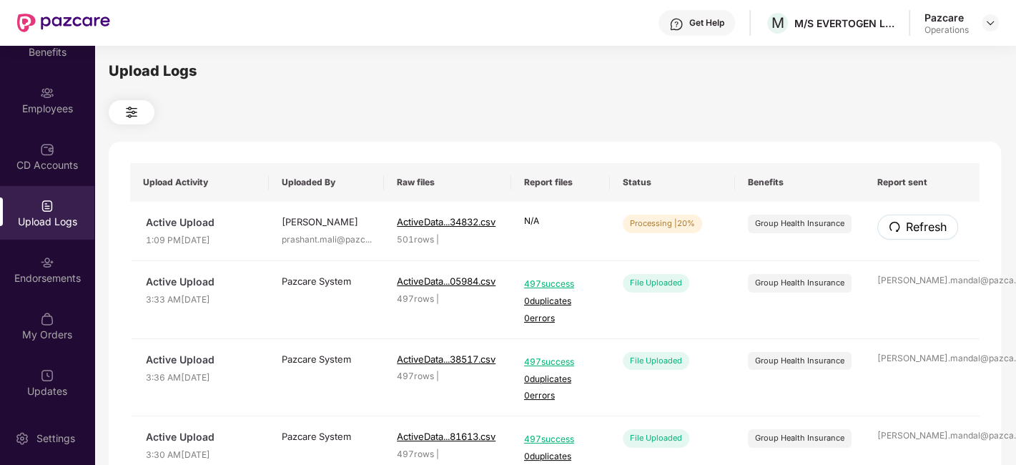
click at [915, 229] on span "Refresh" at bounding box center [925, 227] width 41 height 18
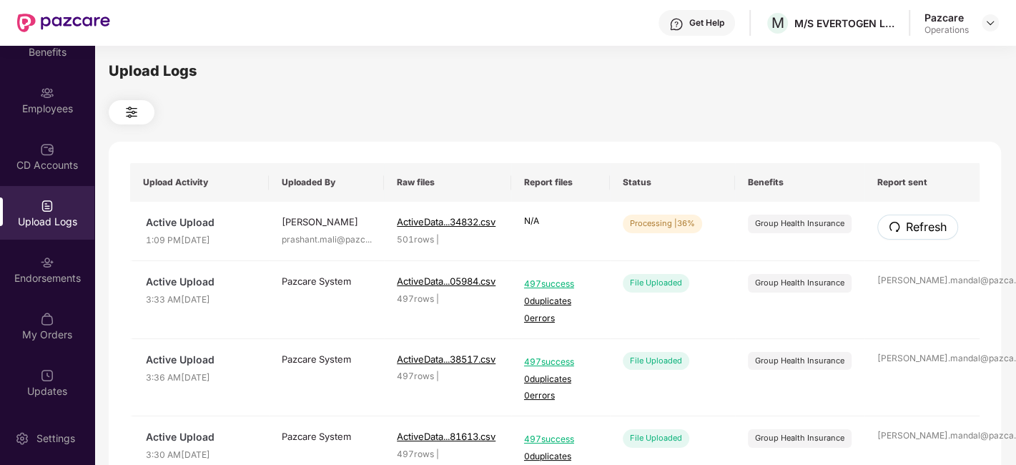
click at [915, 229] on span "Refresh" at bounding box center [925, 227] width 41 height 18
click at [924, 225] on span "Refresh" at bounding box center [925, 227] width 41 height 18
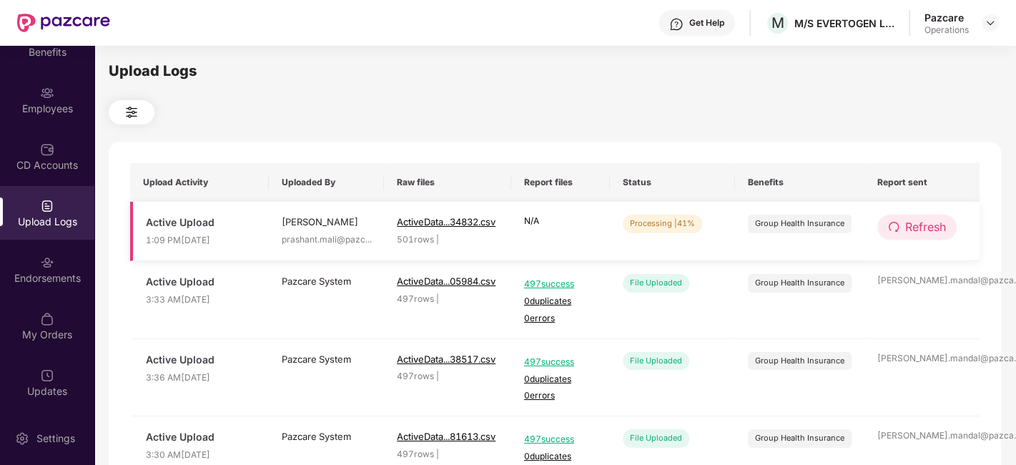
click at [925, 229] on span "Refresh" at bounding box center [925, 227] width 41 height 18
click at [925, 234] on span "Refresh" at bounding box center [925, 227] width 41 height 18
click at [910, 227] on span "Refresh" at bounding box center [925, 227] width 41 height 18
click at [927, 231] on span "Refresh" at bounding box center [925, 227] width 41 height 18
click at [917, 226] on span "Refresh" at bounding box center [925, 227] width 41 height 18
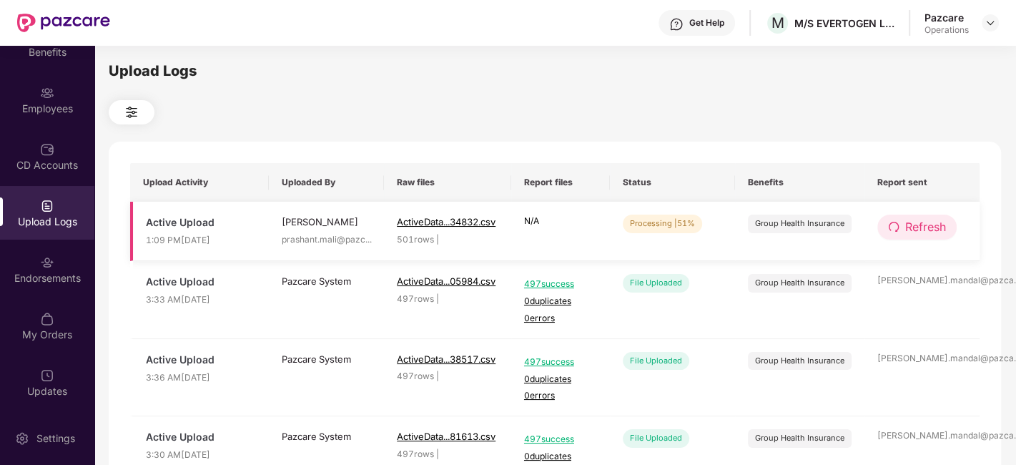
click at [913, 232] on span "Refresh" at bounding box center [925, 227] width 41 height 18
click at [925, 223] on span "Refresh" at bounding box center [925, 227] width 41 height 18
click at [922, 232] on span "Refresh" at bounding box center [925, 227] width 41 height 18
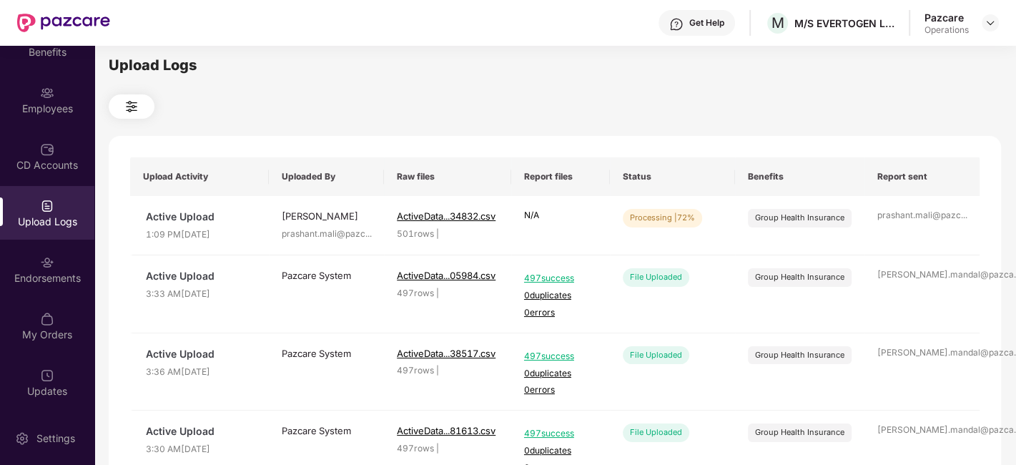
scroll to position [4, 0]
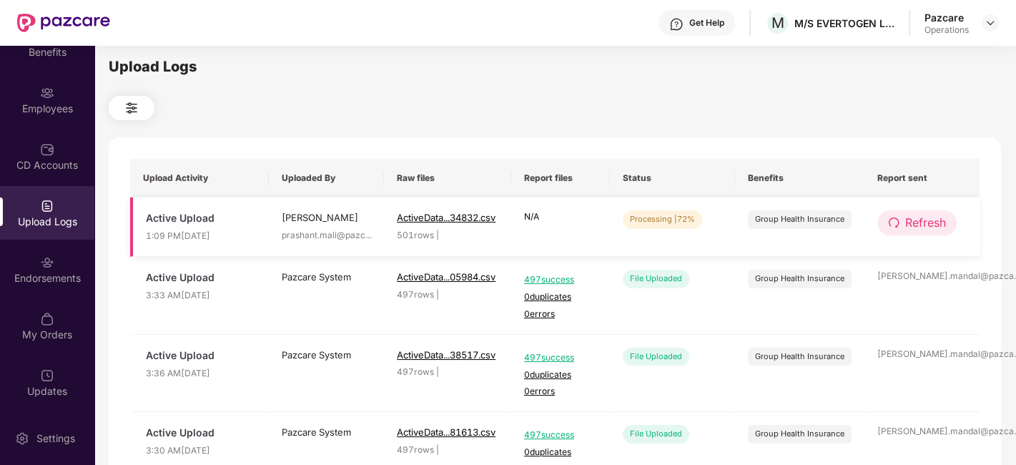
click at [933, 227] on span "Refresh" at bounding box center [925, 223] width 41 height 18
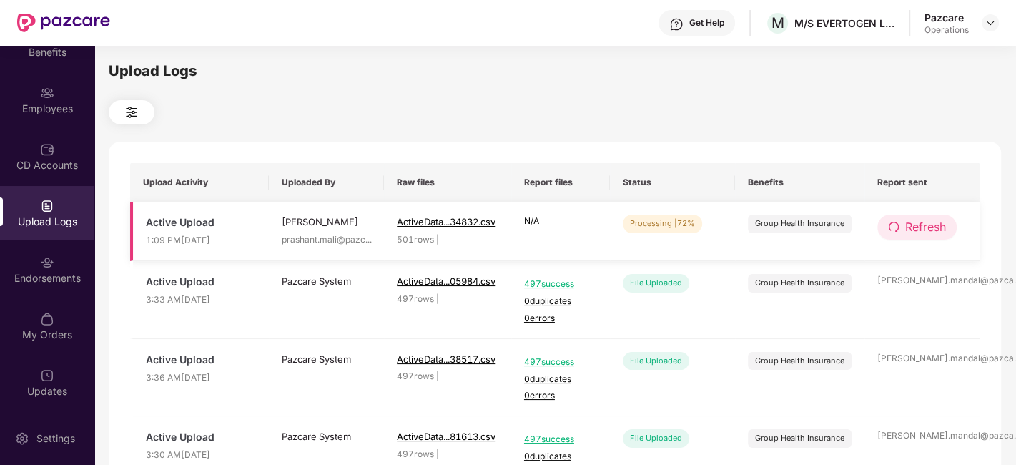
click at [920, 234] on span "Refresh" at bounding box center [925, 227] width 41 height 18
click at [923, 225] on span "Refresh" at bounding box center [925, 227] width 41 height 18
click at [927, 228] on span "Refresh" at bounding box center [925, 227] width 41 height 18
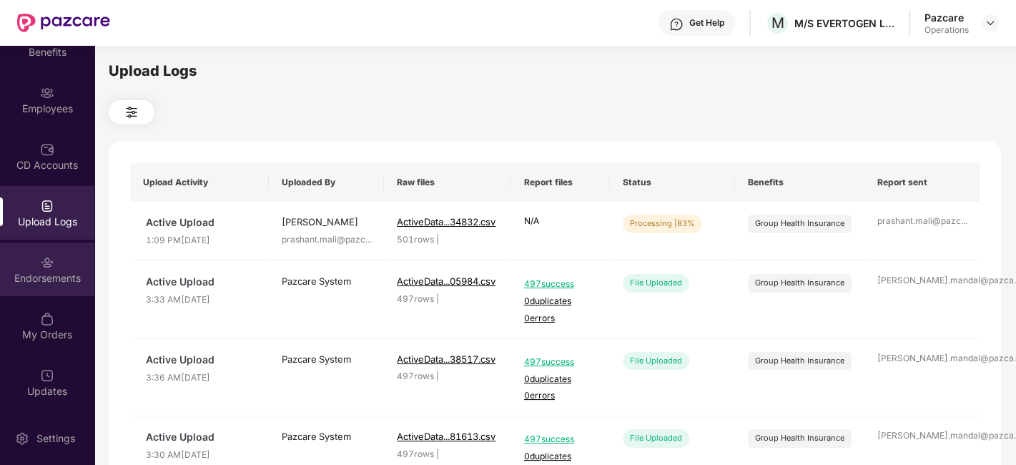
click at [29, 275] on div "Endorsements" at bounding box center [47, 278] width 94 height 14
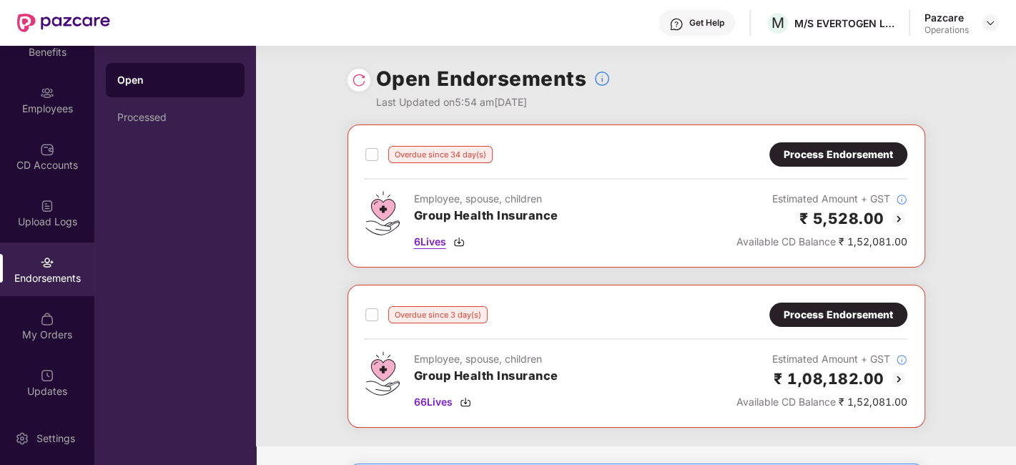
click at [430, 241] on span "6 Lives" at bounding box center [430, 242] width 32 height 16
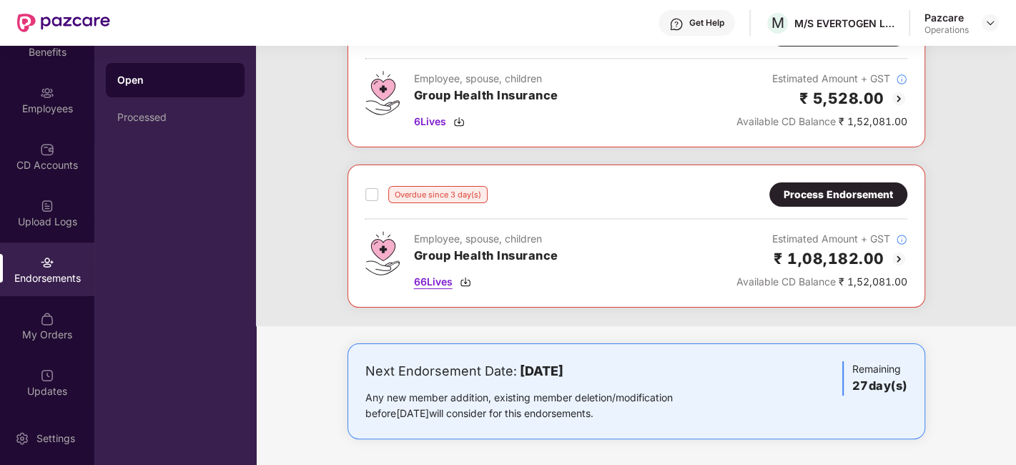
click at [427, 280] on span "66 Lives" at bounding box center [433, 282] width 39 height 16
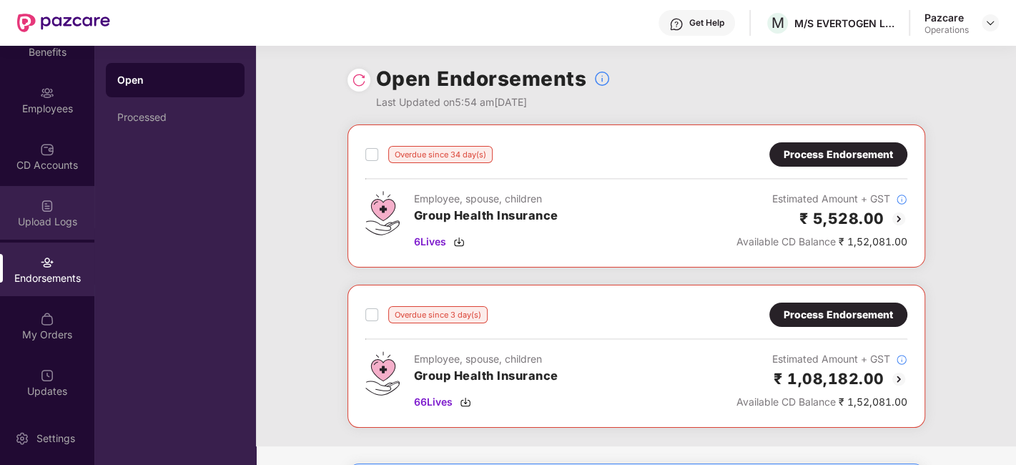
click at [29, 212] on div "Upload Logs" at bounding box center [47, 213] width 94 height 54
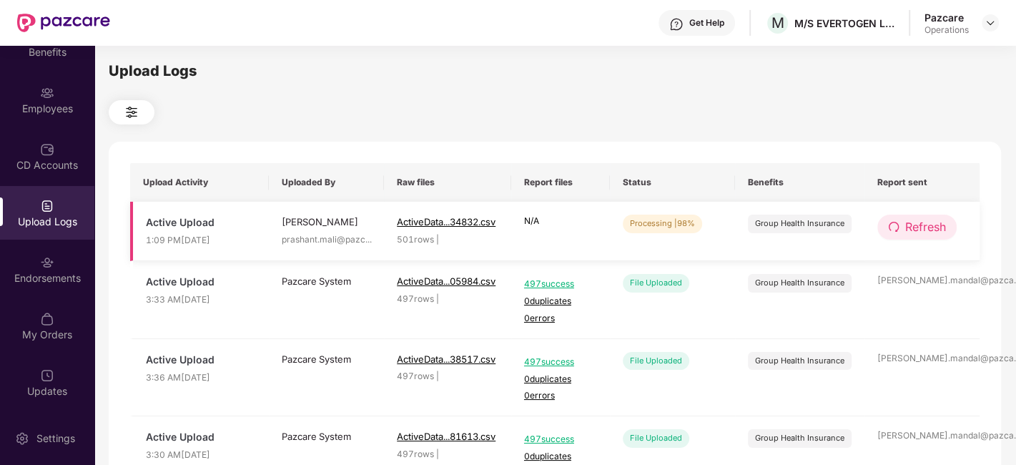
click at [906, 231] on span "Refresh" at bounding box center [925, 227] width 41 height 18
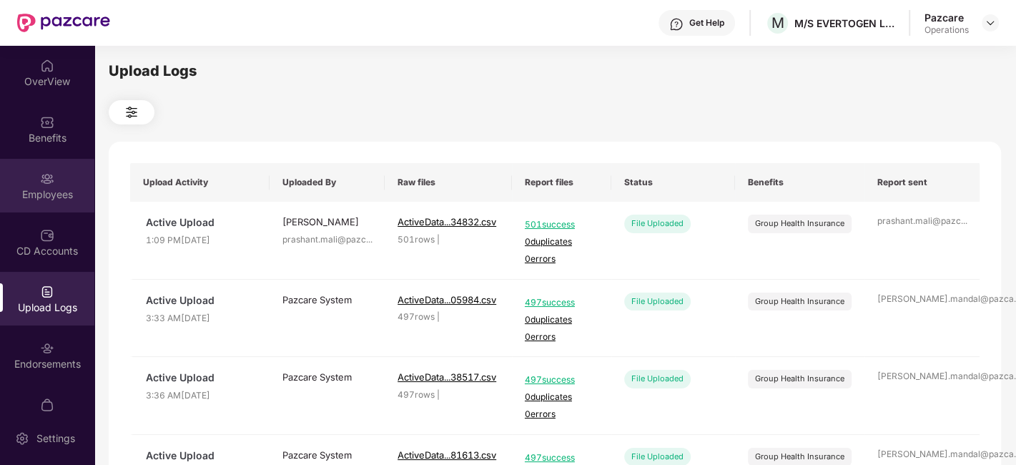
click at [36, 177] on div "Employees" at bounding box center [47, 186] width 94 height 54
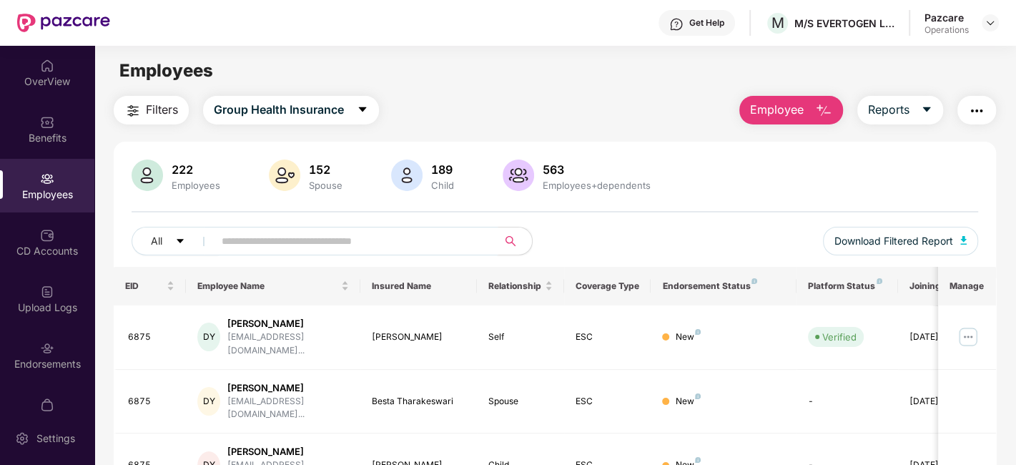
click at [307, 228] on span at bounding box center [350, 241] width 293 height 29
paste input "****"
type input "****"
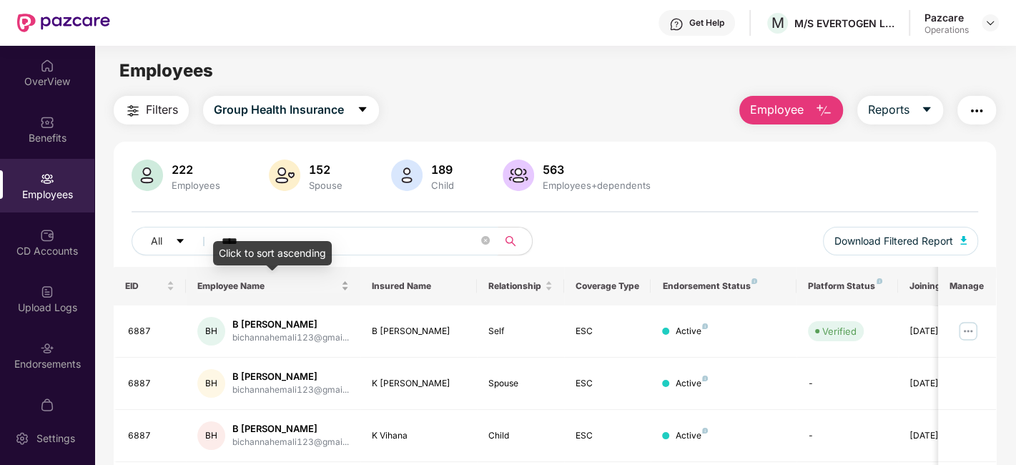
scroll to position [99, 0]
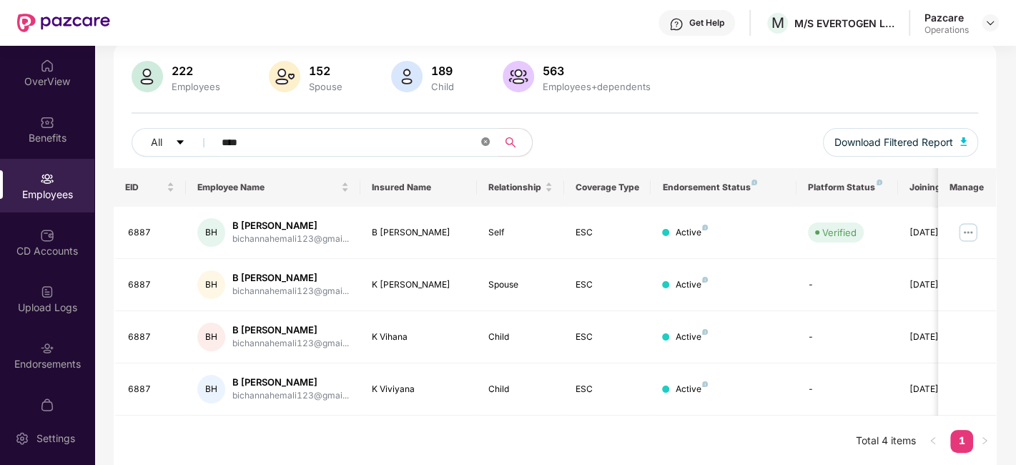
click at [486, 141] on icon "close-circle" at bounding box center [485, 141] width 9 height 9
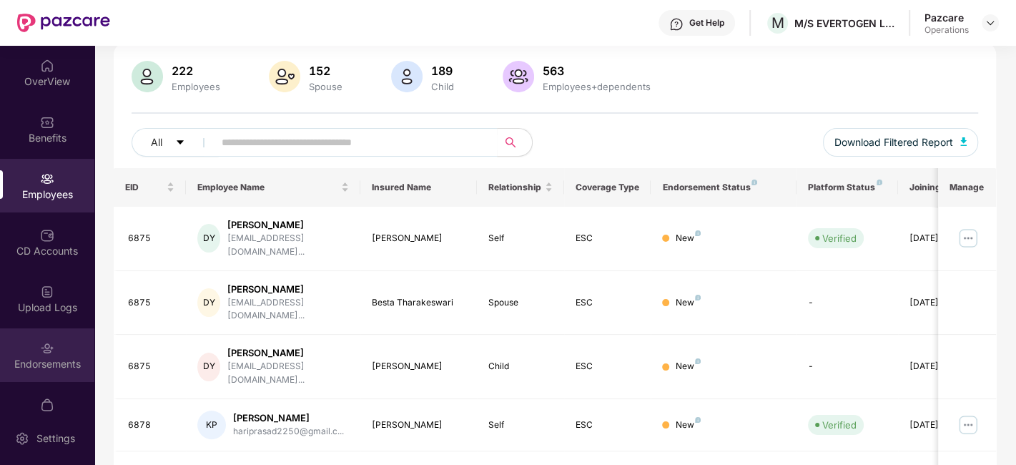
click at [34, 363] on div "Endorsements" at bounding box center [47, 364] width 94 height 14
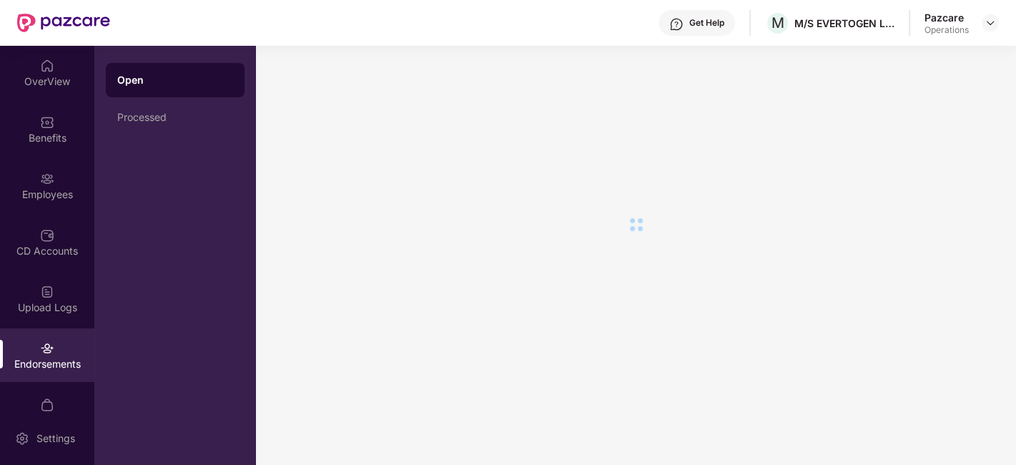
scroll to position [0, 0]
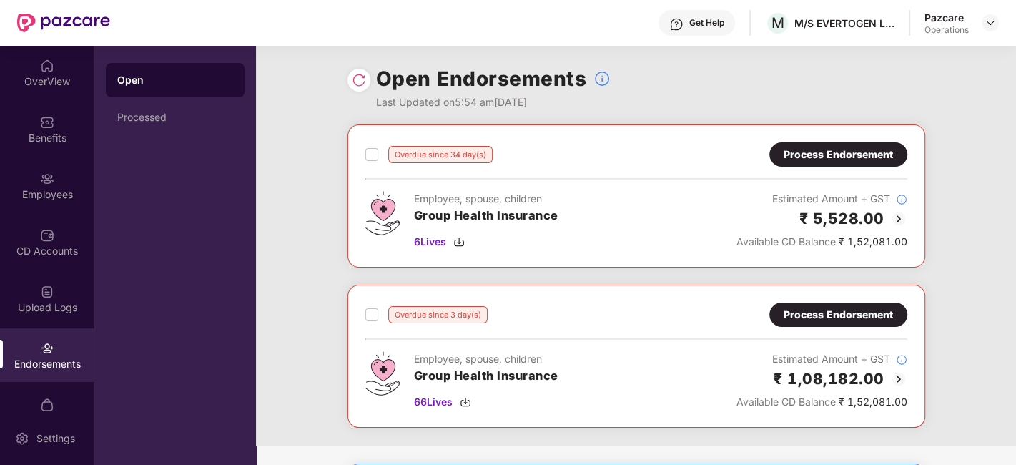
click at [800, 298] on div "Overdue since 3 day(s) Process Endorsement Employee, spouse, children Group Hea…" at bounding box center [635, 355] width 577 height 143
click at [813, 307] on div "Process Endorsement" at bounding box center [837, 315] width 109 height 16
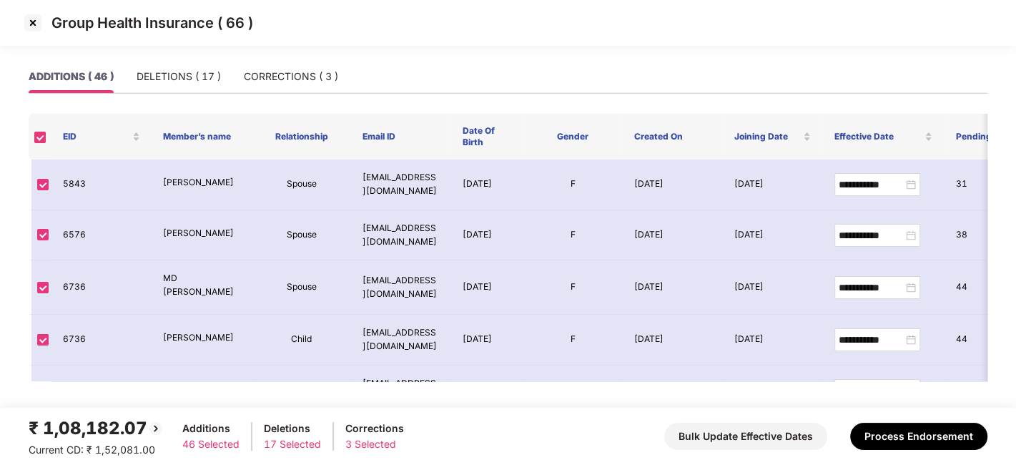
click at [31, 23] on img at bounding box center [32, 22] width 23 height 23
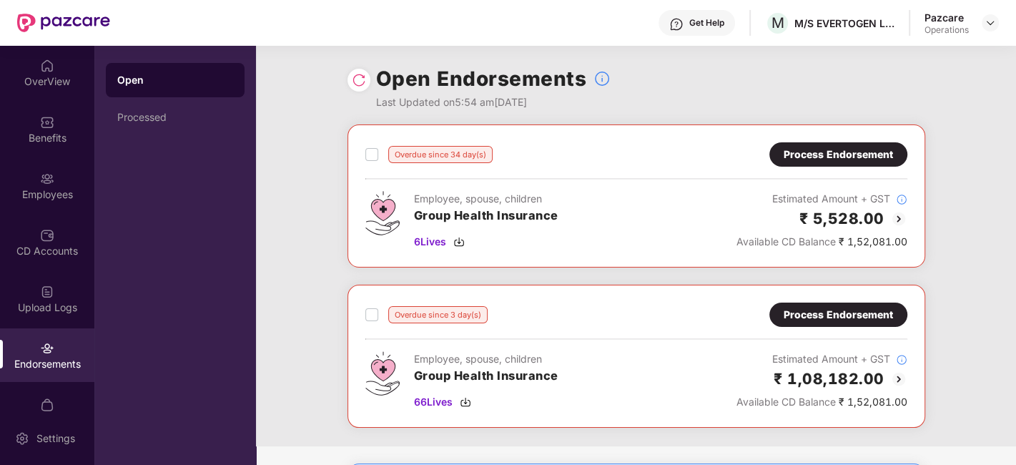
click at [813, 138] on div "Overdue since 34 day(s) Process Endorsement Employee, spouse, children Group He…" at bounding box center [635, 195] width 577 height 143
click at [818, 147] on div "Process Endorsement" at bounding box center [837, 155] width 109 height 16
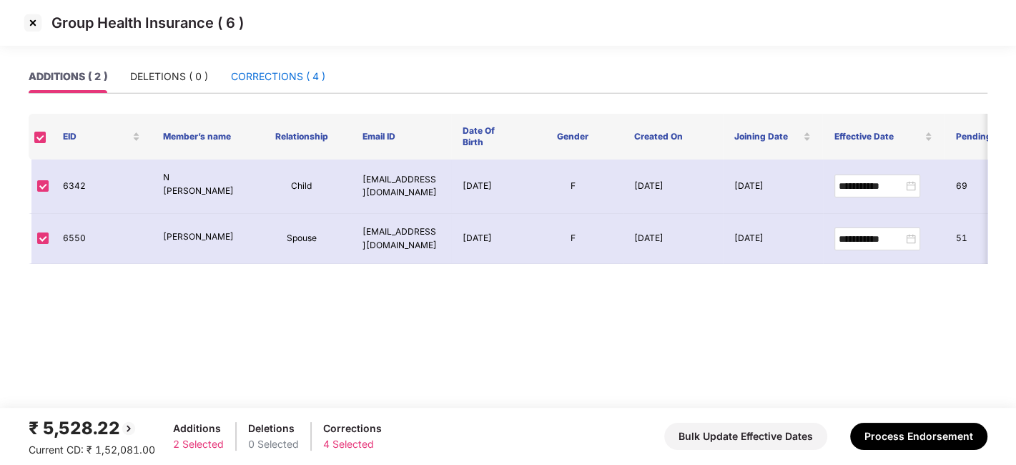
click at [266, 80] on div "CORRECTIONS ( 4 )" at bounding box center [278, 77] width 94 height 16
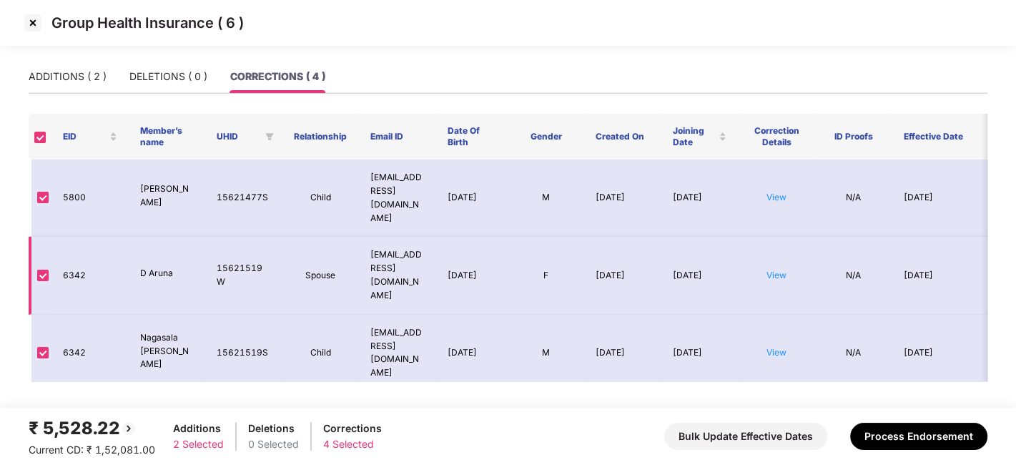
scroll to position [10, 0]
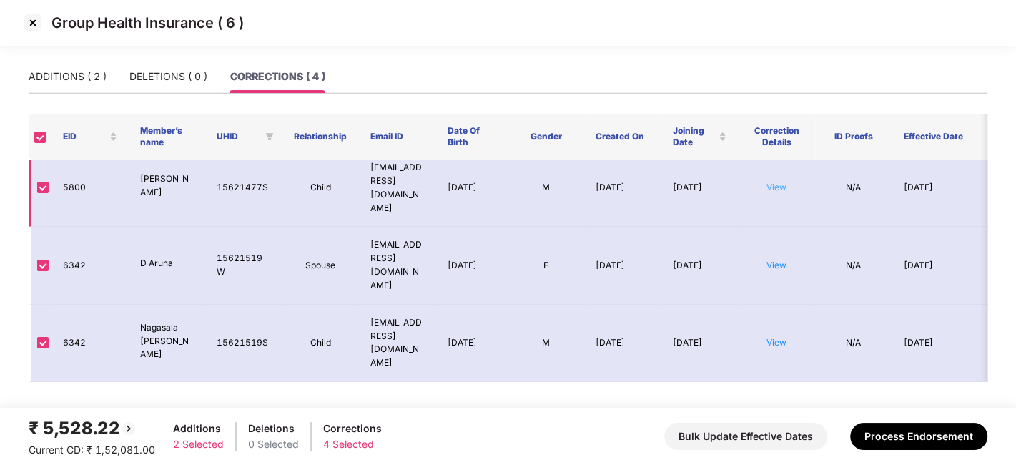
click at [780, 183] on link "View" at bounding box center [776, 187] width 20 height 11
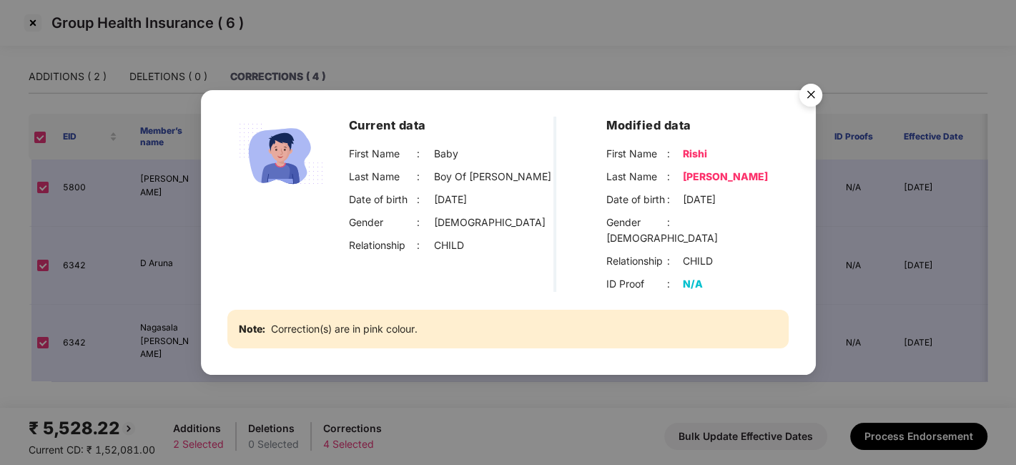
click at [807, 96] on img "Close" at bounding box center [810, 97] width 40 height 40
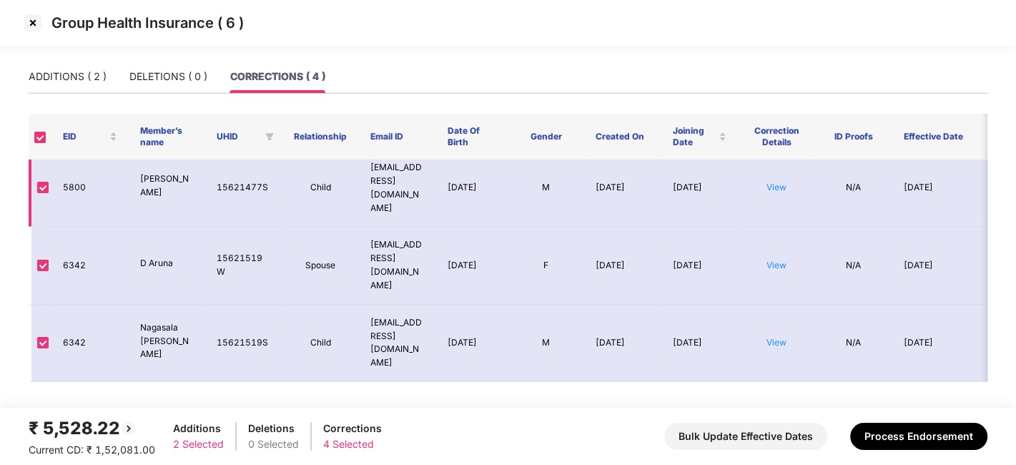
scroll to position [0, 0]
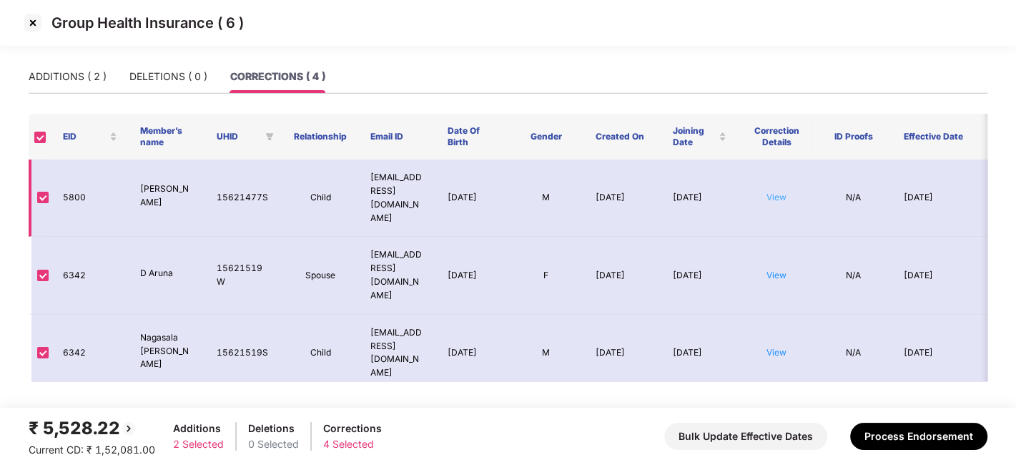
click at [776, 194] on link "View" at bounding box center [776, 197] width 20 height 11
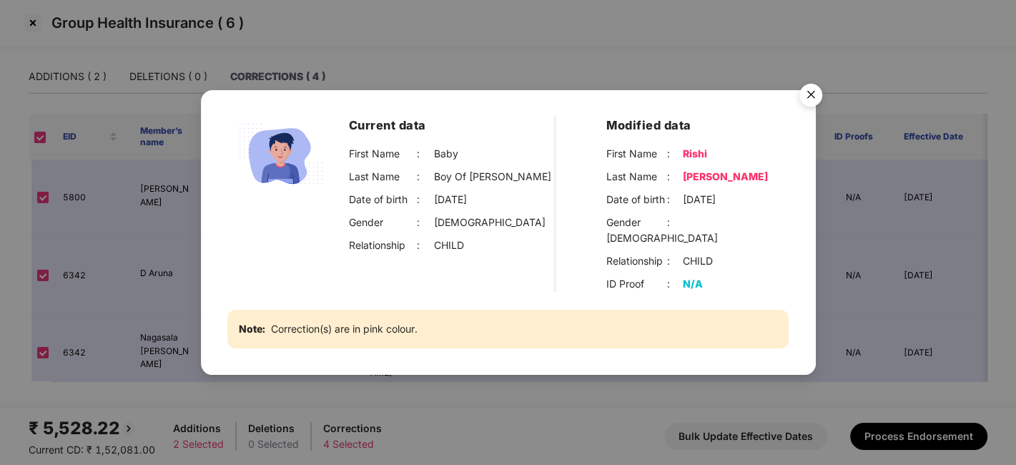
click at [813, 95] on img "Close" at bounding box center [810, 97] width 40 height 40
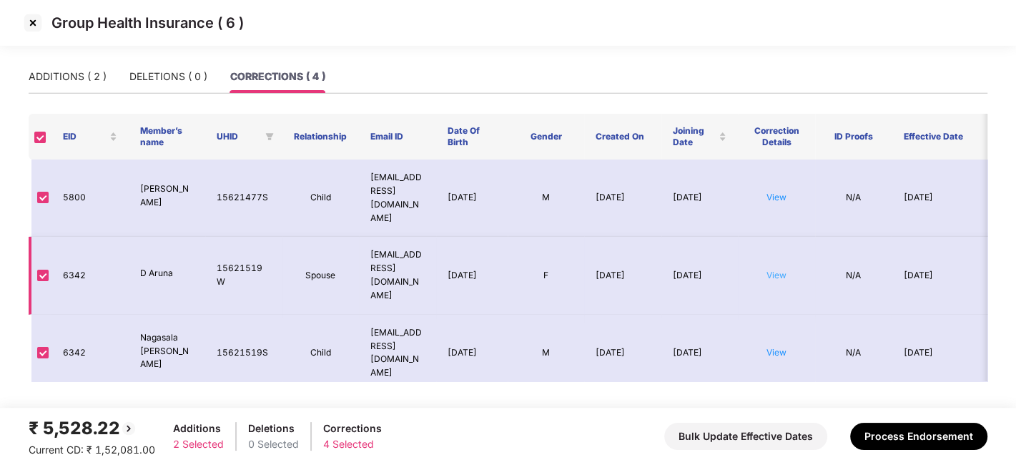
click at [772, 269] on link "View" at bounding box center [776, 274] width 20 height 11
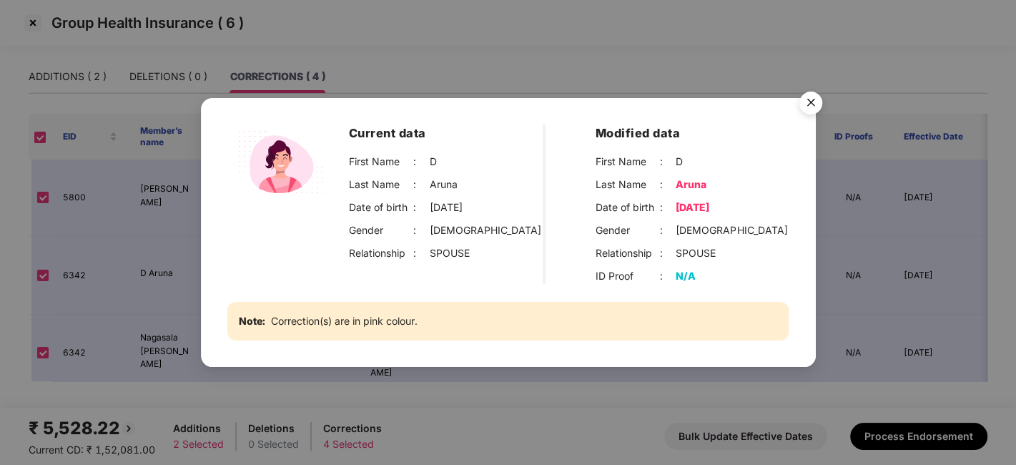
click at [810, 106] on img "Close" at bounding box center [810, 105] width 40 height 40
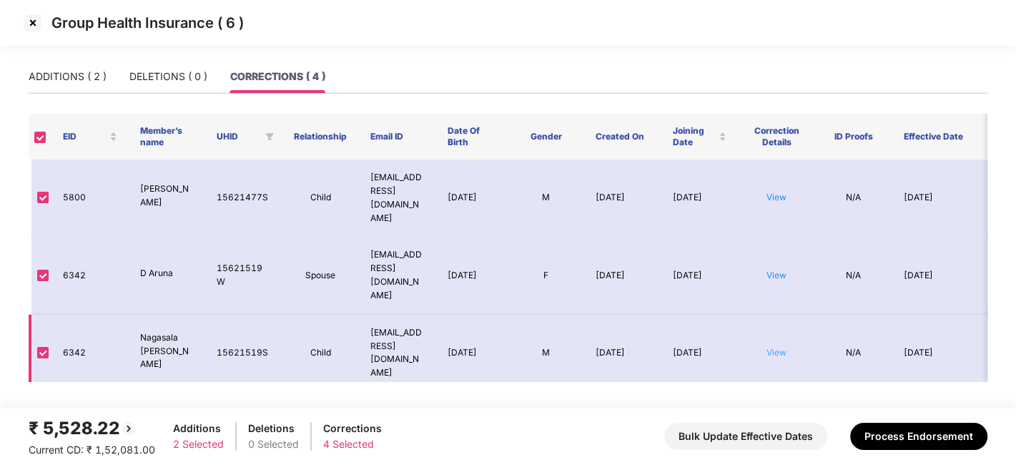
click at [780, 347] on link "View" at bounding box center [776, 352] width 20 height 11
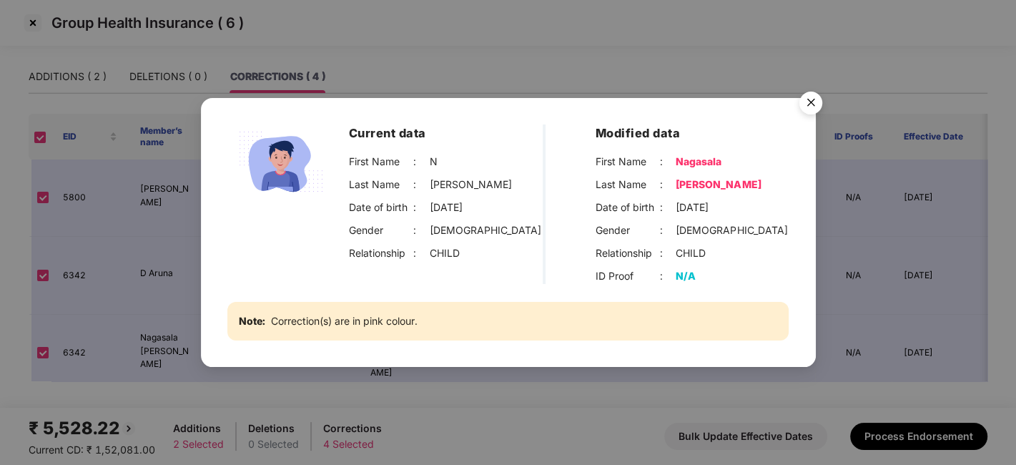
click at [814, 104] on img "Close" at bounding box center [810, 105] width 40 height 40
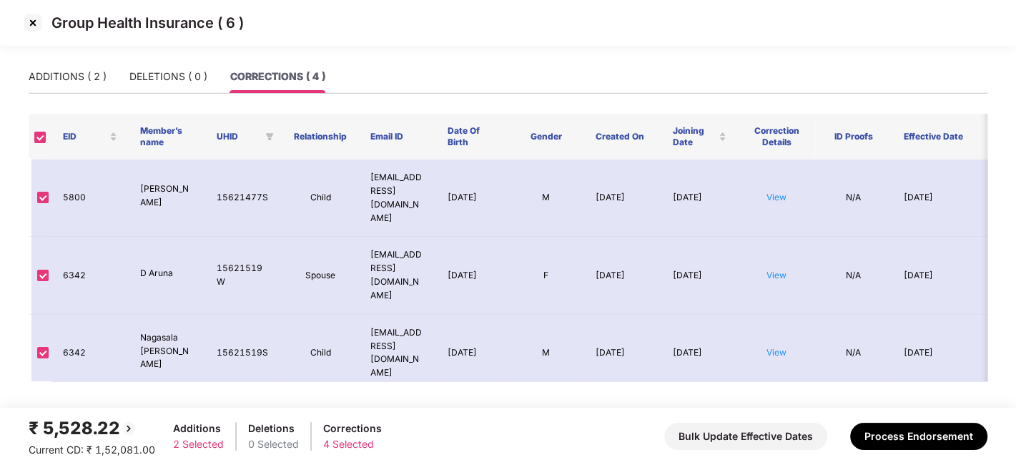
scroll to position [10, 0]
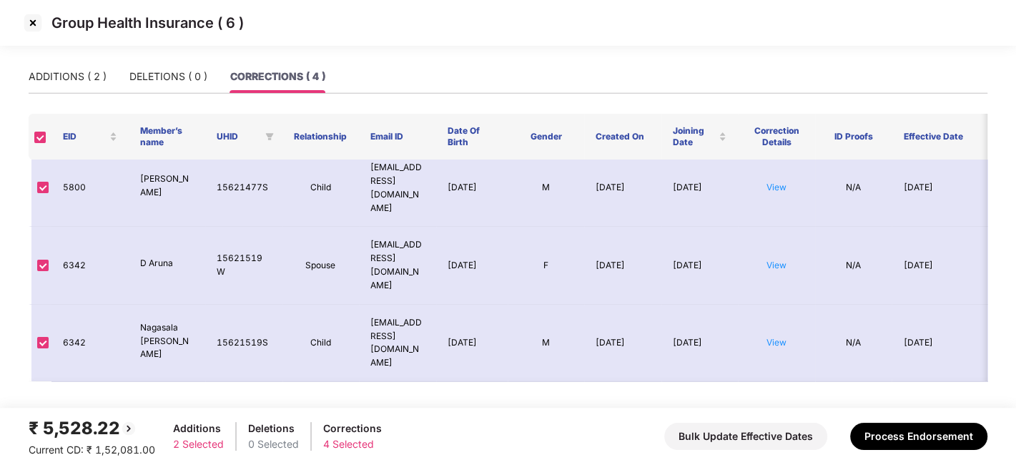
click at [775, 414] on link "View" at bounding box center [776, 419] width 20 height 11
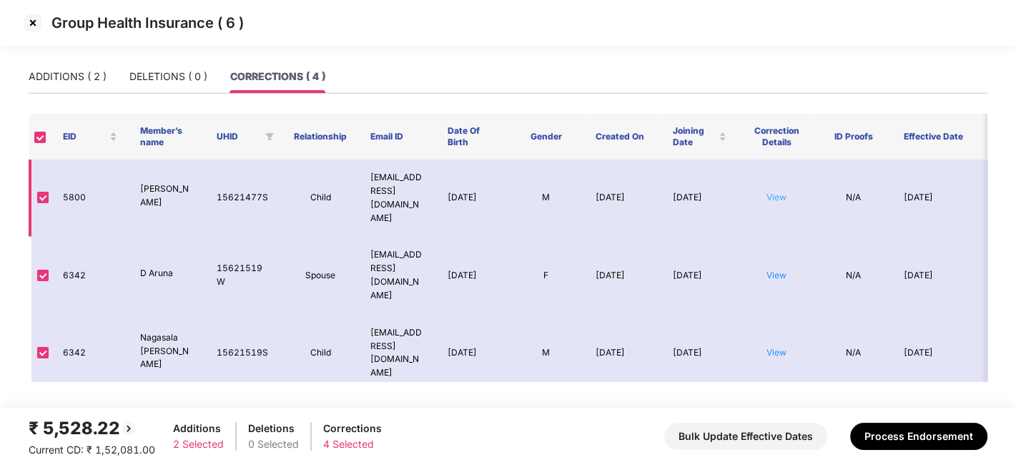
click at [773, 194] on link "View" at bounding box center [776, 197] width 20 height 11
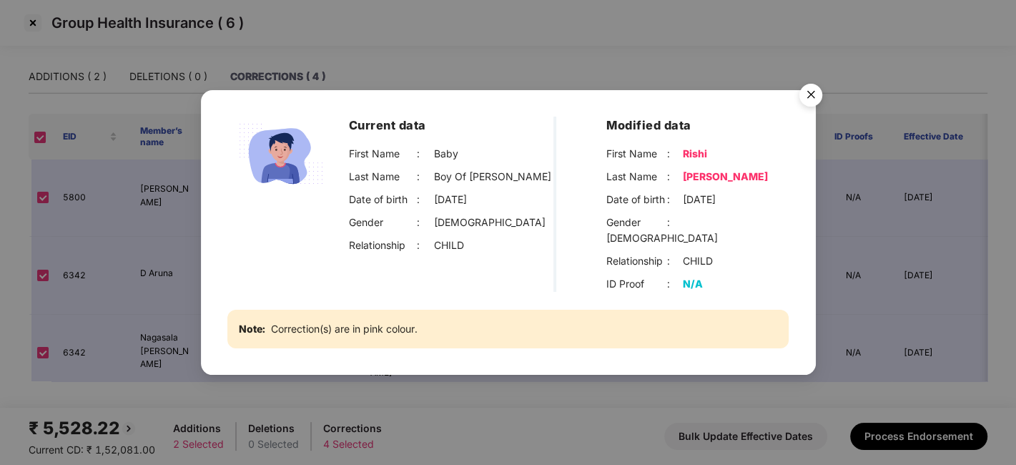
click at [806, 101] on img "Close" at bounding box center [810, 97] width 40 height 40
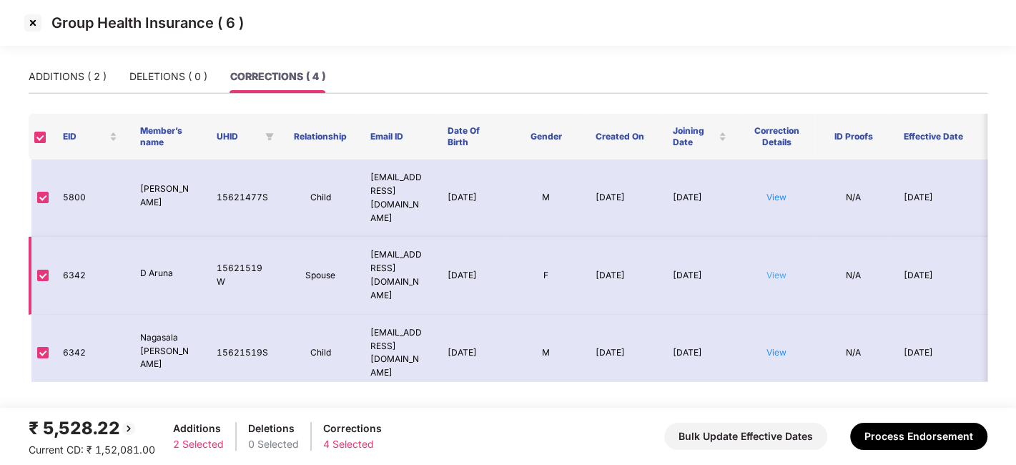
click at [775, 269] on link "View" at bounding box center [776, 274] width 20 height 11
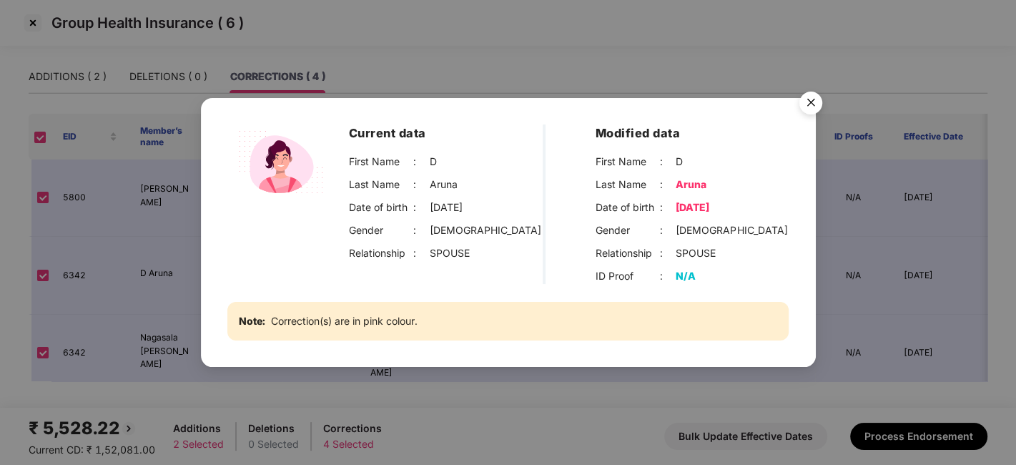
click at [802, 101] on img "Close" at bounding box center [810, 105] width 40 height 40
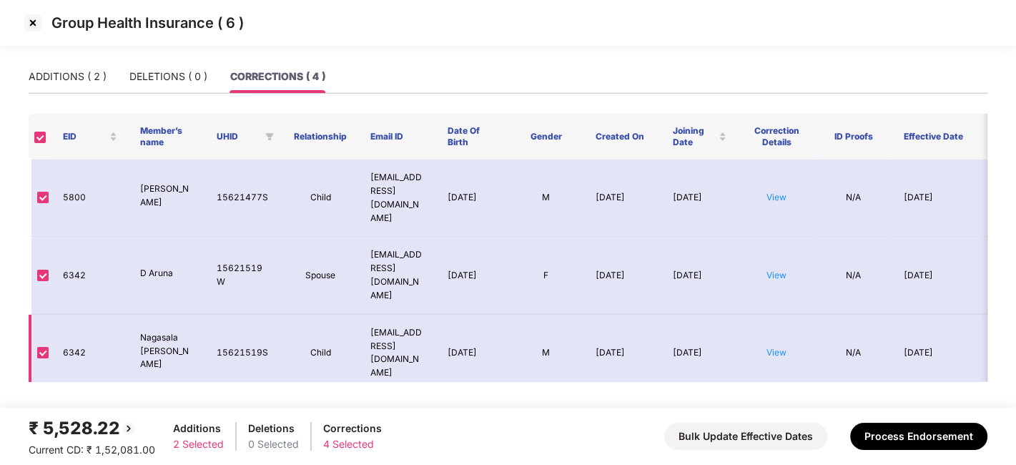
scroll to position [10, 0]
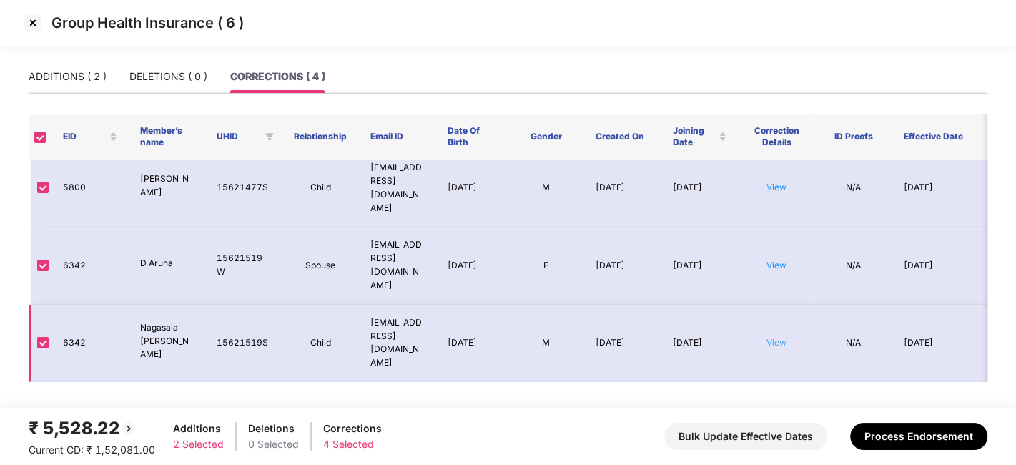
click at [780, 337] on link "View" at bounding box center [776, 342] width 20 height 11
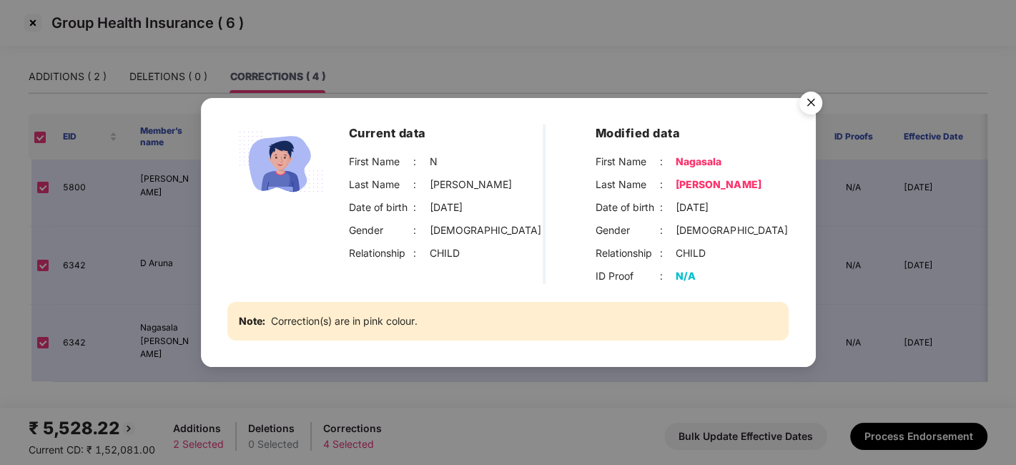
click at [801, 103] on img "Close" at bounding box center [810, 105] width 40 height 40
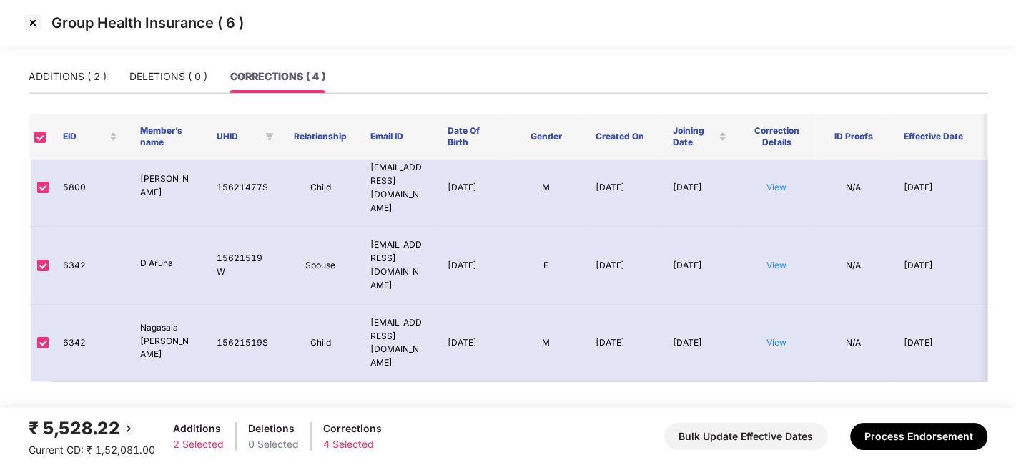
click at [781, 414] on link "View" at bounding box center [776, 419] width 20 height 11
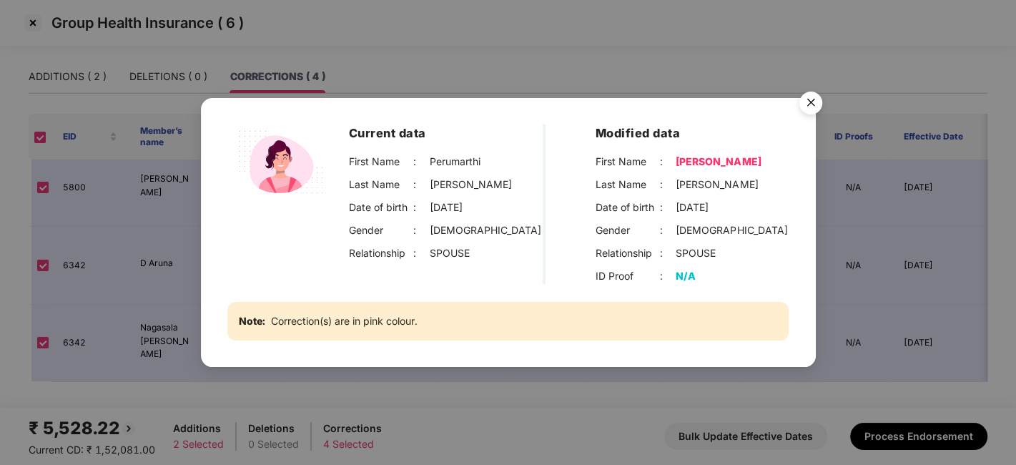
click at [804, 93] on img "Close" at bounding box center [810, 105] width 40 height 40
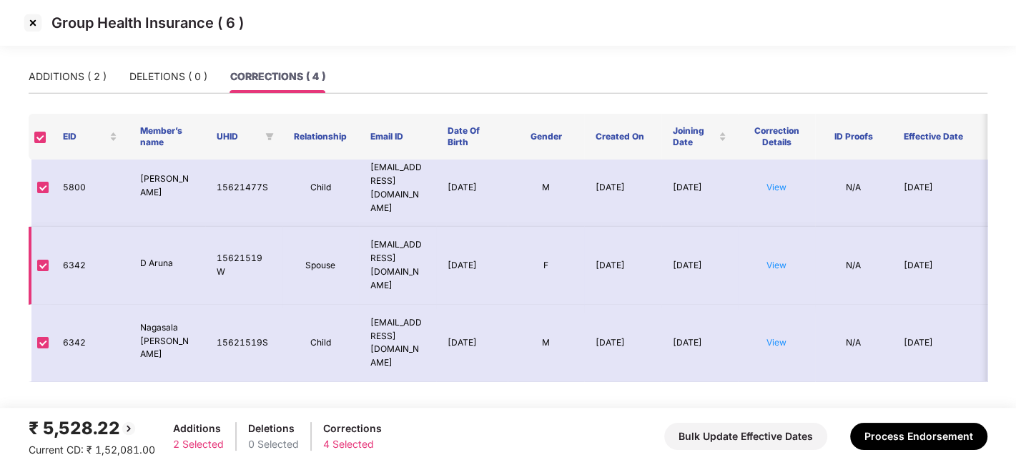
scroll to position [0, 0]
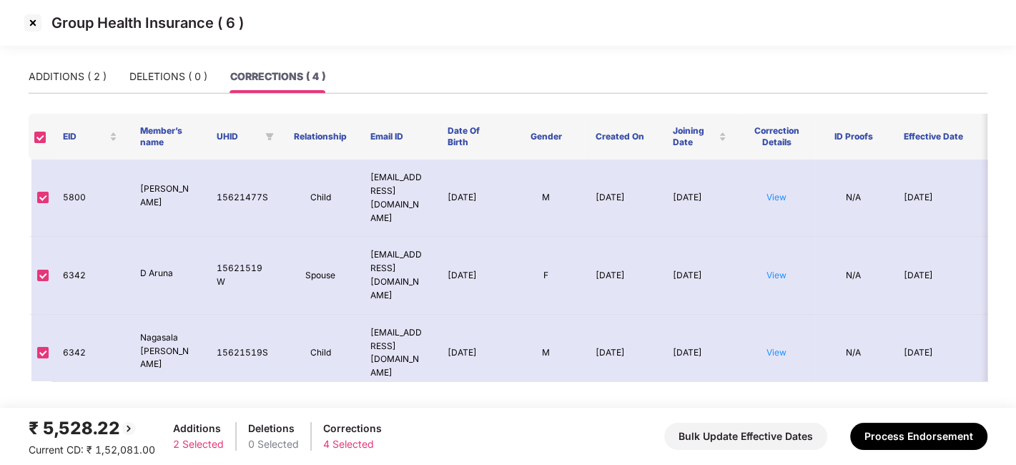
click at [28, 23] on img at bounding box center [32, 22] width 23 height 23
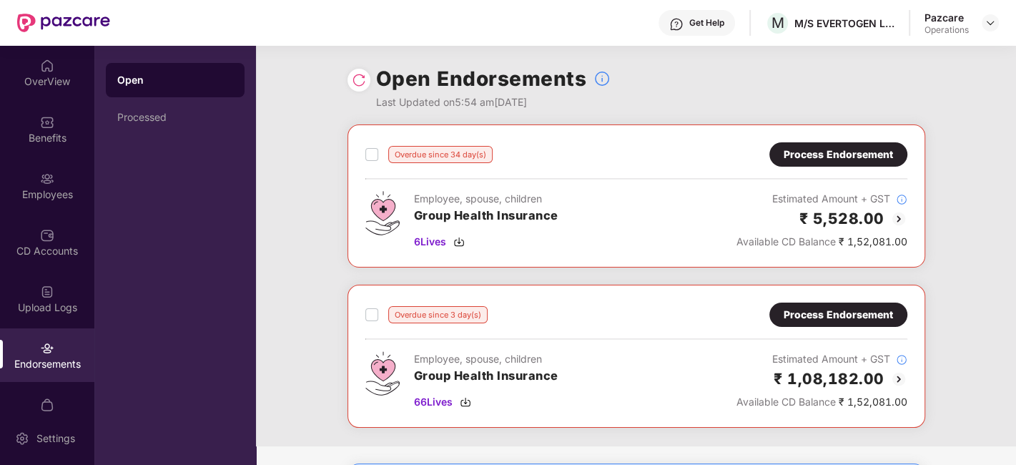
scroll to position [120, 0]
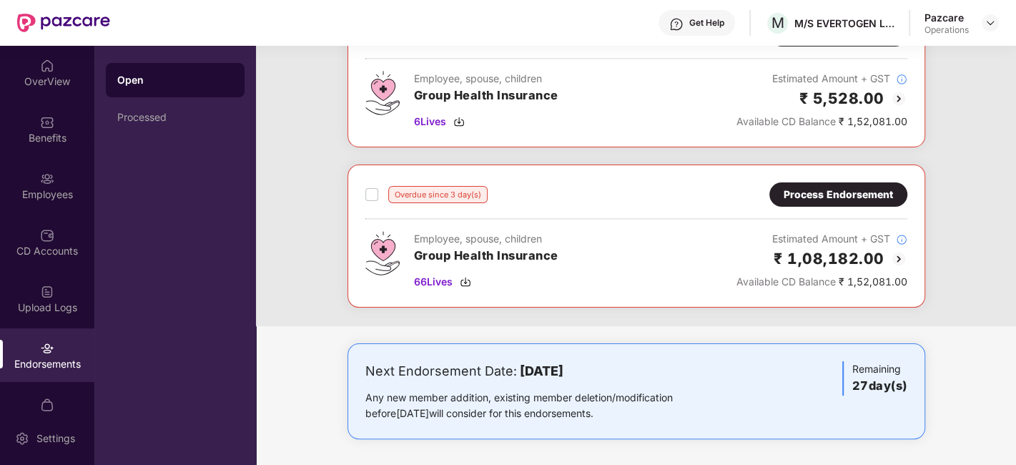
click at [813, 193] on div "Process Endorsement" at bounding box center [837, 195] width 109 height 16
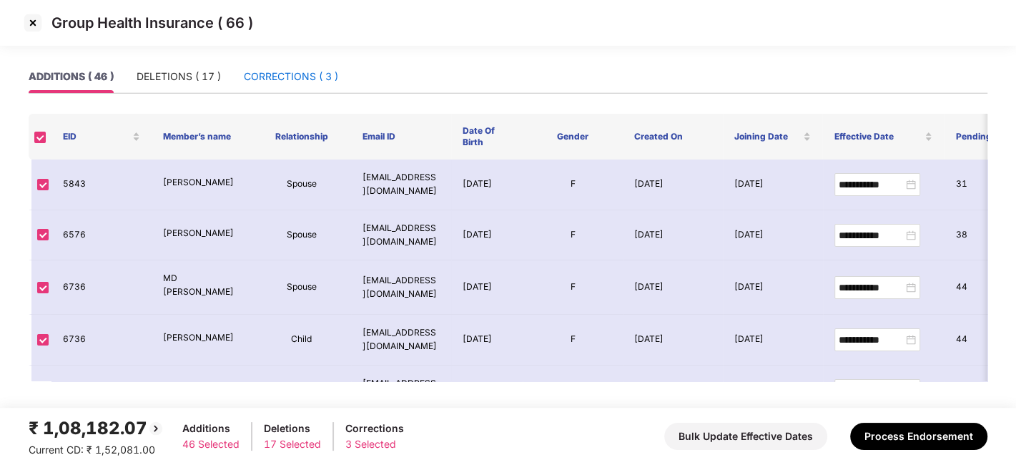
click at [272, 77] on div "CORRECTIONS ( 3 )" at bounding box center [291, 77] width 94 height 16
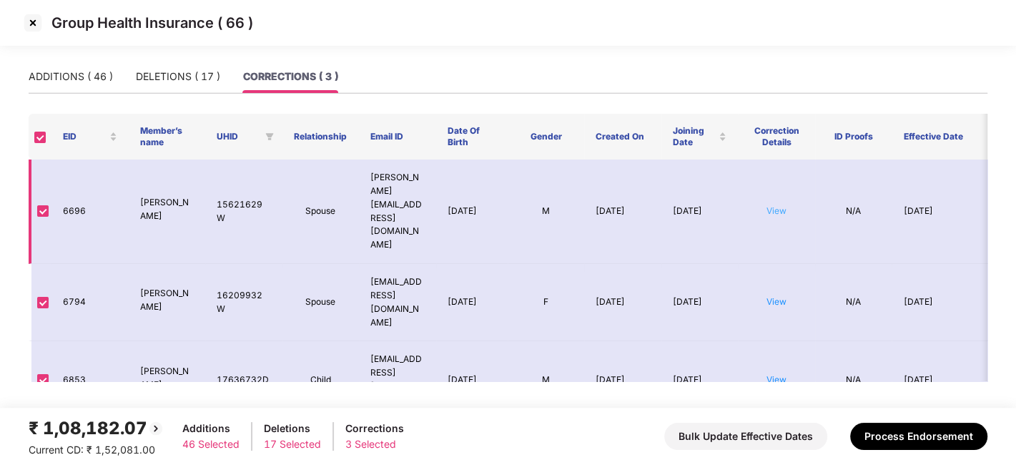
click at [773, 205] on link "View" at bounding box center [776, 210] width 20 height 11
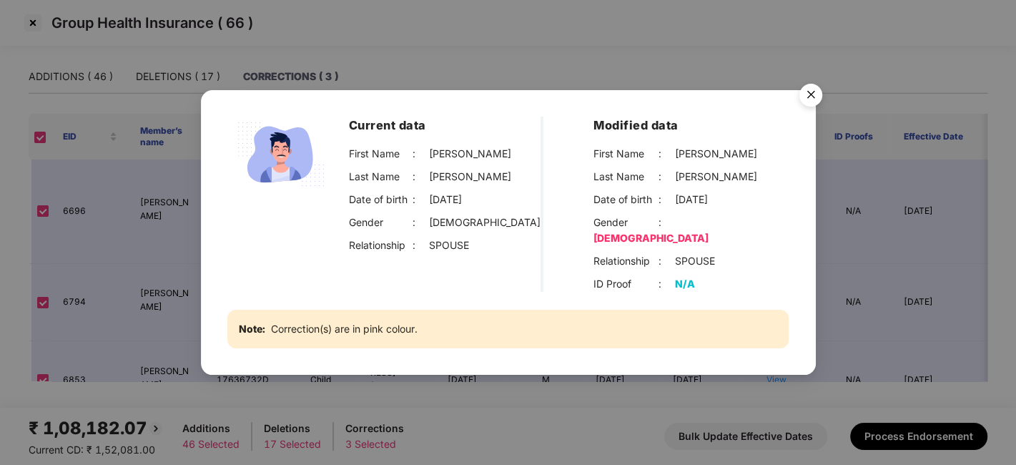
click at [806, 105] on img "Close" at bounding box center [810, 97] width 40 height 40
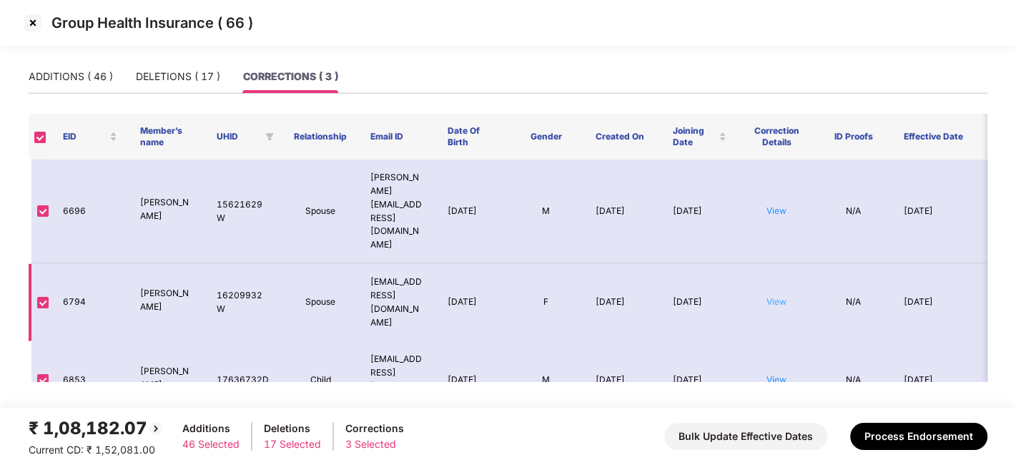
click at [773, 296] on link "View" at bounding box center [776, 301] width 20 height 11
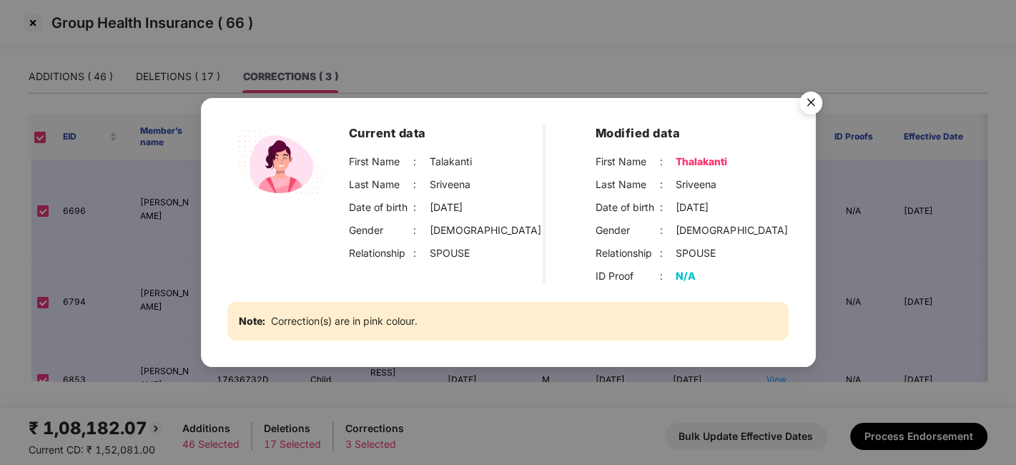
click at [815, 100] on img "Close" at bounding box center [810, 105] width 40 height 40
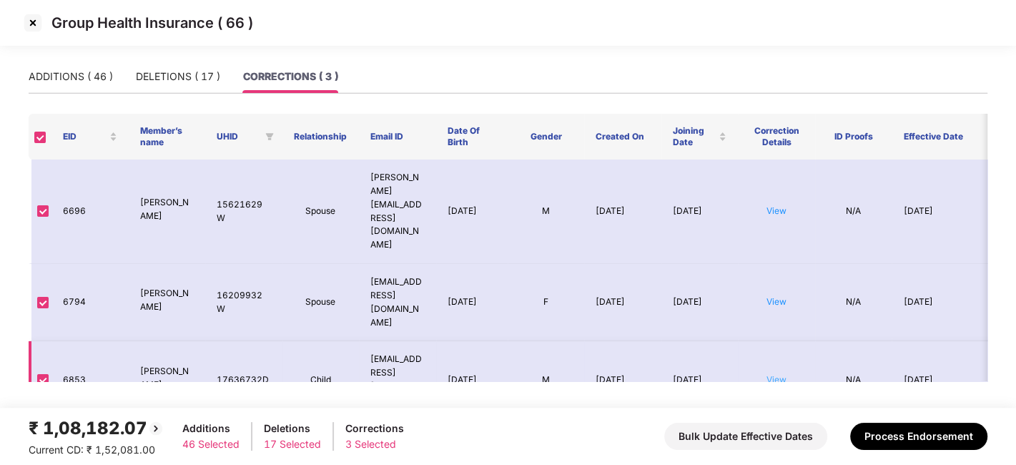
click at [784, 374] on link "View" at bounding box center [776, 379] width 20 height 11
drag, startPoint x: 365, startPoint y: 173, endPoint x: 387, endPoint y: 203, distance: 37.3
click at [387, 203] on td "[PERSON_NAME][EMAIL_ADDRESS][DOMAIN_NAME]" at bounding box center [397, 211] width 77 height 104
copy td "[PERSON_NAME][EMAIL_ADDRESS][DOMAIN_NAME]"
drag, startPoint x: 370, startPoint y: 239, endPoint x: 384, endPoint y: 270, distance: 34.3
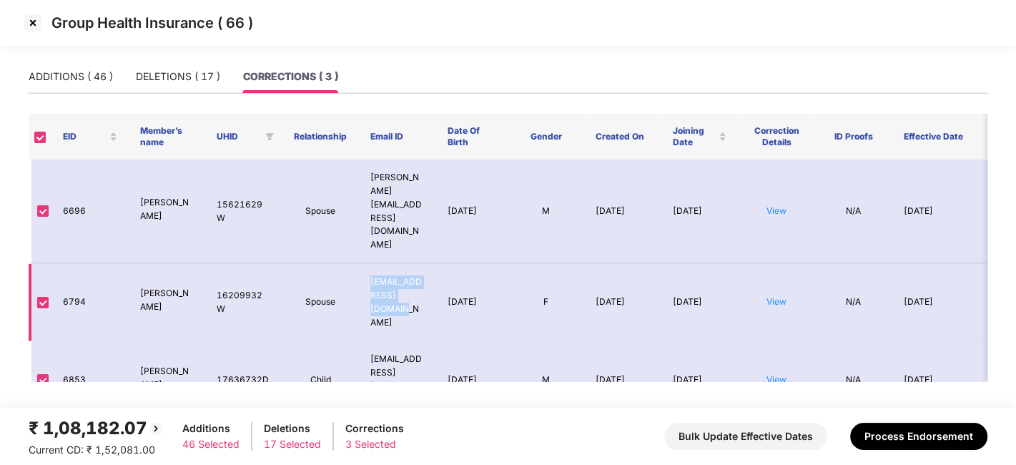
click at [384, 270] on td "[EMAIL_ADDRESS][DOMAIN_NAME]" at bounding box center [397, 302] width 77 height 77
copy td "[EMAIL_ADDRESS][DOMAIN_NAME]"
drag, startPoint x: 367, startPoint y: 305, endPoint x: 412, endPoint y: 321, distance: 47.7
click at [412, 341] on td "[EMAIL_ADDRESS][DOMAIN_NAME]" at bounding box center [397, 379] width 77 height 77
copy td "[EMAIL_ADDRESS][DOMAIN_NAME]"
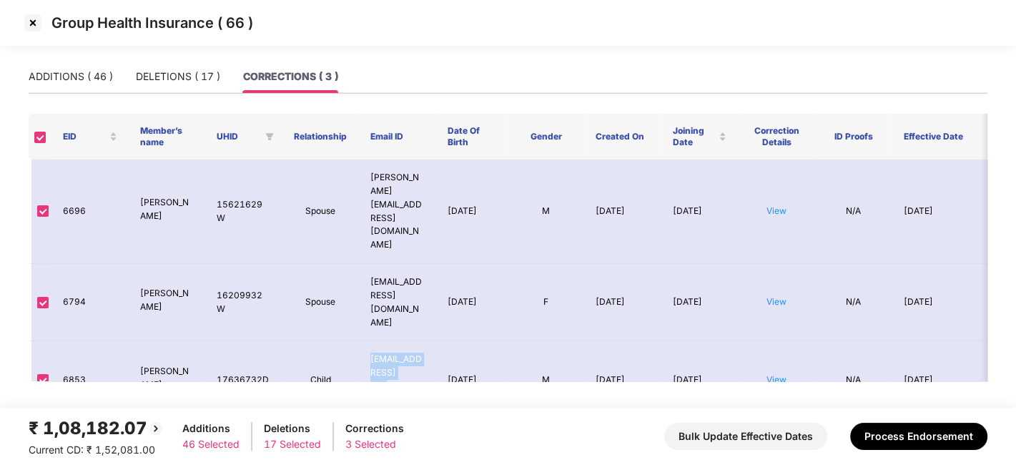
click at [34, 17] on img at bounding box center [32, 22] width 23 height 23
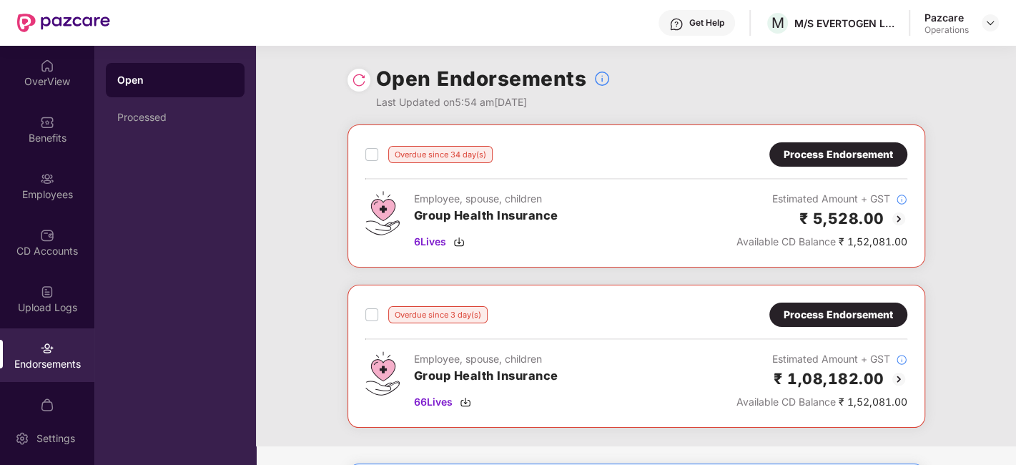
click at [807, 152] on div "Process Endorsement" at bounding box center [837, 155] width 109 height 16
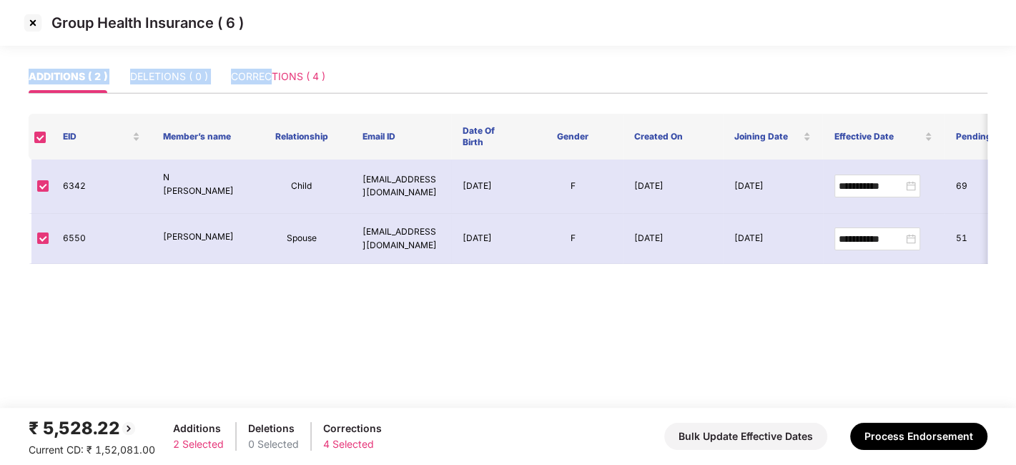
drag, startPoint x: 245, startPoint y: 58, endPoint x: 269, endPoint y: 89, distance: 39.2
click at [269, 89] on section "**********" at bounding box center [508, 232] width 1016 height 465
click at [279, 79] on div "CORRECTIONS ( 4 )" at bounding box center [278, 77] width 94 height 16
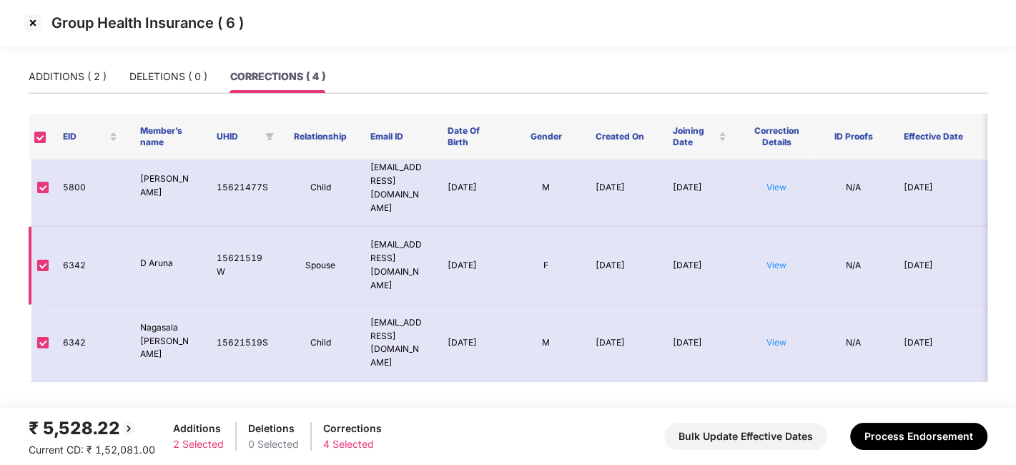
scroll to position [0, 0]
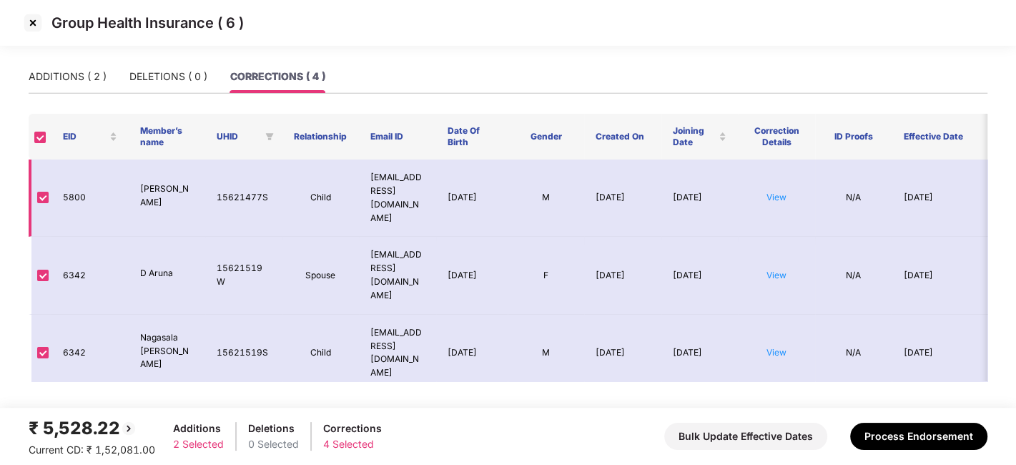
drag, startPoint x: 369, startPoint y: 174, endPoint x: 425, endPoint y: 205, distance: 63.7
click at [425, 205] on td "[EMAIL_ADDRESS][DOMAIN_NAME]" at bounding box center [397, 197] width 77 height 77
copy td "[EMAIL_ADDRESS][DOMAIN_NAME]"
drag, startPoint x: 370, startPoint y: 244, endPoint x: 408, endPoint y: 252, distance: 38.7
click at [408, 252] on td "[EMAIL_ADDRESS][DOMAIN_NAME]" at bounding box center [397, 275] width 77 height 77
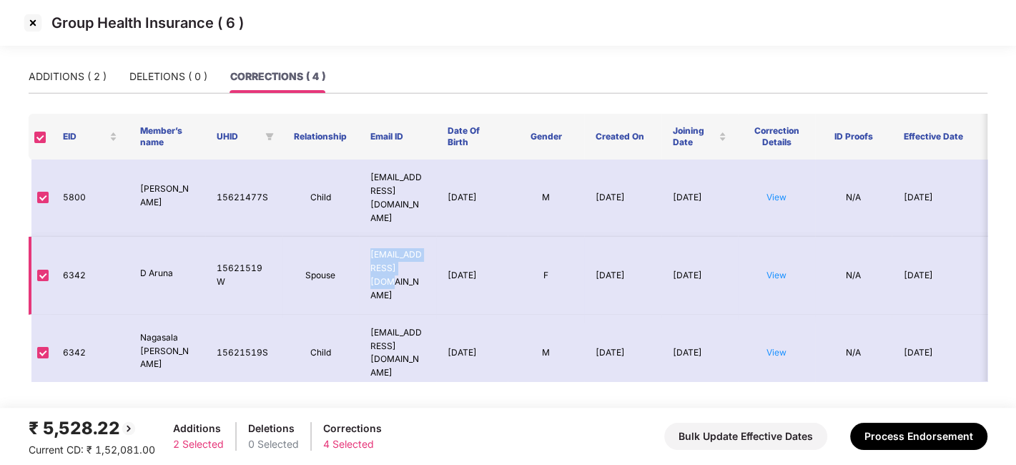
copy td "[EMAIL_ADDRESS][DOMAIN_NAME]"
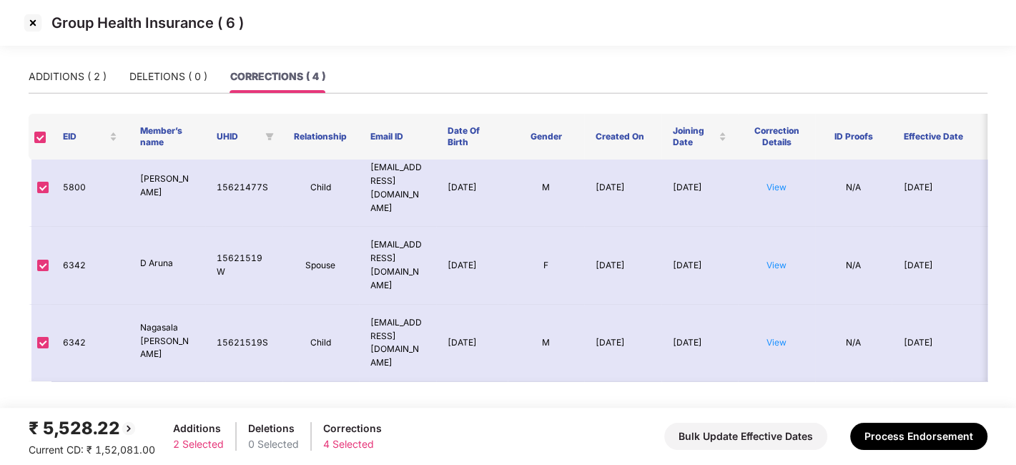
drag, startPoint x: 367, startPoint y: 336, endPoint x: 392, endPoint y: 356, distance: 32.6
click at [392, 382] on td "[EMAIL_ADDRESS][DOMAIN_NAME]" at bounding box center [397, 420] width 77 height 77
copy td "[EMAIL_ADDRESS][DOMAIN_NAME]"
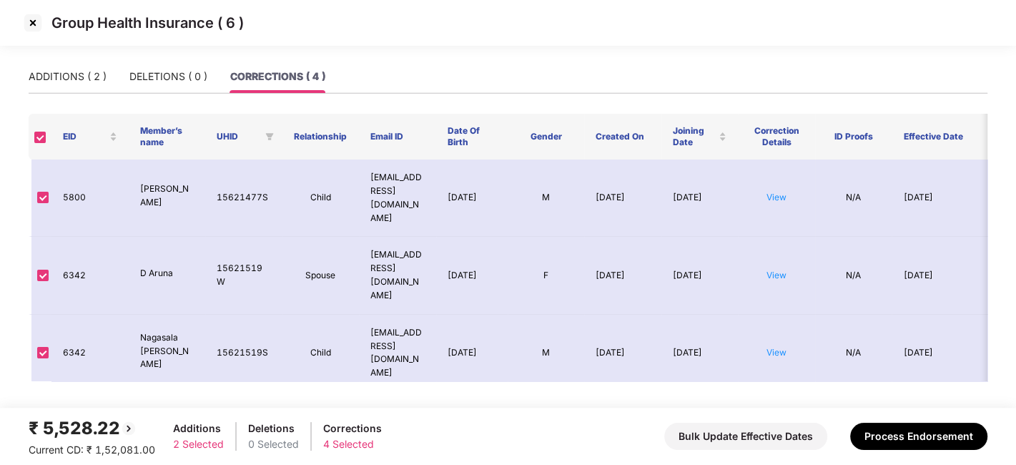
click at [30, 23] on img at bounding box center [32, 22] width 23 height 23
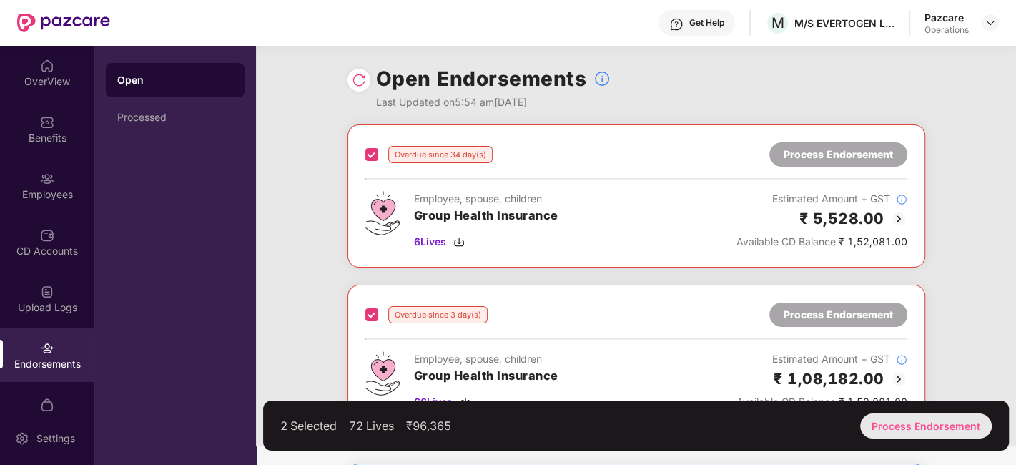
click at [902, 426] on div "Process Endorsement" at bounding box center [925, 425] width 131 height 25
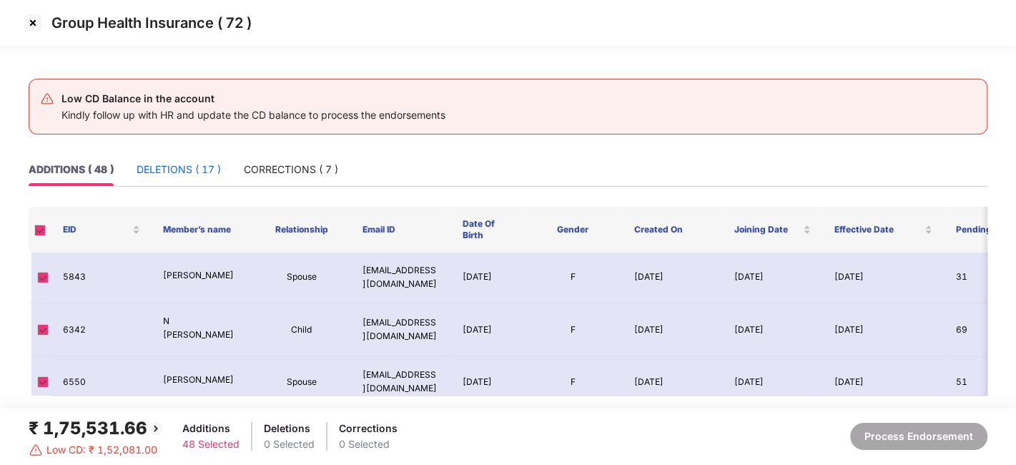
click at [175, 172] on div "DELETIONS ( 17 )" at bounding box center [178, 170] width 84 height 16
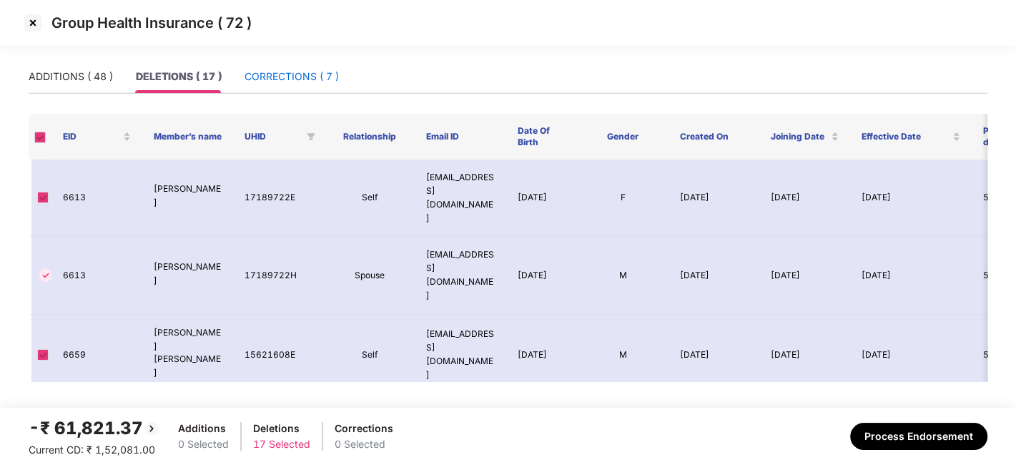
click at [276, 81] on div "CORRECTIONS ( 7 )" at bounding box center [291, 77] width 94 height 16
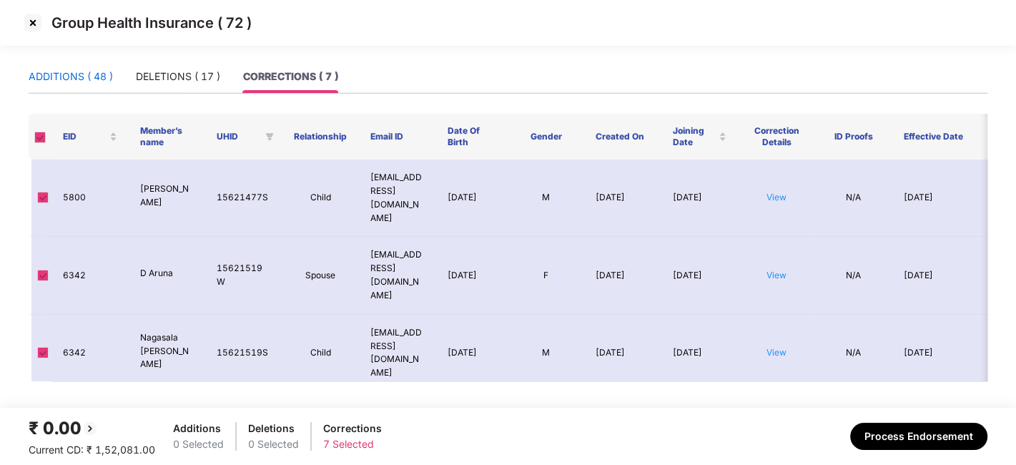
click at [79, 74] on div "ADDITIONS ( 48 )" at bounding box center [71, 77] width 84 height 16
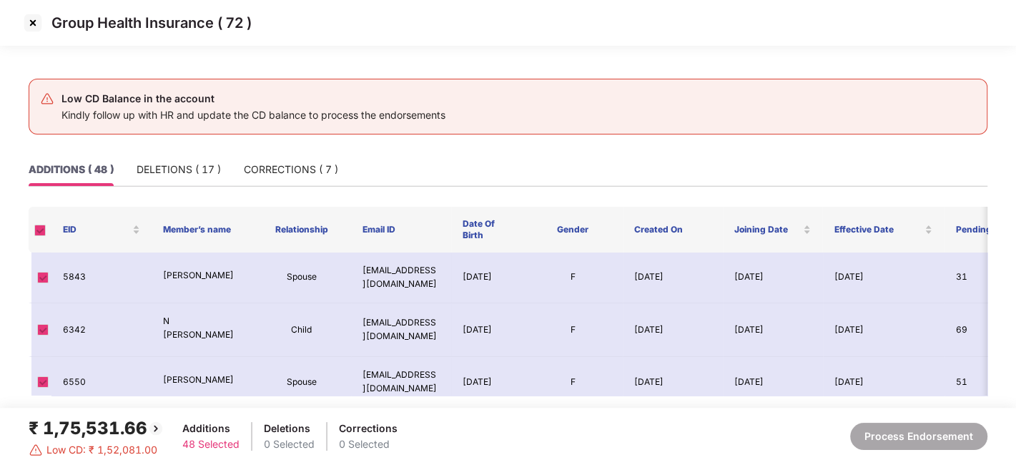
click at [34, 26] on img at bounding box center [32, 22] width 23 height 23
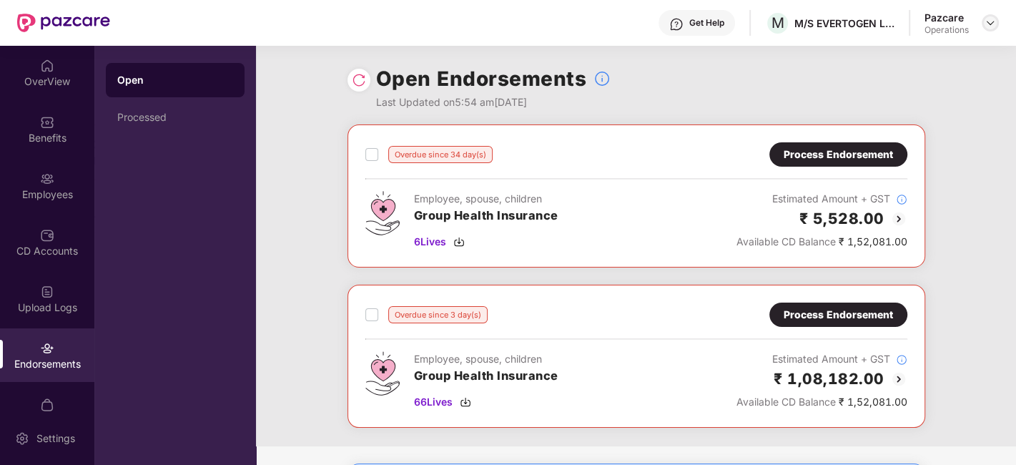
click at [986, 21] on img at bounding box center [989, 22] width 11 height 11
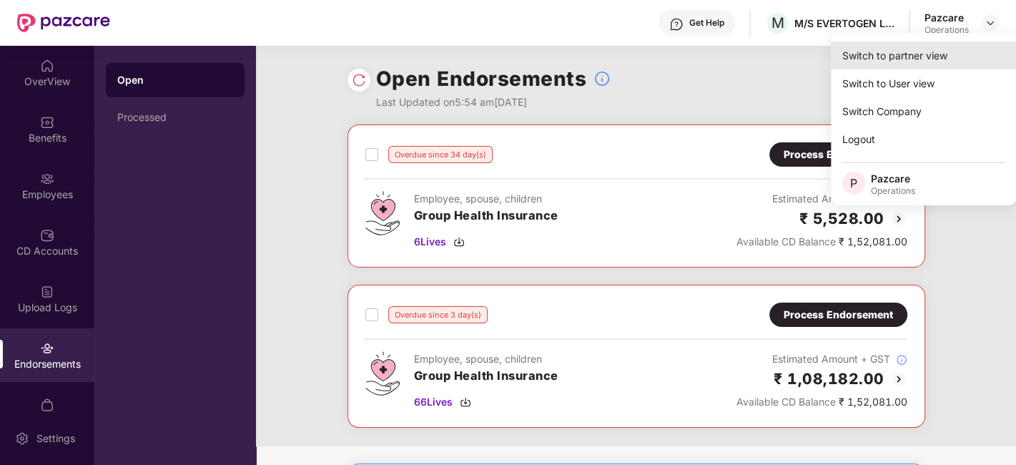
click at [894, 54] on div "Switch to partner view" at bounding box center [923, 55] width 186 height 28
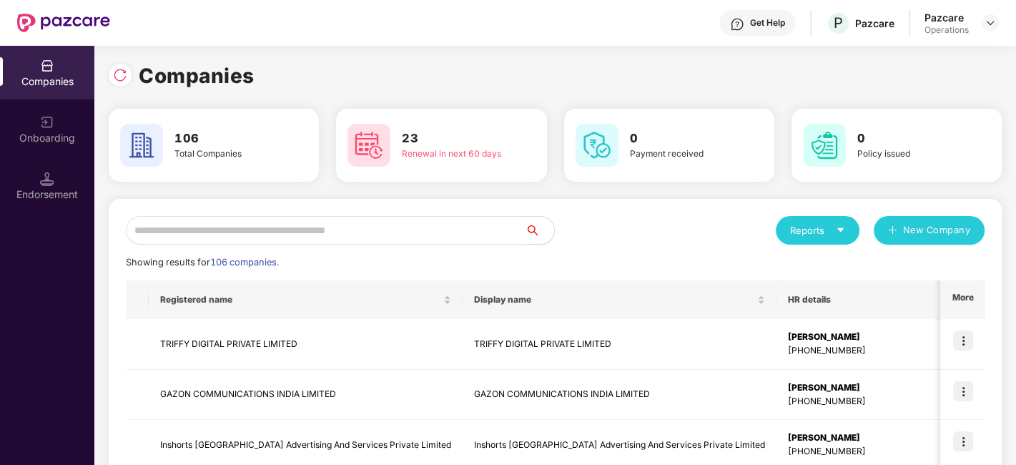
click at [397, 217] on input "text" at bounding box center [325, 230] width 399 height 29
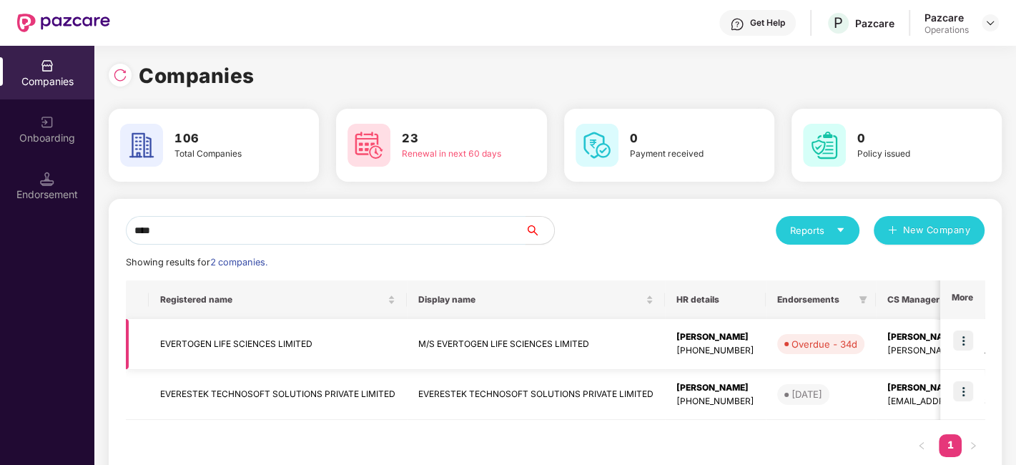
type input "****"
click at [211, 337] on td "EVERTOGEN LIFE SCIENCES LIMITED" at bounding box center [278, 344] width 258 height 51
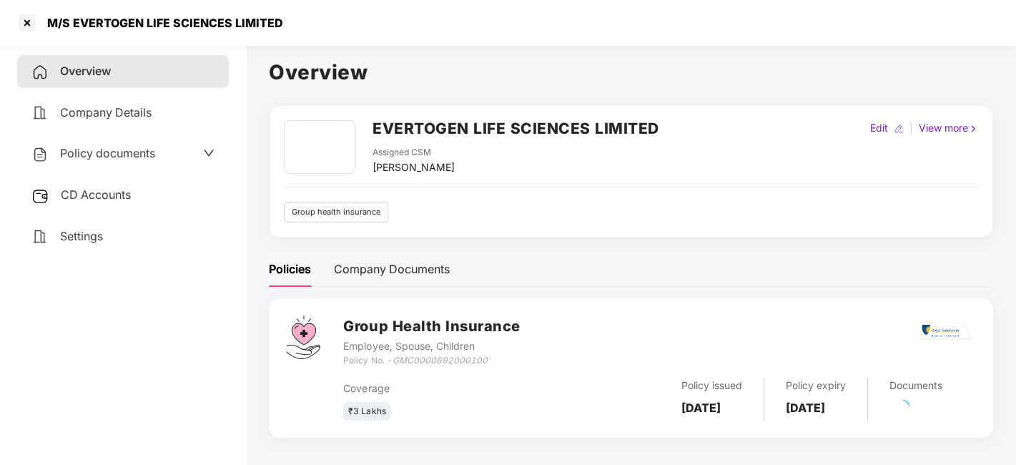
click at [96, 154] on span "Policy documents" at bounding box center [107, 153] width 95 height 14
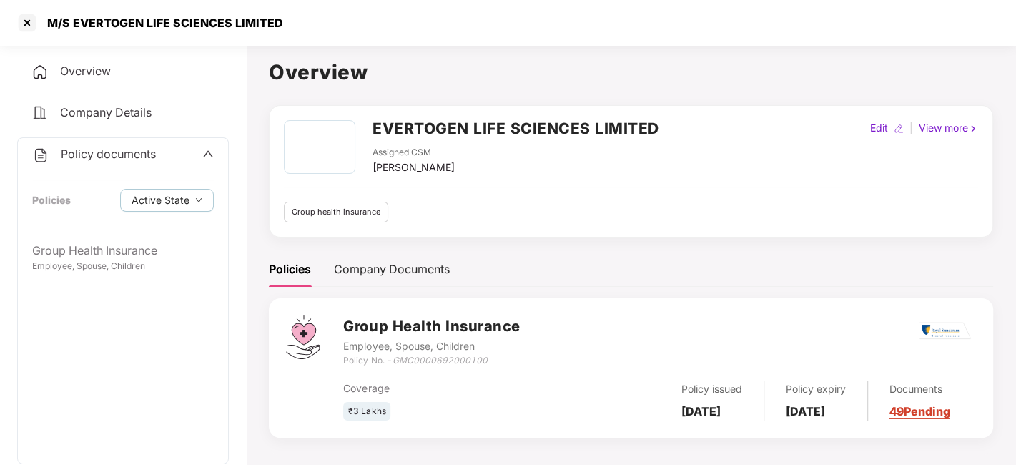
click at [100, 160] on div "Policy documents" at bounding box center [94, 154] width 124 height 19
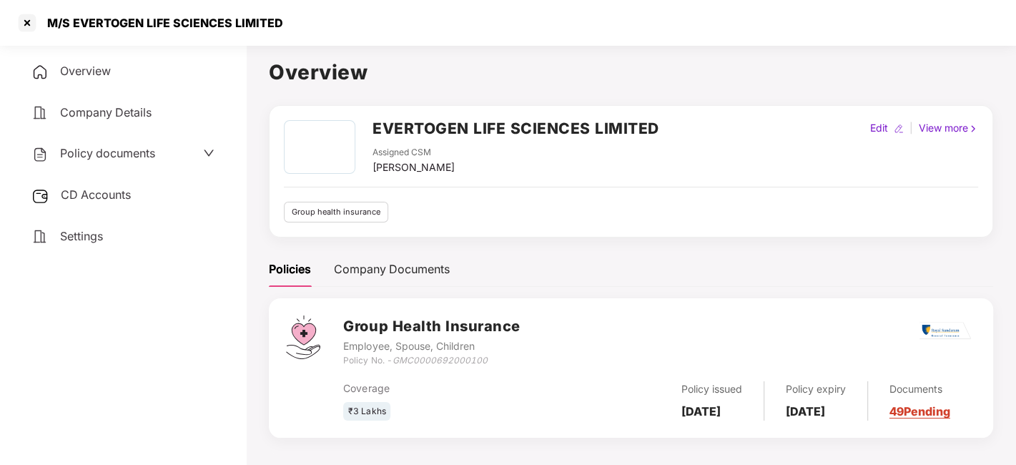
click at [96, 193] on span "CD Accounts" at bounding box center [96, 194] width 70 height 14
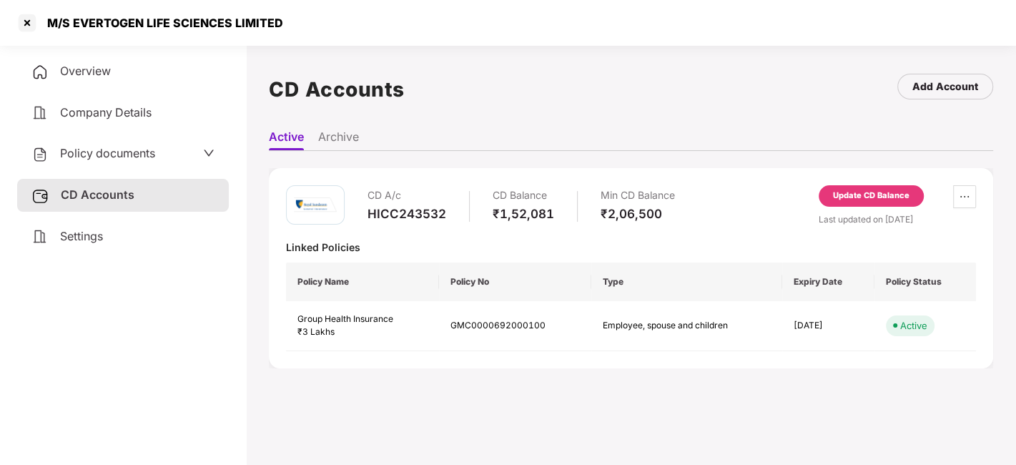
click at [880, 203] on div "Update CD Balance" at bounding box center [870, 195] width 105 height 21
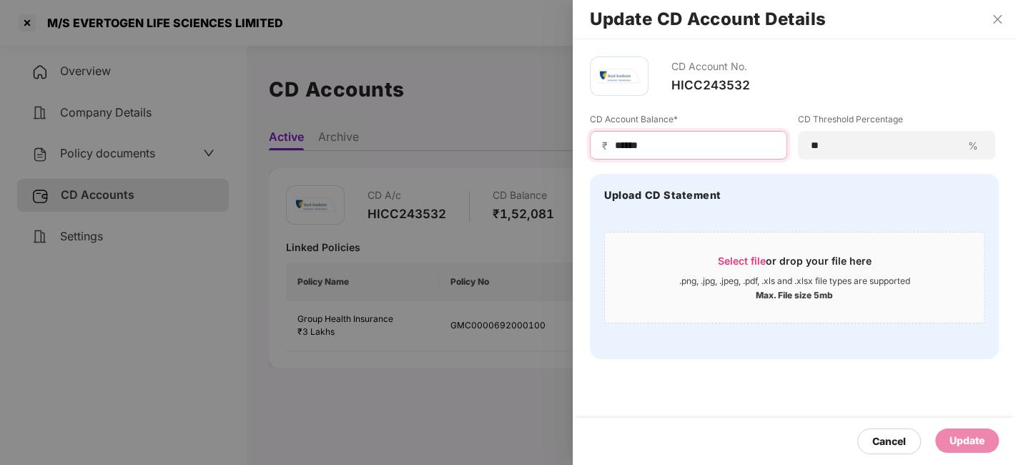
click at [671, 144] on input "******" at bounding box center [694, 145] width 162 height 15
type input "*******"
click at [954, 435] on div "Update" at bounding box center [966, 440] width 35 height 16
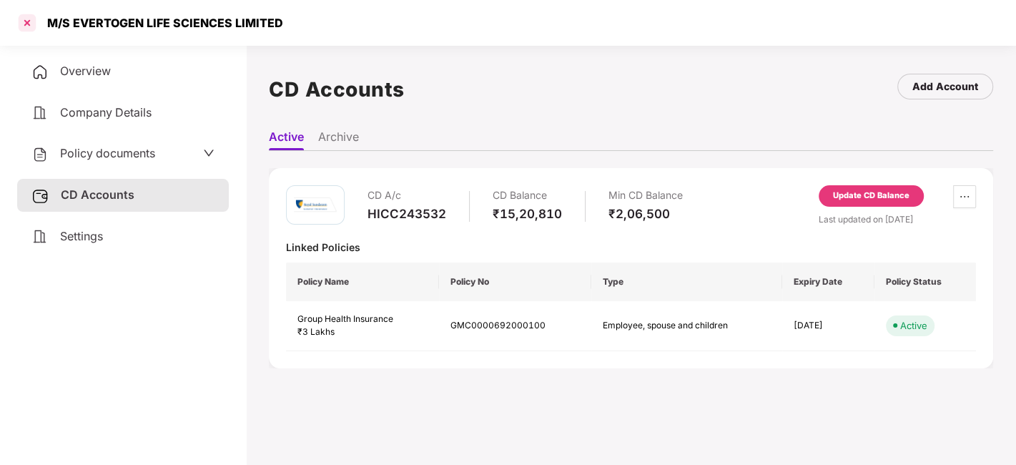
click at [29, 15] on div at bounding box center [27, 22] width 23 height 23
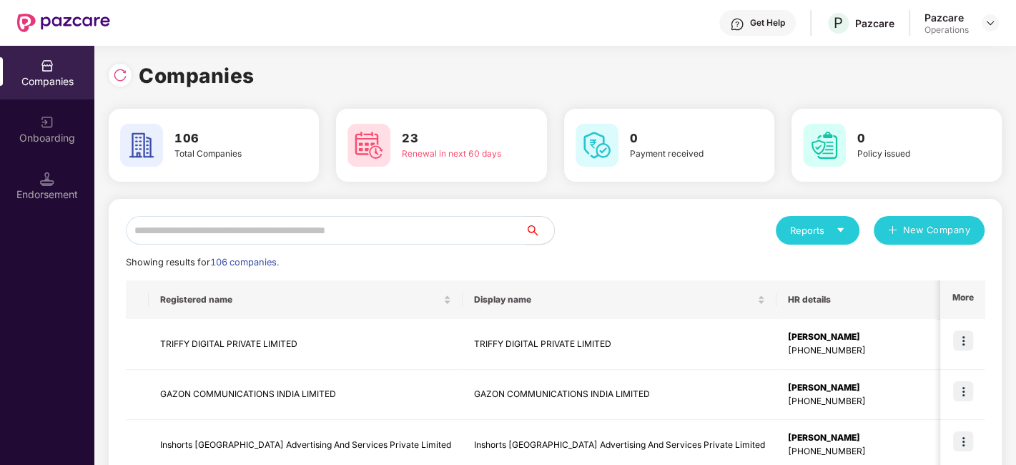
click at [247, 232] on input "text" at bounding box center [325, 230] width 399 height 29
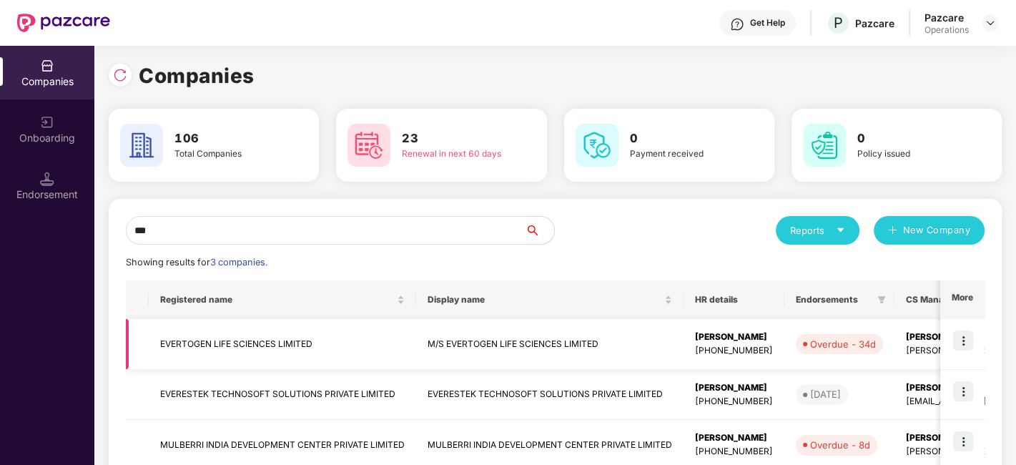
type input "***"
click at [956, 343] on img at bounding box center [963, 340] width 20 height 20
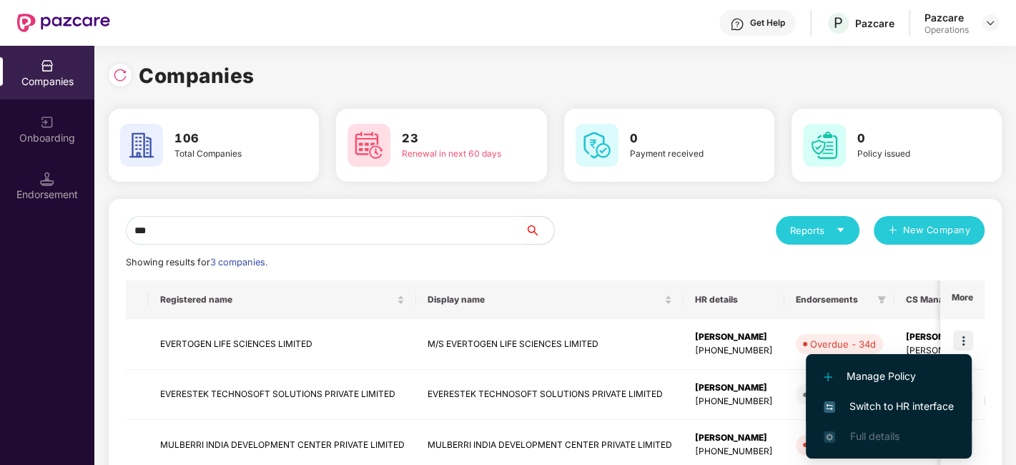
click at [892, 399] on span "Switch to HR interface" at bounding box center [888, 406] width 130 height 16
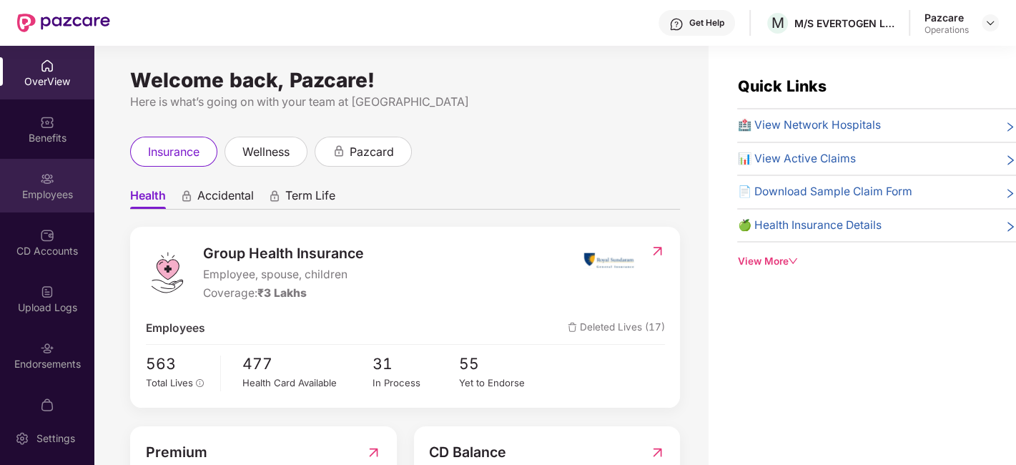
scroll to position [86, 0]
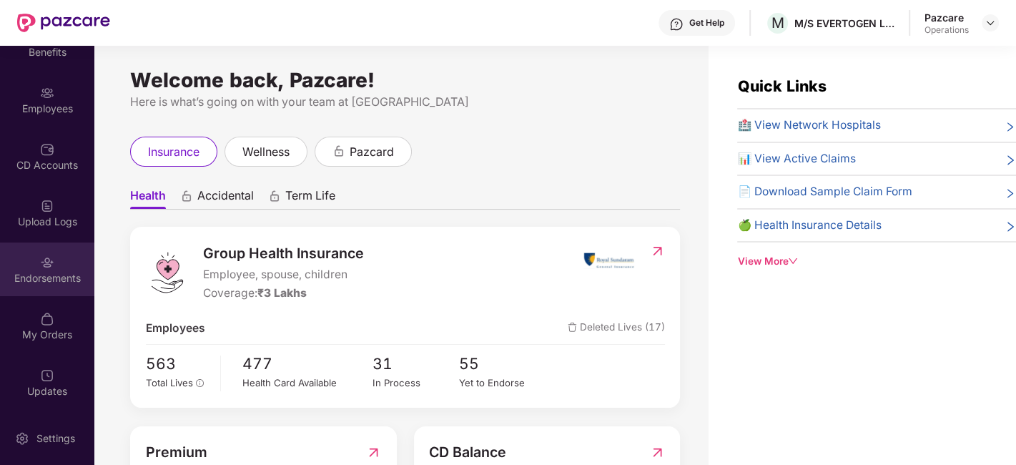
click at [36, 262] on div "Endorsements" at bounding box center [47, 269] width 94 height 54
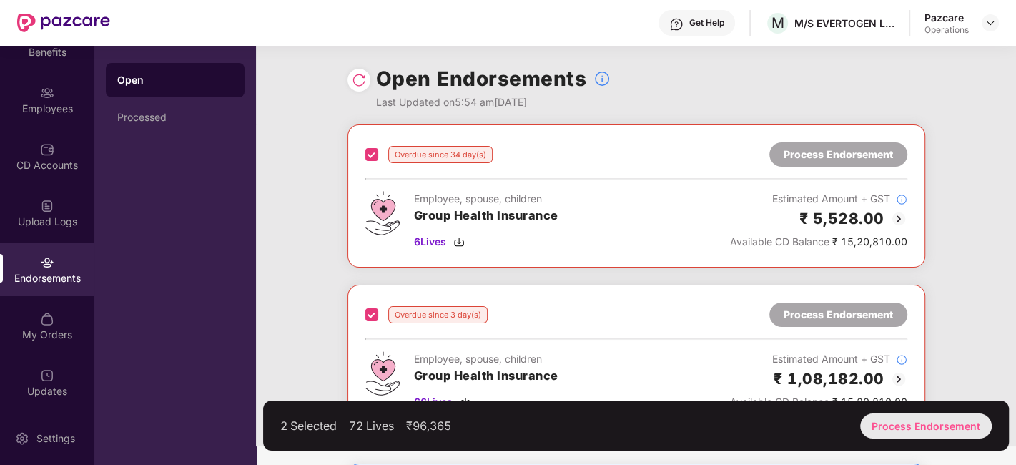
click at [903, 428] on div "Process Endorsement" at bounding box center [925, 425] width 131 height 25
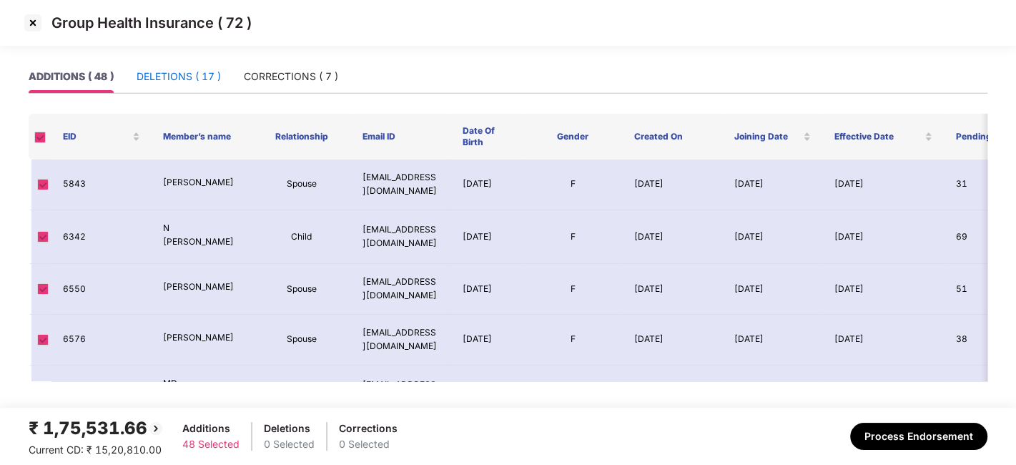
click at [177, 76] on div "DELETIONS ( 17 )" at bounding box center [178, 77] width 84 height 16
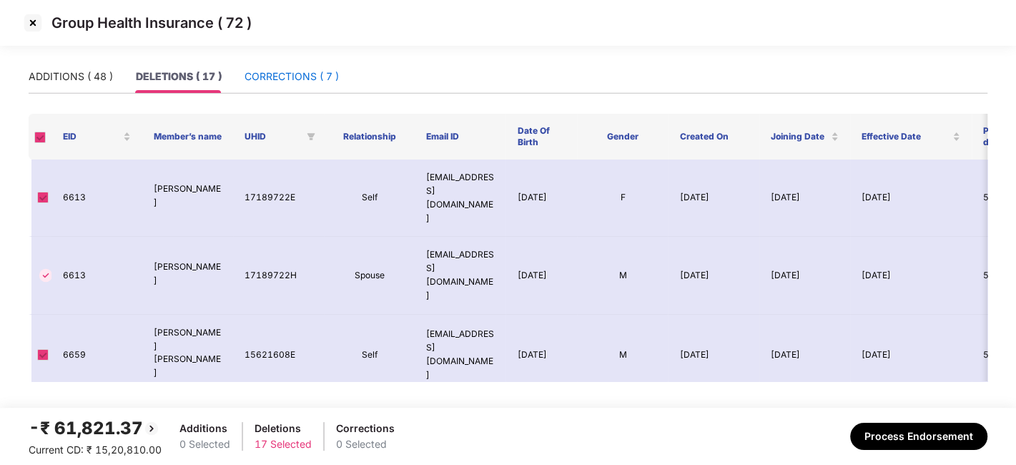
click at [259, 75] on div "CORRECTIONS ( 7 )" at bounding box center [291, 77] width 94 height 16
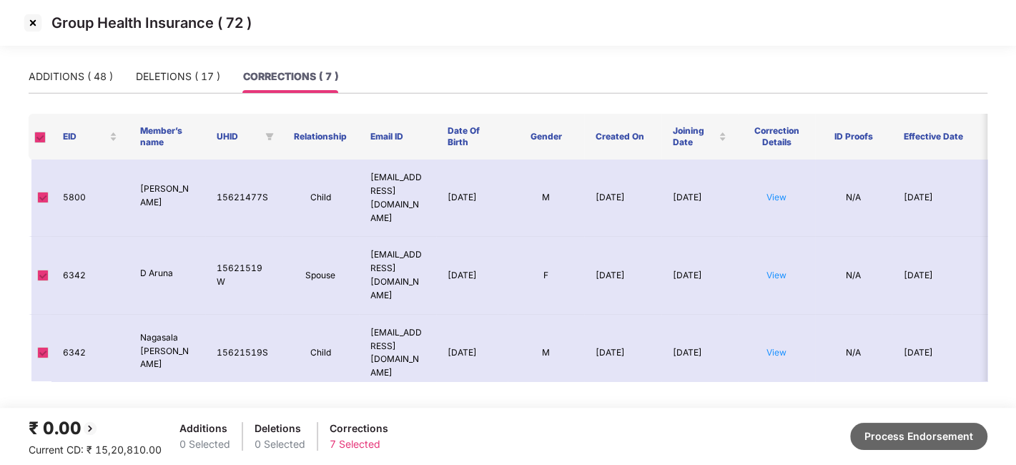
click at [886, 431] on button "Process Endorsement" at bounding box center [918, 435] width 137 height 27
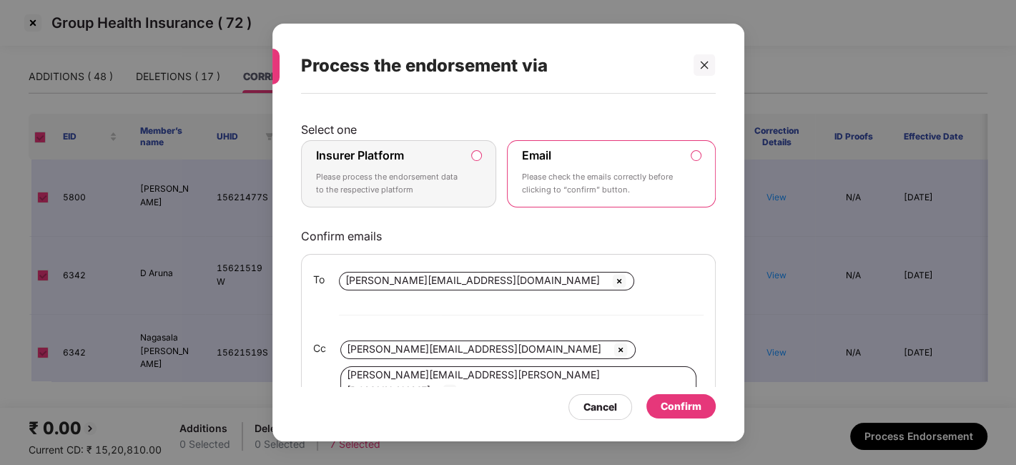
click at [440, 162] on div "Insurer Platform Please process the endorsement data to the respective platform" at bounding box center [389, 173] width 146 height 51
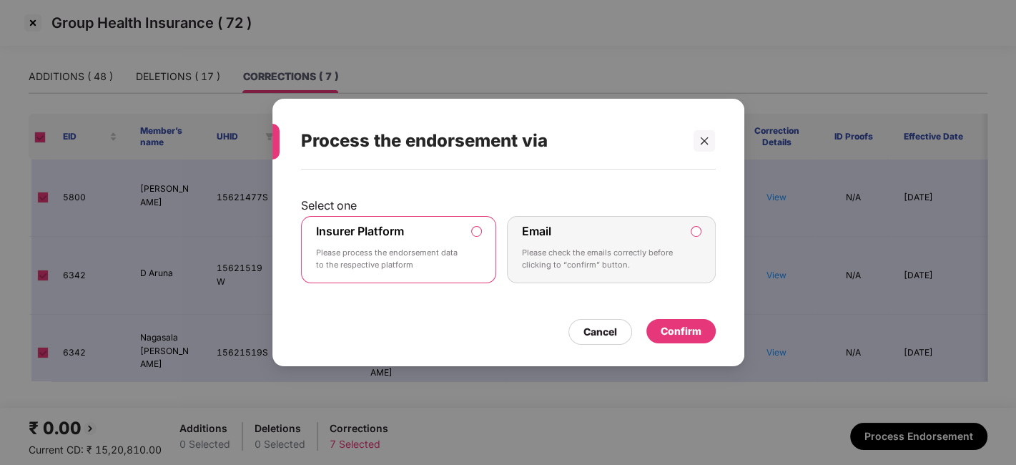
click at [661, 326] on div "Confirm" at bounding box center [680, 331] width 41 height 16
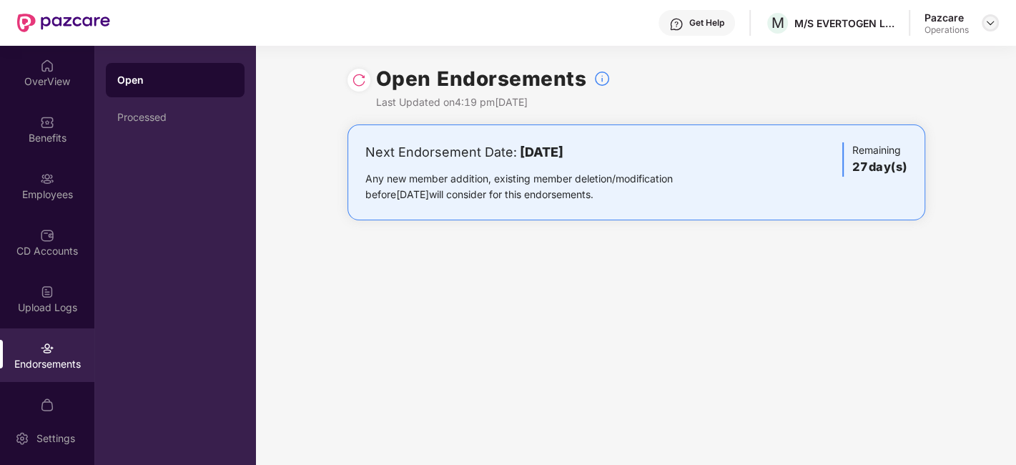
click at [991, 25] on img at bounding box center [989, 22] width 11 height 11
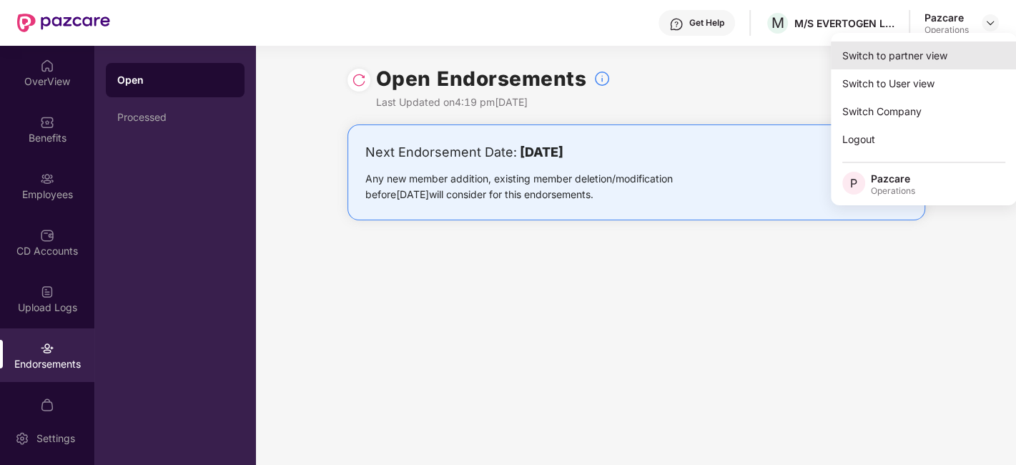
click at [918, 64] on div "Switch to partner view" at bounding box center [923, 55] width 186 height 28
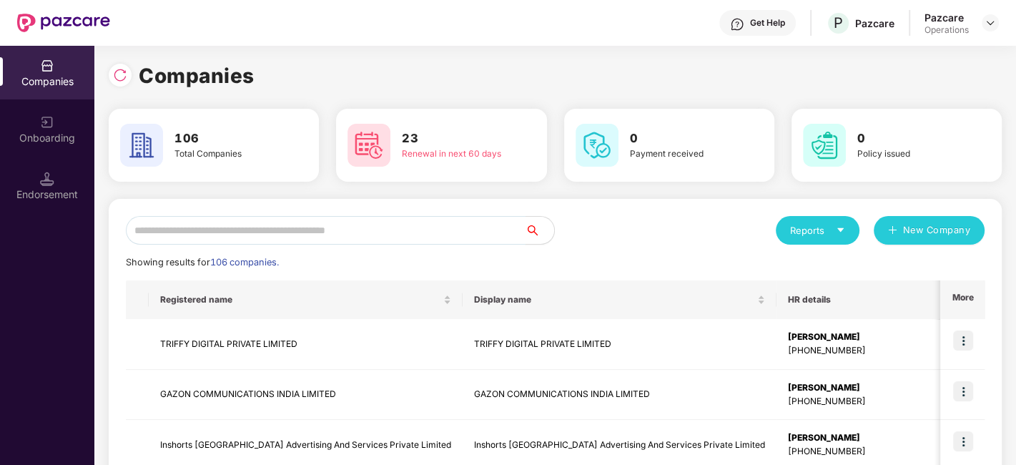
click at [452, 237] on input "text" at bounding box center [325, 230] width 399 height 29
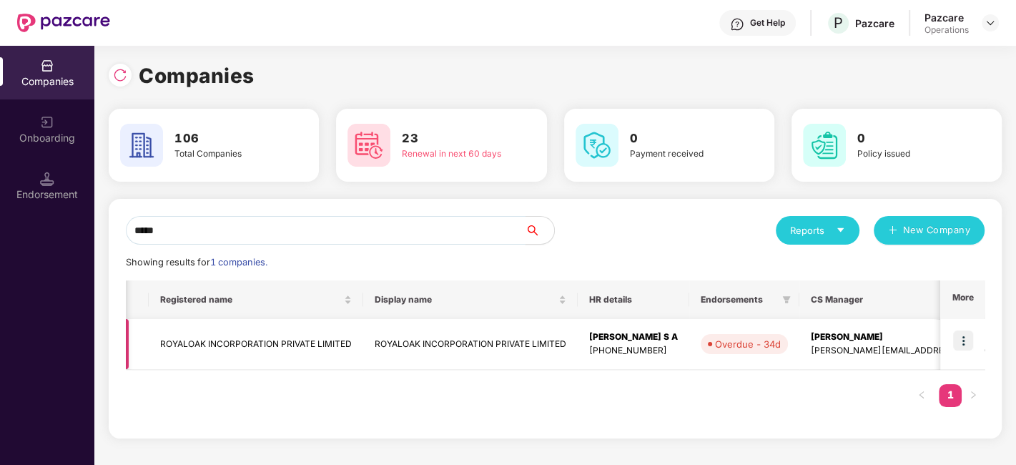
scroll to position [0, 168]
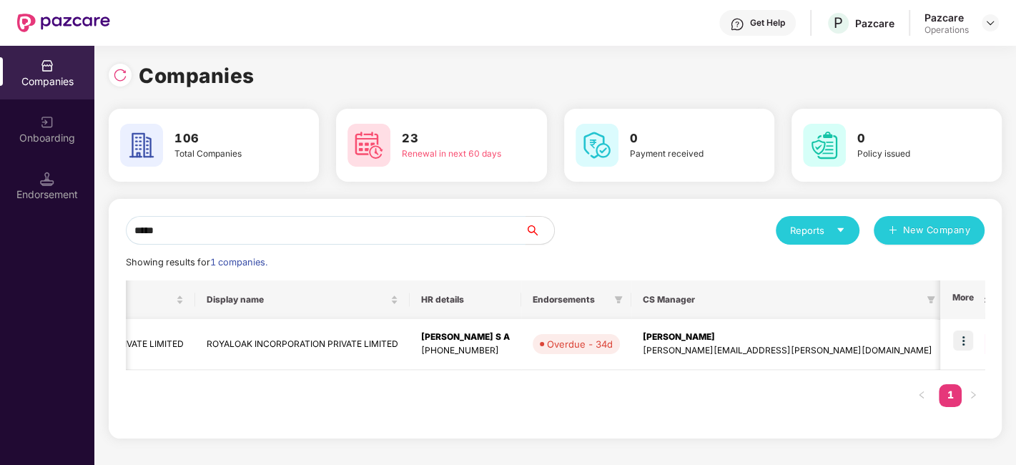
type input "*****"
click at [961, 341] on img at bounding box center [963, 340] width 20 height 20
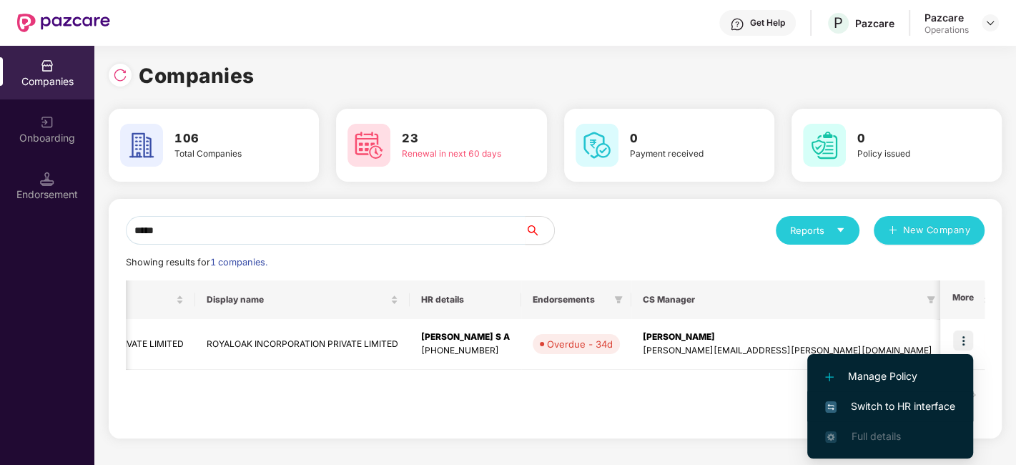
click at [907, 401] on span "Switch to HR interface" at bounding box center [890, 406] width 130 height 16
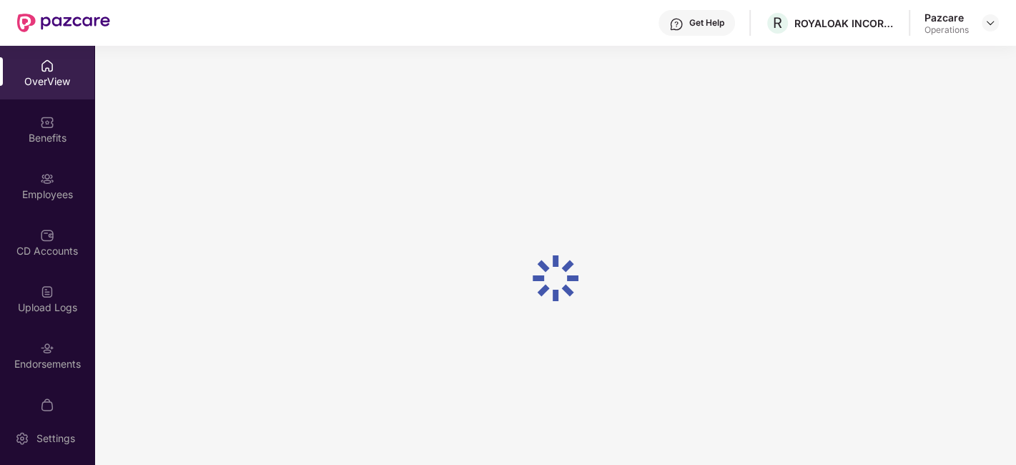
scroll to position [29, 0]
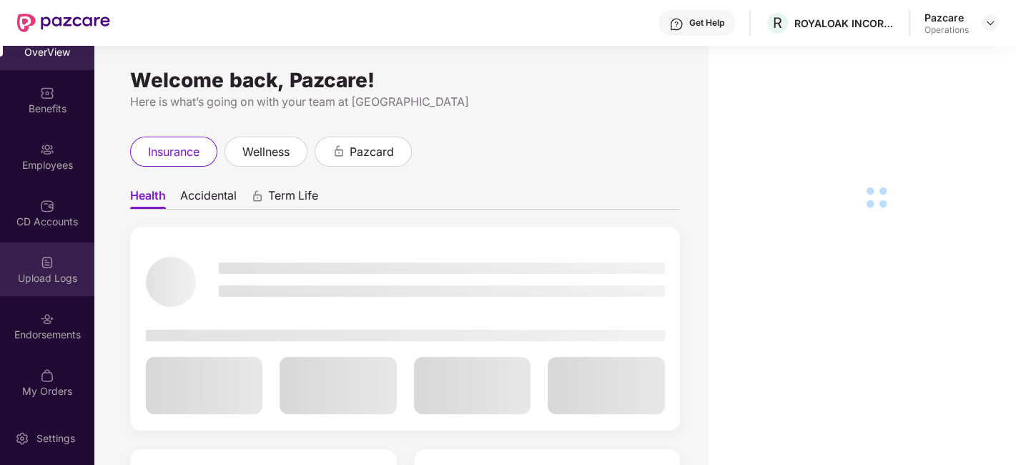
click at [36, 293] on div "Upload Logs" at bounding box center [47, 269] width 94 height 54
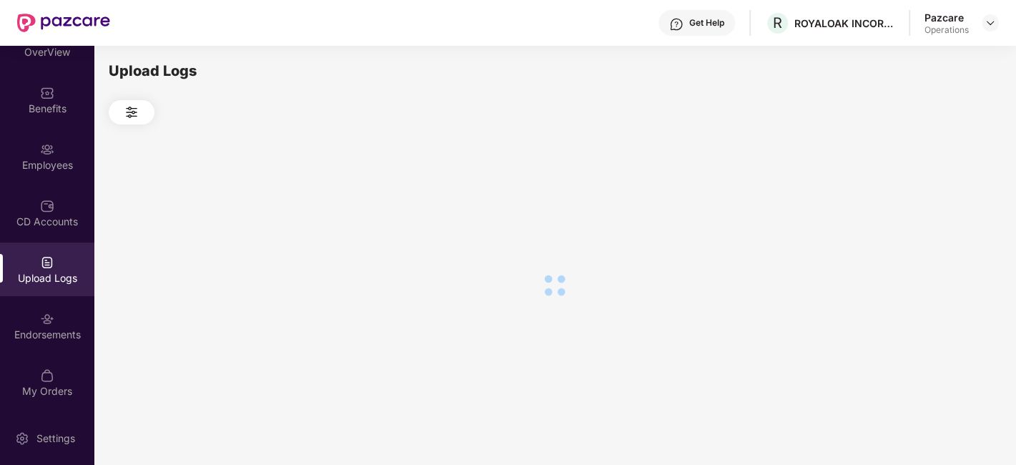
click at [35, 309] on div "Endorsements" at bounding box center [47, 326] width 94 height 54
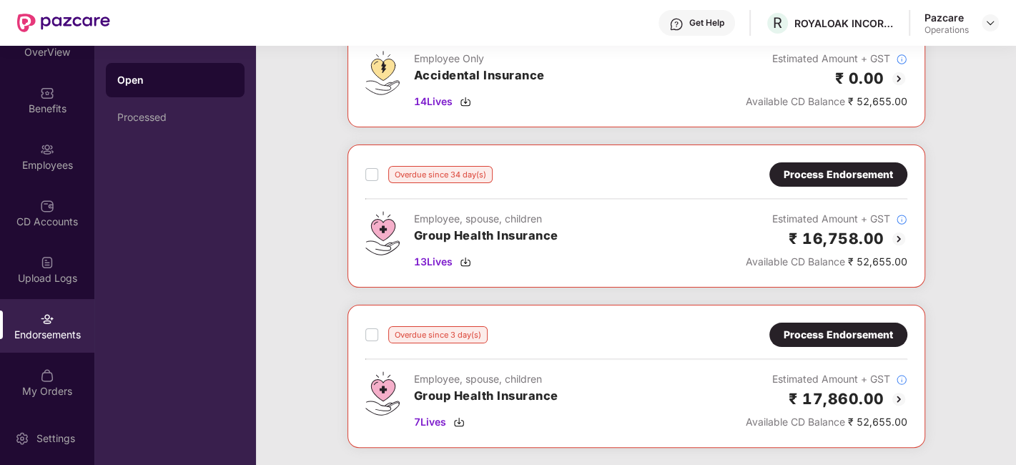
scroll to position [0, 0]
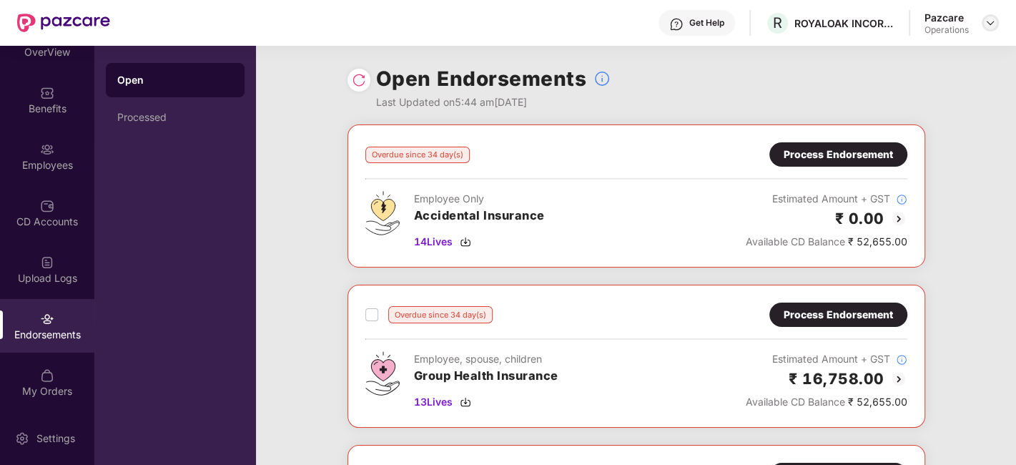
click at [984, 28] on img at bounding box center [989, 22] width 11 height 11
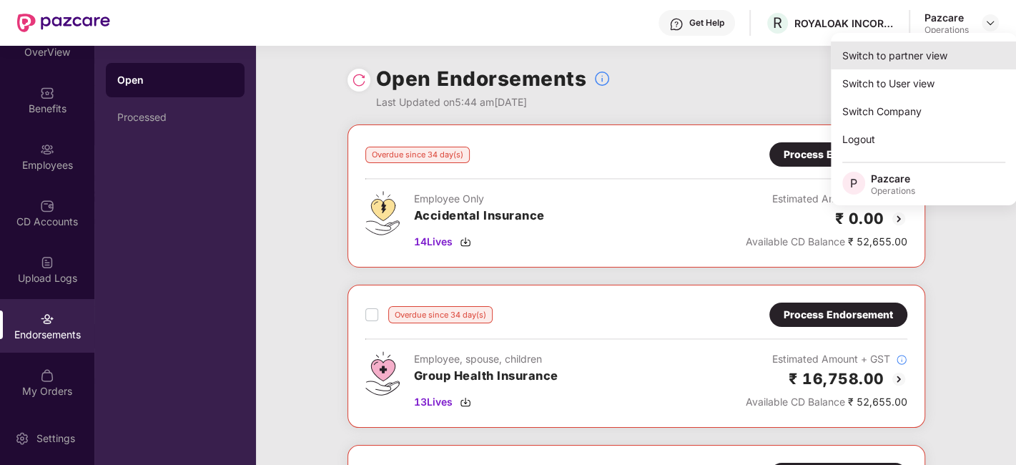
click at [900, 56] on div "Switch to partner view" at bounding box center [923, 55] width 186 height 28
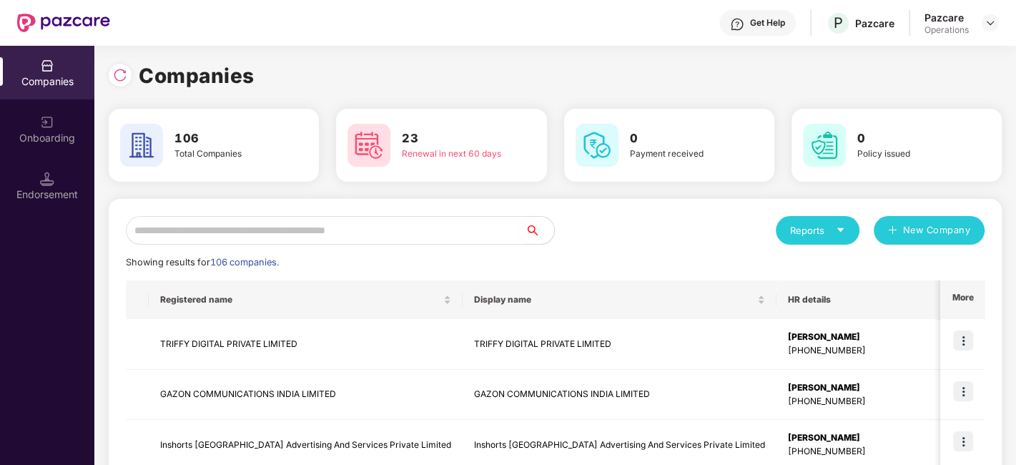
click at [344, 237] on input "text" at bounding box center [325, 230] width 399 height 29
paste input "**********"
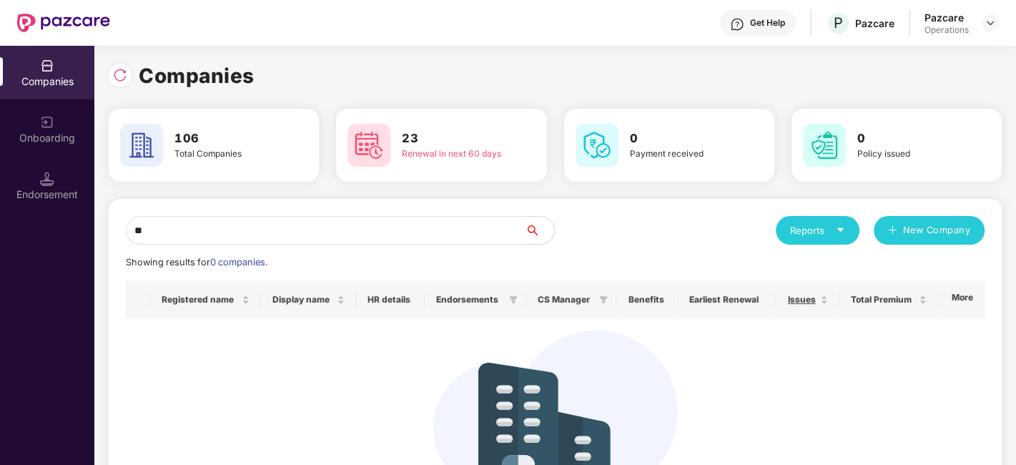
type input "*"
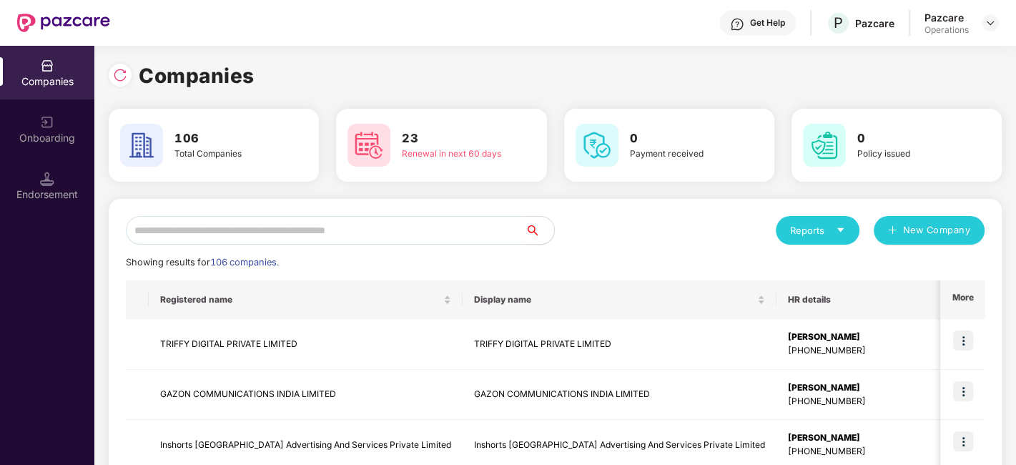
paste input "**********"
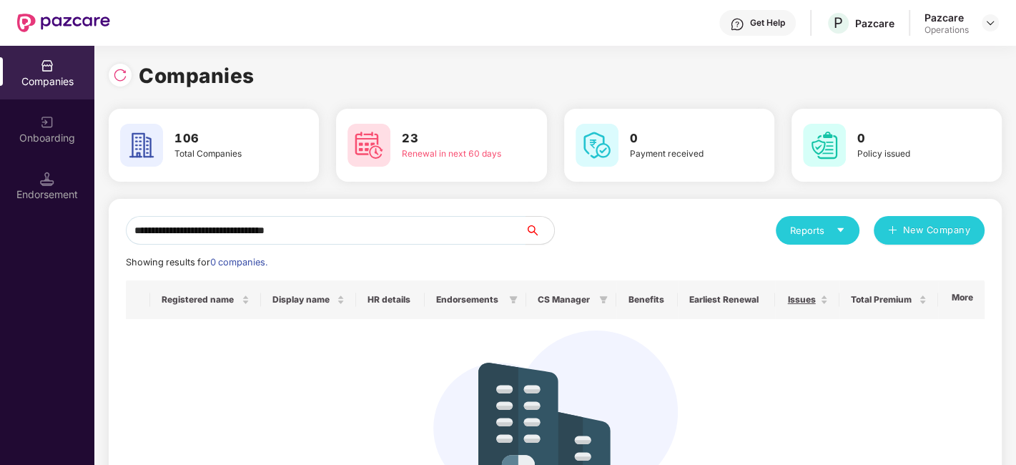
click at [218, 242] on input "**********" at bounding box center [325, 230] width 399 height 29
paste input "text"
type input "*"
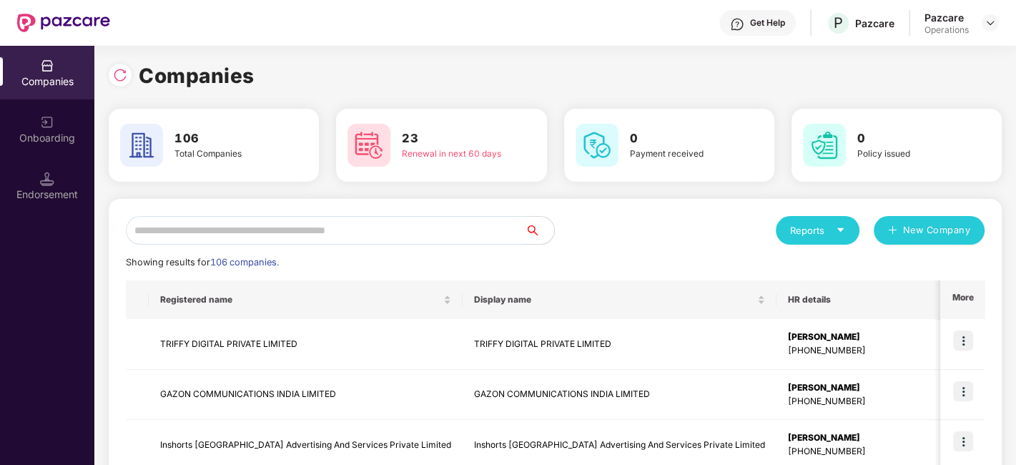
paste input "**********"
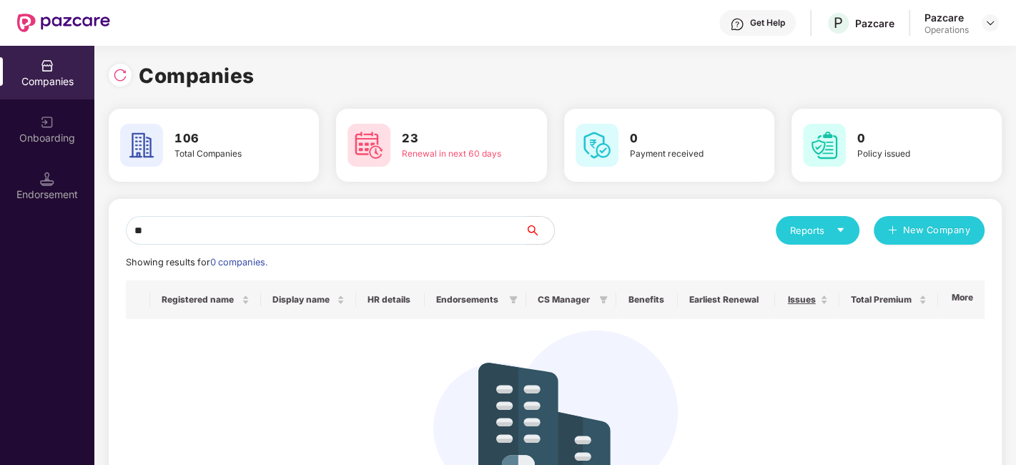
type input "*"
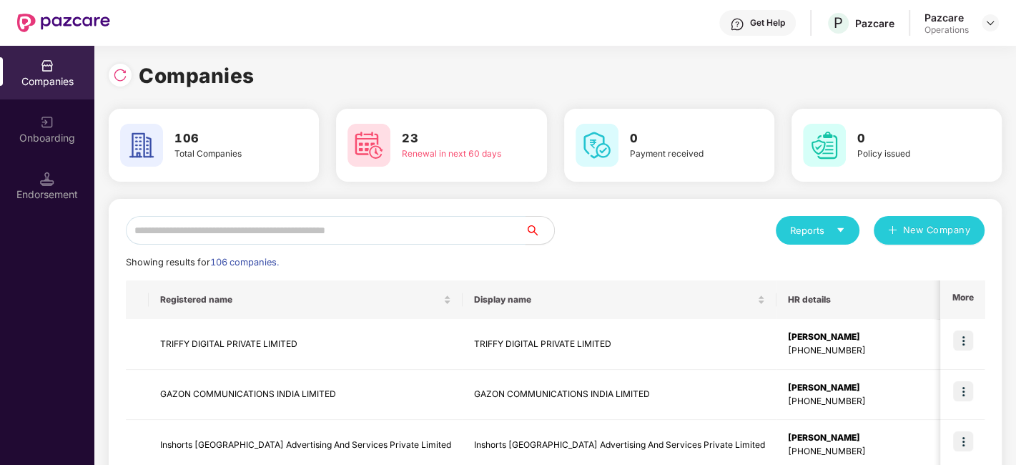
paste input "**********"
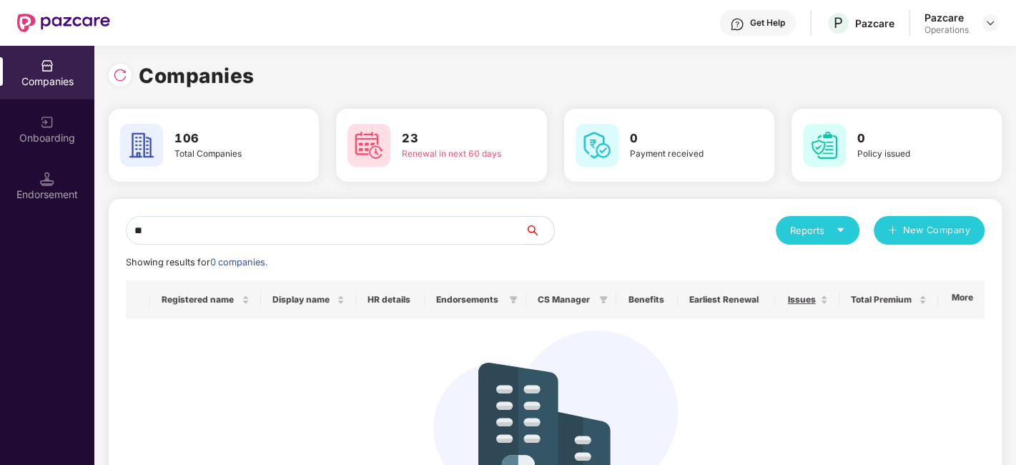
type input "*"
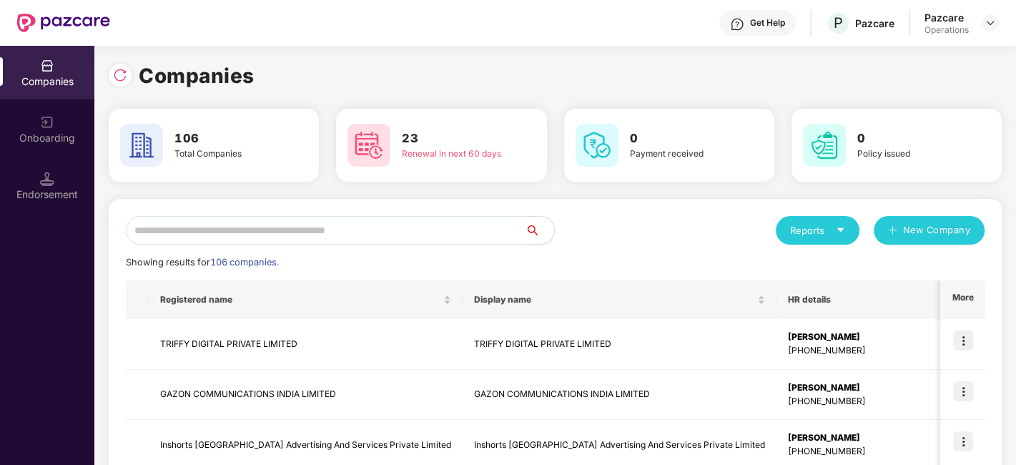
paste input "**********"
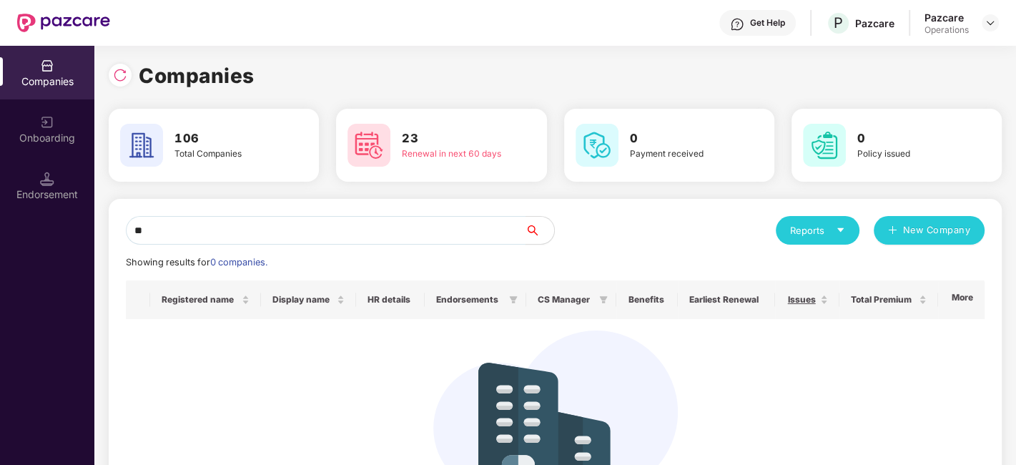
type input "*"
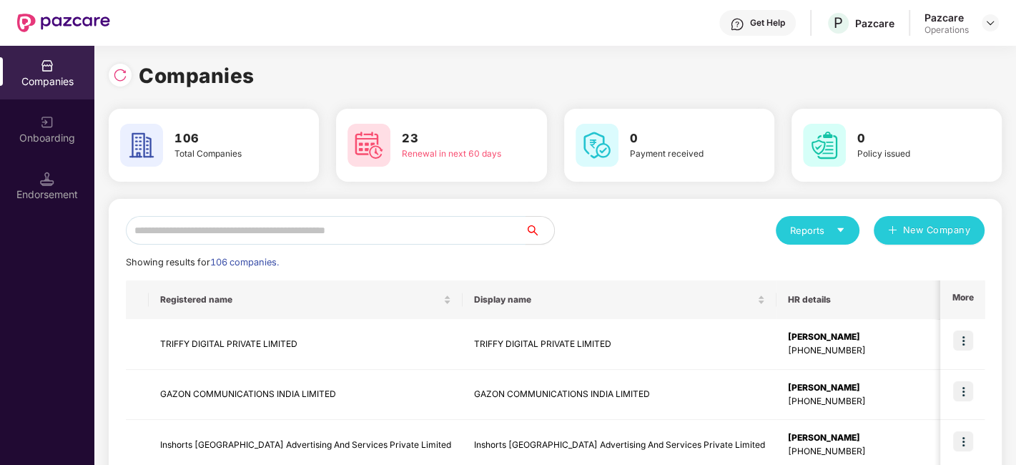
paste input "**********"
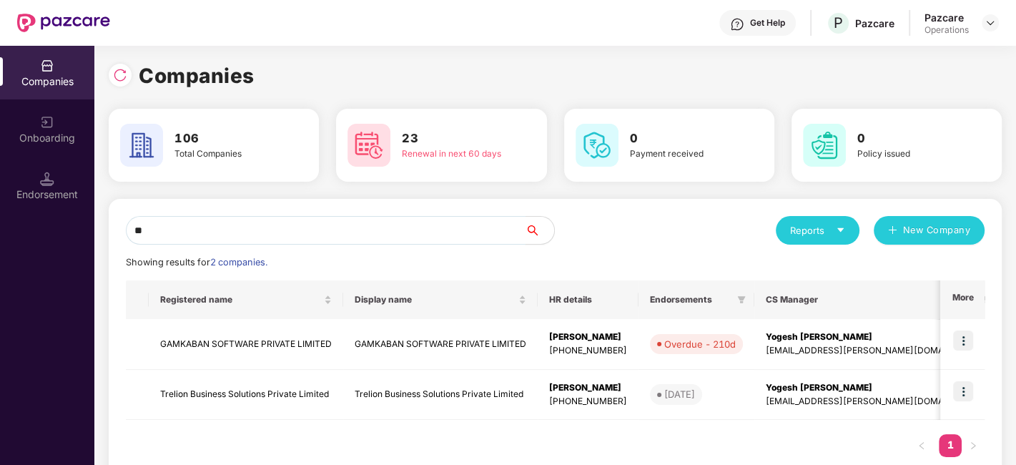
type input "*"
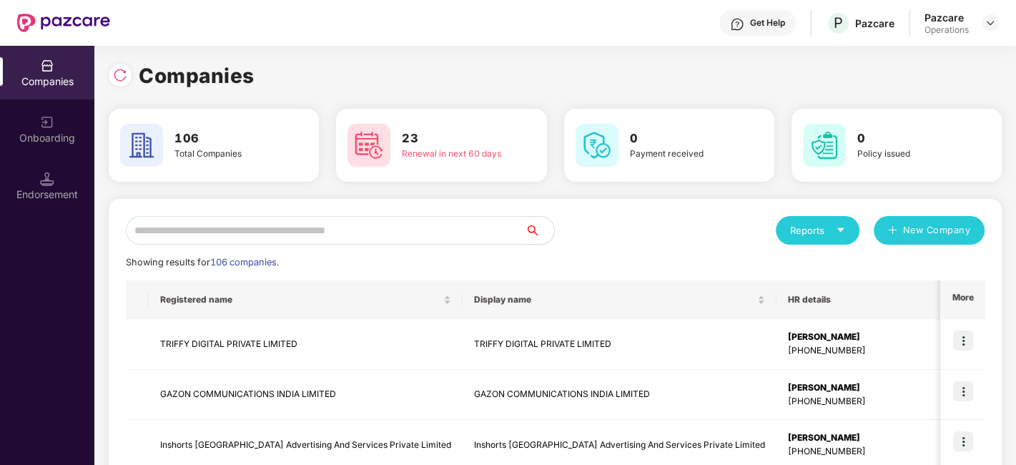
paste input "**********"
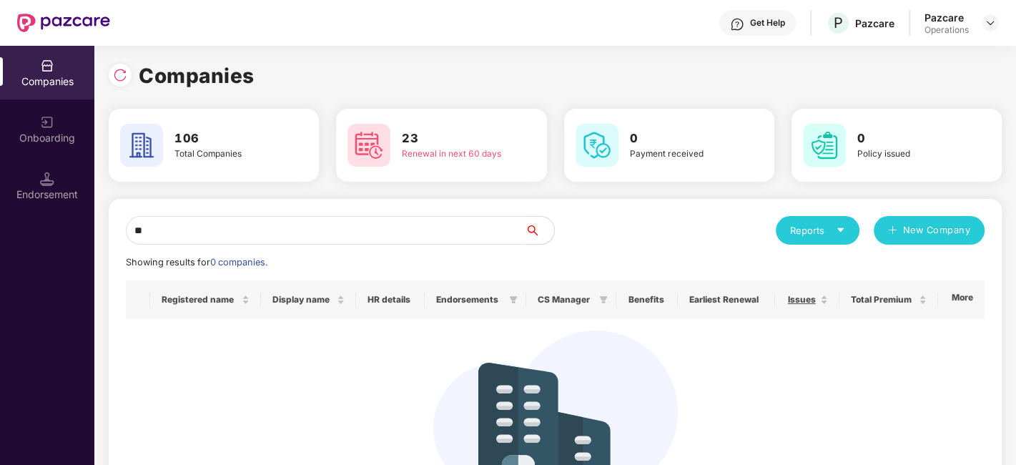
type input "*"
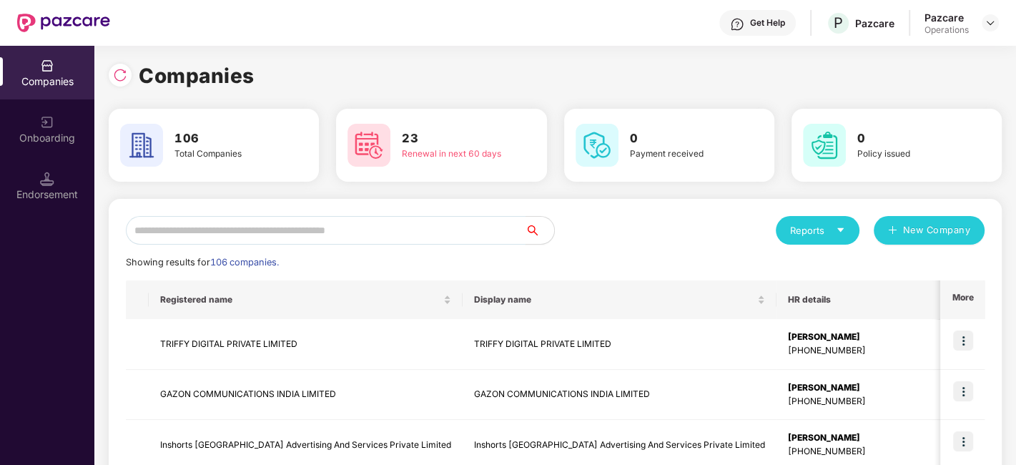
paste input "**********"
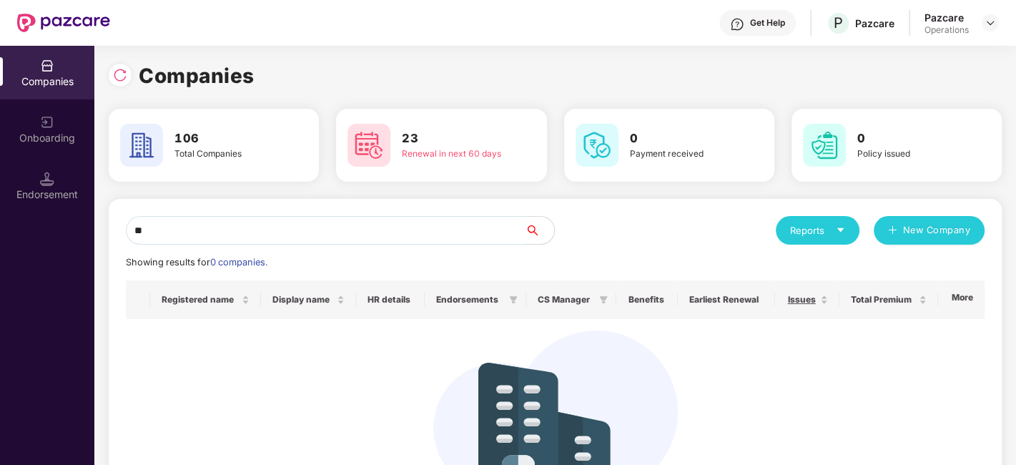
type input "*"
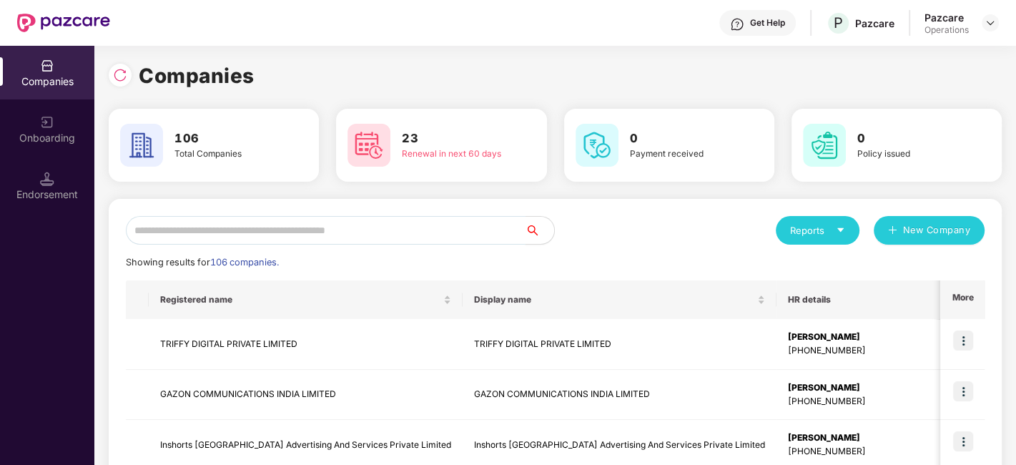
paste input "**********"
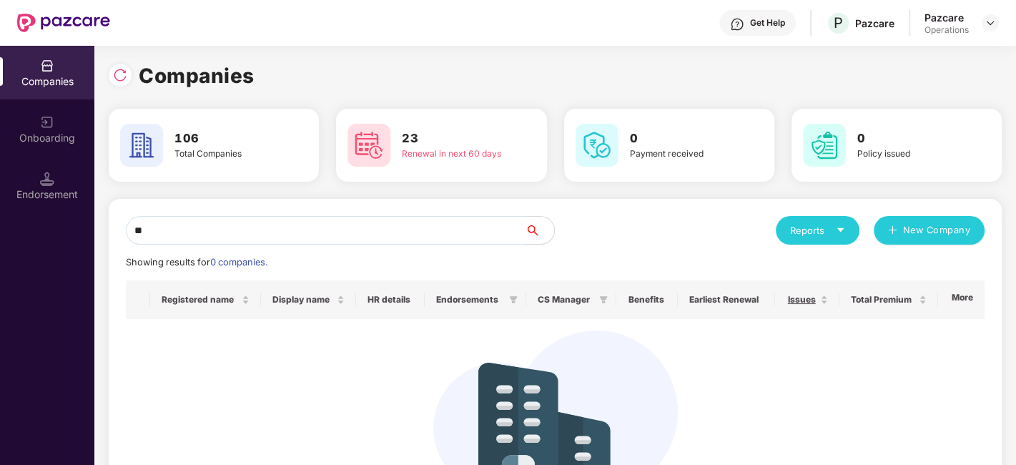
type input "*"
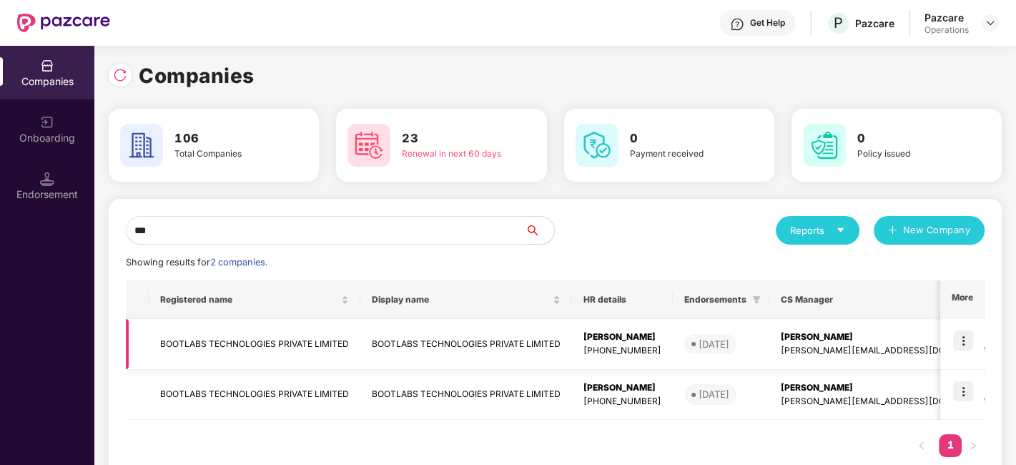
type input "***"
click at [968, 338] on img at bounding box center [963, 340] width 20 height 20
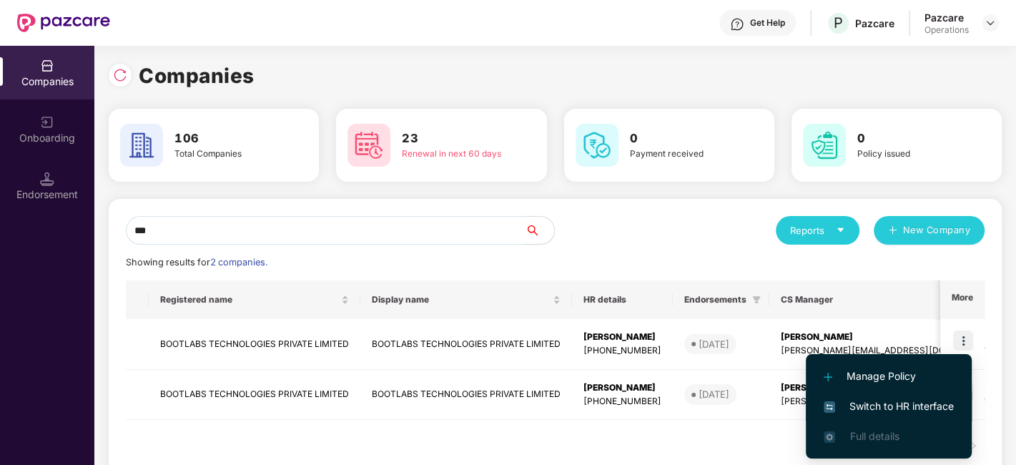
click at [899, 400] on span "Switch to HR interface" at bounding box center [888, 406] width 130 height 16
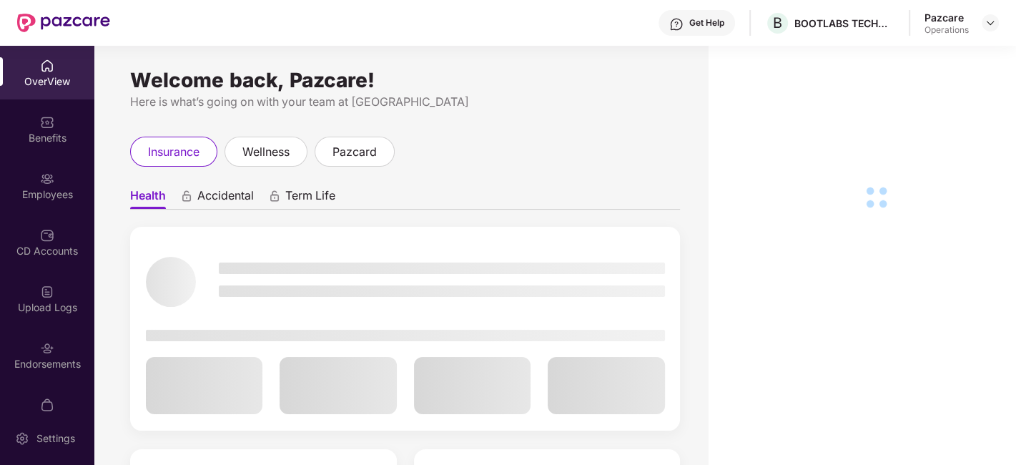
scroll to position [86, 0]
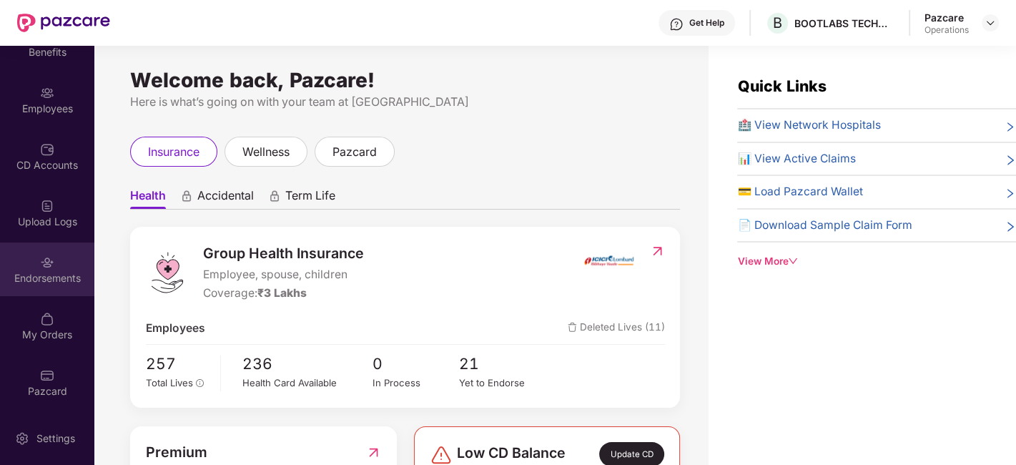
click at [36, 251] on div "Endorsements" at bounding box center [47, 269] width 94 height 54
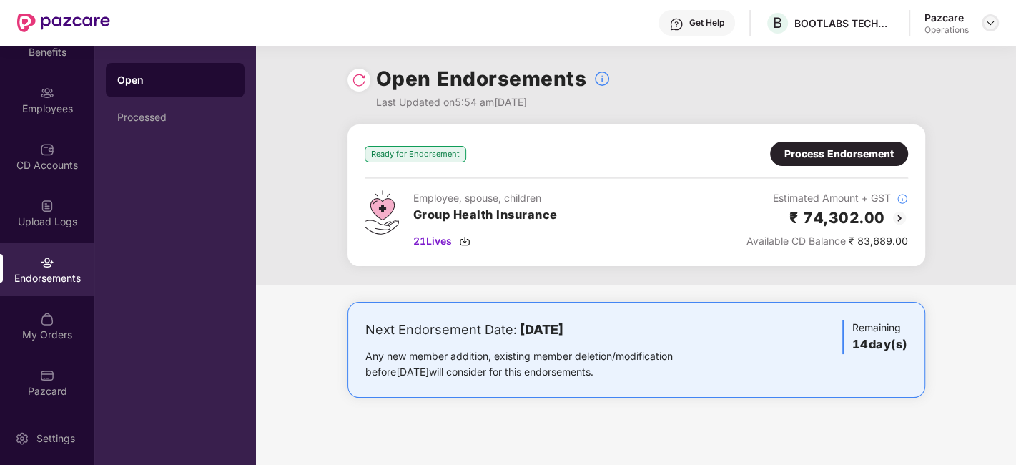
click at [989, 24] on img at bounding box center [989, 22] width 11 height 11
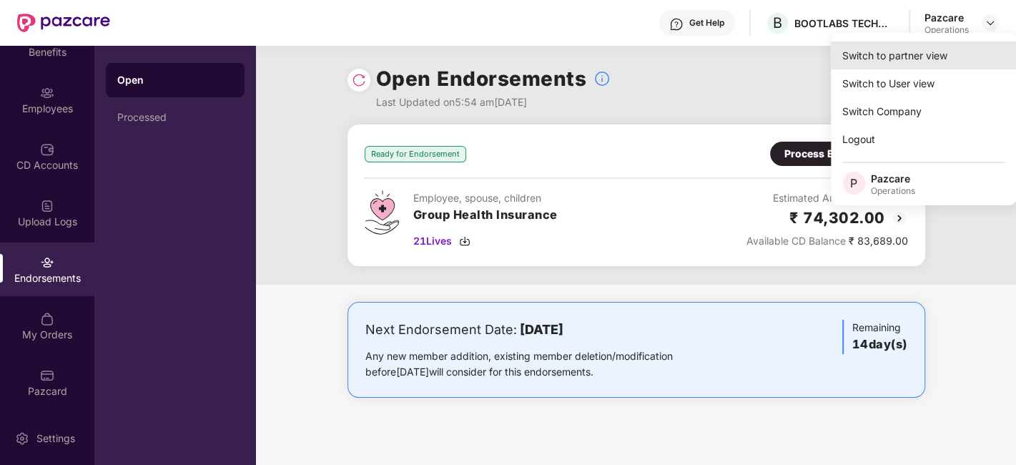
click at [898, 51] on div "Switch to partner view" at bounding box center [923, 55] width 186 height 28
